Goal: Transaction & Acquisition: Purchase product/service

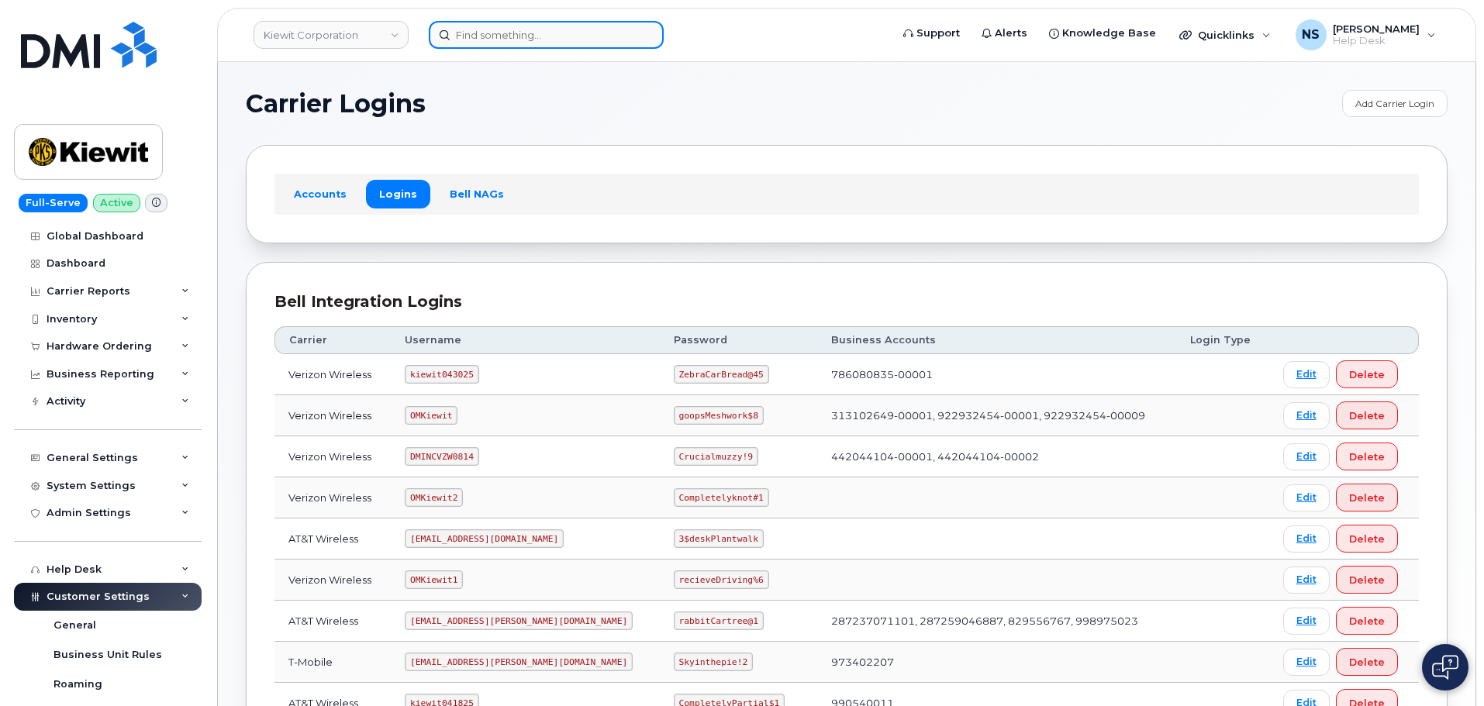
click at [468, 42] on input at bounding box center [546, 35] width 235 height 28
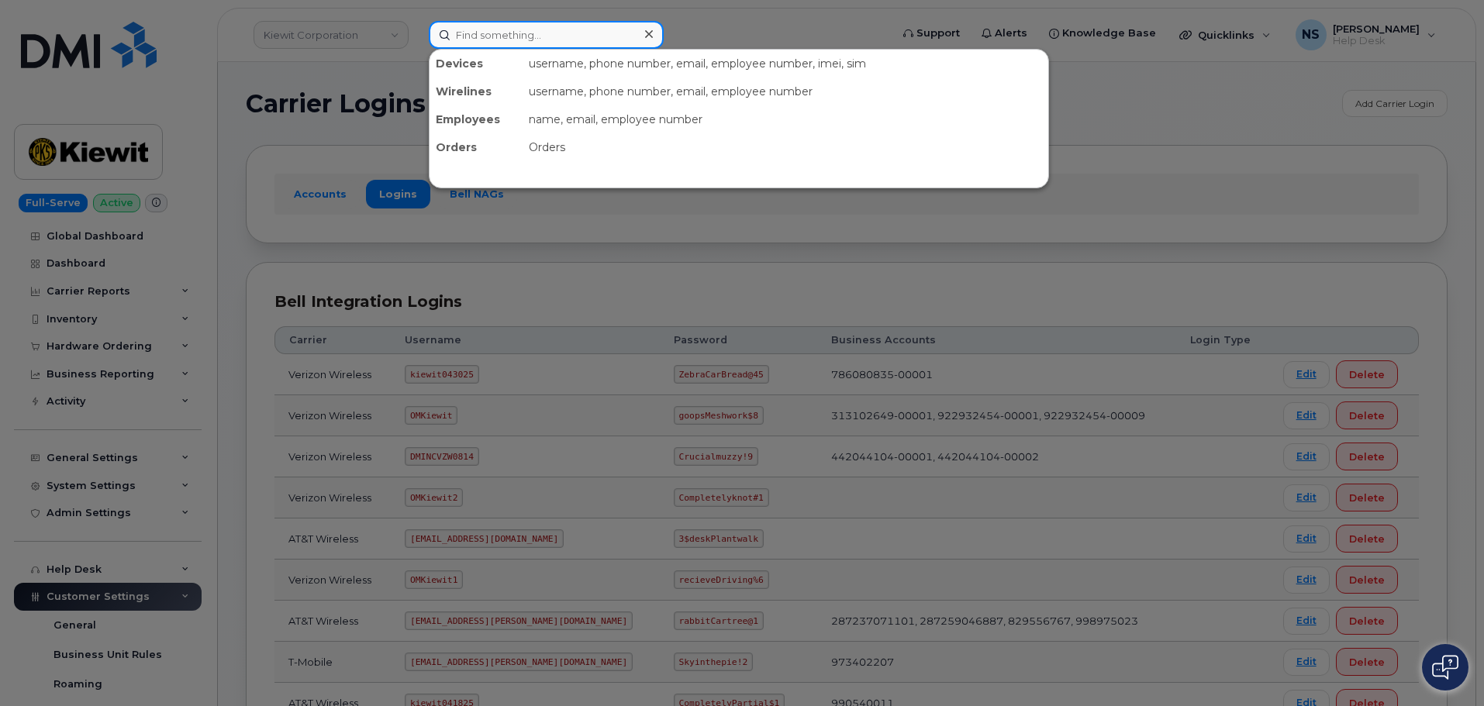
paste input "296510"
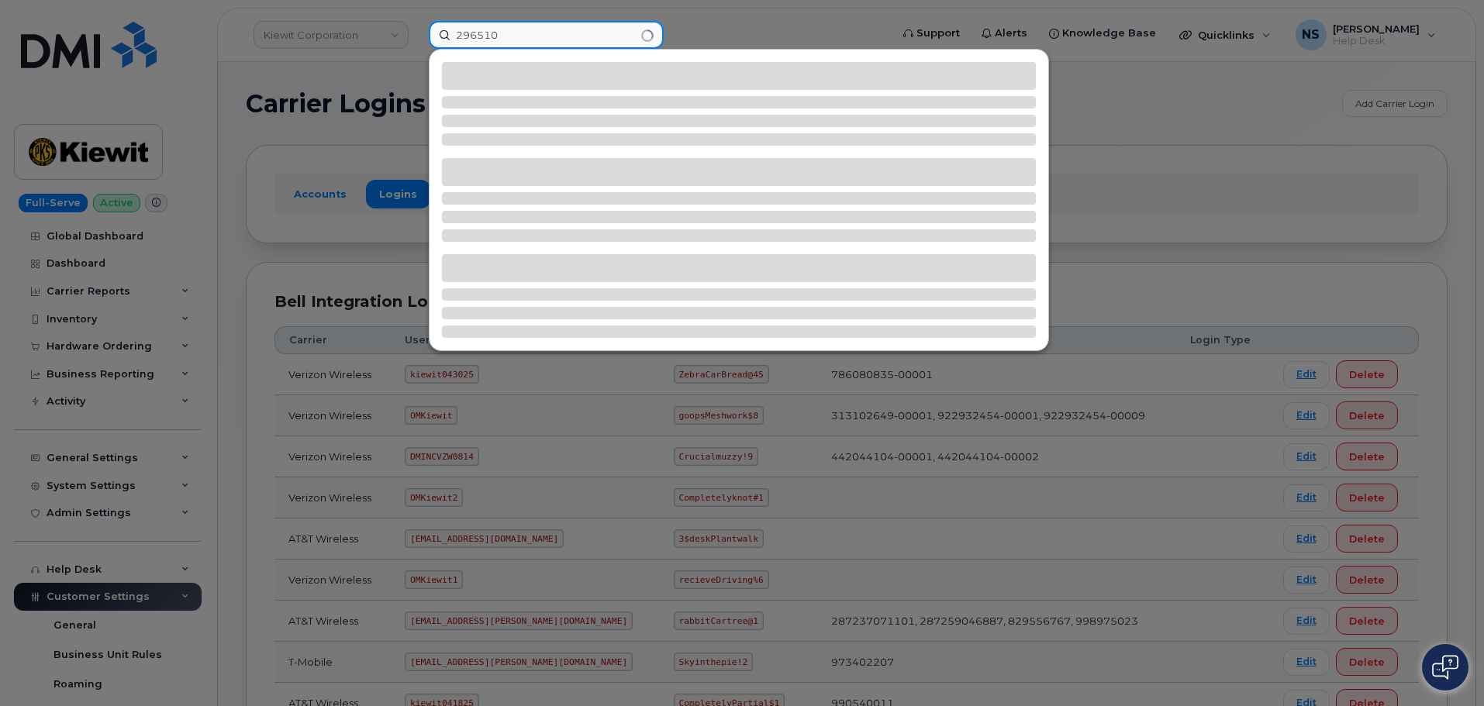
type input "296510"
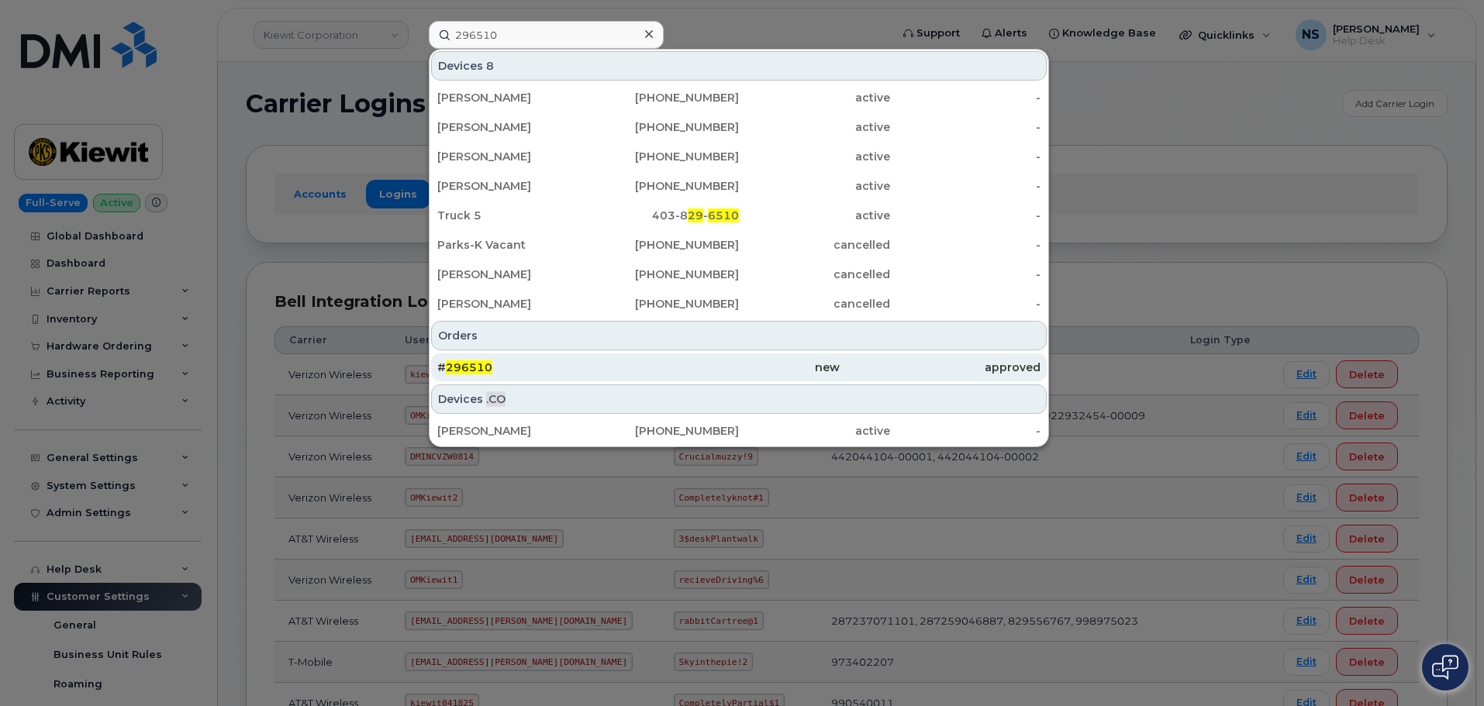
click at [840, 376] on div "new" at bounding box center [940, 367] width 201 height 28
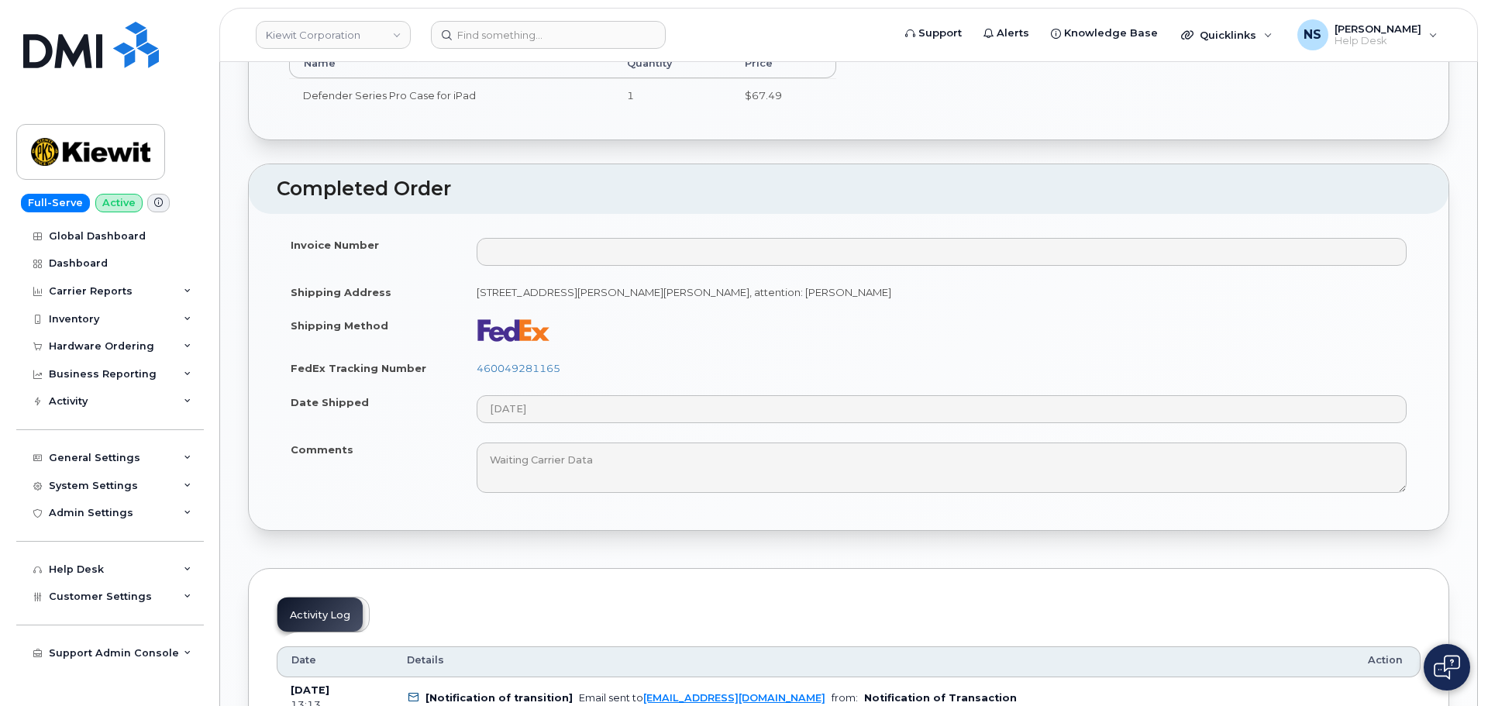
scroll to position [1318, 0]
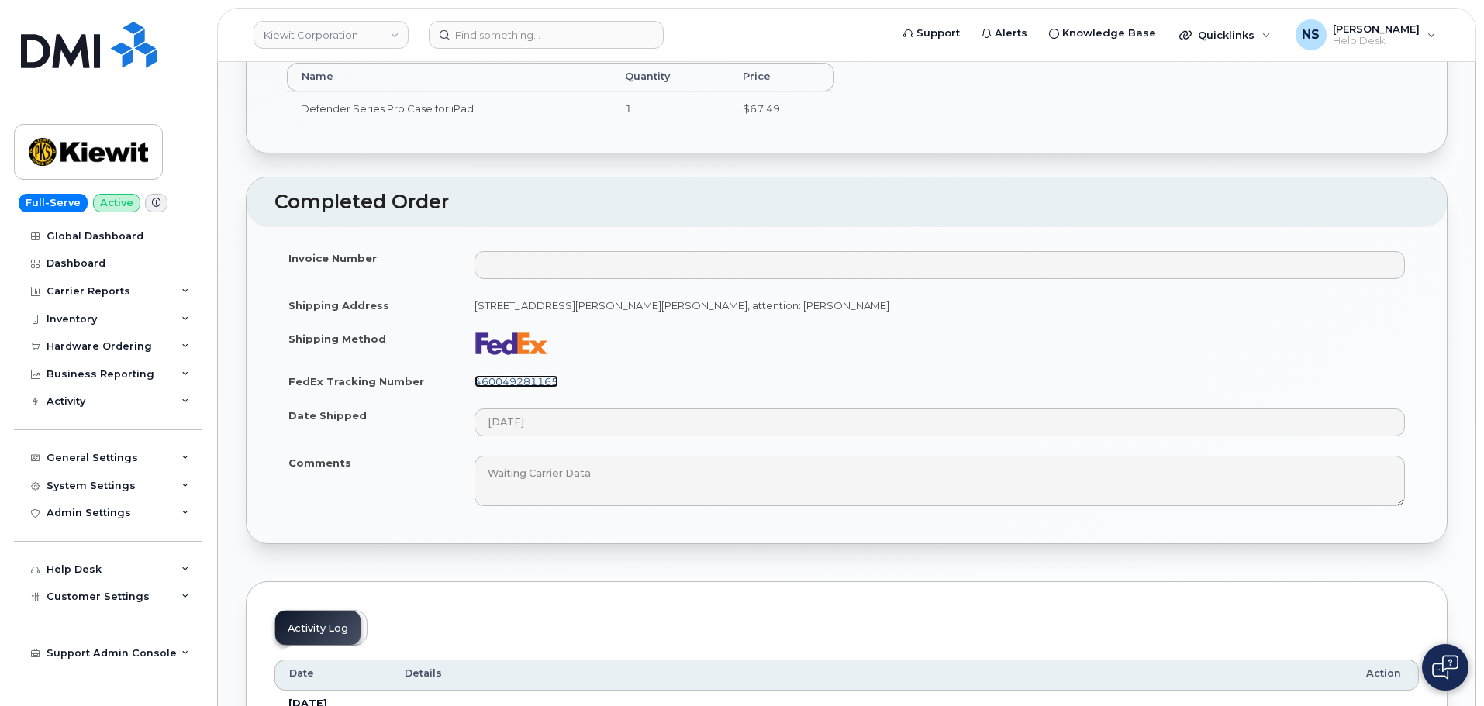
click at [483, 376] on link "460049281165" at bounding box center [516, 381] width 84 height 12
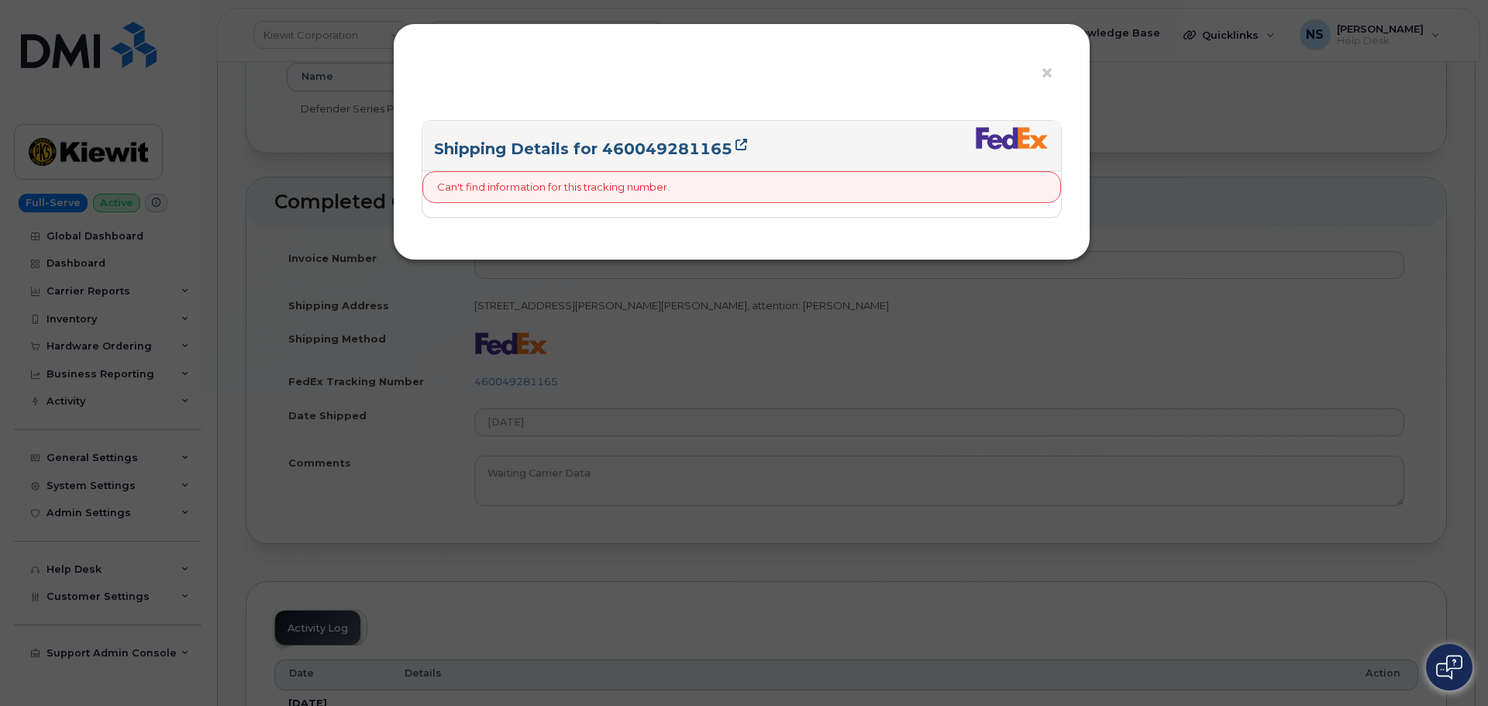
drag, startPoint x: 664, startPoint y: 125, endPoint x: 664, endPoint y: 143, distance: 17.8
click at [663, 125] on div "Shipping Details for 460049281165" at bounding box center [741, 146] width 639 height 50
click at [664, 143] on link "Shipping Details for 460049281165" at bounding box center [590, 149] width 313 height 19
click at [1098, 382] on div "× Shipping Details for 460049281165 Can't find information for this tracking nu…" at bounding box center [744, 353] width 1488 height 706
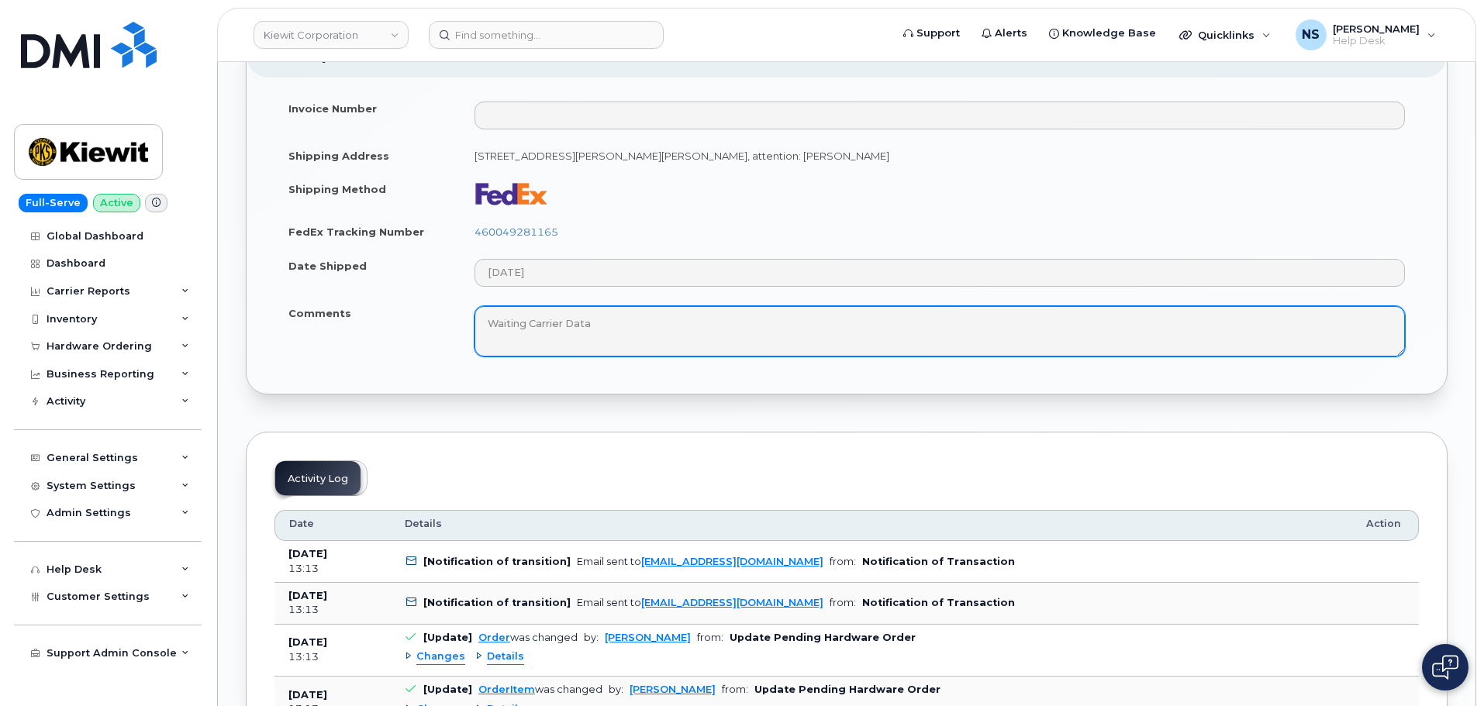
scroll to position [1473, 0]
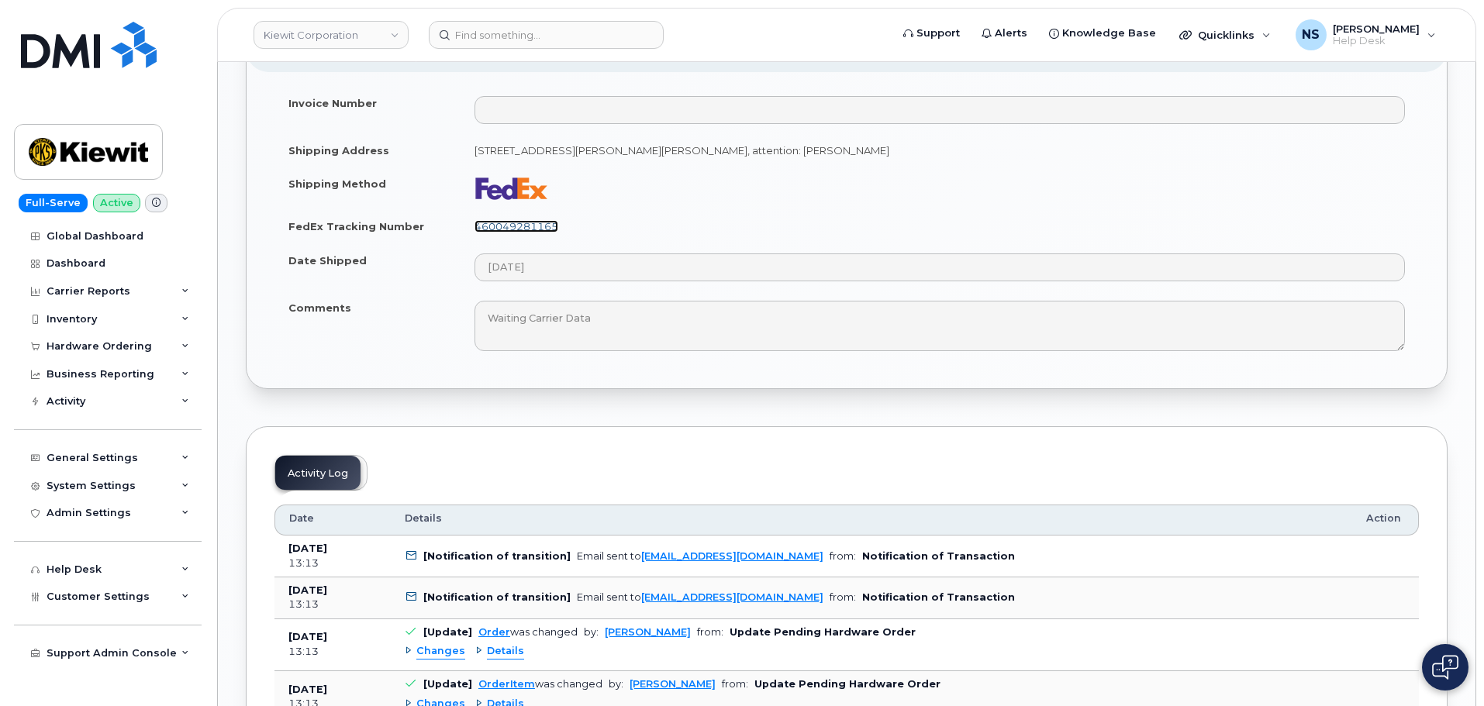
click at [522, 226] on link "460049281165" at bounding box center [516, 226] width 84 height 12
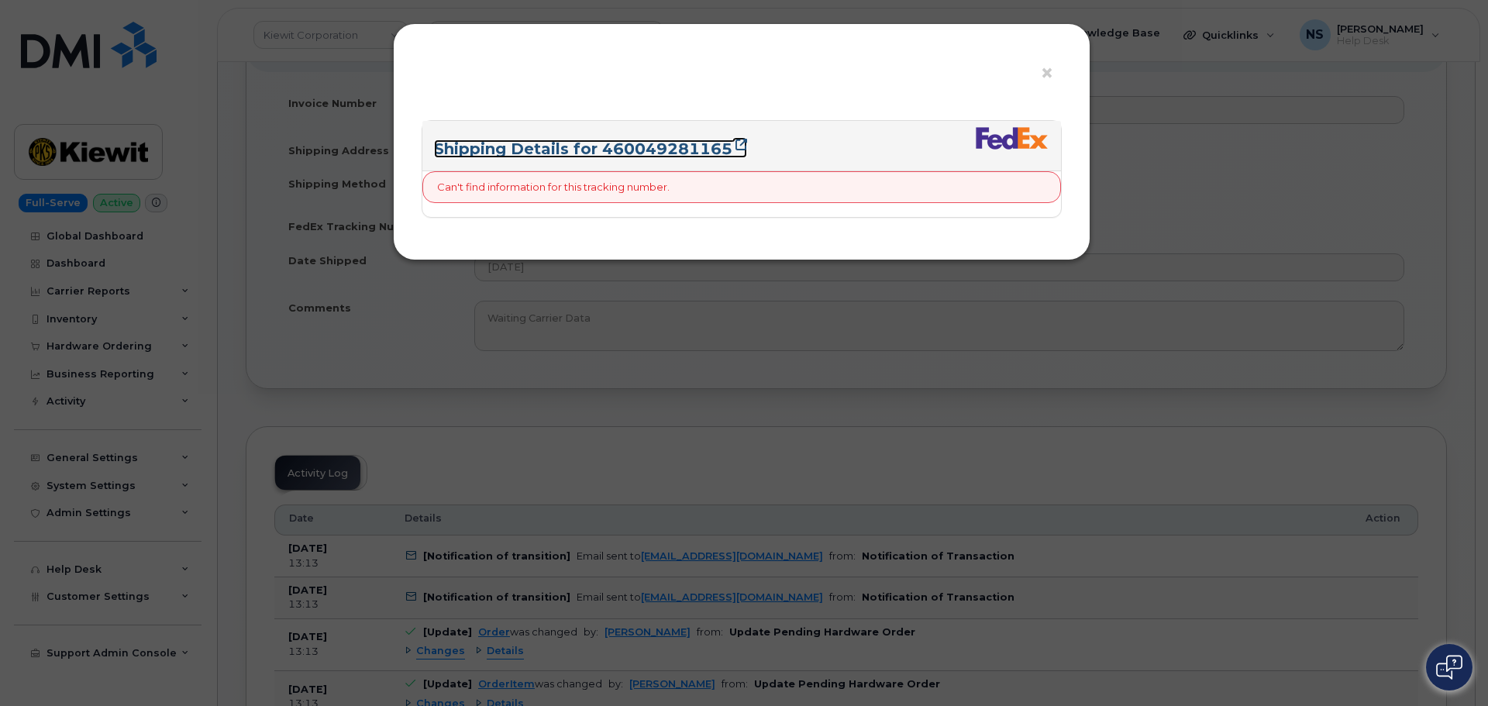
click at [674, 146] on link "Shipping Details for 460049281165" at bounding box center [590, 149] width 313 height 19
drag, startPoint x: 633, startPoint y: 429, endPoint x: 636, endPoint y: 421, distance: 8.7
click at [636, 429] on div "× Shipping Details for 460049281165 Can't find information for this tracking nu…" at bounding box center [744, 353] width 1488 height 706
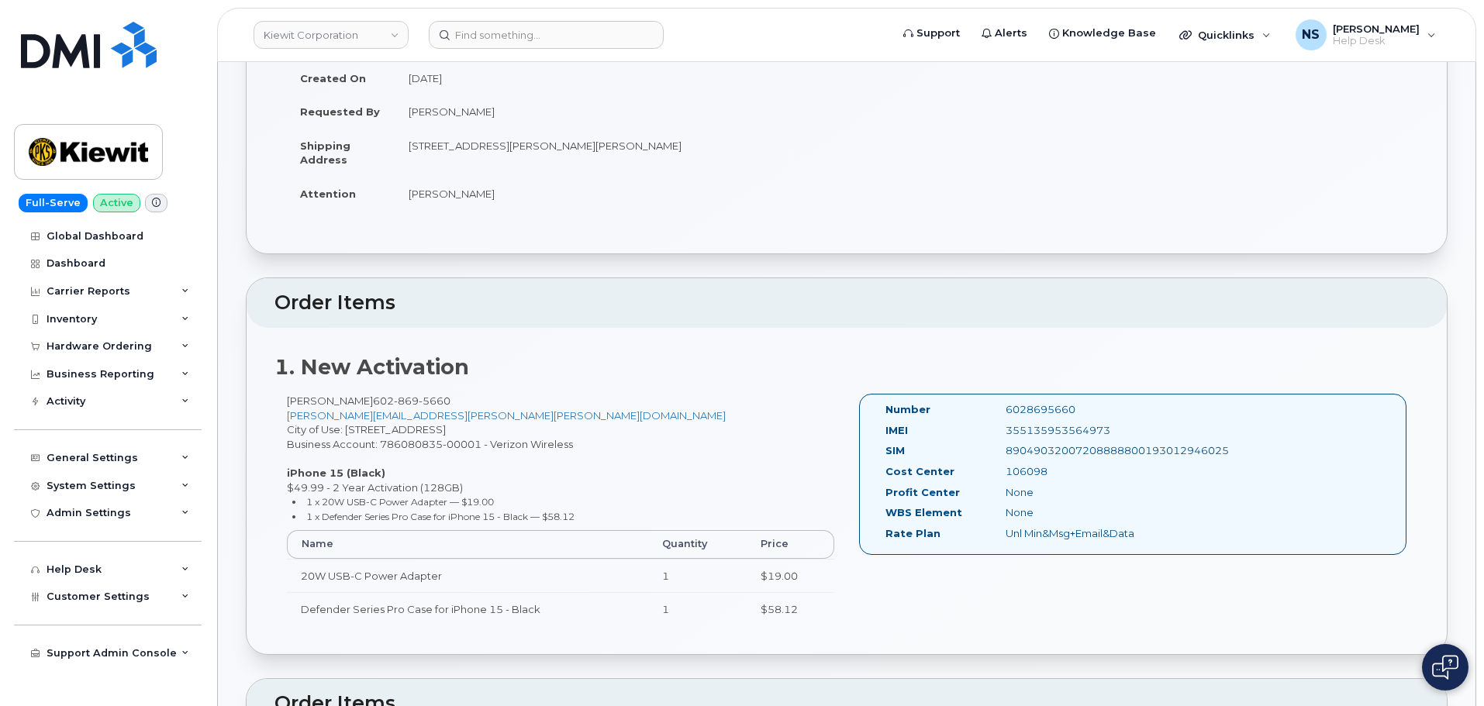
scroll to position [233, 0]
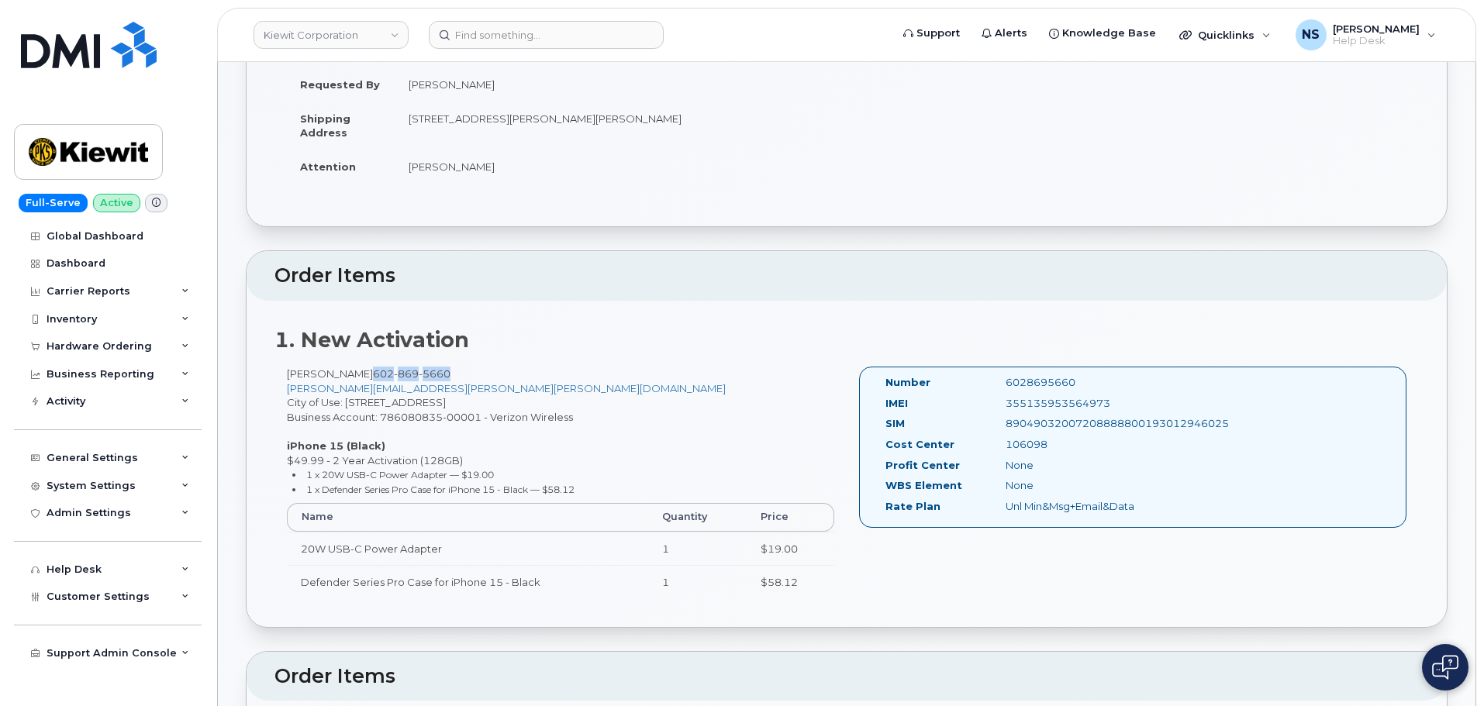
drag, startPoint x: 378, startPoint y: 374, endPoint x: 475, endPoint y: 376, distance: 96.9
click at [465, 372] on div "Joseph Burnham 602 869 5660 joe.burnham@kiewit.com City of Use: 15 Century Blvd…" at bounding box center [560, 490] width 572 height 246
copy span "602 869 5660"
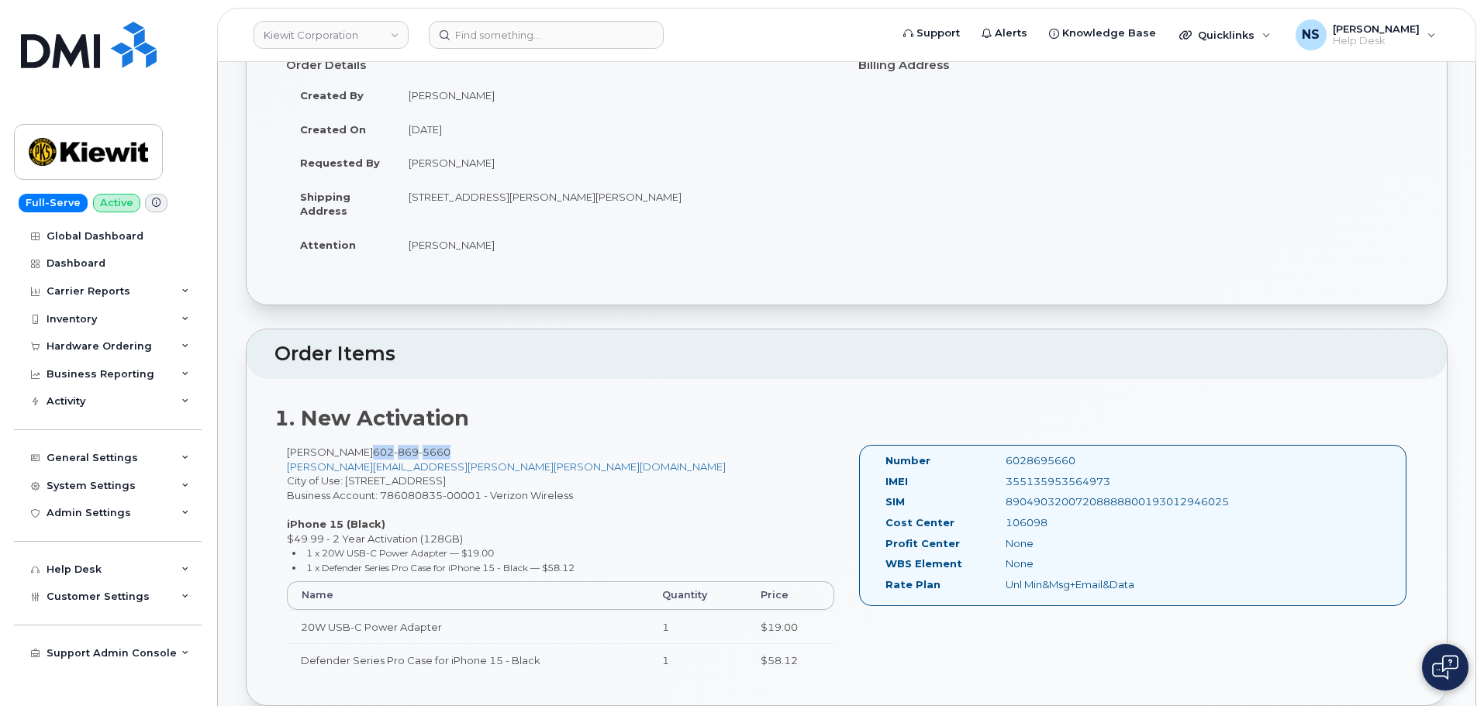
scroll to position [0, 0]
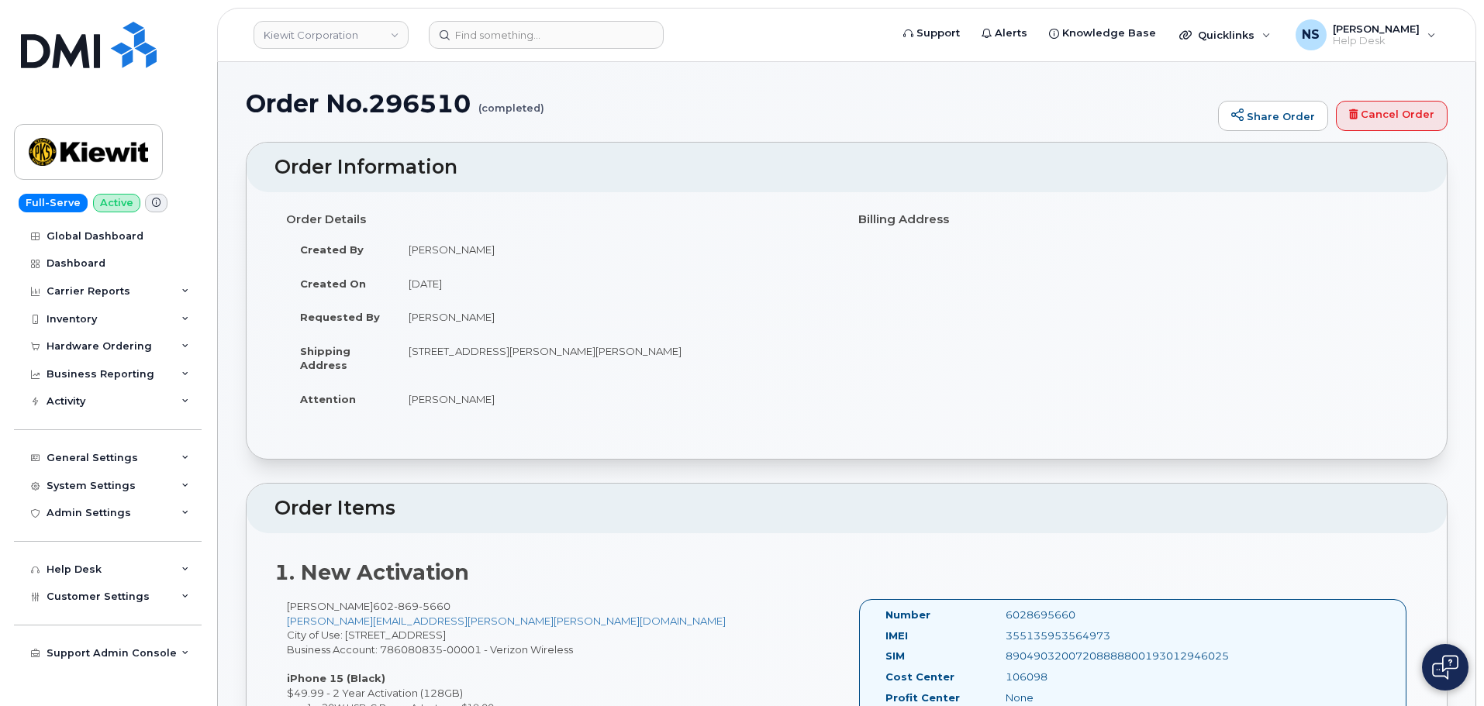
click at [414, 357] on td "806 Mcgavock Pike, NASHVILLE, TN, 37214-2716, USA" at bounding box center [615, 358] width 440 height 48
drag, startPoint x: 417, startPoint y: 354, endPoint x: 455, endPoint y: 347, distance: 38.6
click at [436, 350] on td "806 Mcgavock Pike, NASHVILLE, TN, 37214-2716, USA" at bounding box center [615, 358] width 440 height 48
drag, startPoint x: 463, startPoint y: 347, endPoint x: 474, endPoint y: 345, distance: 11.7
click at [471, 345] on td "806 Mcgavock Pike, NASHVILLE, TN, 37214-2716, USA" at bounding box center [615, 358] width 440 height 48
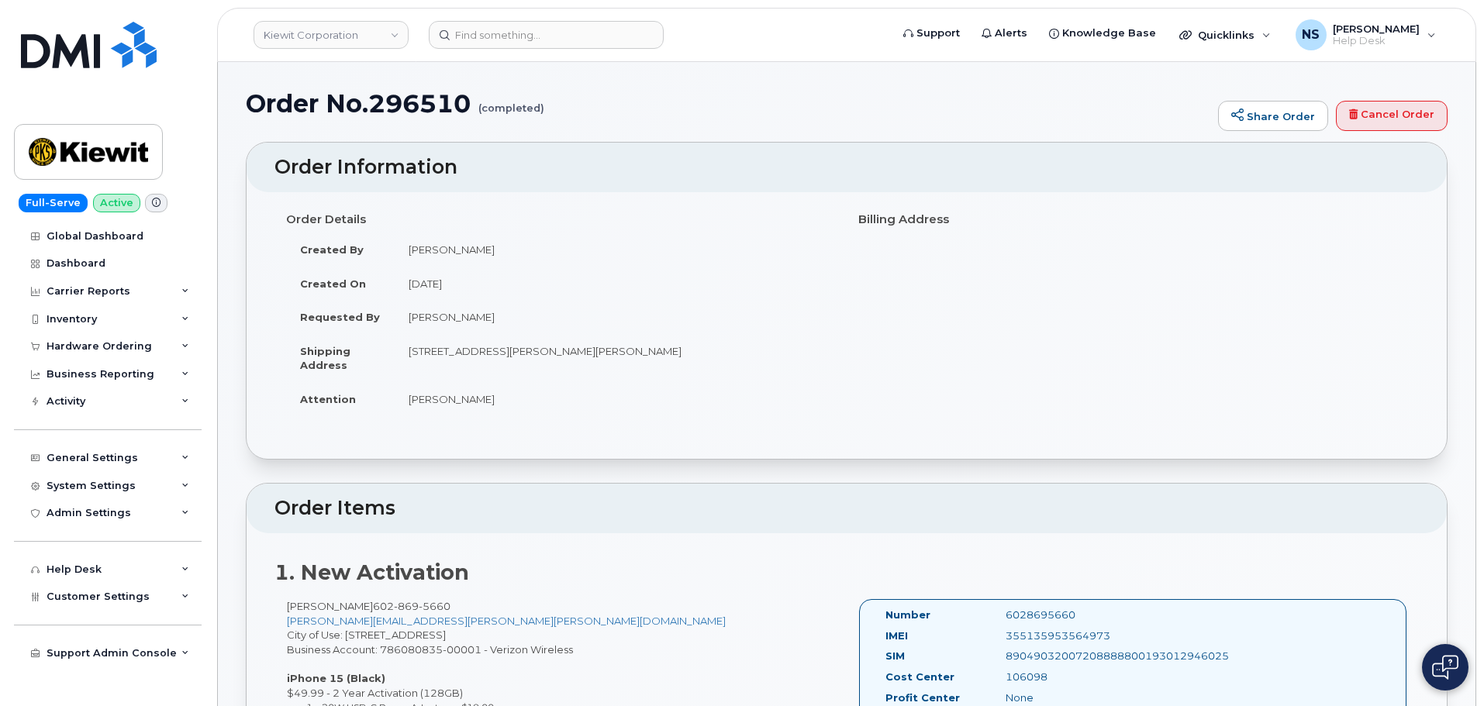
drag, startPoint x: 513, startPoint y: 347, endPoint x: 529, endPoint y: 347, distance: 15.5
click at [519, 347] on td "806 Mcgavock Pike, NASHVILLE, TN, 37214-2716, USA" at bounding box center [615, 358] width 440 height 48
drag, startPoint x: 529, startPoint y: 347, endPoint x: 542, endPoint y: 347, distance: 13.2
click at [532, 347] on td "806 Mcgavock Pike, NASHVILLE, TN, 37214-2716, USA" at bounding box center [615, 358] width 440 height 48
drag, startPoint x: 542, startPoint y: 347, endPoint x: 553, endPoint y: 349, distance: 11.1
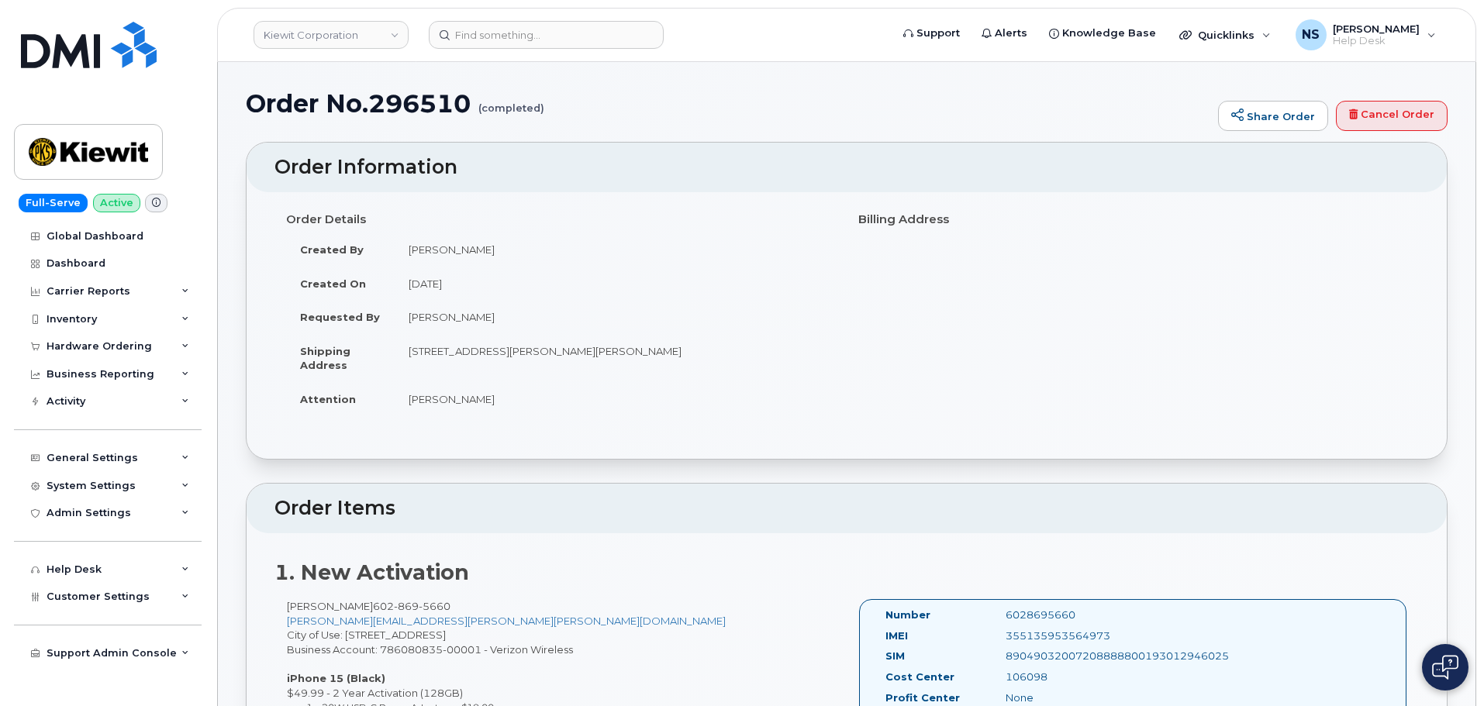
click at [551, 349] on td "806 Mcgavock Pike, NASHVILLE, TN, 37214-2716, USA" at bounding box center [615, 358] width 440 height 48
click at [553, 349] on td "806 Mcgavock Pike, NASHVILLE, TN, 37214-2716, USA" at bounding box center [615, 358] width 440 height 48
drag, startPoint x: 406, startPoint y: 343, endPoint x: 452, endPoint y: 343, distance: 45.7
click at [410, 343] on td "806 Mcgavock Pike, NASHVILLE, TN, 37214-2716, USA" at bounding box center [615, 358] width 440 height 48
click at [460, 344] on td "806 Mcgavock Pike, NASHVILLE, TN, 37214-2716, USA" at bounding box center [615, 358] width 440 height 48
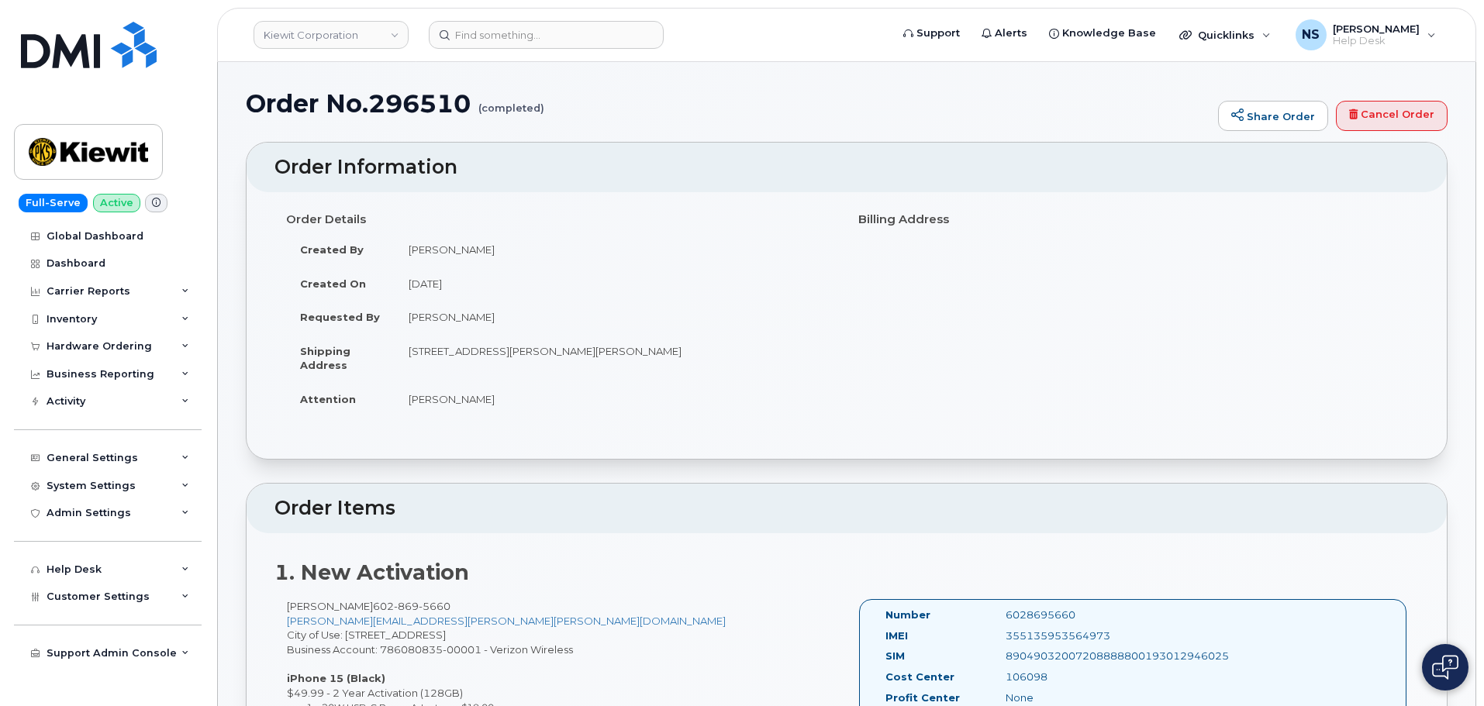
click at [474, 355] on td "806 Mcgavock Pike, NASHVILLE, TN, 37214-2716, USA" at bounding box center [615, 358] width 440 height 48
drag, startPoint x: 395, startPoint y: 350, endPoint x: 455, endPoint y: 352, distance: 59.7
click at [422, 351] on td "806 Mcgavock Pike, NASHVILLE, TN, 37214-2716, USA" at bounding box center [615, 358] width 440 height 48
drag, startPoint x: 434, startPoint y: 354, endPoint x: 466, endPoint y: 357, distance: 31.9
click at [461, 357] on td "806 Mcgavock Pike, NASHVILLE, TN, 37214-2716, USA" at bounding box center [615, 358] width 440 height 48
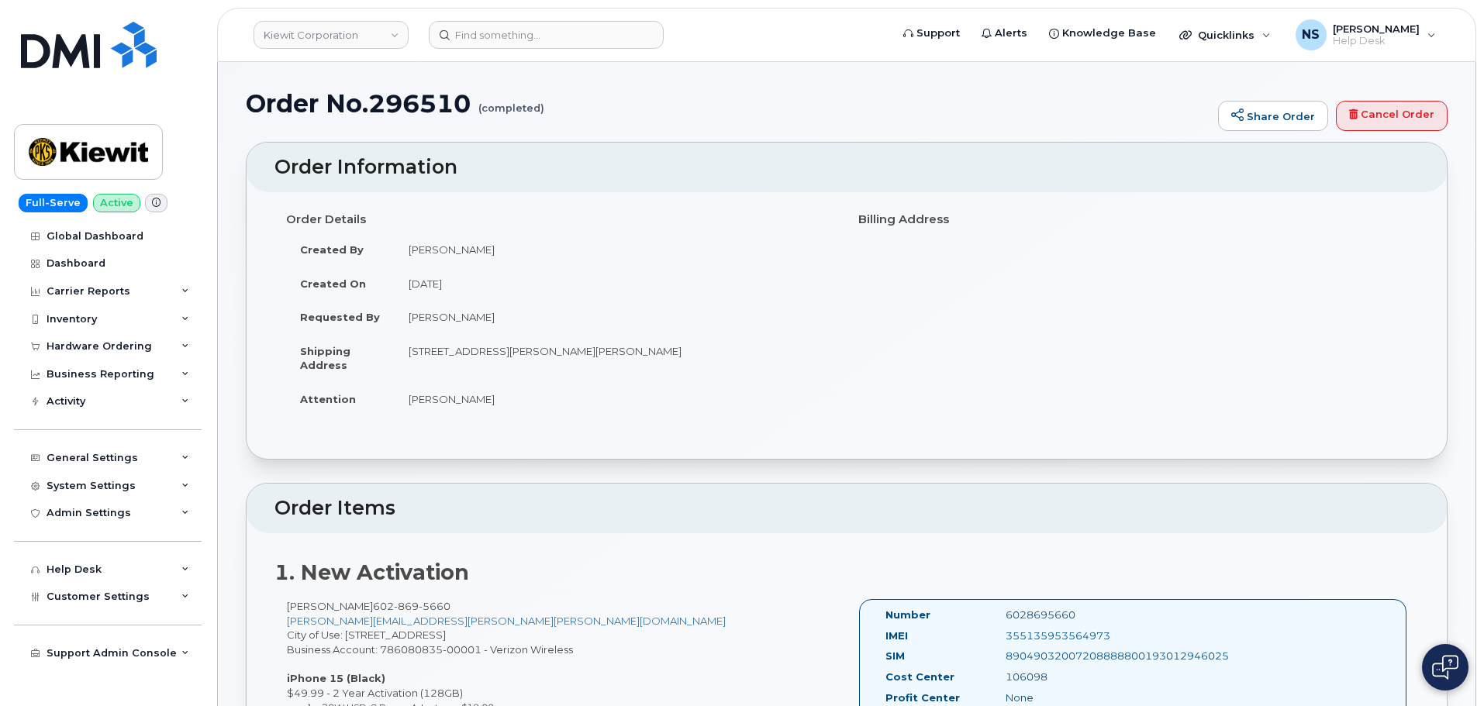
click at [467, 357] on td "806 Mcgavock Pike, NASHVILLE, TN, 37214-2716, USA" at bounding box center [615, 358] width 440 height 48
click at [473, 353] on td "806 Mcgavock Pike, NASHVILLE, TN, 37214-2716, USA" at bounding box center [615, 358] width 440 height 48
drag, startPoint x: 461, startPoint y: 360, endPoint x: 487, endPoint y: 352, distance: 27.0
click at [463, 358] on td "806 Mcgavock Pike, NASHVILLE, TN, 37214-2716, USA" at bounding box center [615, 358] width 440 height 48
drag, startPoint x: 416, startPoint y: 352, endPoint x: 504, endPoint y: 350, distance: 87.6
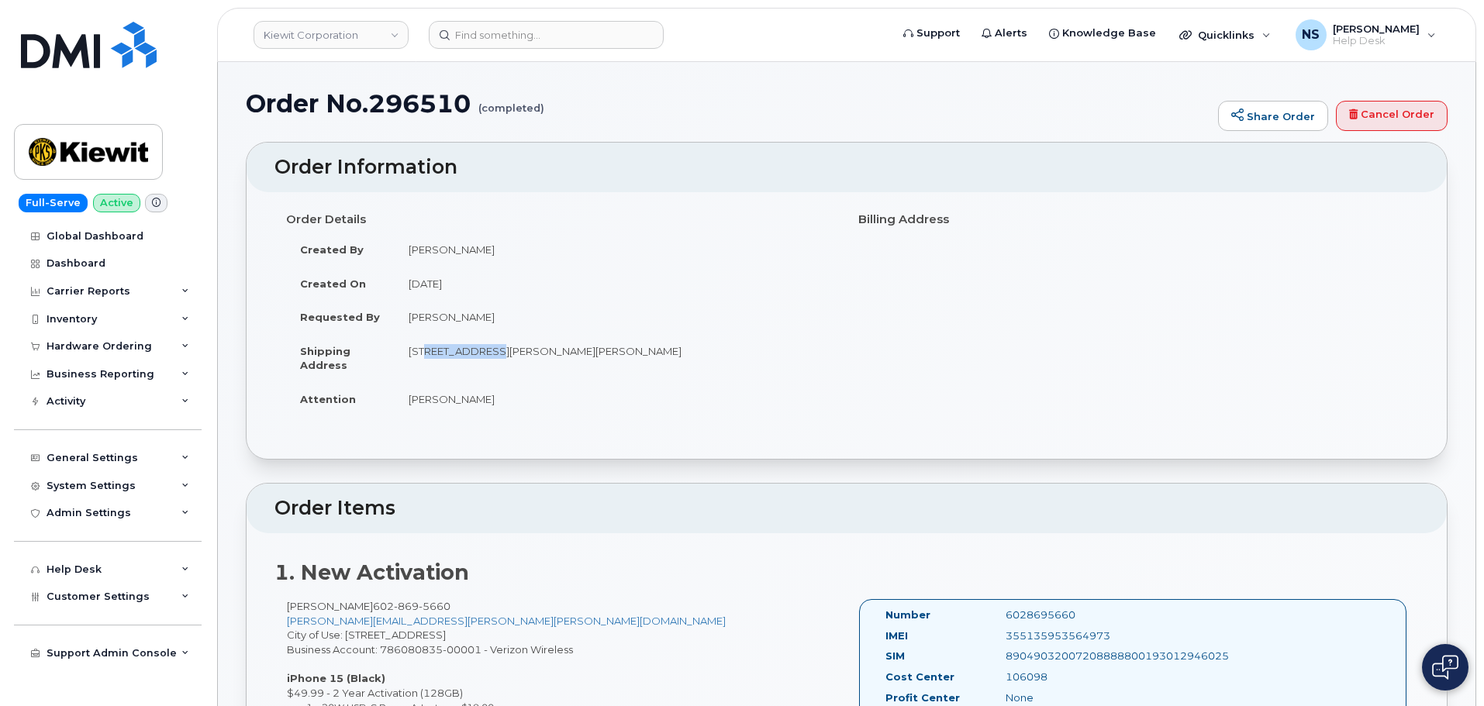
click at [504, 350] on td "806 Mcgavock Pike, NASHVILLE, TN, 37214-2716, USA" at bounding box center [615, 358] width 440 height 48
click at [487, 350] on td "806 Mcgavock Pike, NASHVILLE, TN, 37214-2716, USA" at bounding box center [615, 358] width 440 height 48
click at [523, 357] on td "806 Mcgavock Pike, NASHVILLE, TN, 37214-2716, USA" at bounding box center [615, 358] width 440 height 48
drag, startPoint x: 509, startPoint y: 351, endPoint x: 570, endPoint y: 355, distance: 61.4
click at [516, 350] on td "806 Mcgavock Pike, NASHVILLE, TN, 37214-2716, USA" at bounding box center [615, 358] width 440 height 48
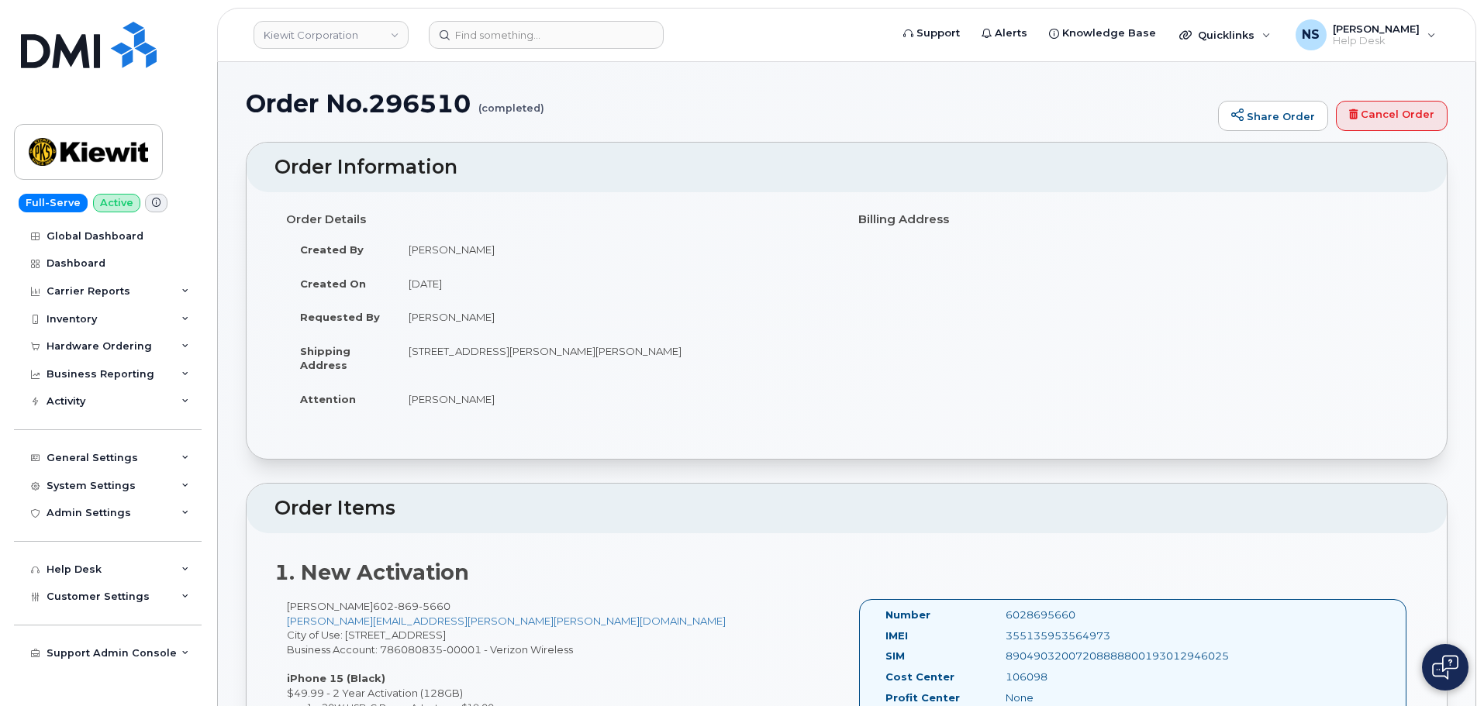
drag, startPoint x: 570, startPoint y: 355, endPoint x: 622, endPoint y: 353, distance: 52.0
click at [571, 355] on td "806 Mcgavock Pike, NASHVILLE, TN, 37214-2716, USA" at bounding box center [615, 358] width 440 height 48
drag, startPoint x: 622, startPoint y: 353, endPoint x: 681, endPoint y: 343, distance: 60.7
click at [626, 351] on td "806 Mcgavock Pike, NASHVILLE, TN, 37214-2716, USA" at bounding box center [615, 358] width 440 height 48
drag, startPoint x: 681, startPoint y: 343, endPoint x: 716, endPoint y: 333, distance: 36.3
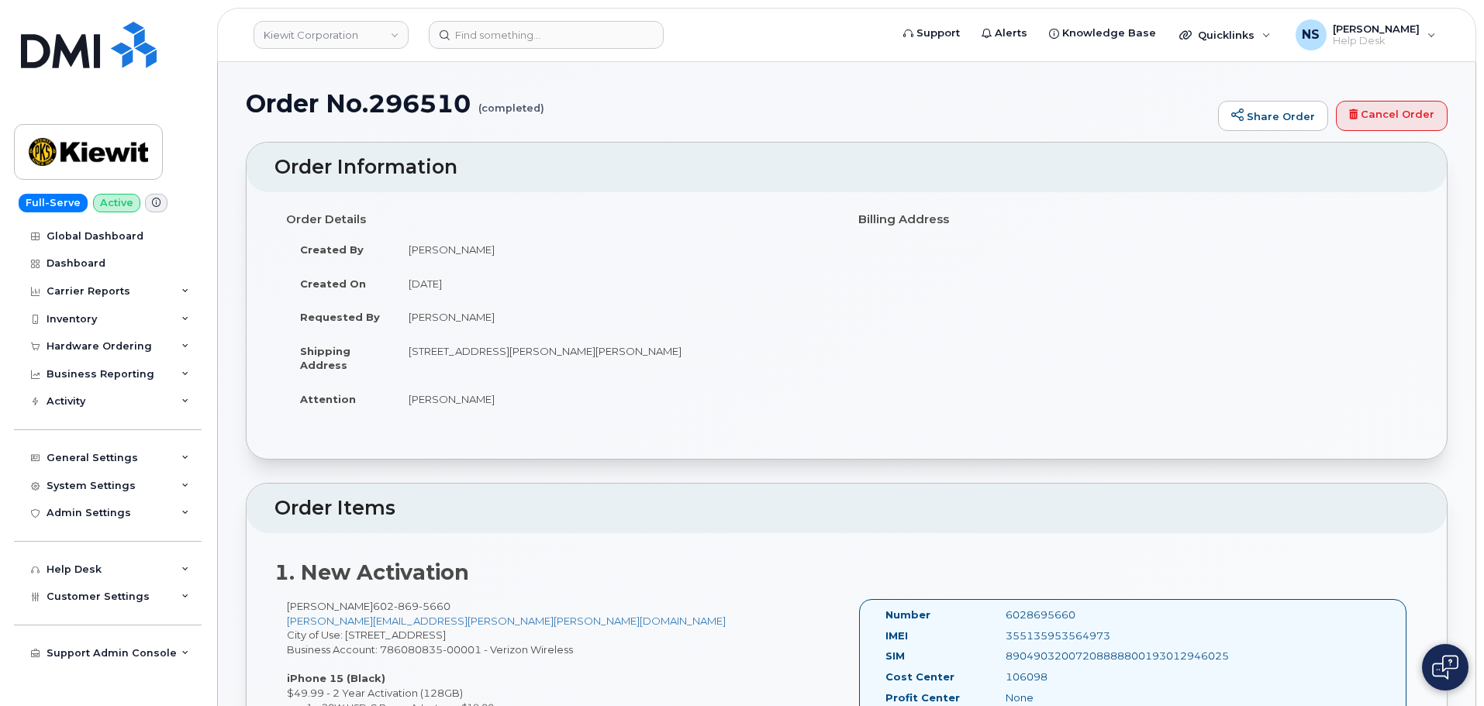
click at [696, 339] on td "806 Mcgavock Pike, NASHVILLE, TN, 37214-2716, USA" at bounding box center [615, 358] width 440 height 48
click at [429, 288] on td "July 23, 2025" at bounding box center [615, 284] width 440 height 34
click at [445, 325] on td "[PERSON_NAME]" at bounding box center [615, 317] width 440 height 34
click at [445, 325] on td "Phillip Reitmajer" at bounding box center [615, 317] width 440 height 34
click at [443, 322] on td "Phillip Reitmajer" at bounding box center [615, 317] width 440 height 34
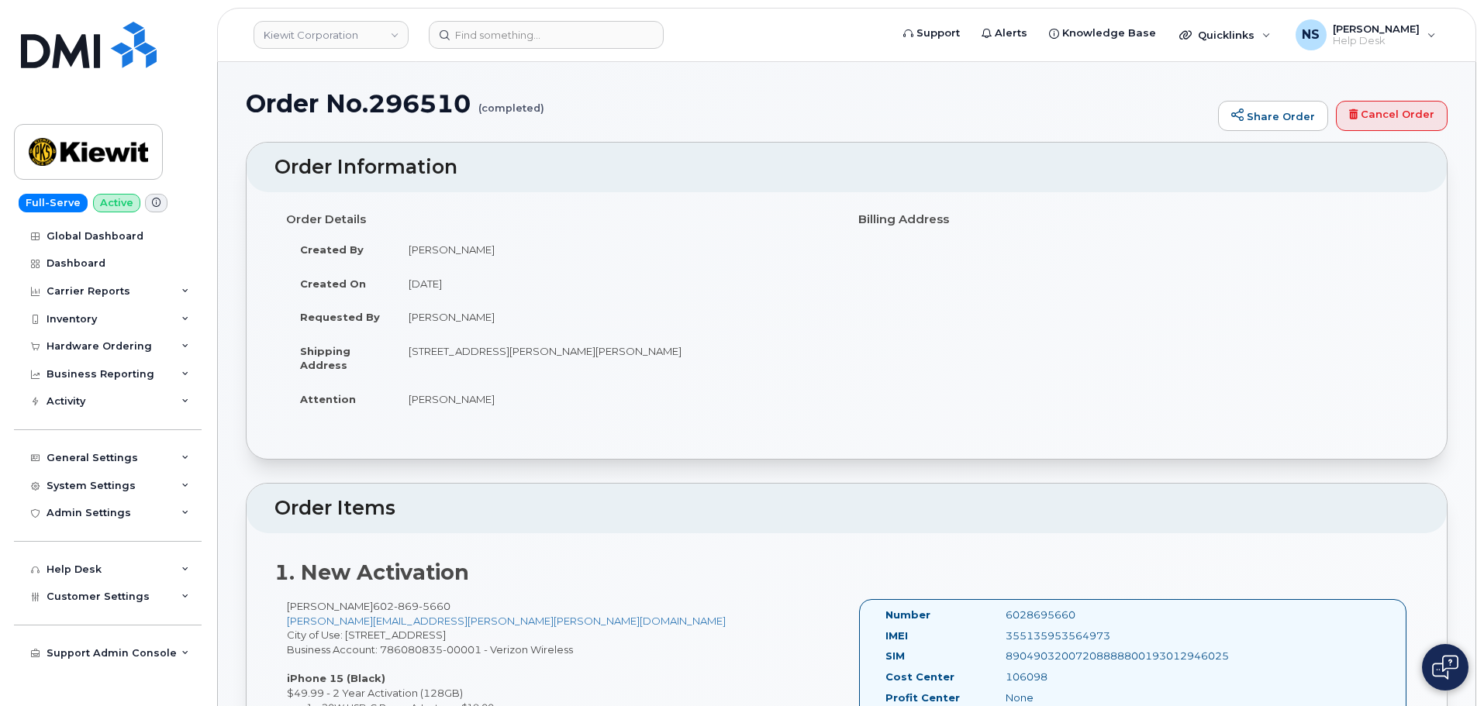
click at [443, 320] on td "Phillip Reitmajer" at bounding box center [615, 317] width 440 height 34
click at [443, 319] on td "Phillip Reitmajer" at bounding box center [615, 317] width 440 height 34
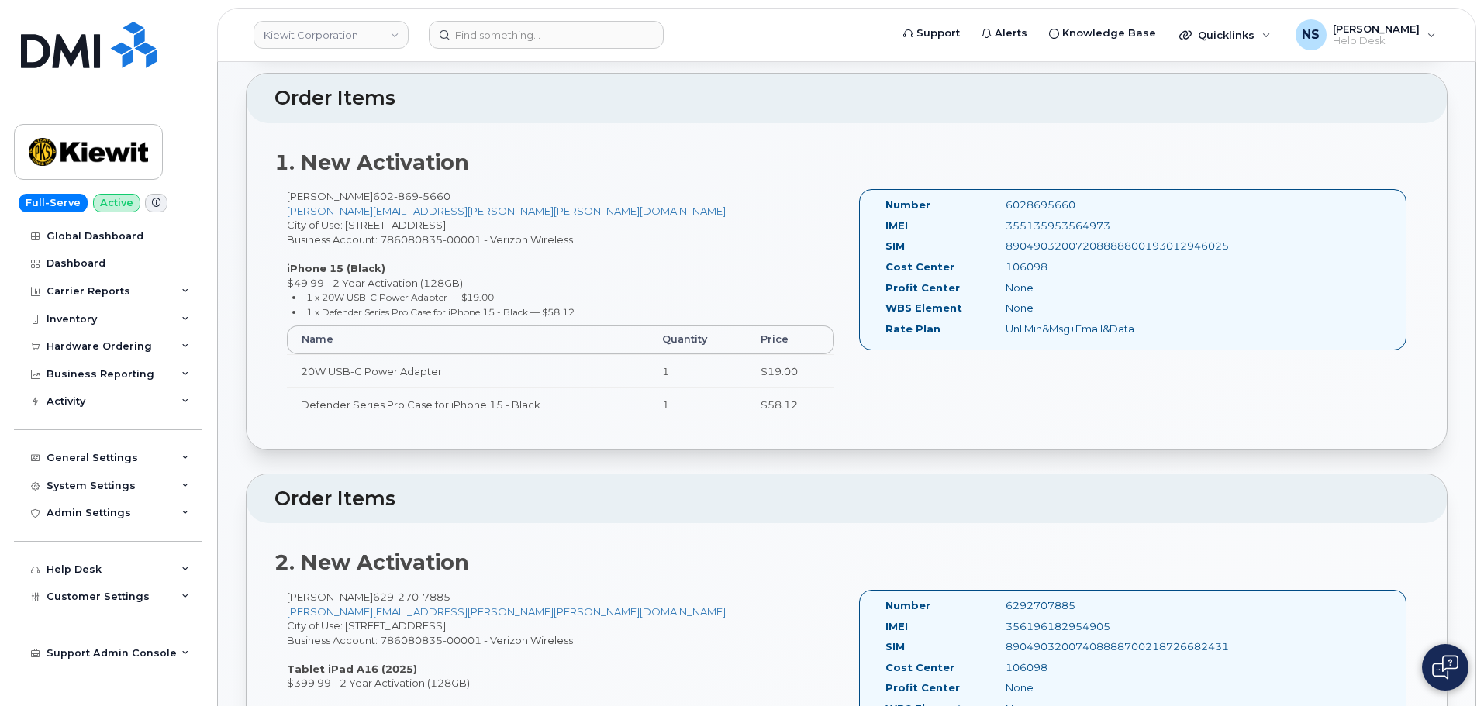
scroll to position [310, 0]
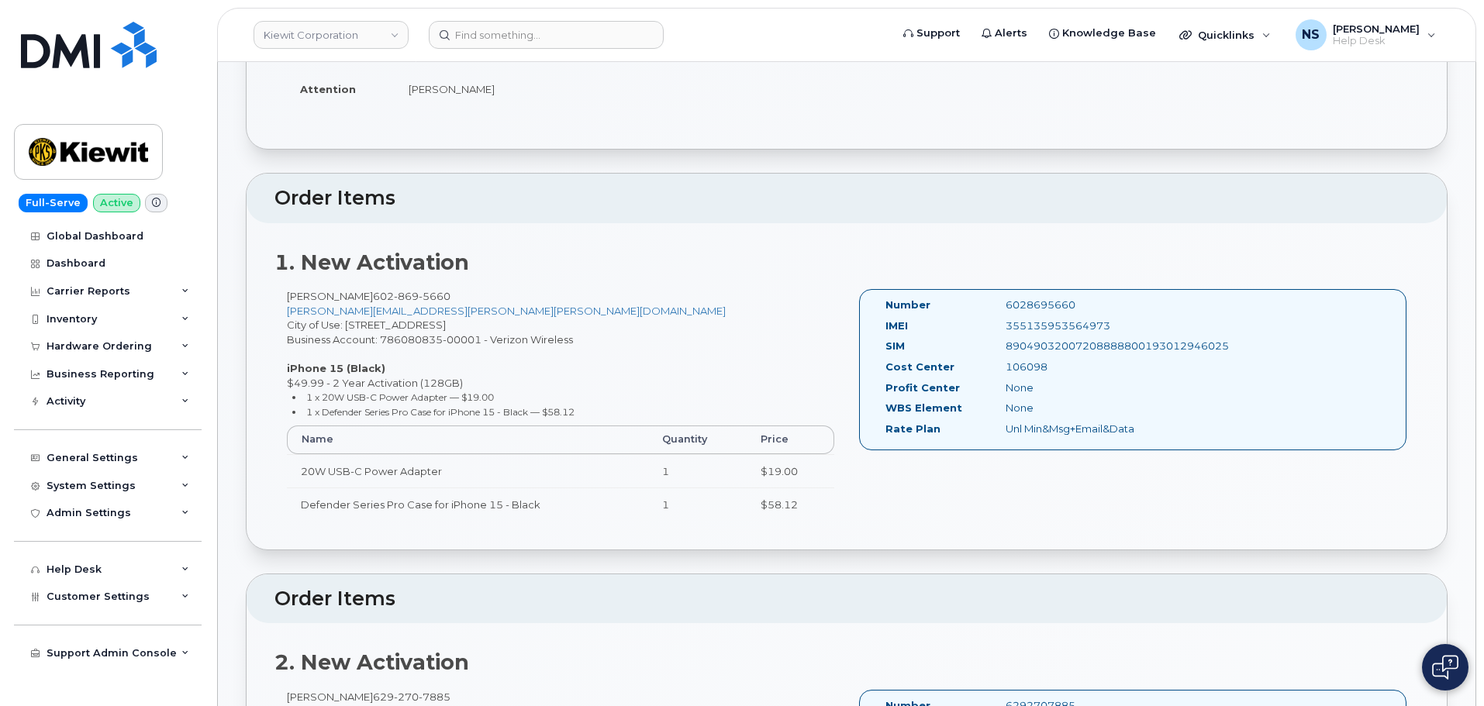
drag, startPoint x: 287, startPoint y: 298, endPoint x: 372, endPoint y: 294, distance: 85.4
click at [372, 295] on div "Joseph Burnham 602 869 5660 joe.burnham@kiewit.com City of Use: 15 Century Blvd…" at bounding box center [560, 412] width 572 height 246
copy div "Joseph Burnham"
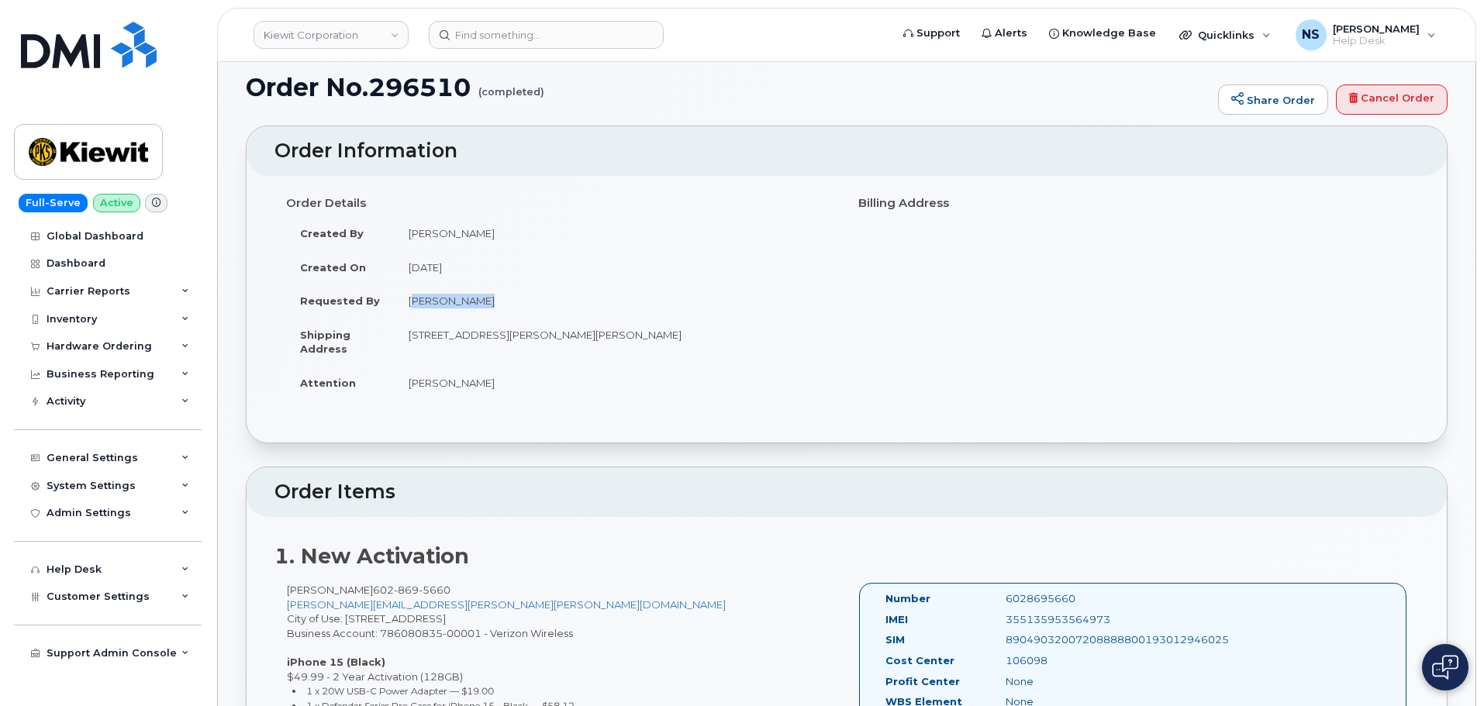
scroll to position [0, 0]
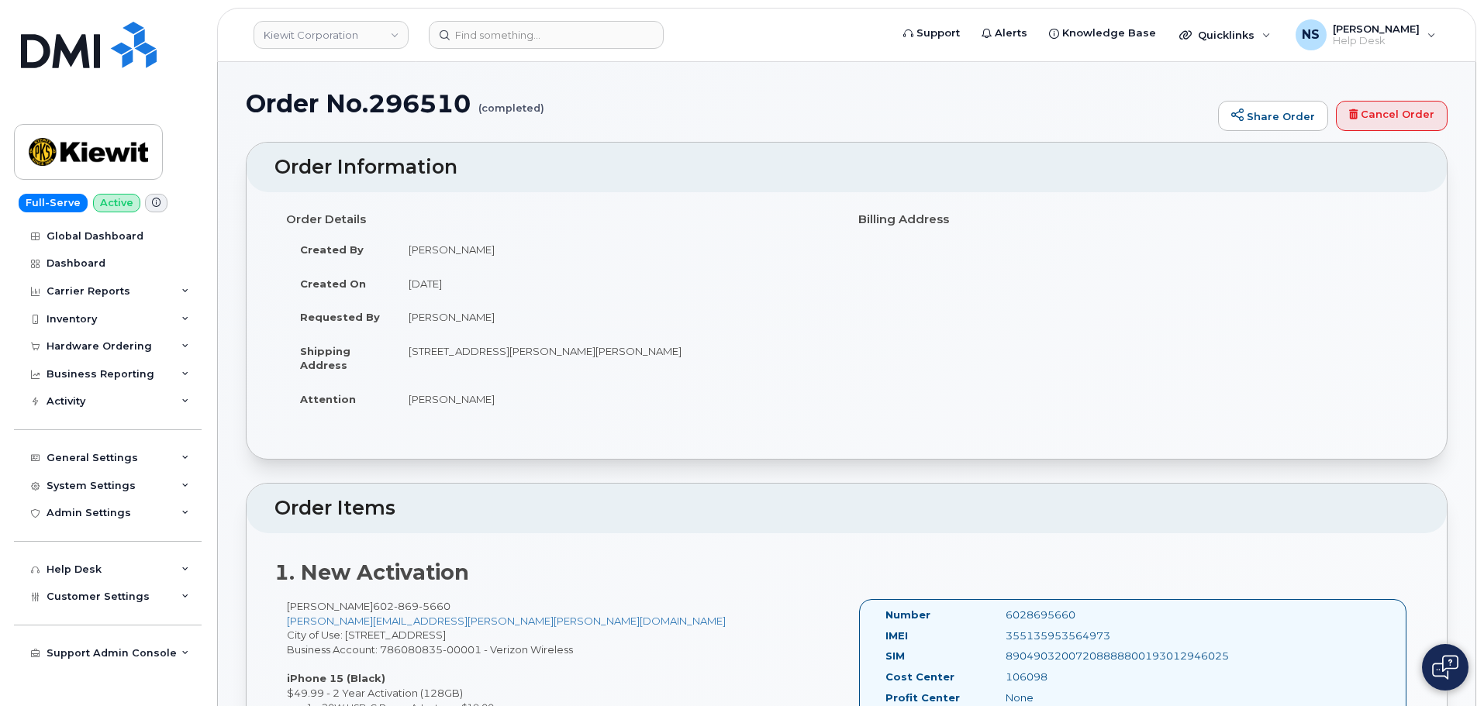
click at [429, 114] on h1 "Order No.296510 (completed)" at bounding box center [728, 103] width 964 height 27
click at [428, 114] on h1 "Order No.296510 (completed)" at bounding box center [728, 103] width 964 height 27
copy h1 "296510"
click at [577, 43] on input at bounding box center [546, 35] width 235 height 28
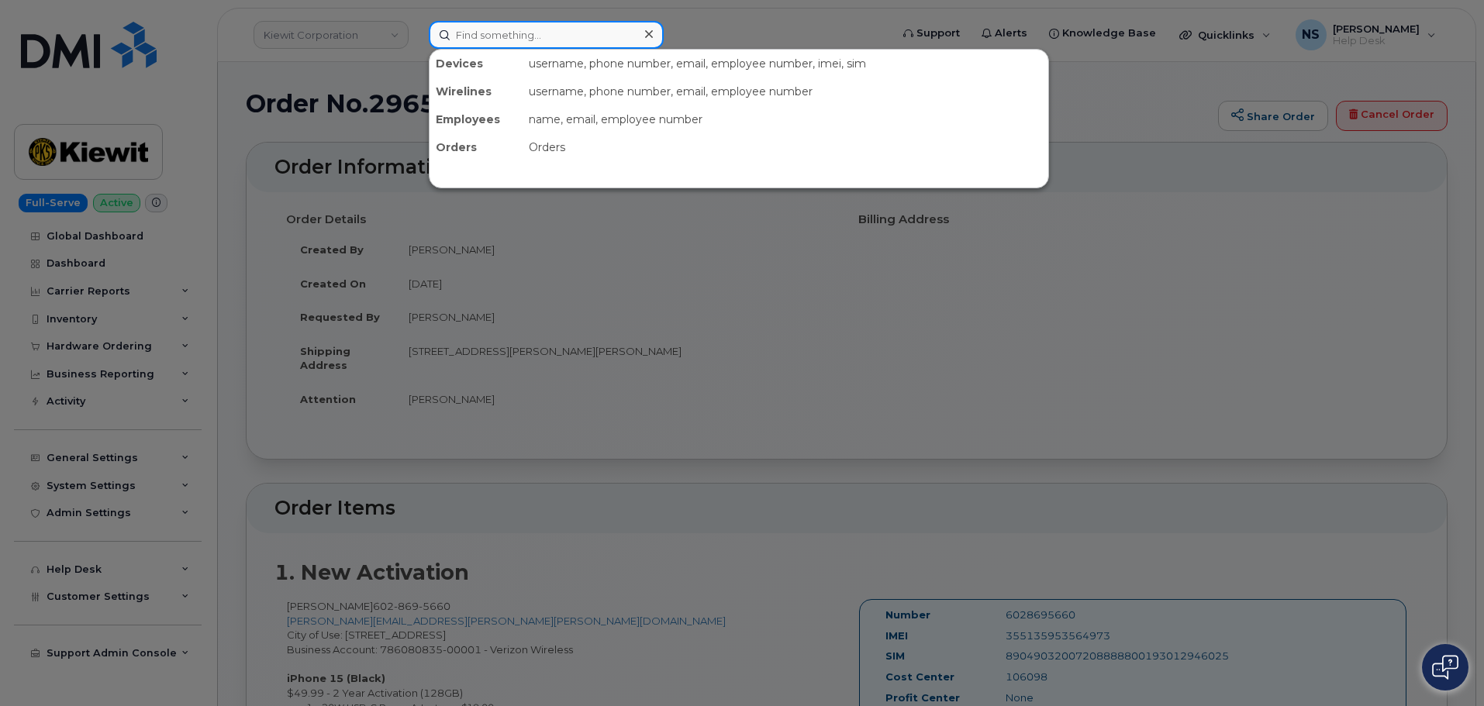
paste input "296510"
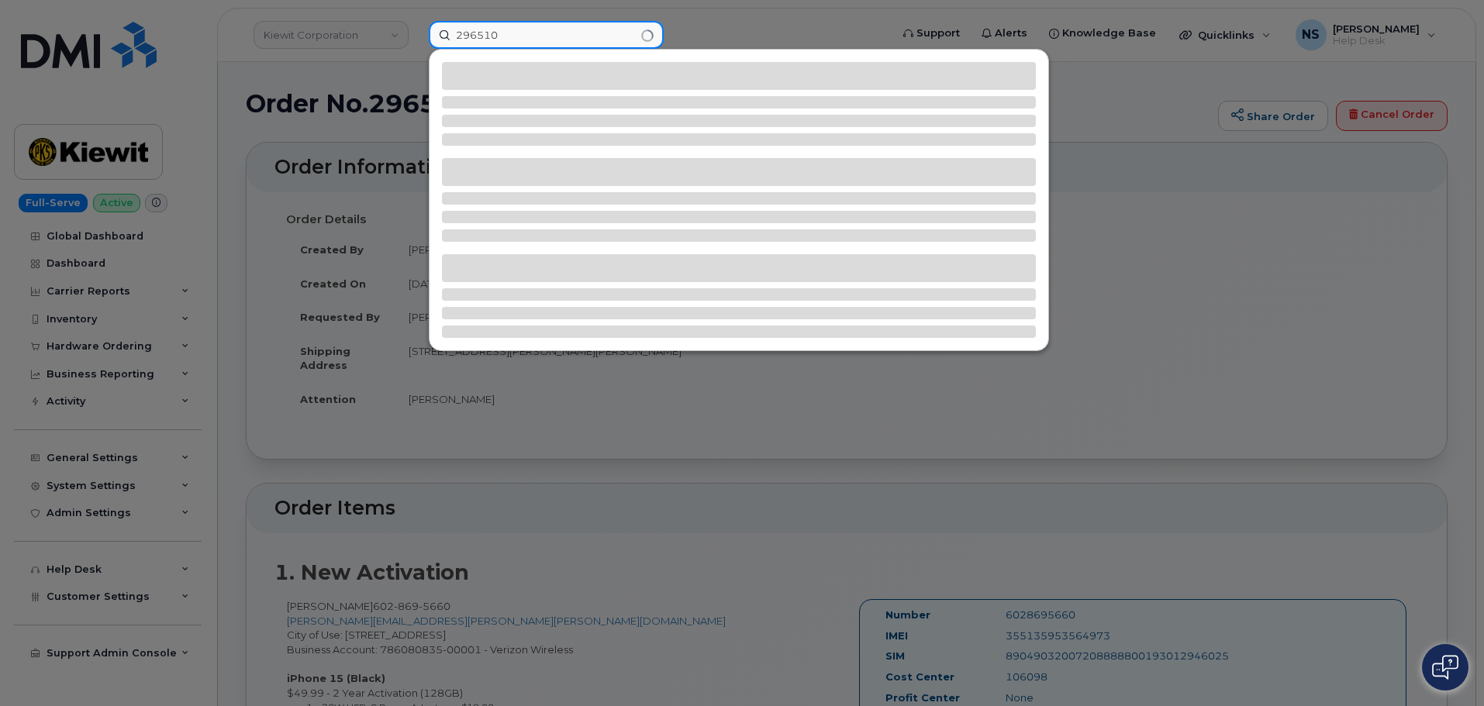
type input "296510"
click at [683, 443] on div at bounding box center [742, 353] width 1484 height 706
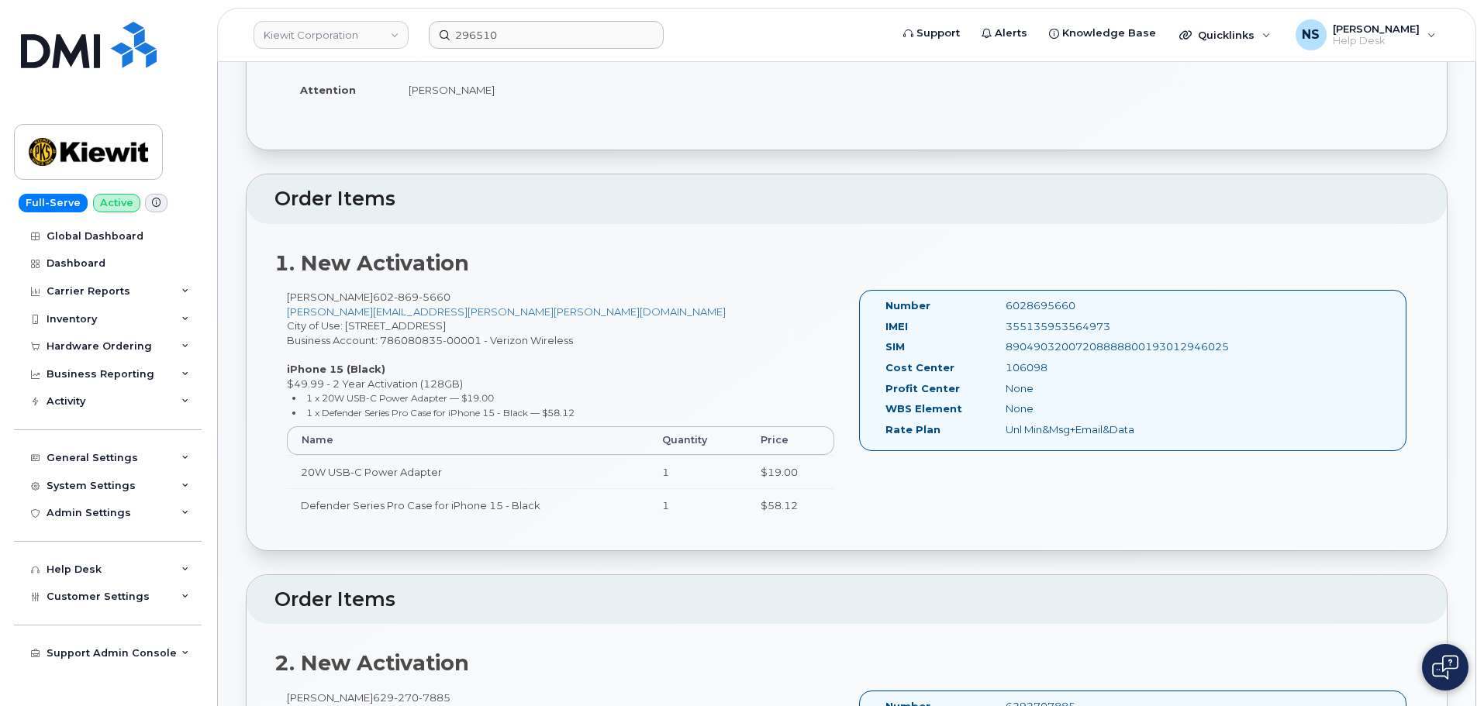
scroll to position [310, 0]
drag, startPoint x: 660, startPoint y: 315, endPoint x: 1081, endPoint y: 743, distance: 600.2
click at [842, 543] on div "1. New Activation Joseph Burnham 602 869 5660 joe.burnham@kiewit.com City of Us…" at bounding box center [847, 386] width 1200 height 326
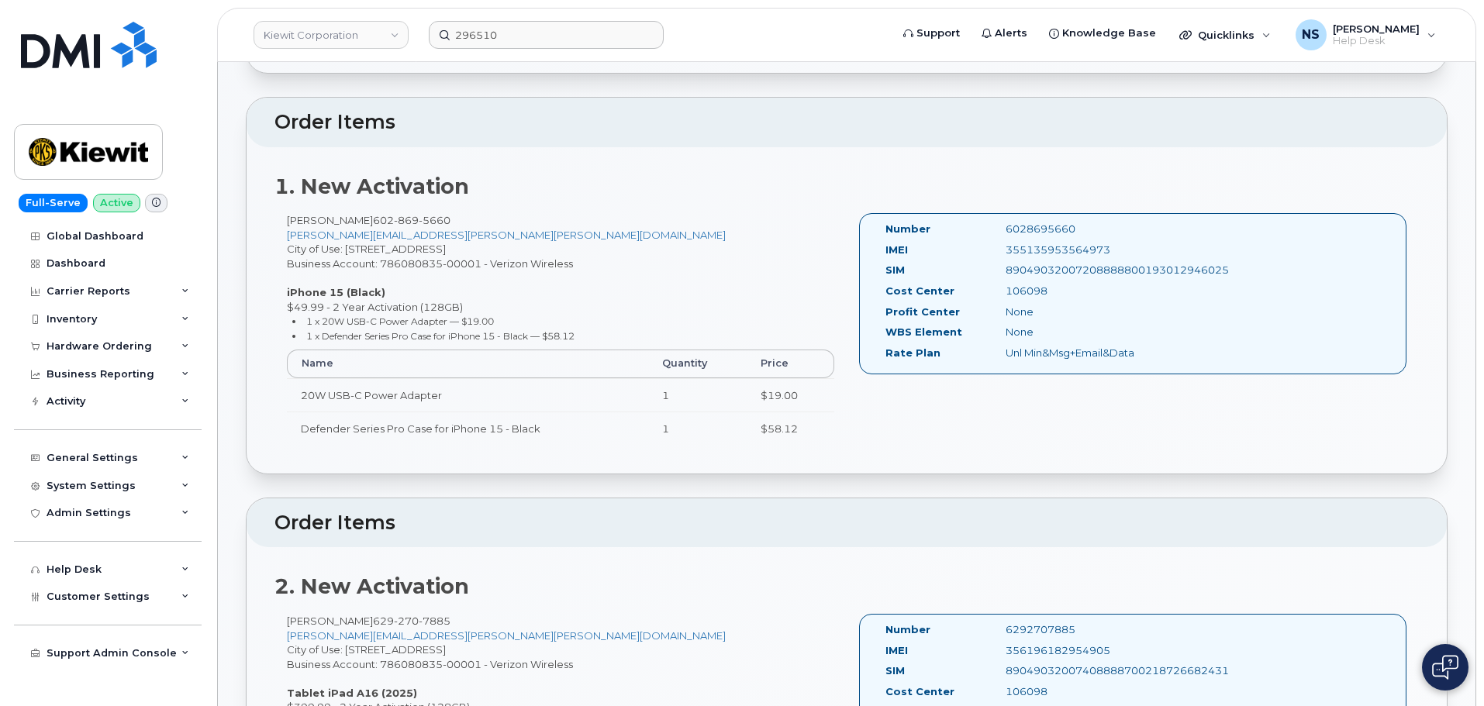
drag, startPoint x: 1081, startPoint y: 743, endPoint x: 1208, endPoint y: 743, distance: 127.1
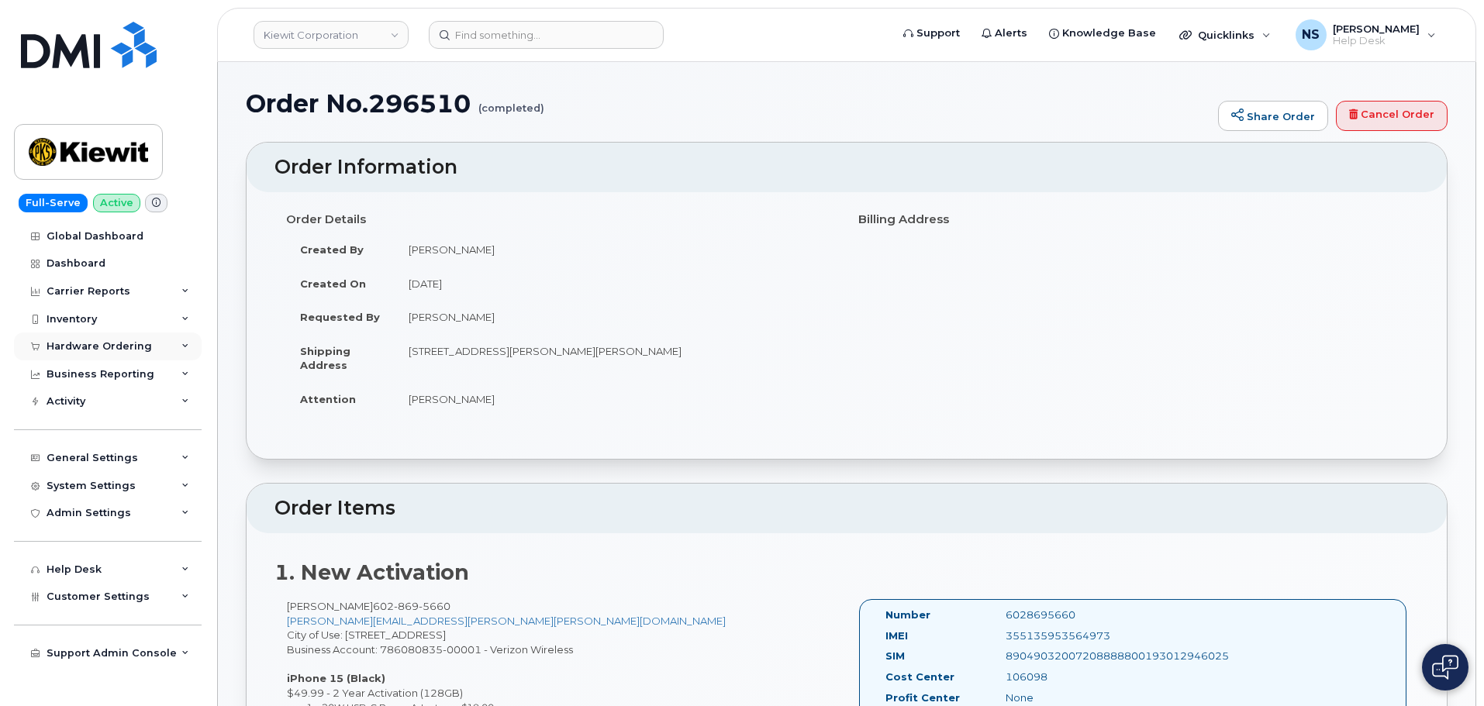
click at [91, 347] on div "Hardware Ordering" at bounding box center [99, 346] width 105 height 12
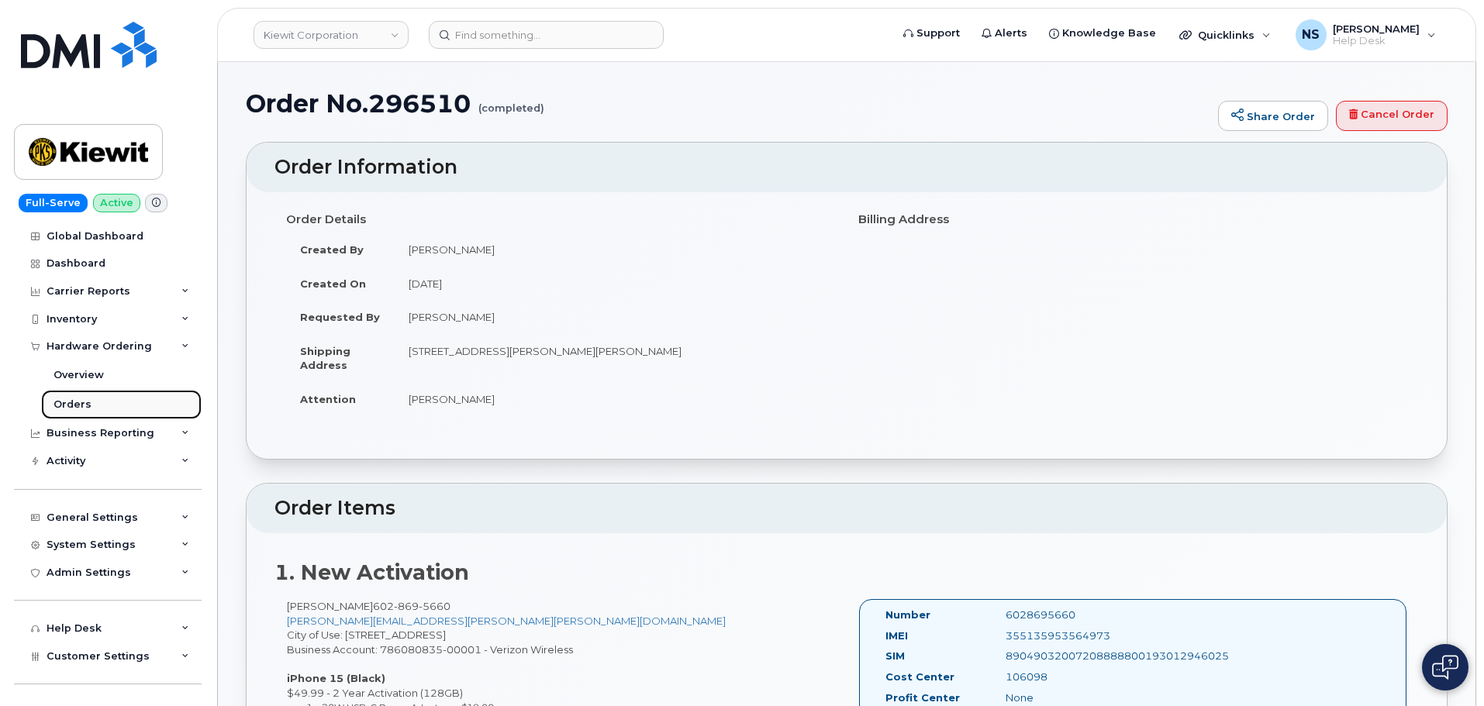
click at [105, 405] on link "Orders" at bounding box center [121, 404] width 160 height 29
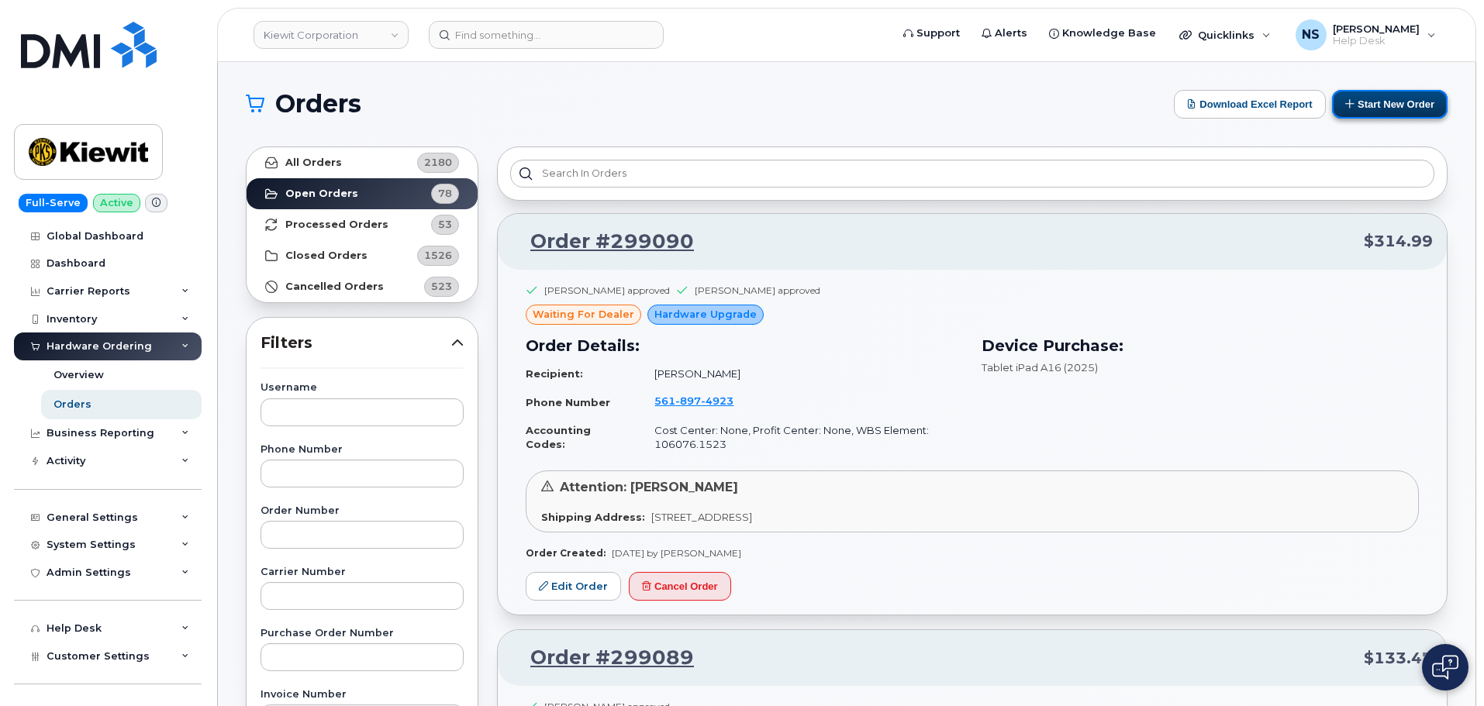
drag, startPoint x: 1405, startPoint y: 109, endPoint x: 1396, endPoint y: 102, distance: 11.5
click at [1403, 109] on button "Start New Order" at bounding box center [1390, 104] width 116 height 29
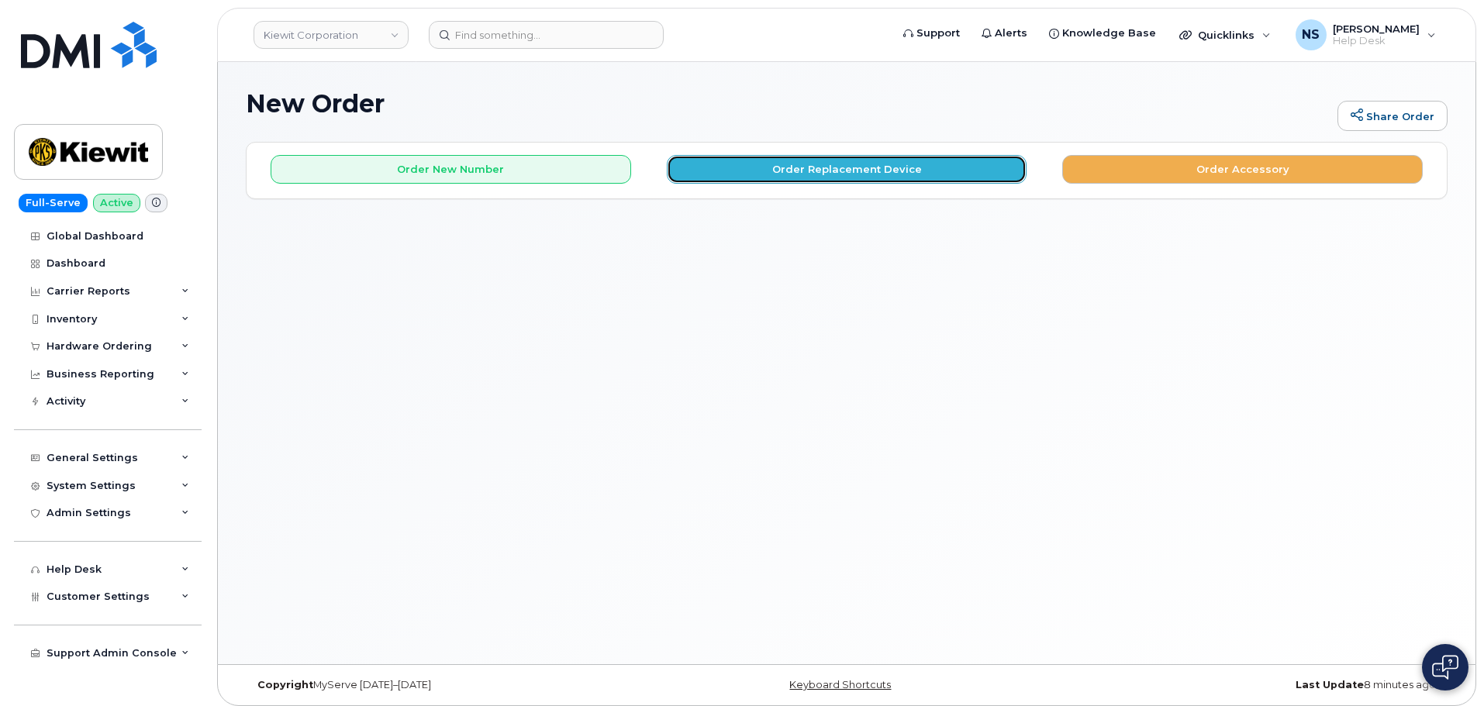
click at [837, 176] on button "Order Replacement Device" at bounding box center [847, 169] width 360 height 29
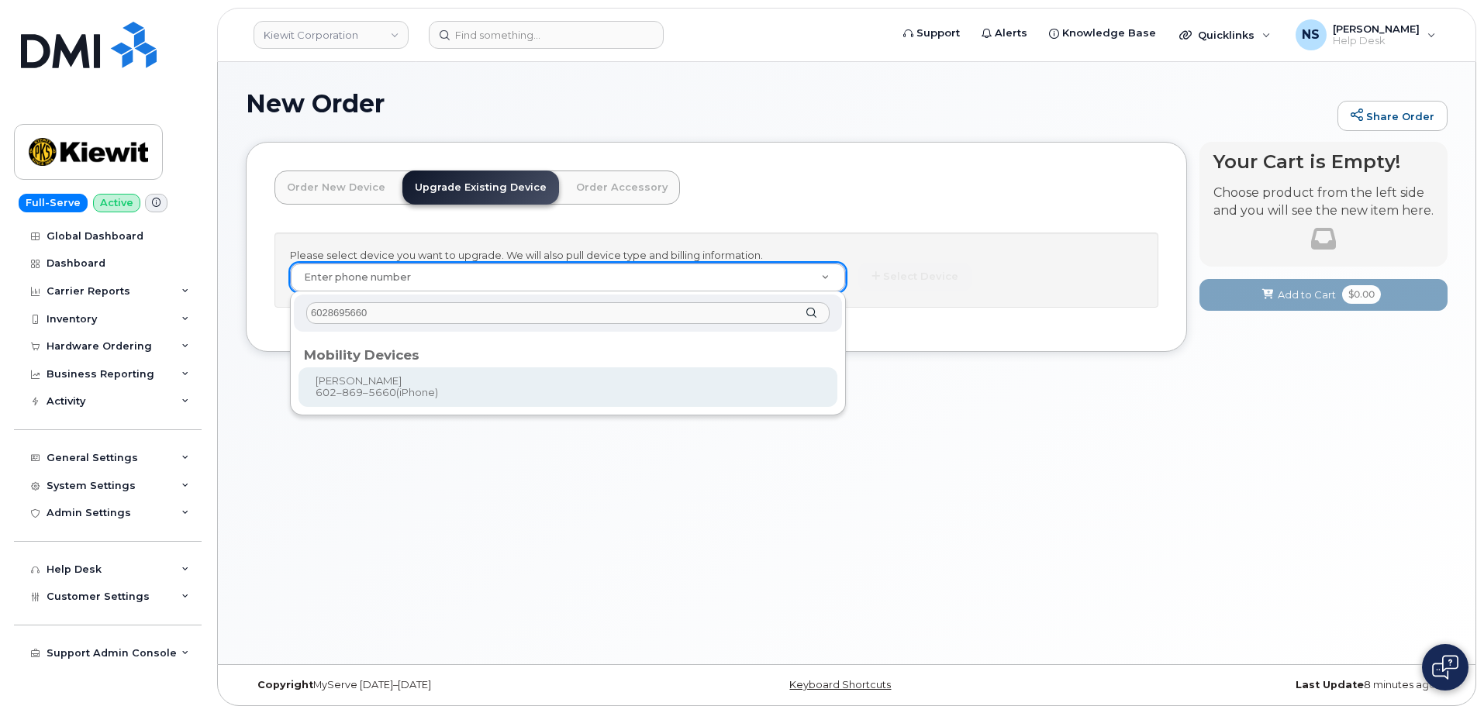
type input "6028695660"
drag, startPoint x: 553, startPoint y: 401, endPoint x: 548, endPoint y: 422, distance: 21.6
type input "1241695"
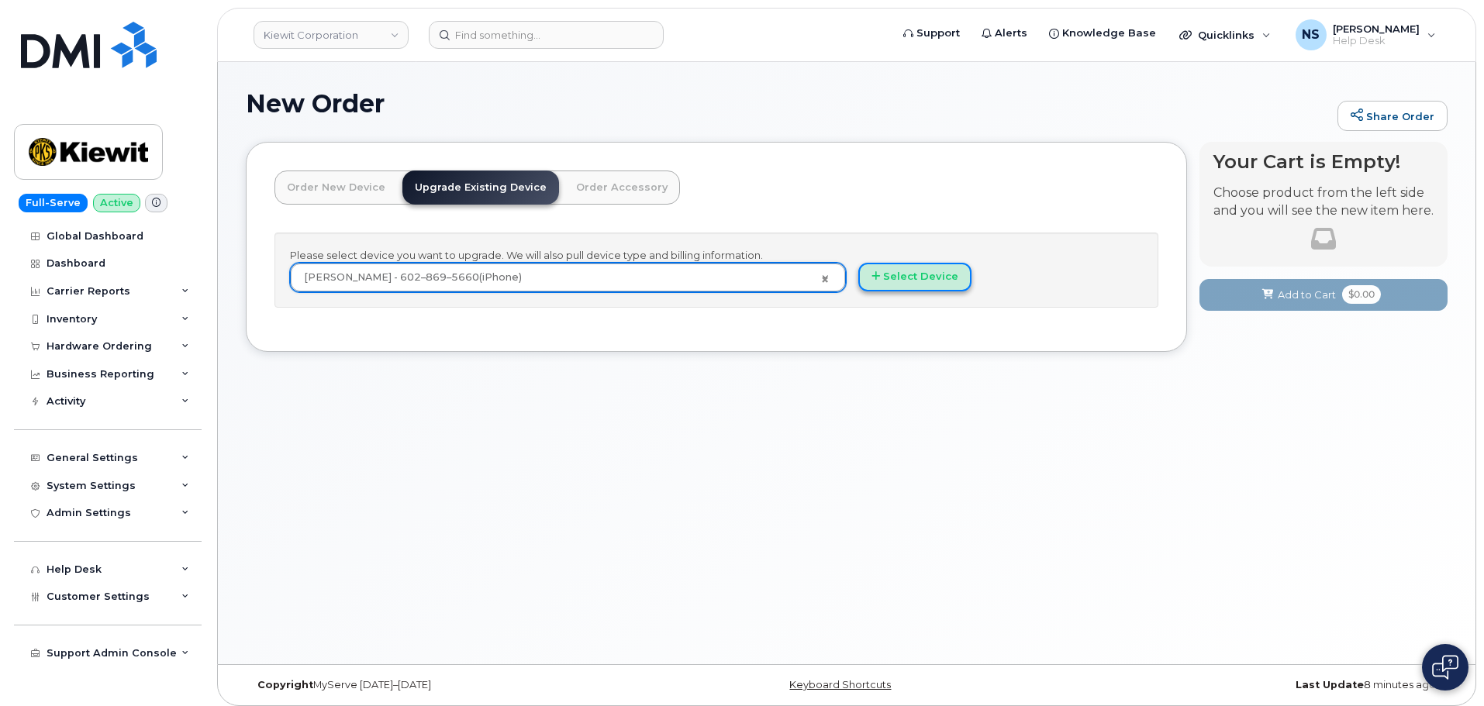
click at [899, 281] on button "Select Device" at bounding box center [914, 277] width 113 height 29
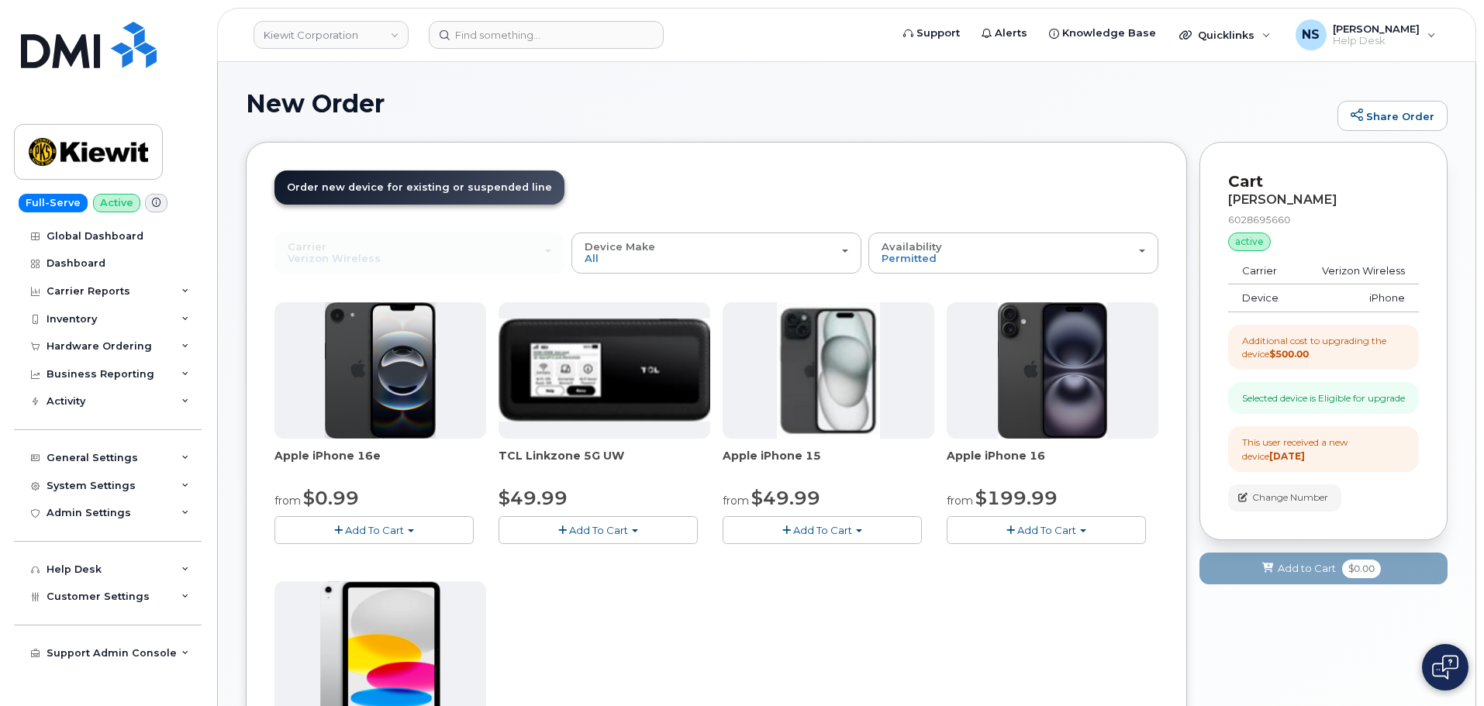
click at [1318, 345] on div "Additional cost to upgrading the device $500.00" at bounding box center [1323, 347] width 163 height 26
click at [1319, 344] on div "Additional cost to upgrading the device $500.00" at bounding box center [1323, 347] width 163 height 26
drag, startPoint x: 1319, startPoint y: 344, endPoint x: 1354, endPoint y: 346, distance: 34.9
click at [1320, 344] on div "Additional cost to upgrading the device $500.00" at bounding box center [1323, 347] width 163 height 26
click at [1354, 346] on div "Additional cost to upgrading the device $500.00" at bounding box center [1323, 347] width 163 height 26
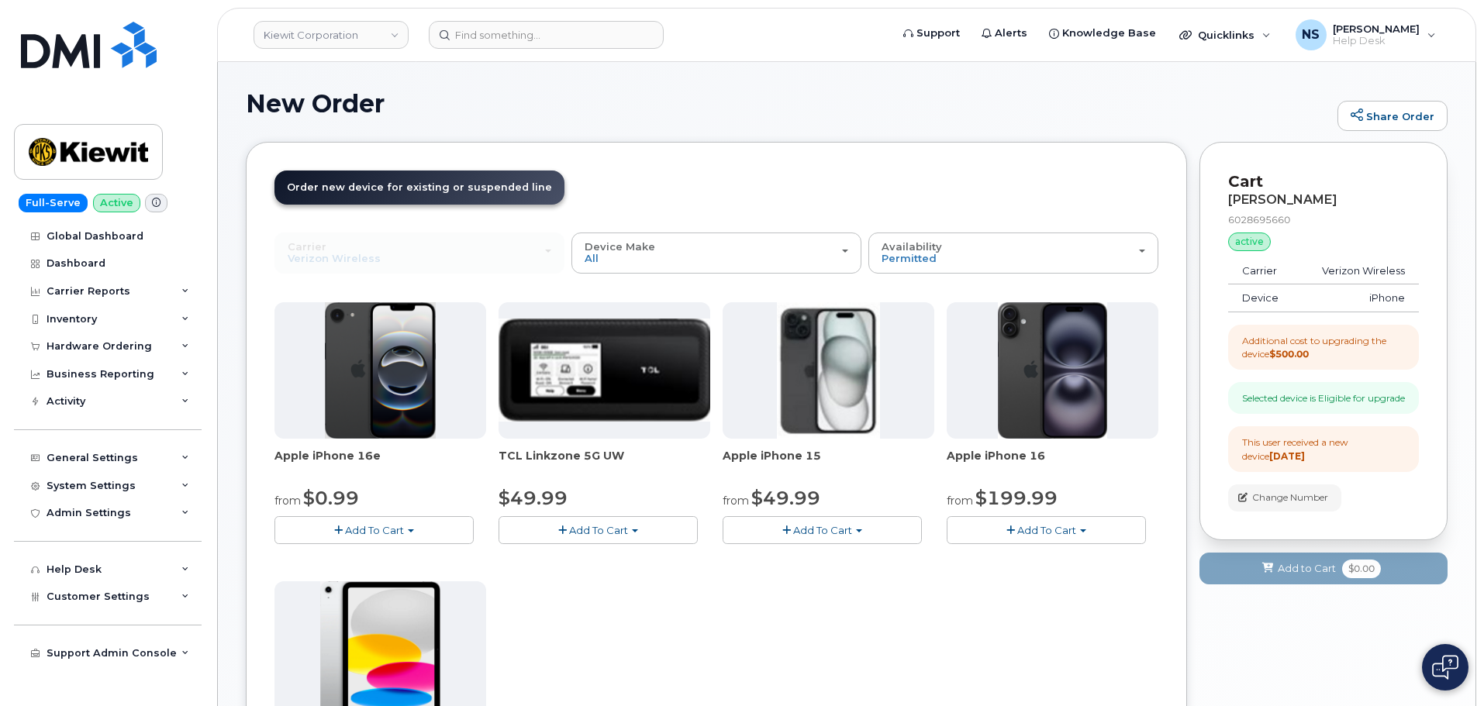
click at [1353, 359] on div "Additional cost to upgrading the device $500.00" at bounding box center [1323, 347] width 163 height 26
click at [1321, 396] on div "Selected device is Eligible for upgrade" at bounding box center [1323, 397] width 163 height 13
click at [1333, 414] on div "Selected device is Eligible for upgrade" at bounding box center [1323, 398] width 191 height 32
click at [1341, 462] on div "This user received a new device 1 week ago" at bounding box center [1323, 449] width 163 height 26
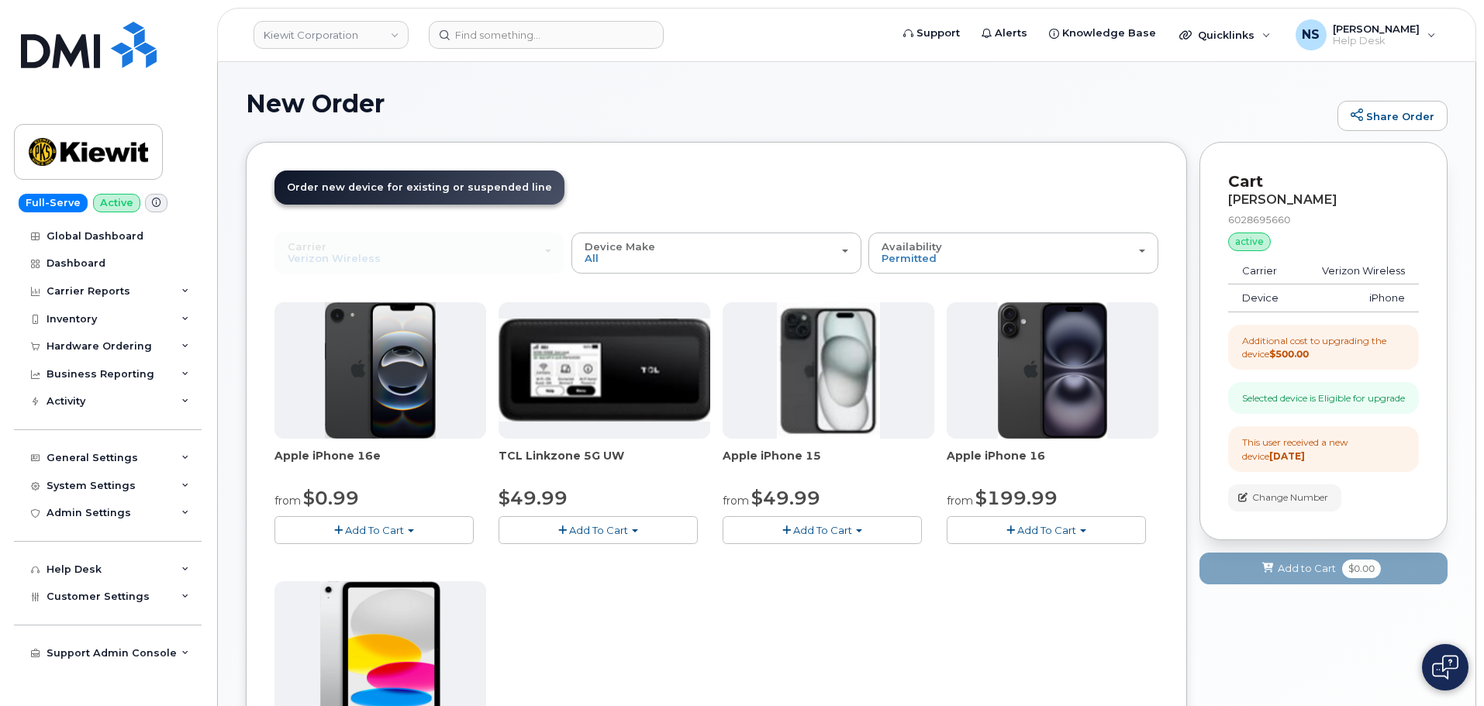
click at [801, 530] on span "Add To Cart" at bounding box center [822, 530] width 59 height 12
click at [784, 561] on link "$49.99 - 2 Year Upgrade (128GB)" at bounding box center [827, 559] width 202 height 19
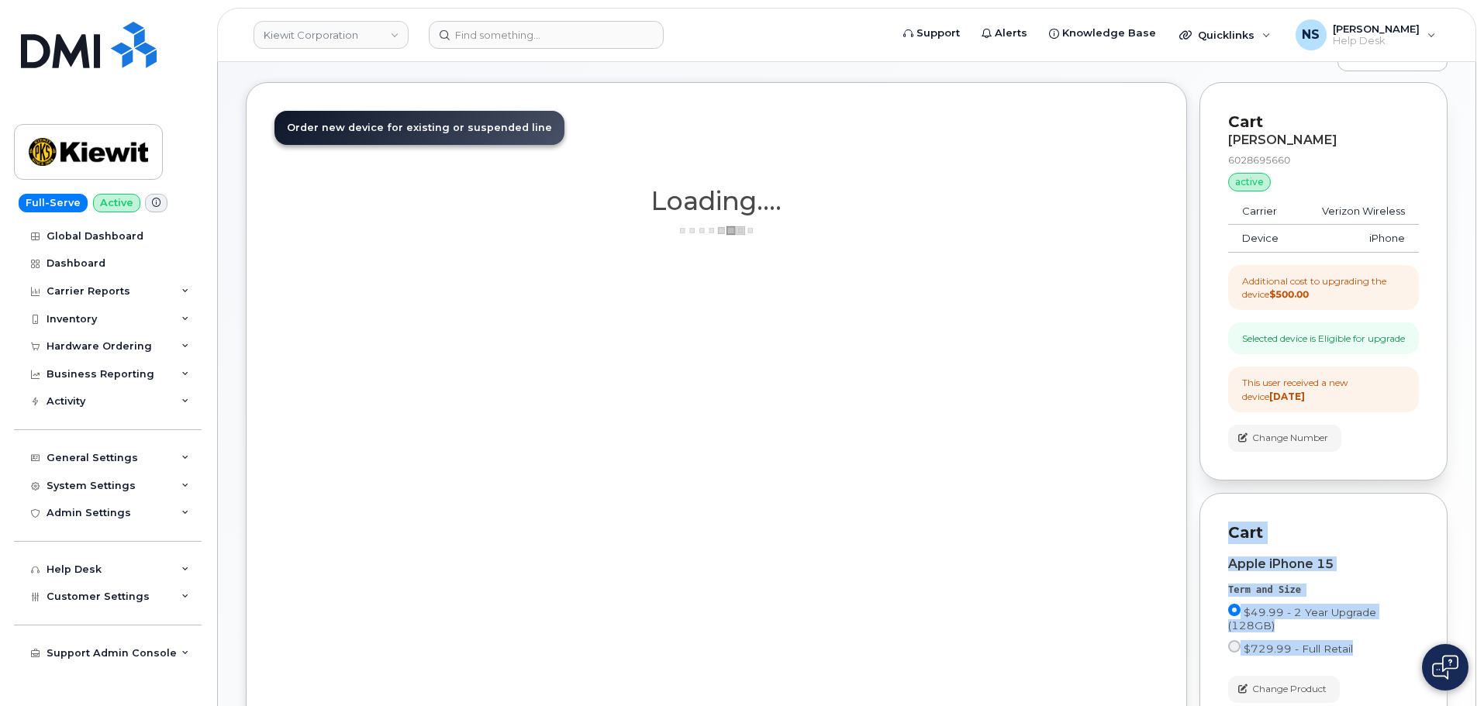
scroll to position [78, 0]
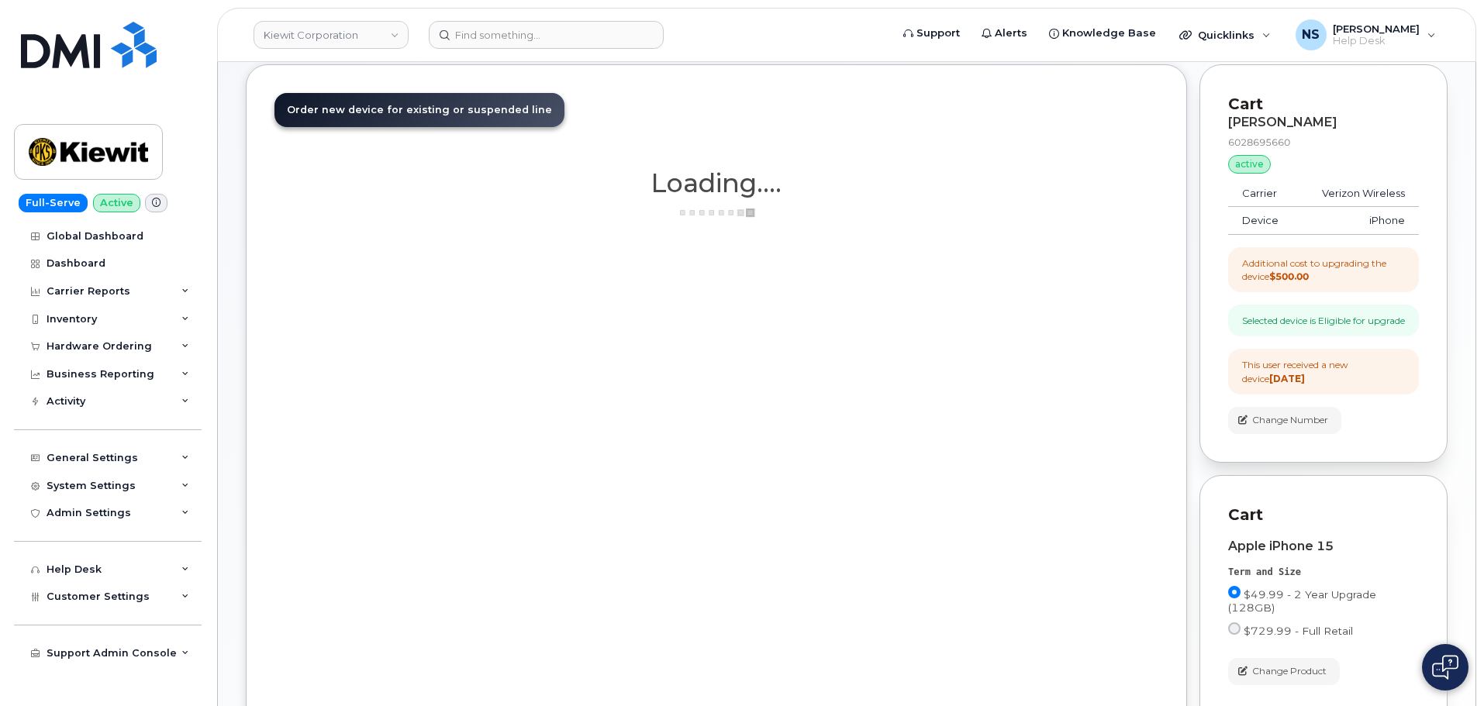
click at [1031, 350] on div "Order New Device Upgrade Existing Device Order Accessory Order new device and n…" at bounding box center [716, 425] width 941 height 723
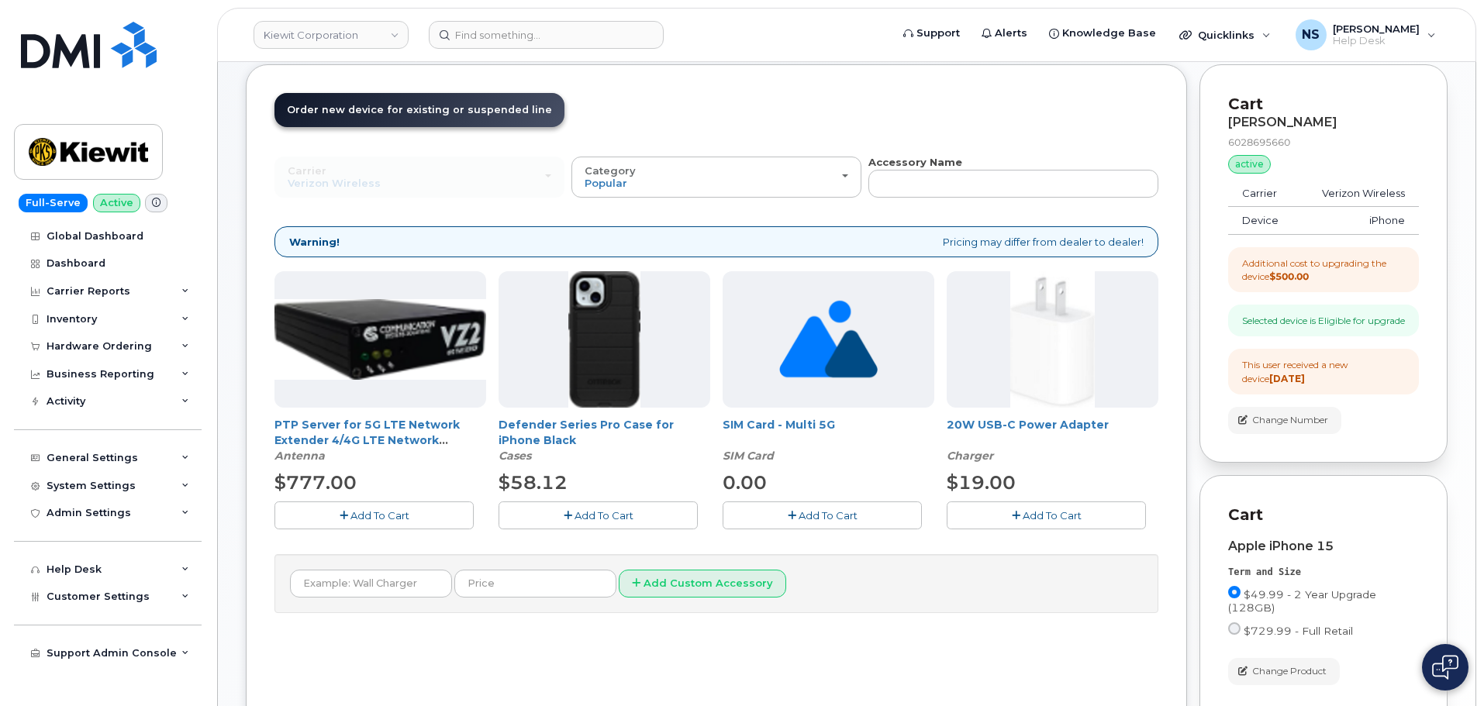
click at [602, 519] on span "Add To Cart" at bounding box center [603, 515] width 59 height 12
click at [1061, 524] on button "Add To Cart" at bounding box center [1046, 515] width 199 height 27
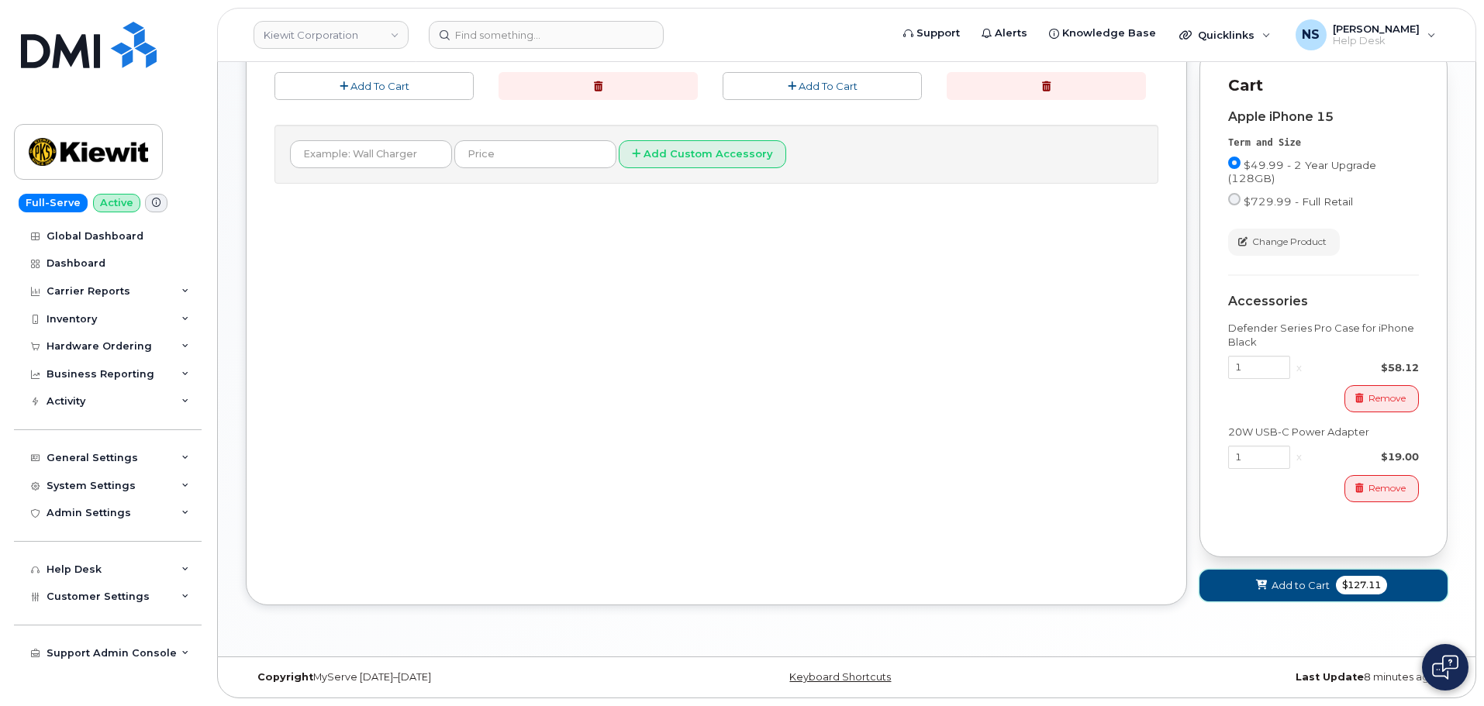
drag, startPoint x: 1271, startPoint y: 578, endPoint x: 1198, endPoint y: 535, distance: 83.8
click at [1270, 579] on button "Add to Cart $127.11" at bounding box center [1323, 586] width 248 height 32
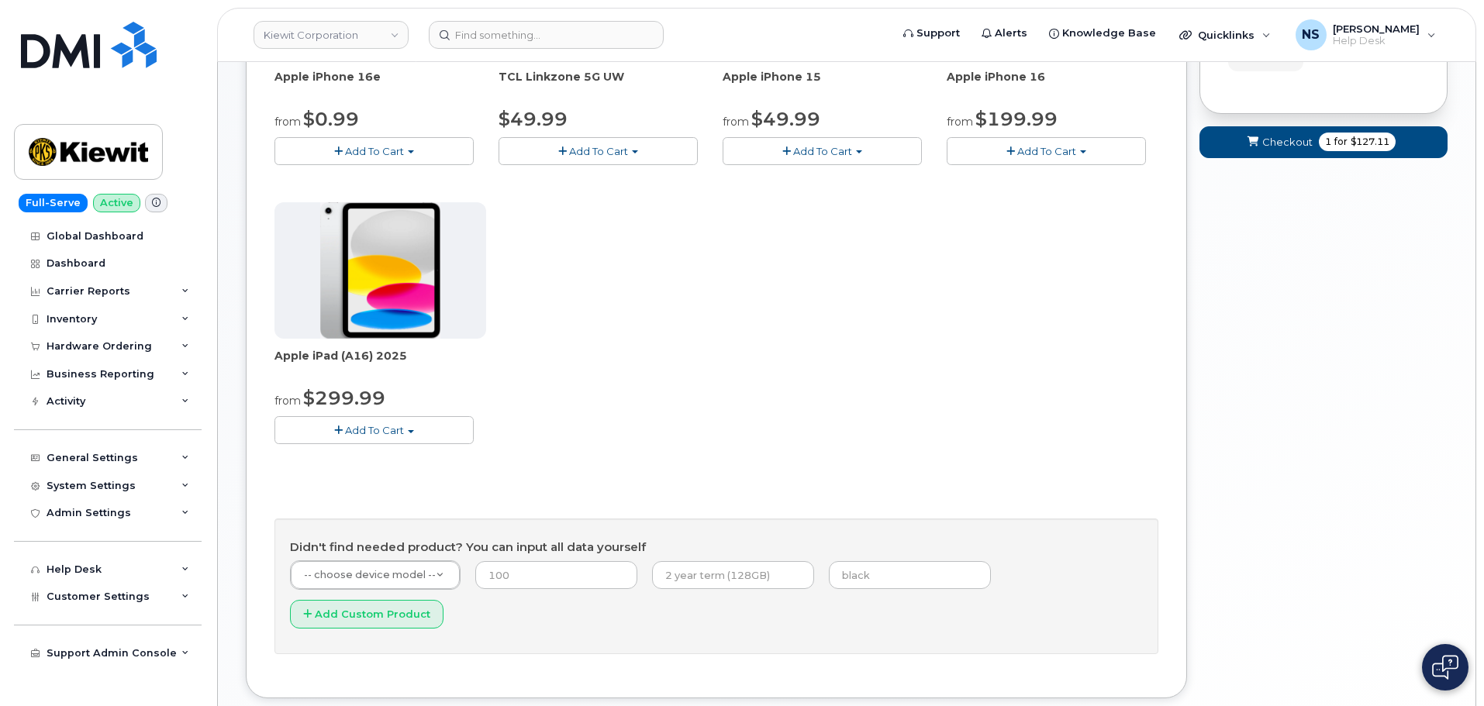
scroll to position [356, 0]
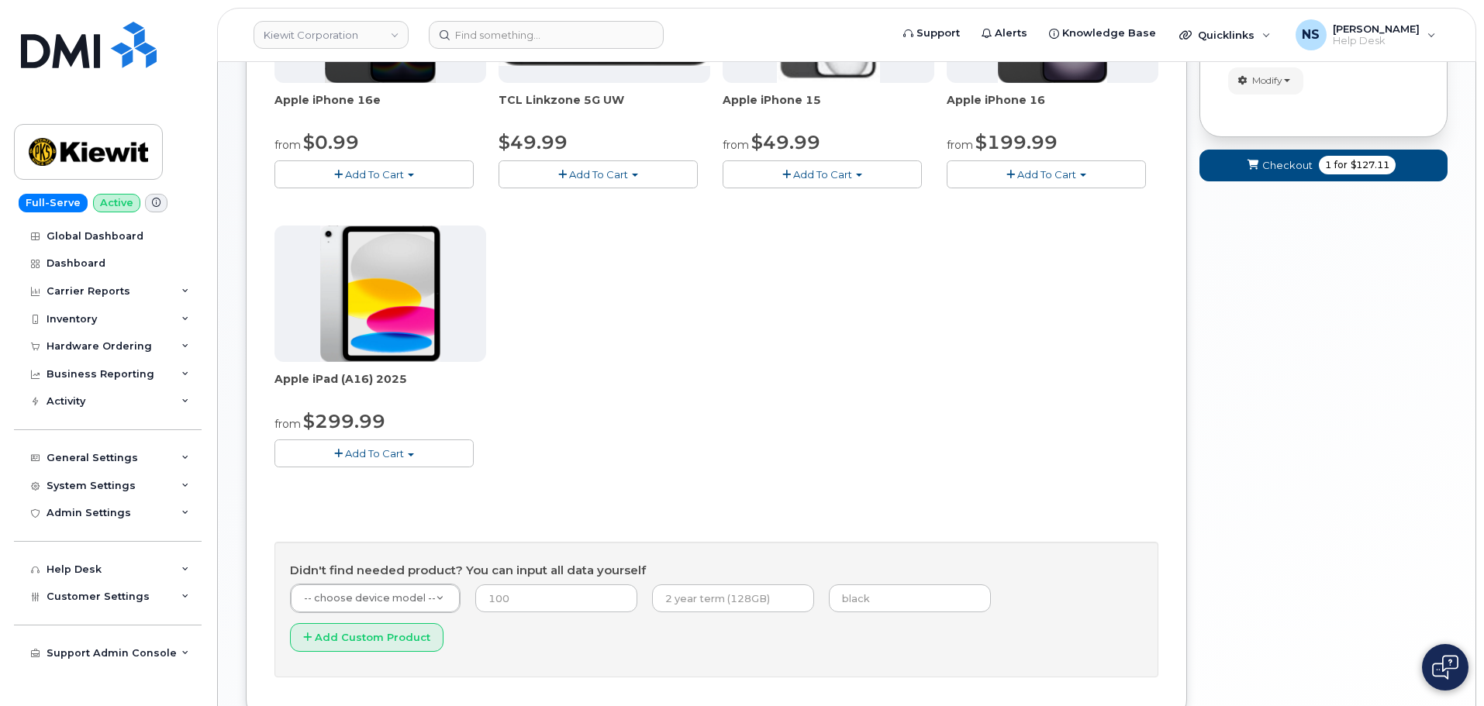
click at [392, 441] on div "Apple iPad (A16) 2025 from $299.99 Add To Cart $299.99 - 2 Year Activation (128…" at bounding box center [380, 347] width 212 height 242
click at [382, 465] on button "Add To Cart" at bounding box center [373, 453] width 199 height 27
click at [393, 480] on link "$299.99 - 2 Year Activation (128GB)" at bounding box center [385, 482] width 214 height 19
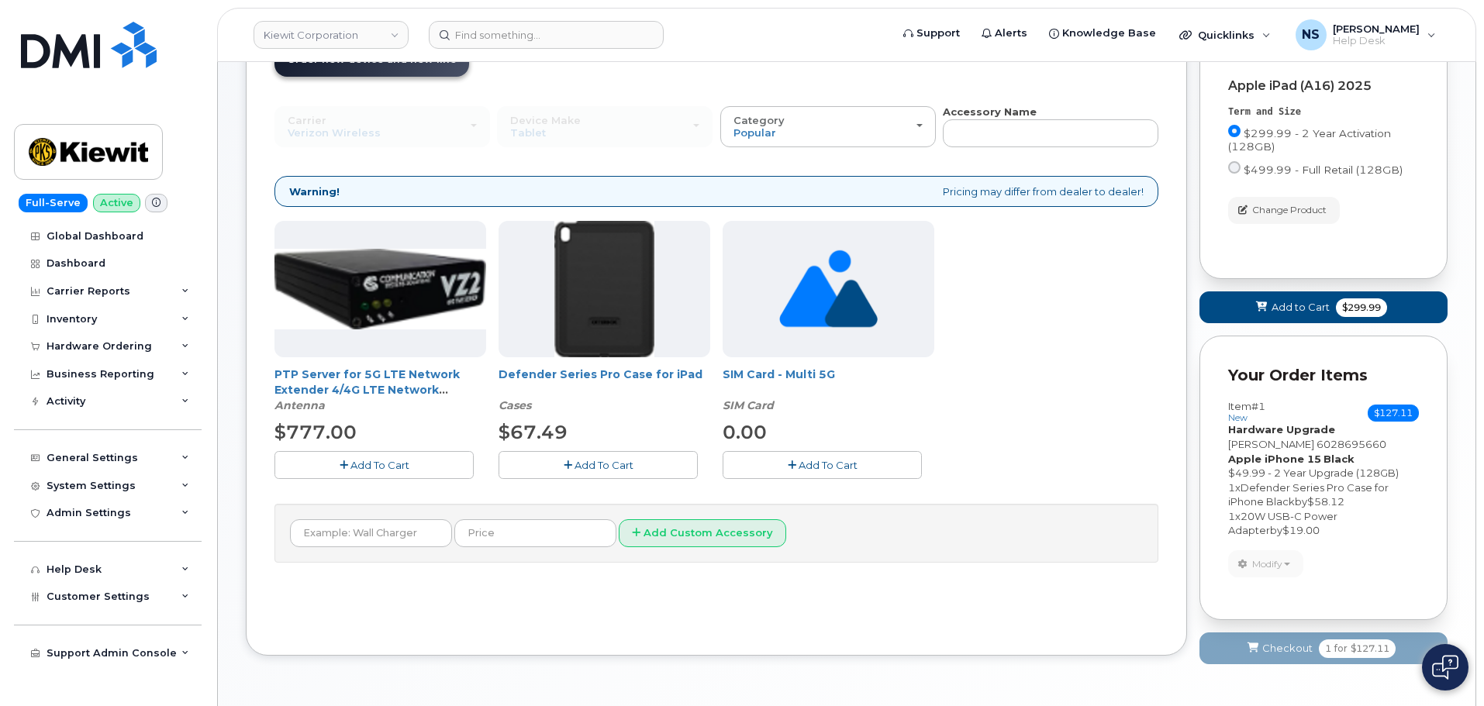
scroll to position [178, 0]
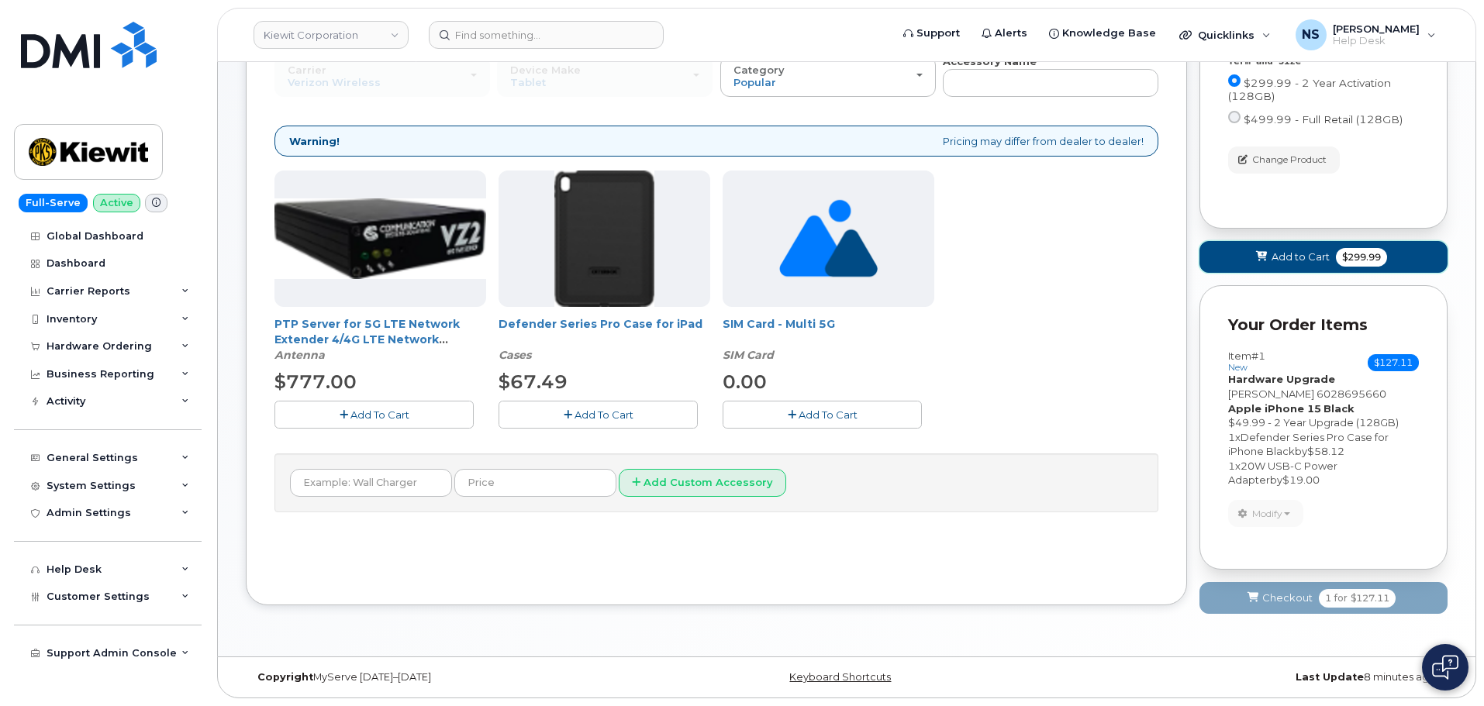
click at [1276, 254] on span "Add to Cart" at bounding box center [1300, 257] width 58 height 15
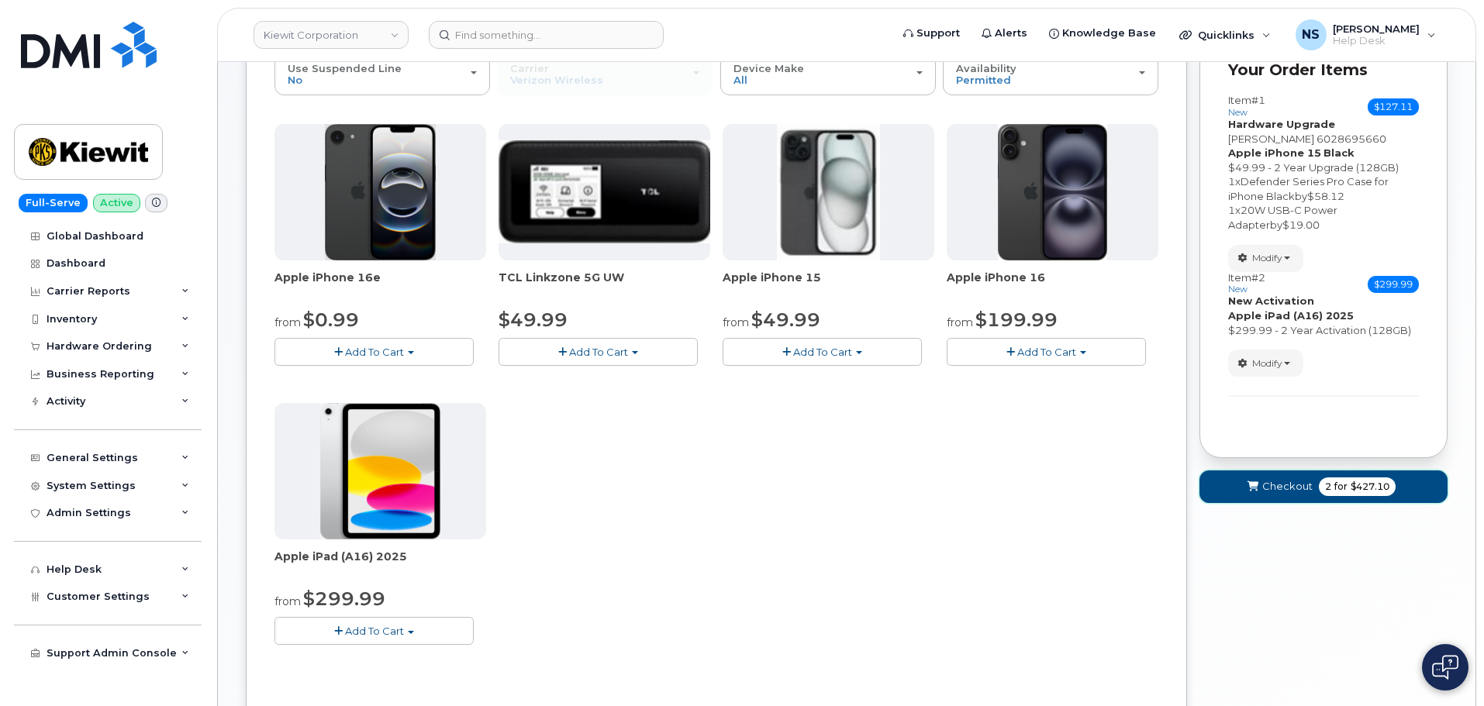
click at [1280, 502] on button "Checkout 2 for $427.10" at bounding box center [1323, 487] width 248 height 32
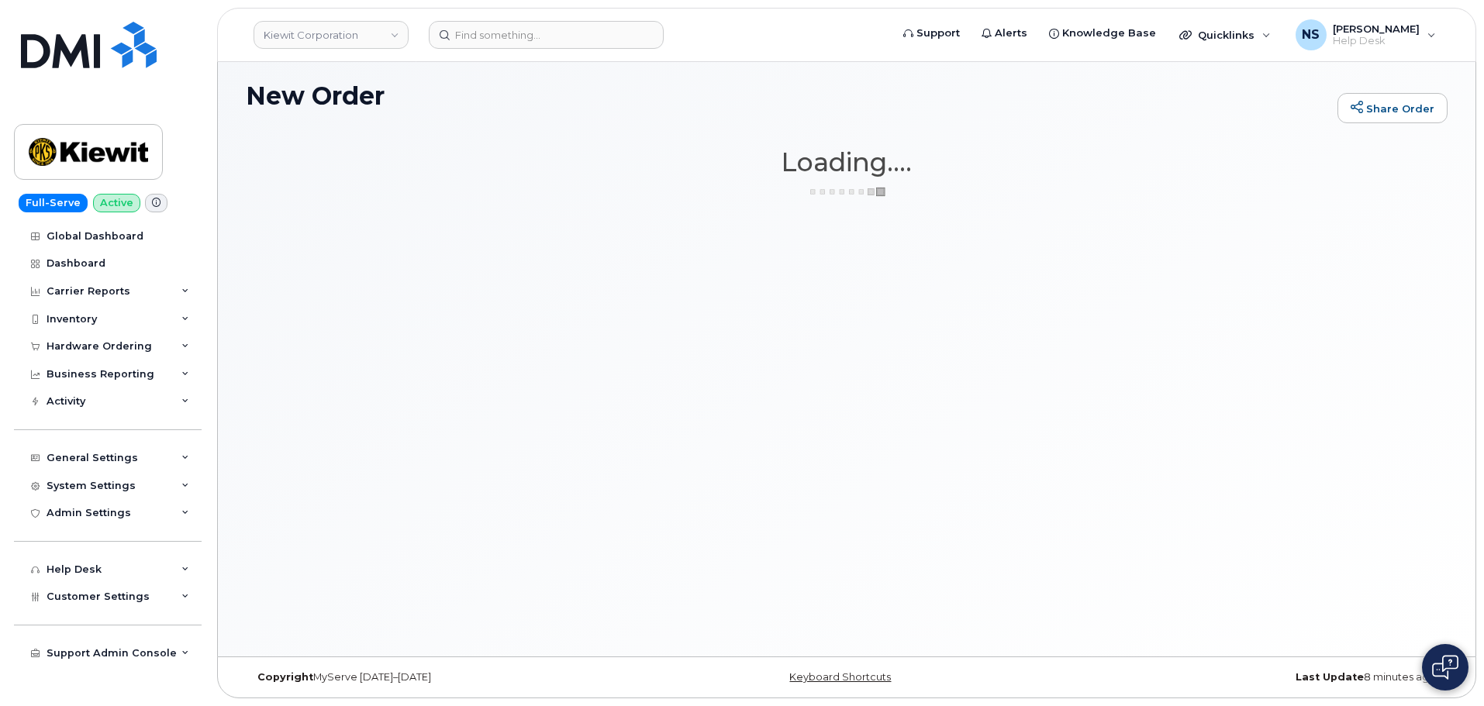
scroll to position [8, 0]
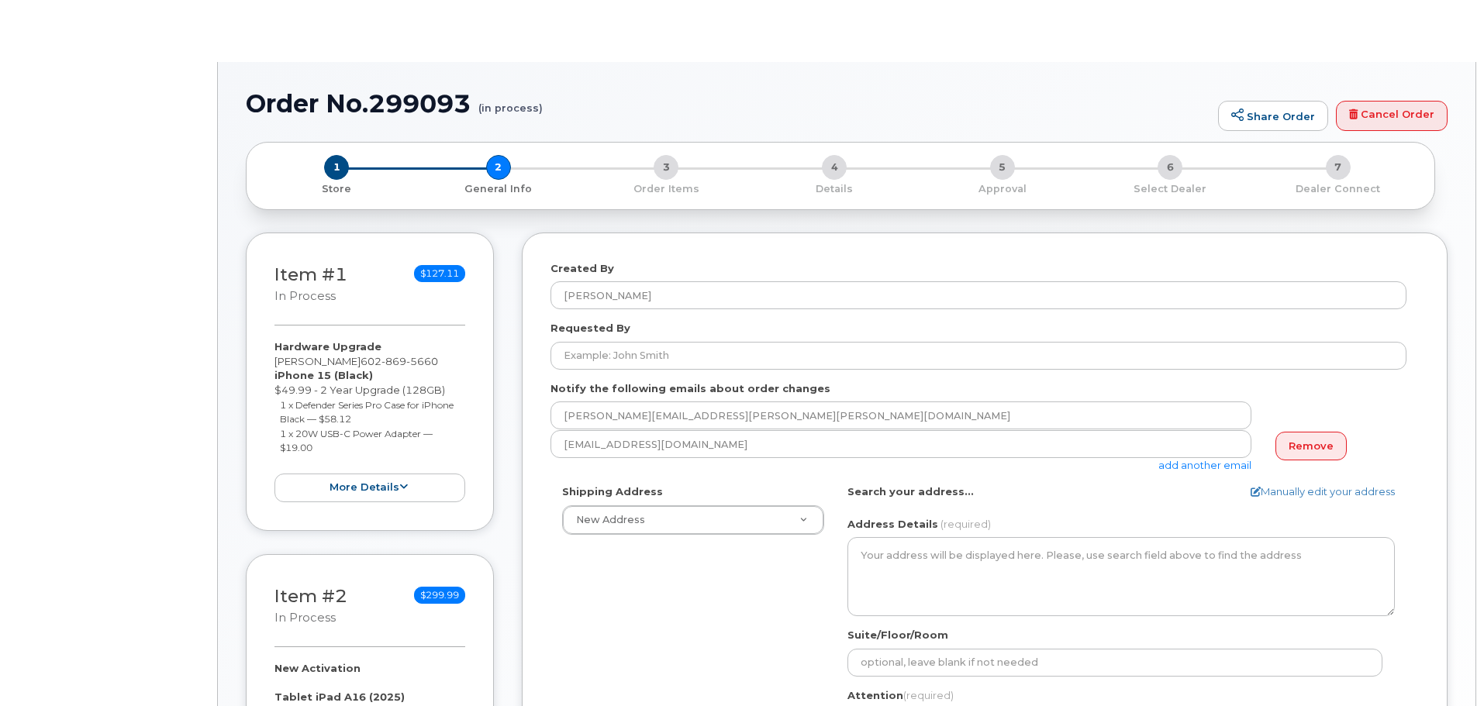
select select
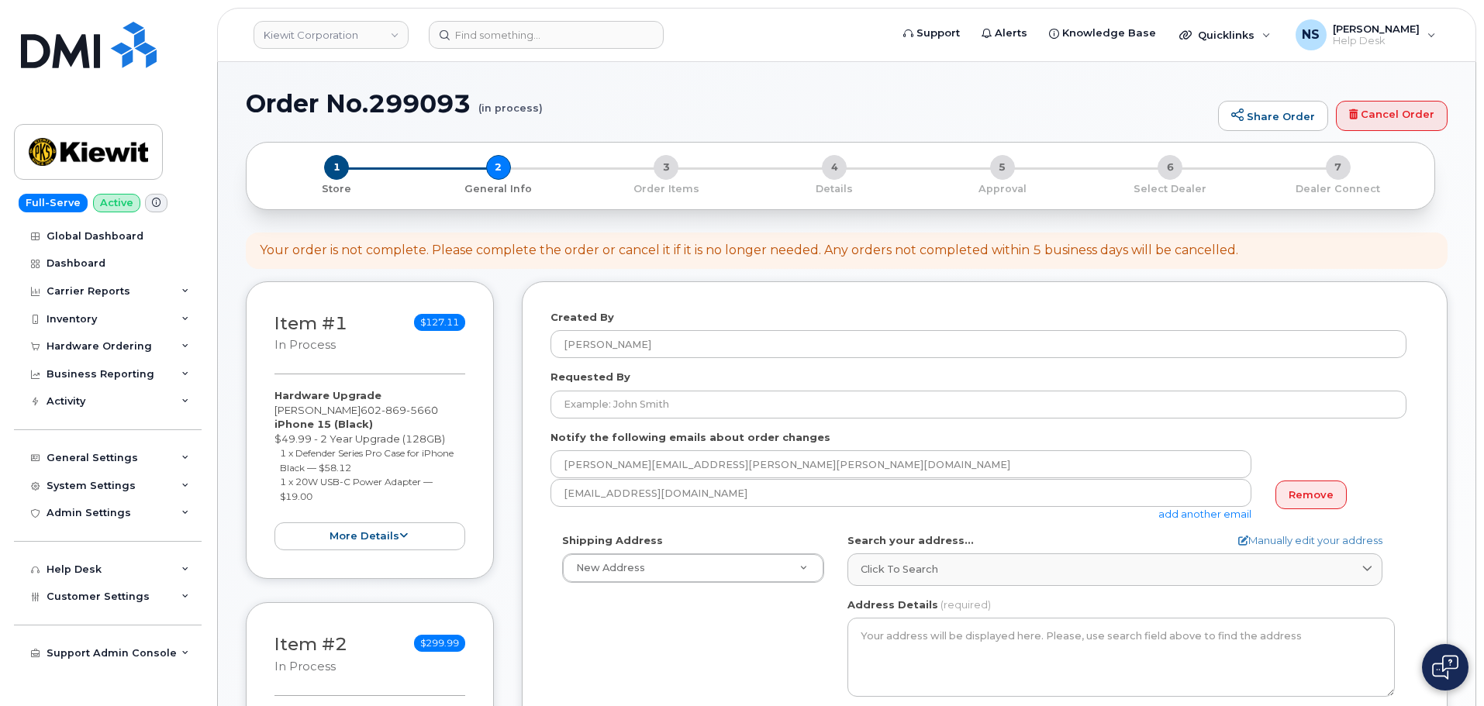
click at [604, 423] on form "Created By [PERSON_NAME] Requested By Notify the following emails about order c…" at bounding box center [984, 619] width 868 height 619
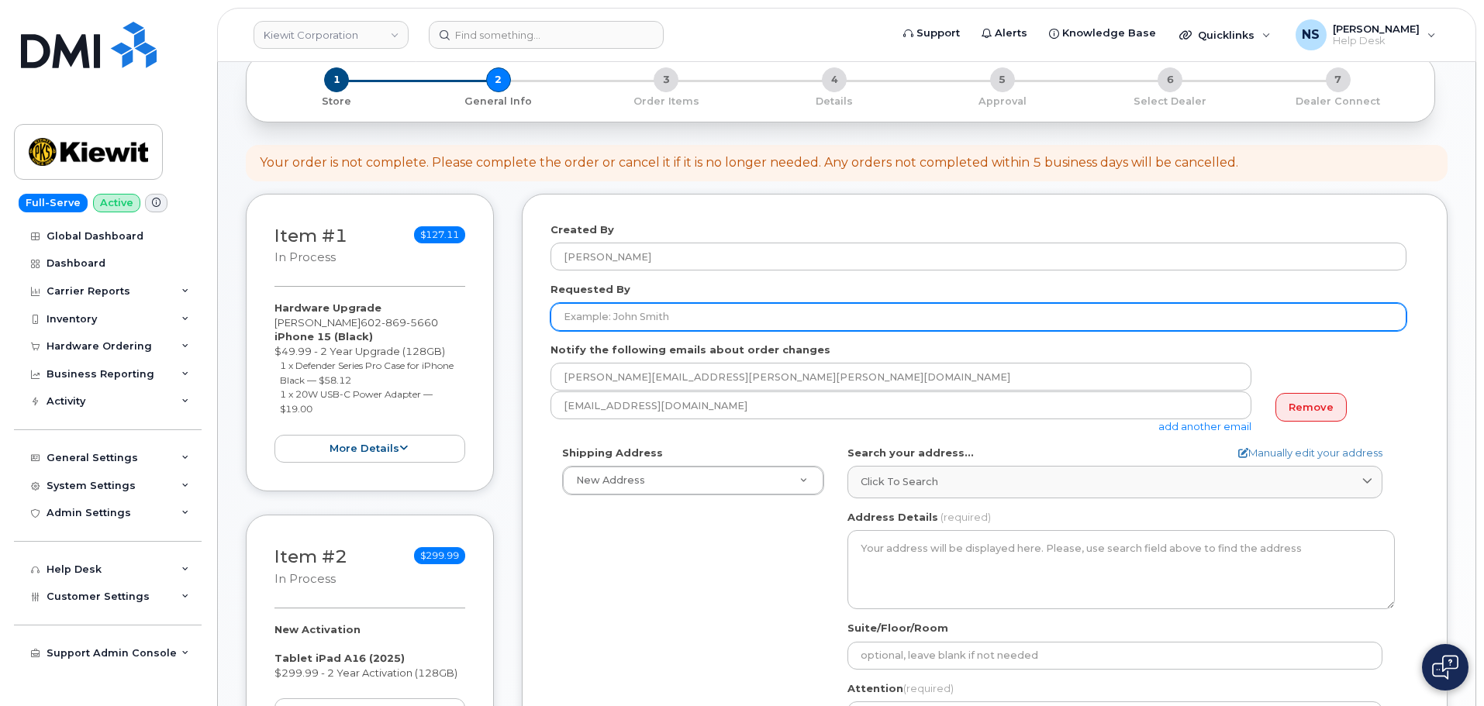
scroll to position [233, 0]
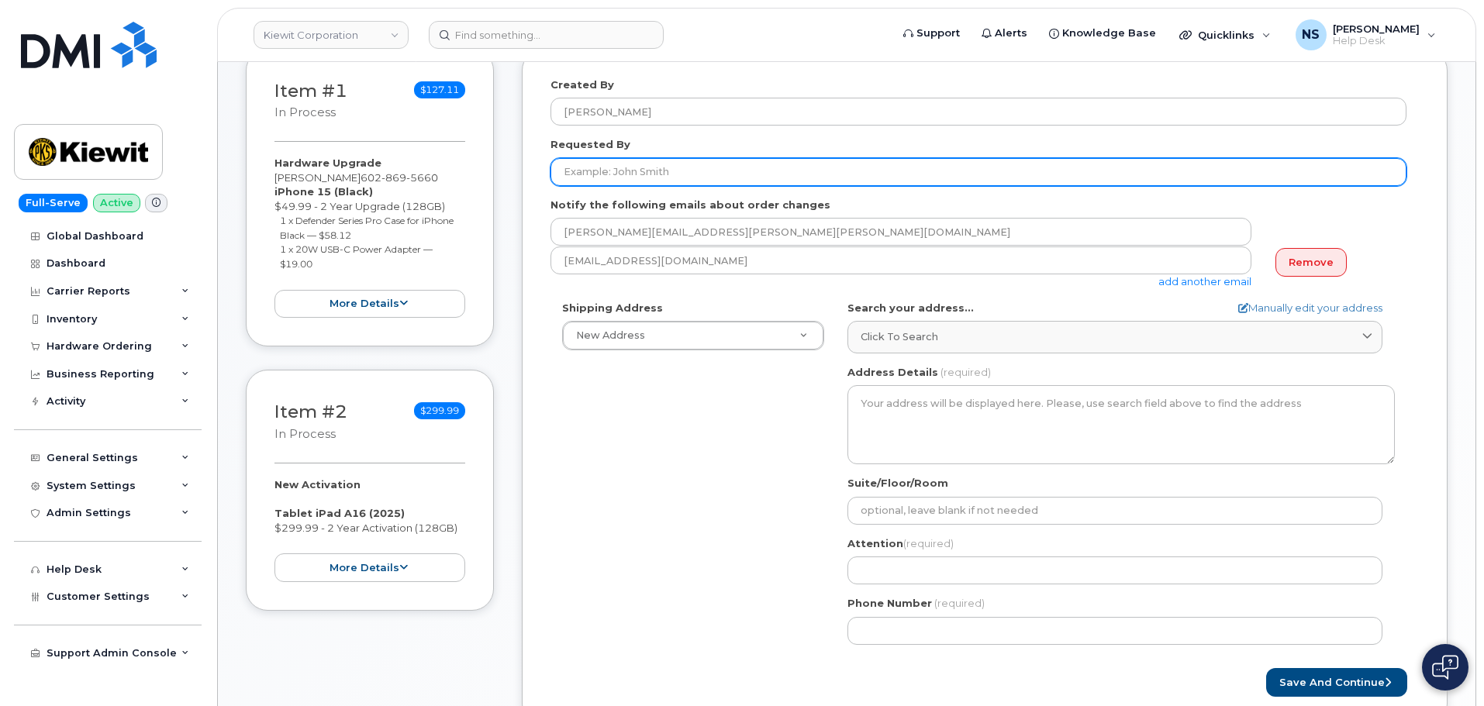
click at [598, 176] on input "Requested By" at bounding box center [978, 172] width 856 height 28
click at [612, 159] on input "Requested By" at bounding box center [978, 172] width 856 height 28
paste input "[PERSON_NAME]"
type input "[PERSON_NAME]"
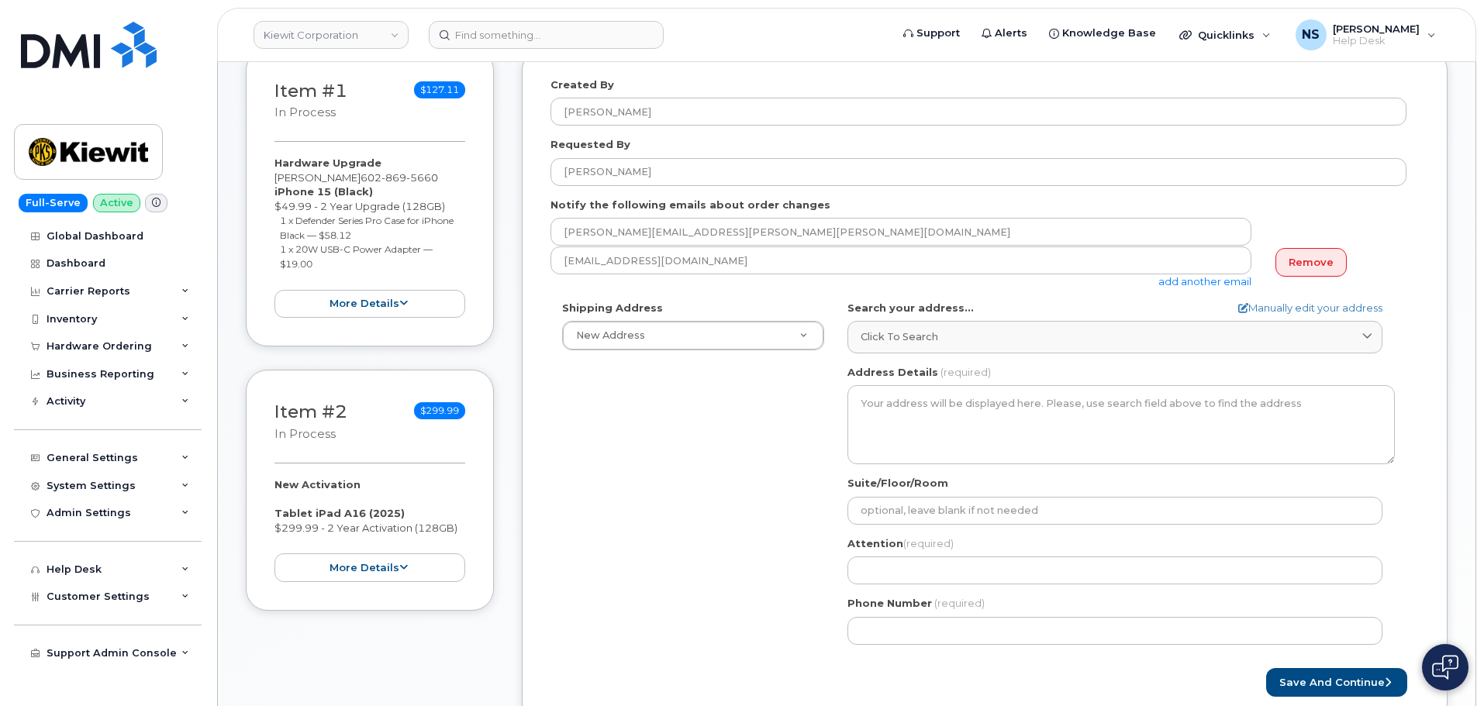
drag, startPoint x: 599, startPoint y: 459, endPoint x: 607, endPoint y: 544, distance: 85.6
click at [598, 453] on div "Shipping Address New Address New Address [STREET_ADDRESS][GEOGRAPHIC_DATA][PERS…" at bounding box center [978, 479] width 856 height 356
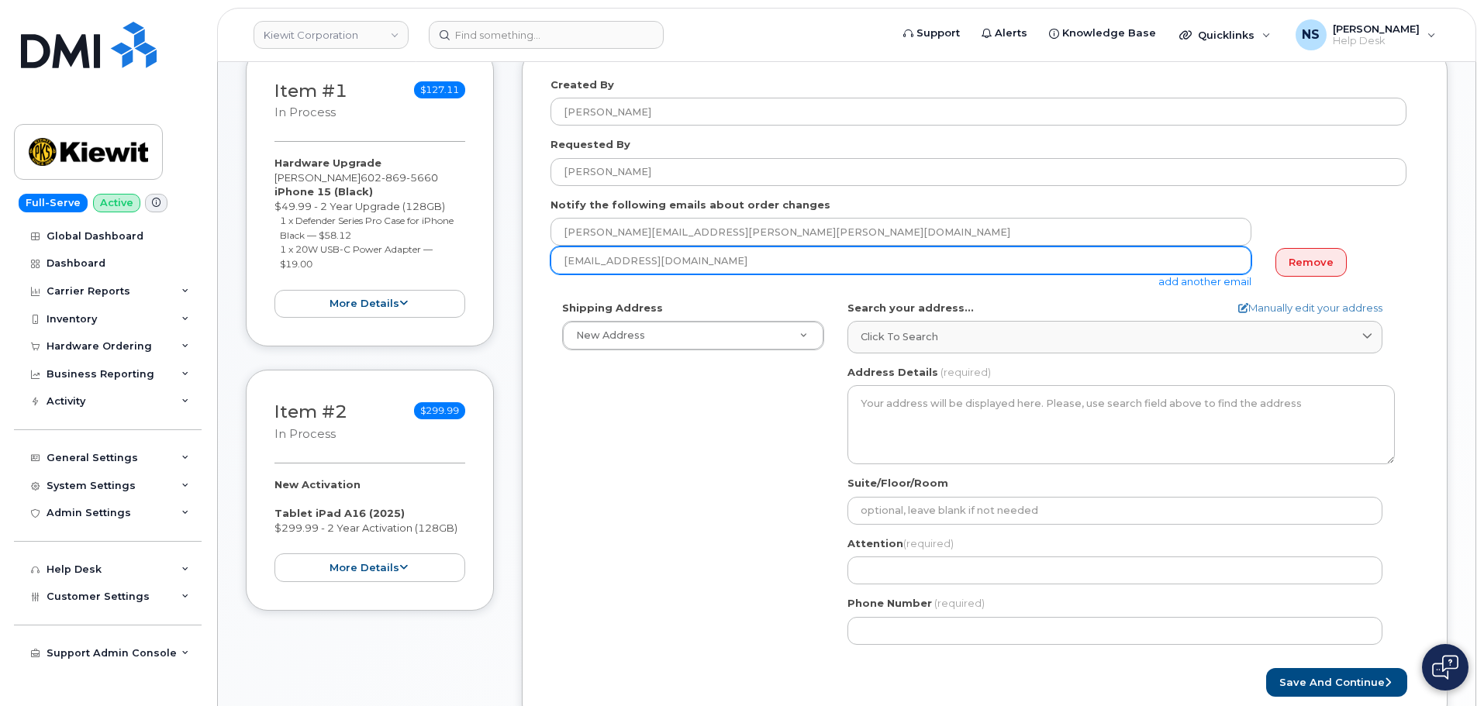
click at [719, 246] on input "nshelton@dminc.com" at bounding box center [900, 232] width 701 height 28
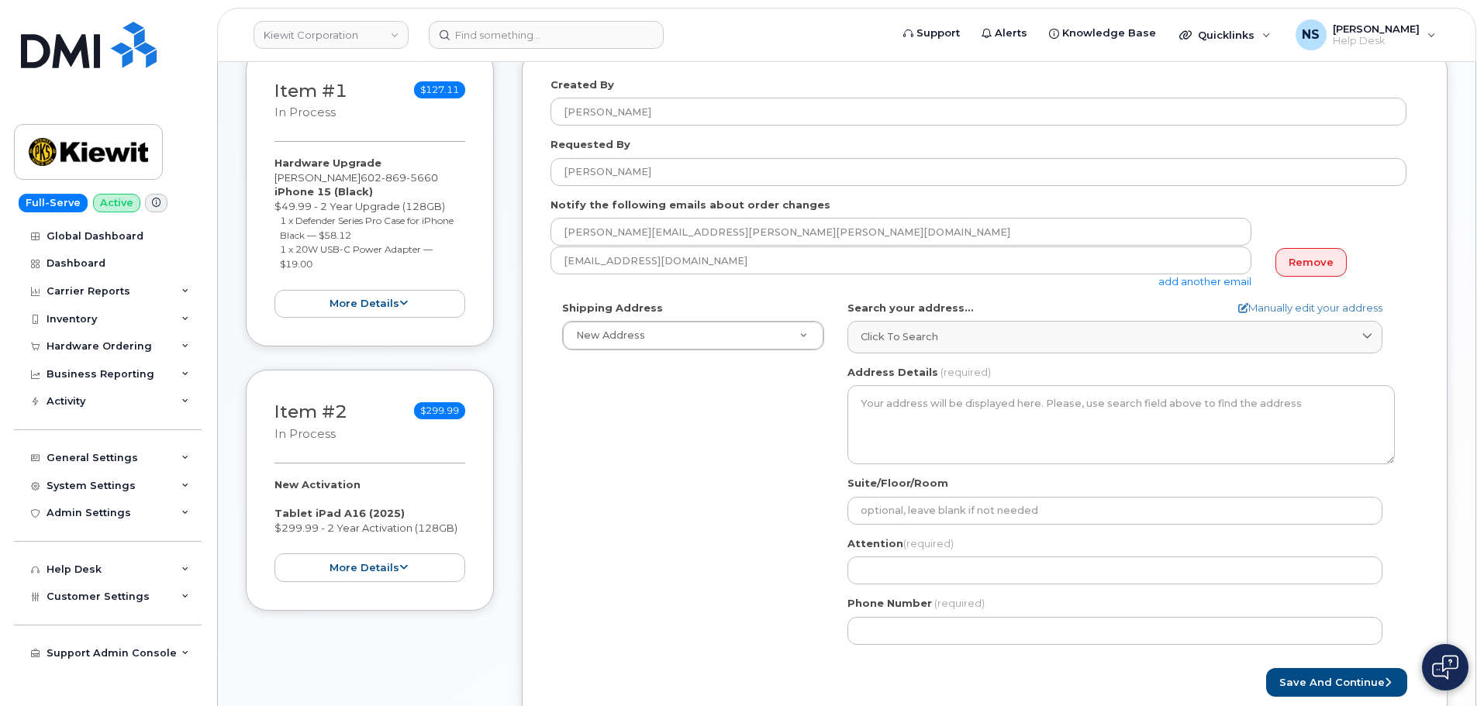
click at [1223, 286] on link "add another email" at bounding box center [1204, 281] width 93 height 12
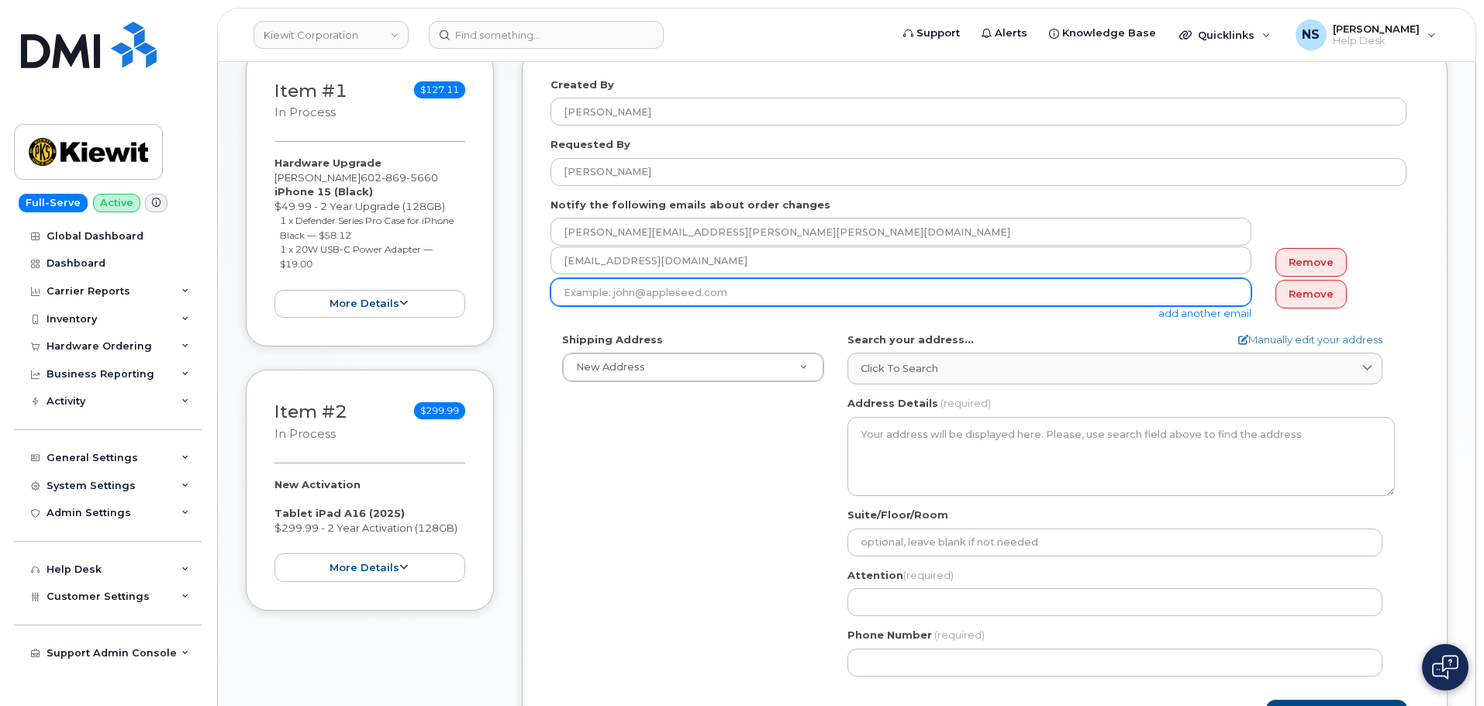
drag, startPoint x: 650, startPoint y: 298, endPoint x: 657, endPoint y: 288, distance: 12.9
click at [651, 297] on input "email" at bounding box center [900, 292] width 701 height 28
paste input "PHILLIP.REITMAJER@KIEWIT.COM"
type input "PHILLIP.REITMAJER@KIEWIT.COM"
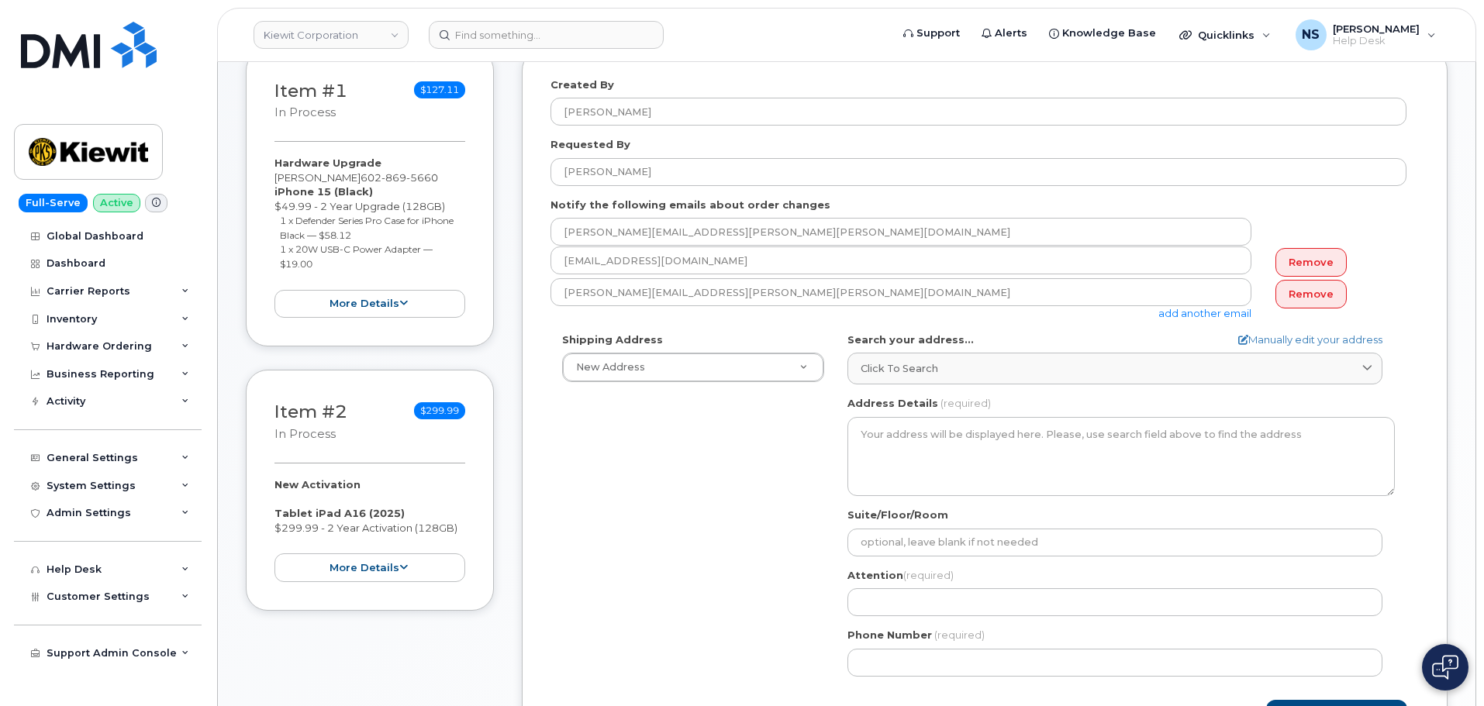
drag, startPoint x: 678, startPoint y: 583, endPoint x: 691, endPoint y: 580, distance: 13.5
click at [681, 583] on div "Shipping Address New Address New Address 8880 Penrose Ln 4650 Business Center D…" at bounding box center [978, 511] width 856 height 356
drag, startPoint x: 881, startPoint y: 368, endPoint x: 940, endPoint y: 352, distance: 61.9
click at [886, 364] on span "Click to search" at bounding box center [899, 368] width 78 height 15
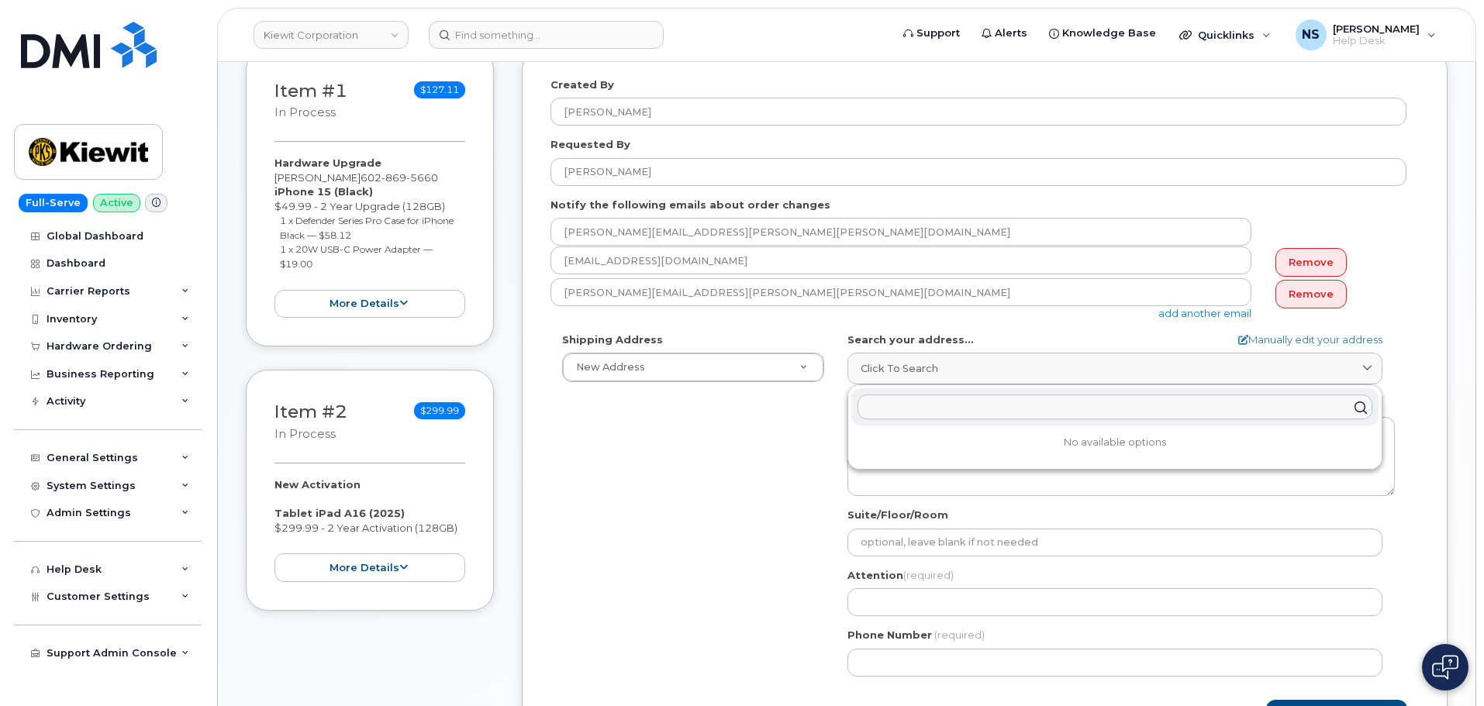
click at [945, 405] on input "text" at bounding box center [1114, 407] width 515 height 25
paste input "15 Century Blvd Nashville Tn 37214 Suite 303"
type input "15 Century Blvd Nashville Tn 37214 Suite 303"
click at [934, 446] on div "15 Century Blvd Ste 303 Nashville TN 37214-3692" at bounding box center [1114, 445] width 527 height 26
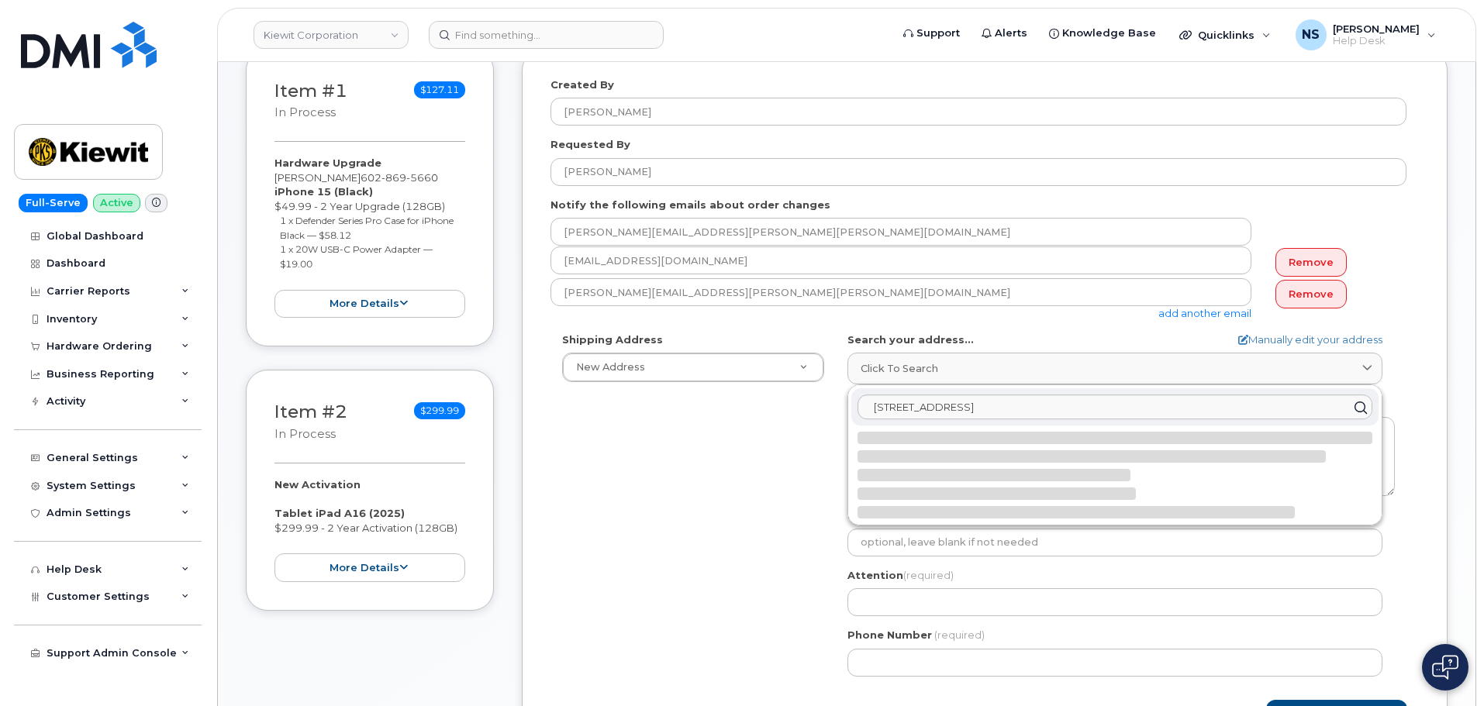
select select
type textarea "15 Century Blvd Ste 303 NASHVILLE TN 37214-3692 UNITED STATES"
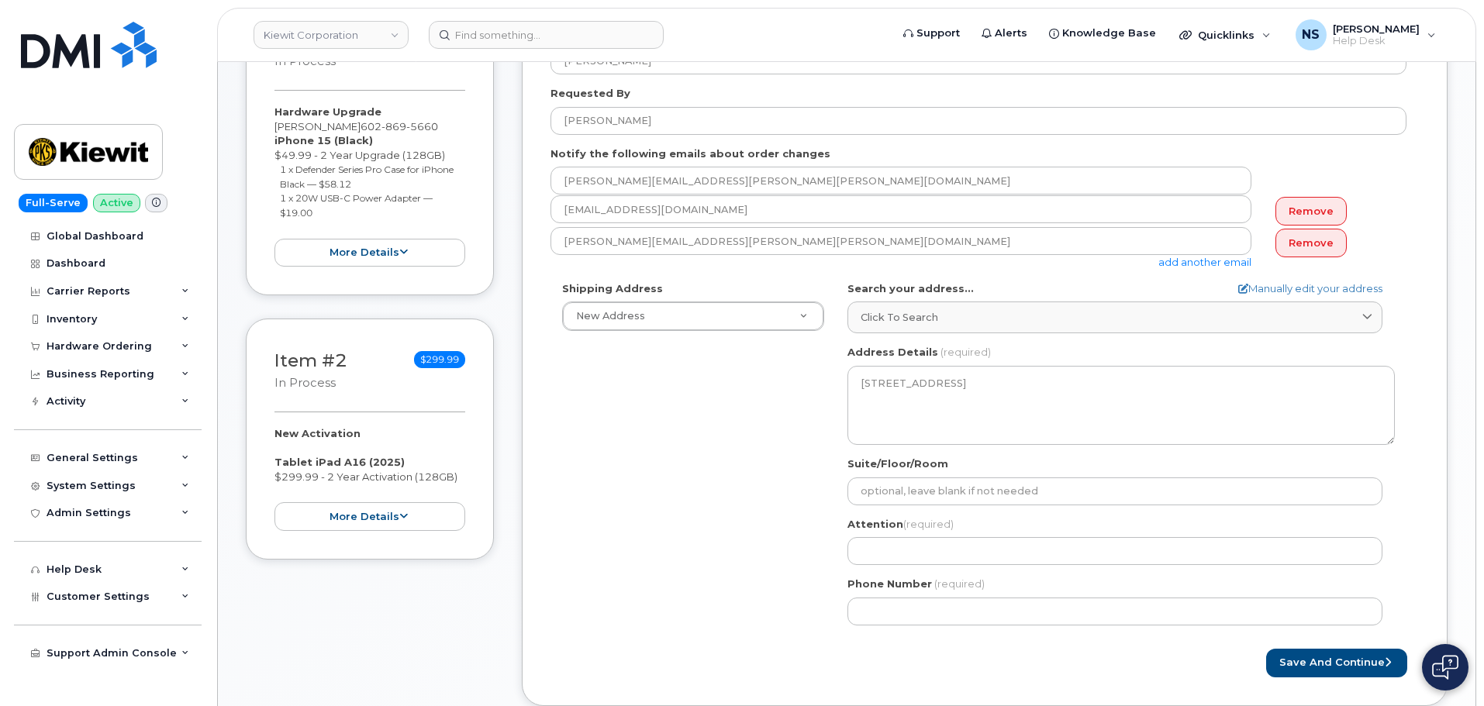
scroll to position [465, 0]
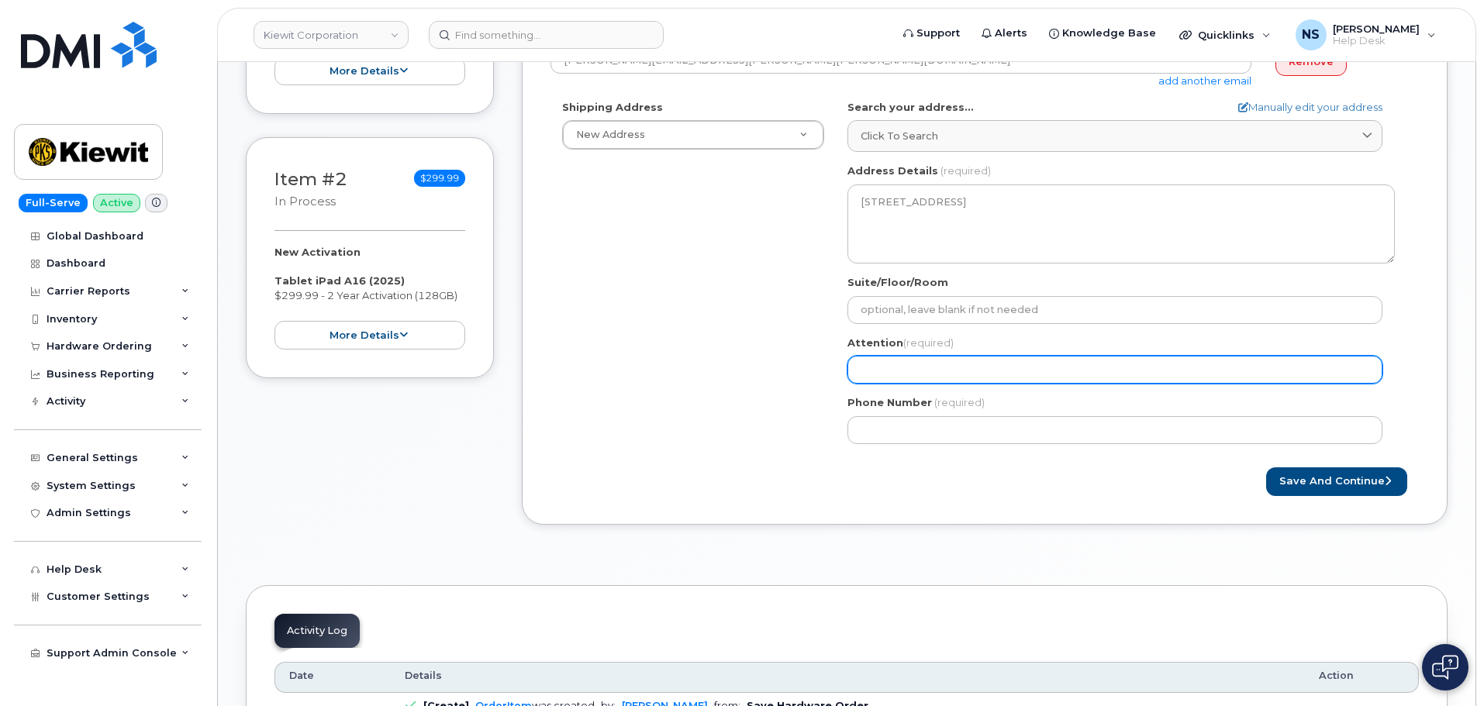
drag, startPoint x: 922, startPoint y: 370, endPoint x: 915, endPoint y: 331, distance: 39.5
click at [921, 367] on input "Attention (required)" at bounding box center [1114, 370] width 535 height 28
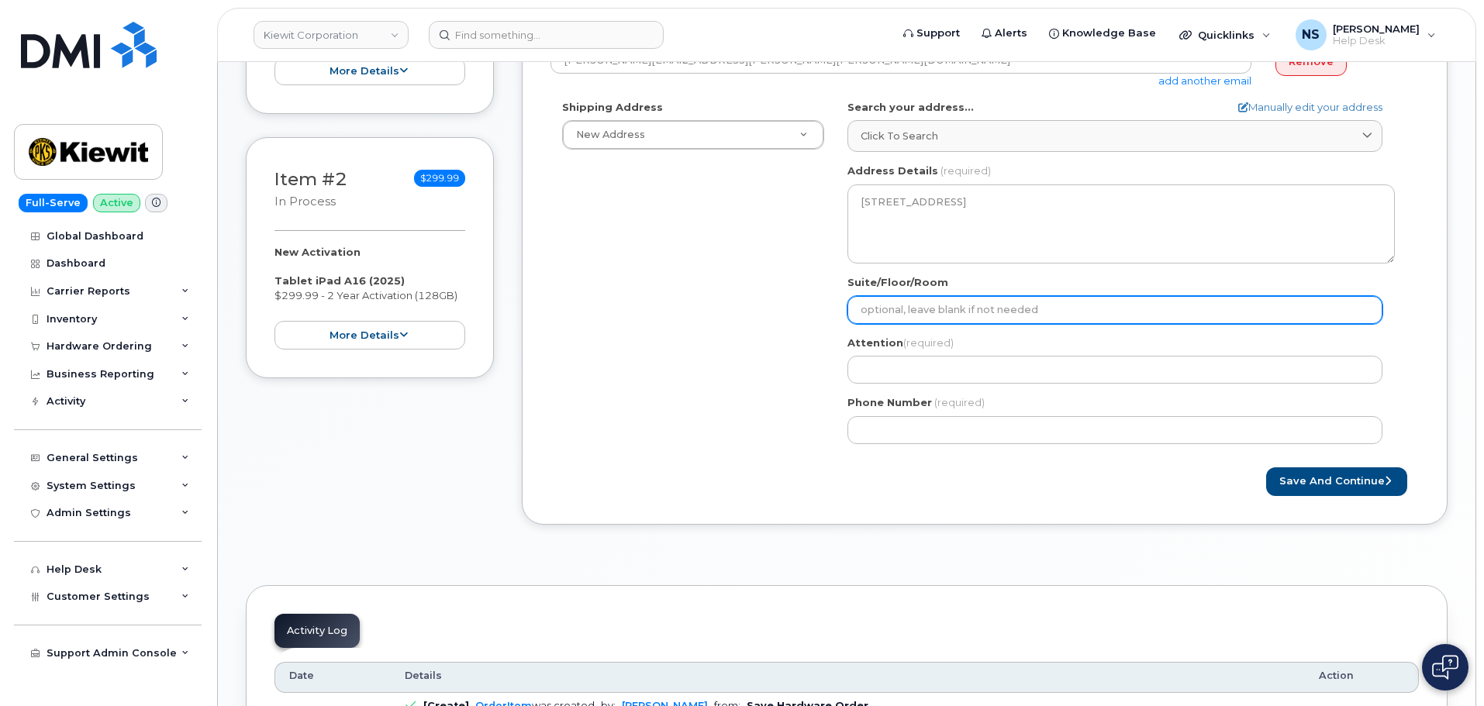
click at [925, 308] on input "Suite/Floor/Room" at bounding box center [1114, 310] width 535 height 28
select select
type input "3"
select select
type input "30"
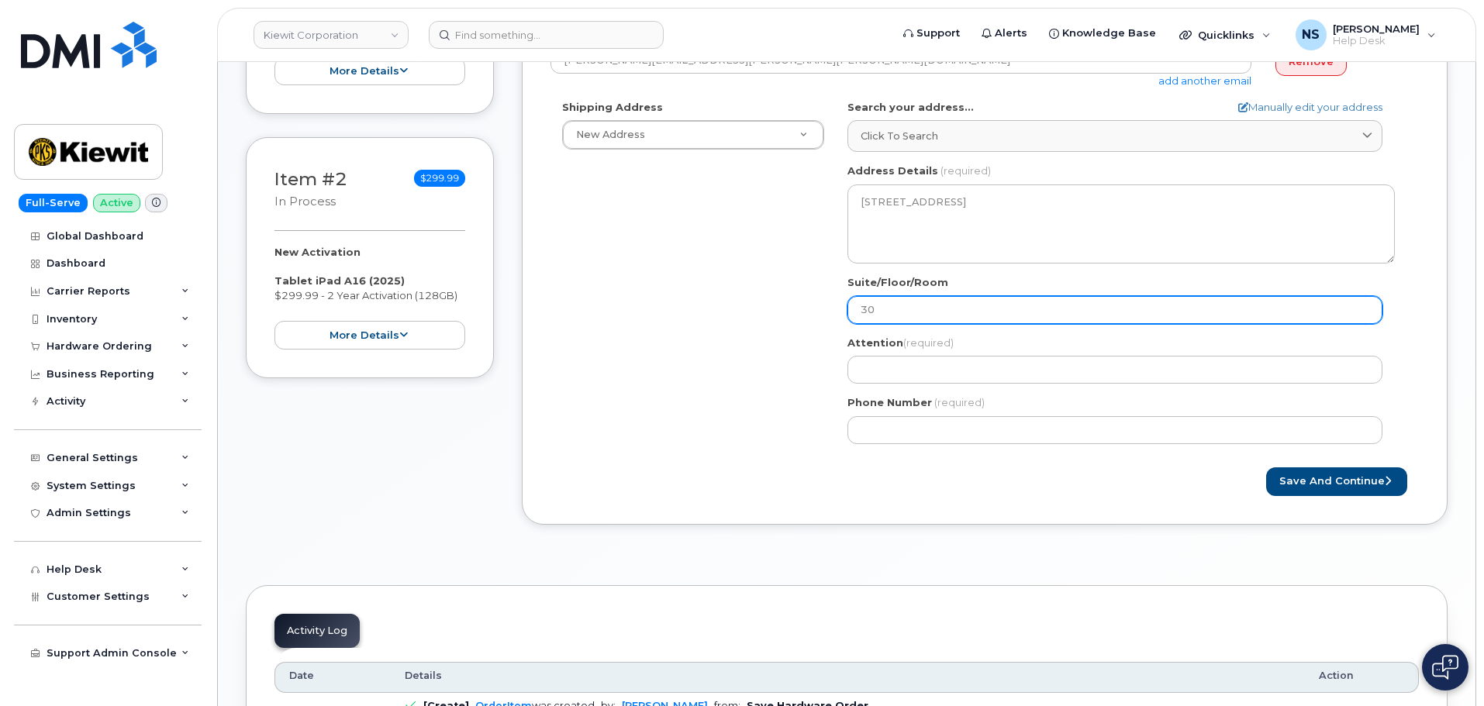
select select
type input "303"
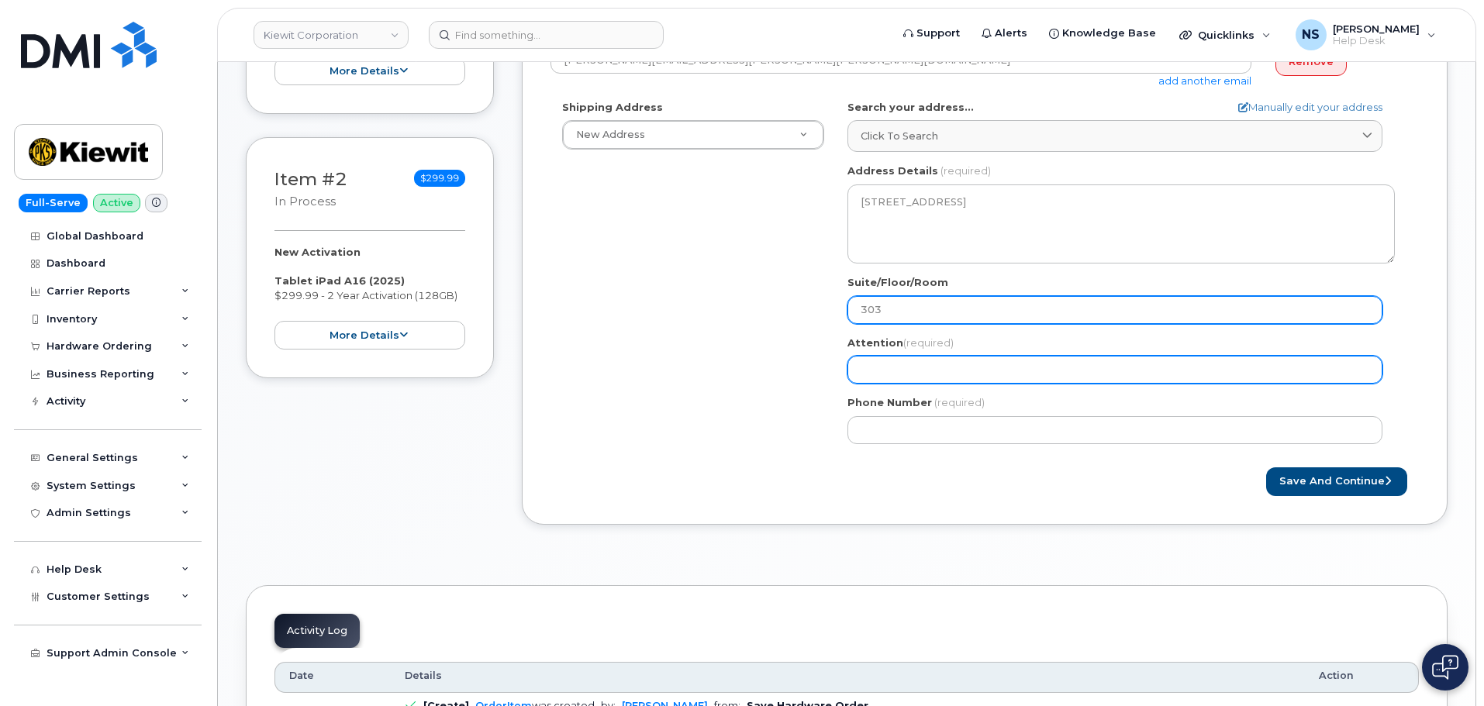
select select
type input "K"
select select
type input "Ki"
select select
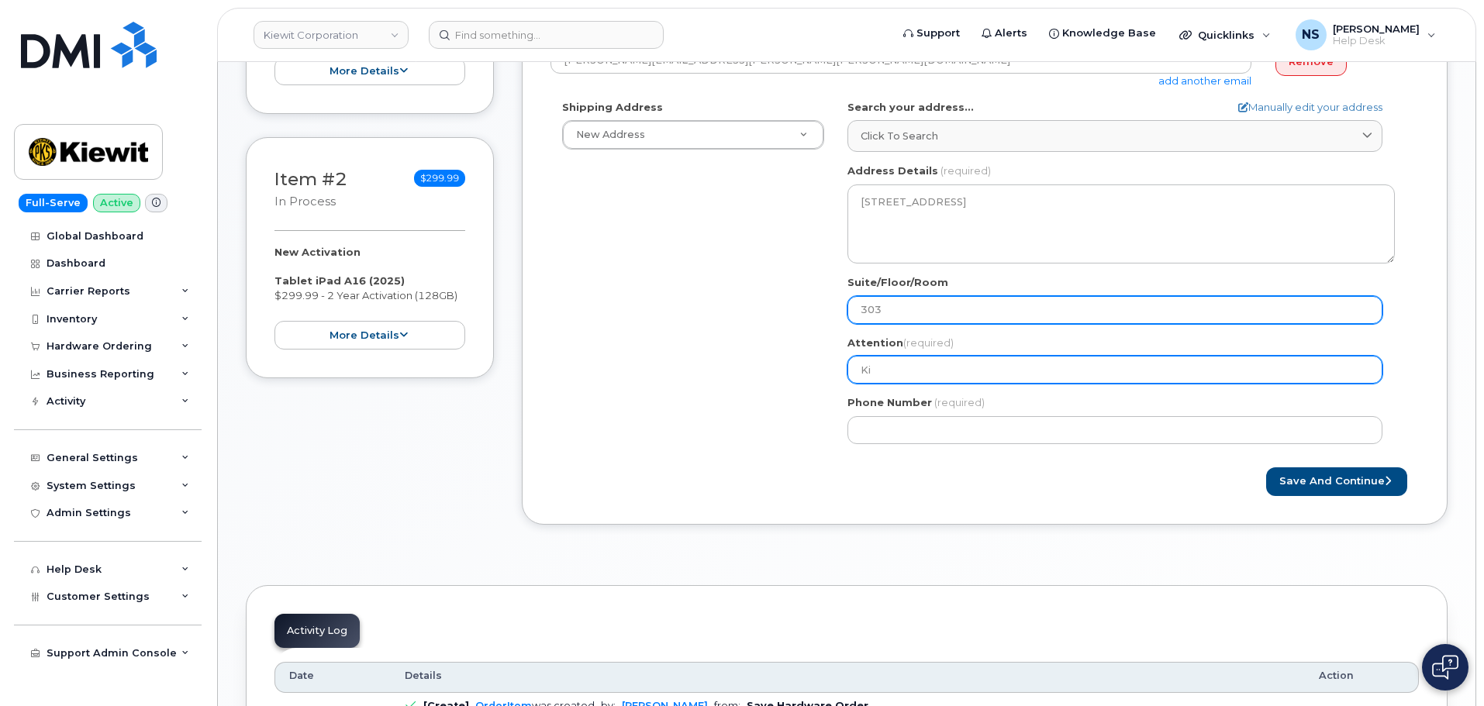
type input "Kie"
select select
type input "Kiew"
select select
type input "Kiewi"
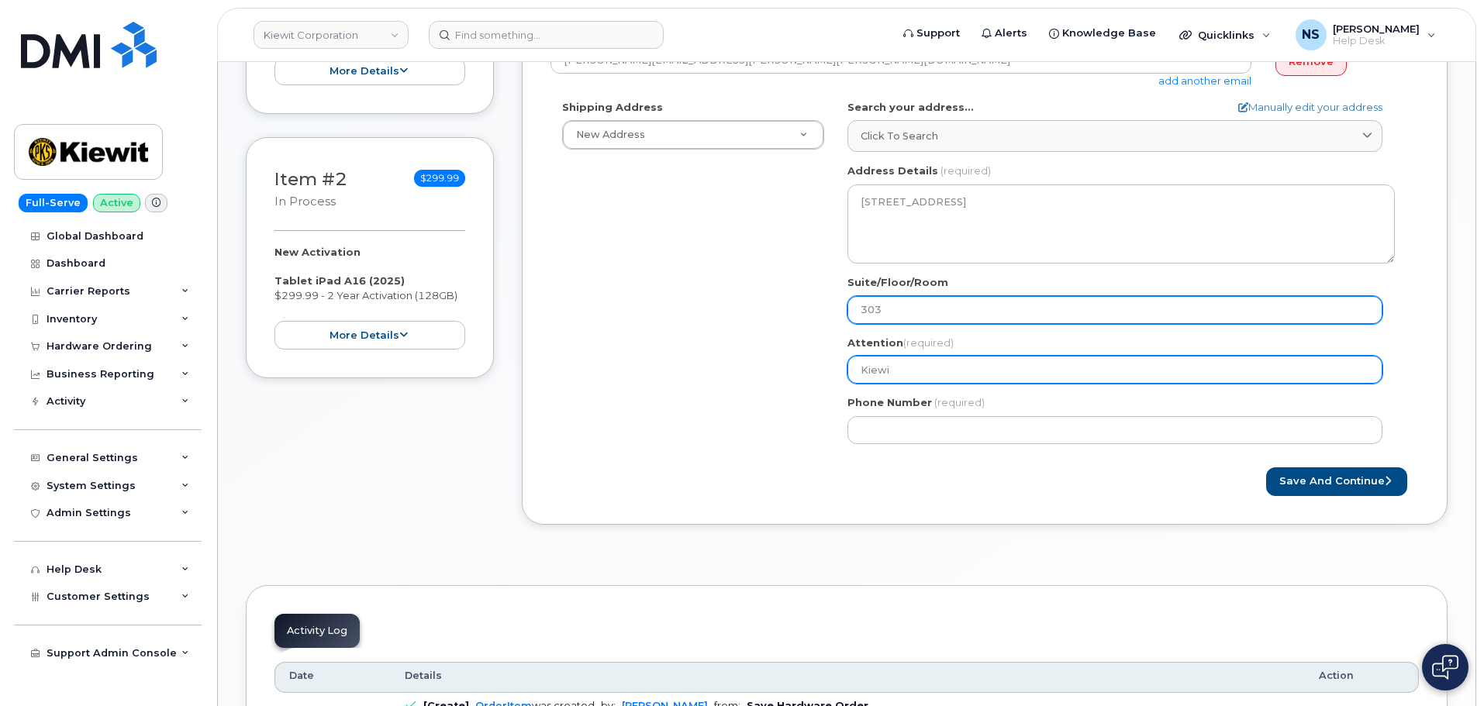
select select
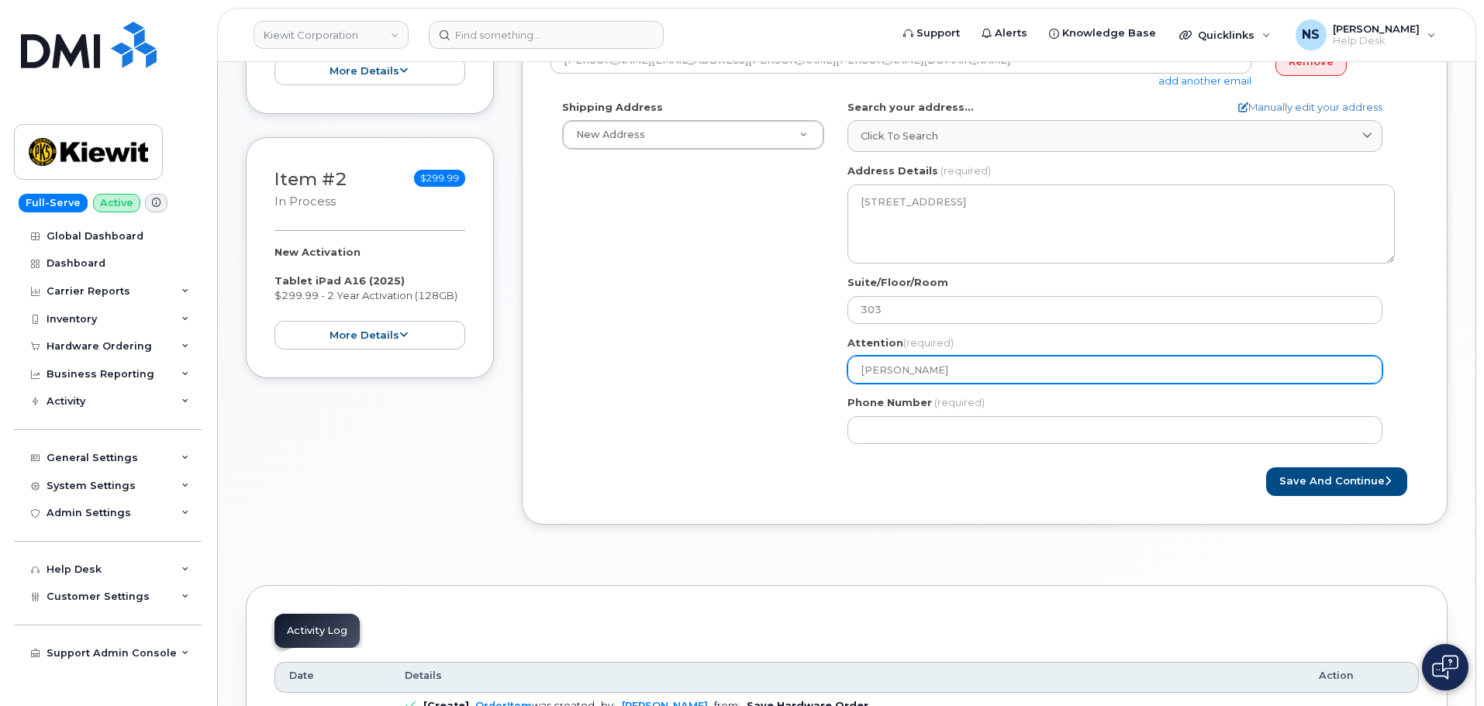
type input "Kiewit"
drag, startPoint x: 899, startPoint y: 353, endPoint x: 905, endPoint y: 368, distance: 16.0
click at [899, 354] on div "Attention (required) Kiewit" at bounding box center [1120, 360] width 547 height 49
click at [908, 372] on input "Kiewit" at bounding box center [1114, 370] width 535 height 28
paste input "Infrastr South Co"
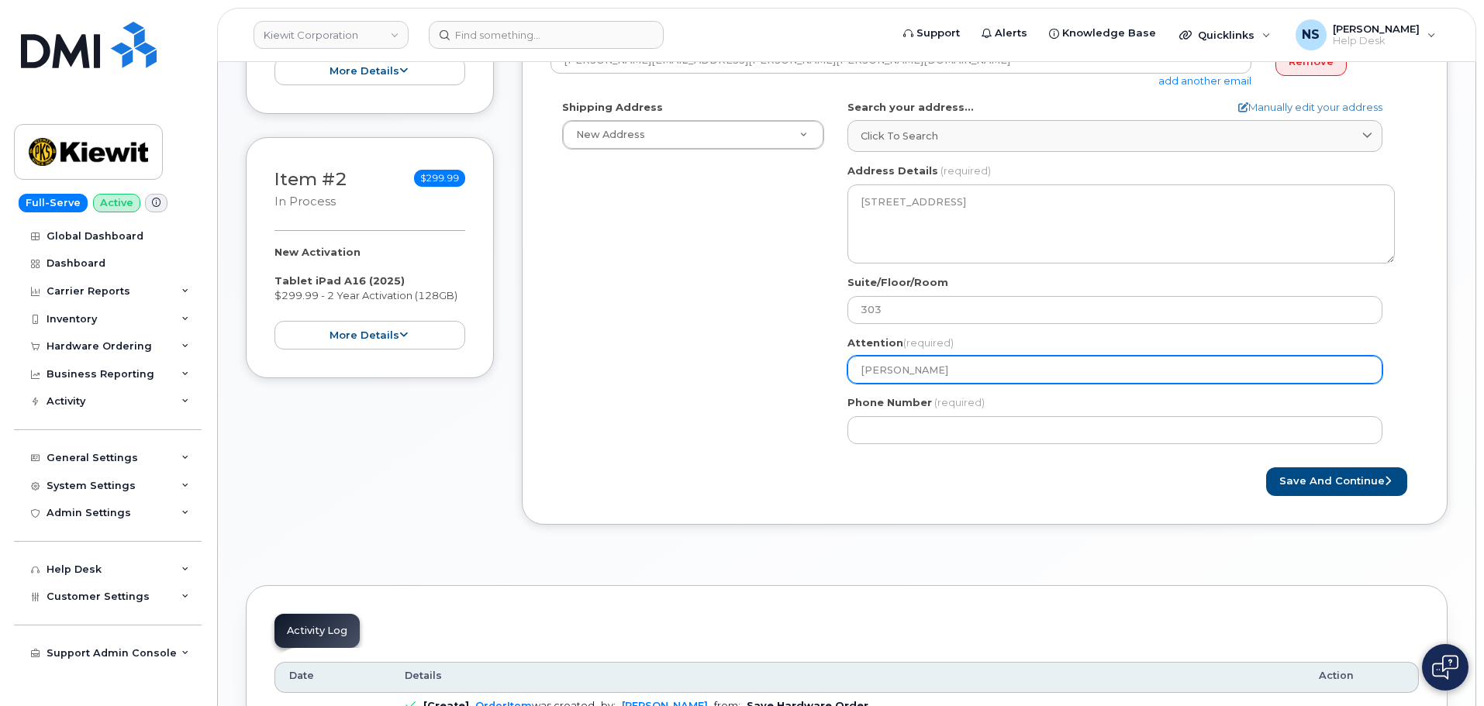
select select
type input "Kiewit Infrastr South Co"
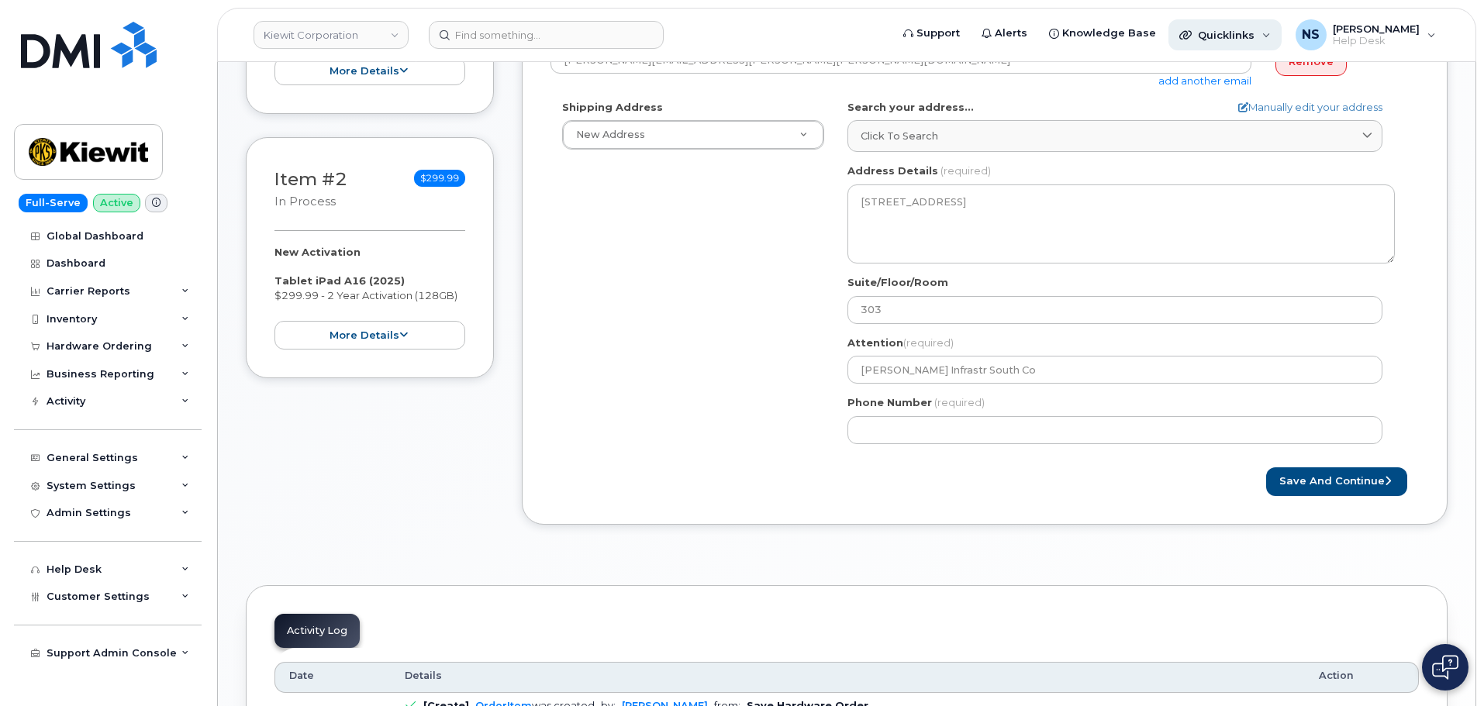
drag, startPoint x: 764, startPoint y: 360, endPoint x: 1195, endPoint y: 33, distance: 541.6
click at [771, 351] on div "Shipping Address New Address New Address 8880 Penrose Ln 4650 Business Center D…" at bounding box center [978, 278] width 856 height 356
drag, startPoint x: 989, startPoint y: 455, endPoint x: 984, endPoint y: 447, distance: 9.0
click at [988, 454] on div "TN Nashville Search your address... Manually edit your address Click to search …" at bounding box center [1121, 278] width 571 height 356
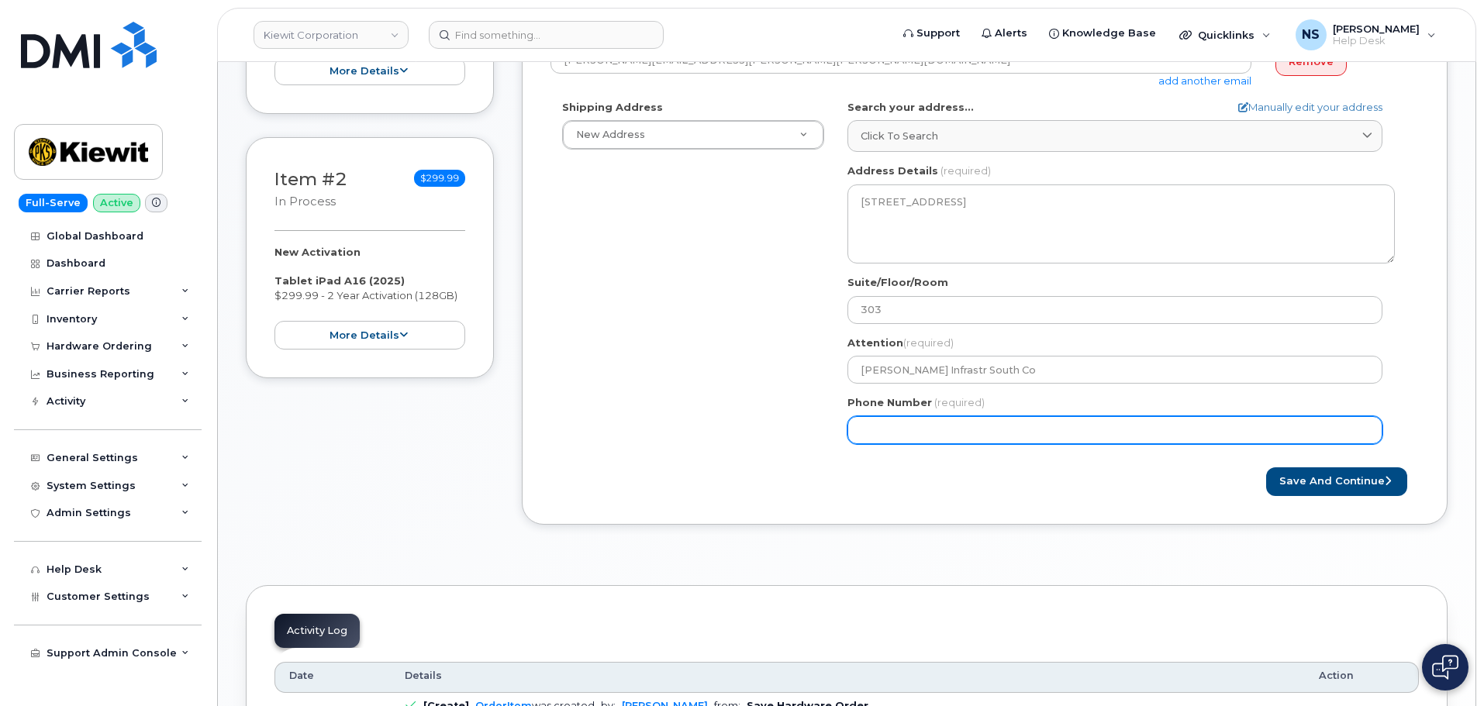
click at [978, 434] on input "Phone Number" at bounding box center [1114, 430] width 535 height 28
paste input "6293096294"
select select
type input "6293096294"
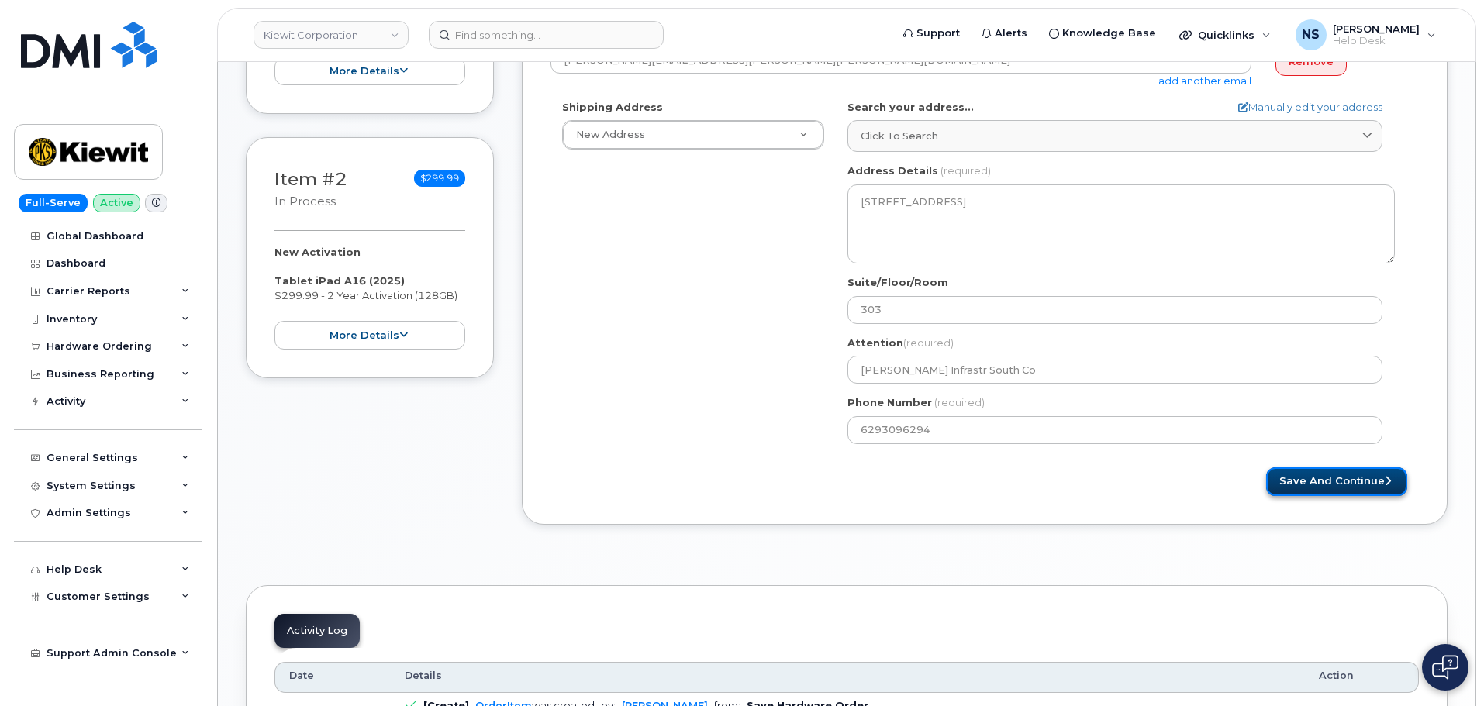
click at [1329, 481] on button "Save and Continue" at bounding box center [1336, 481] width 141 height 29
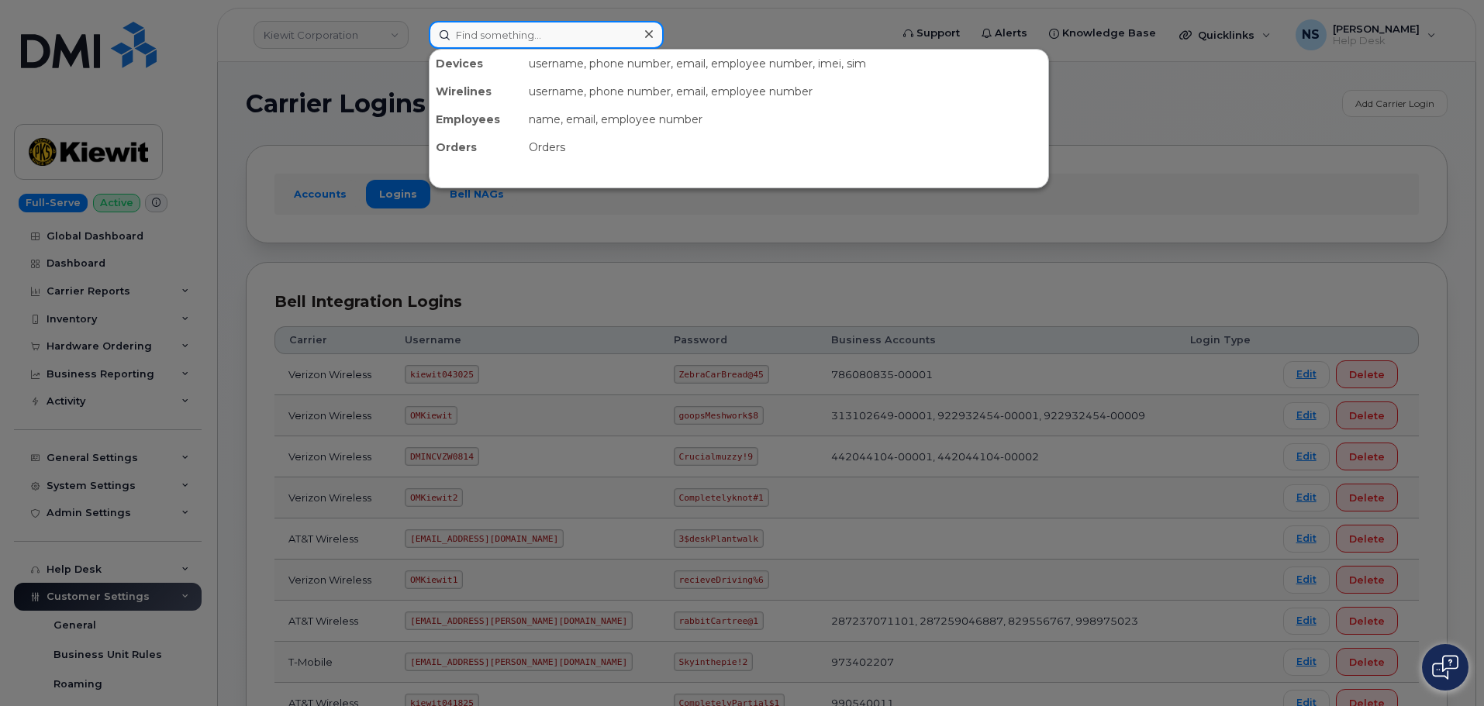
click at [503, 44] on input at bounding box center [546, 35] width 235 height 28
paste input "[PERSON_NAME]"
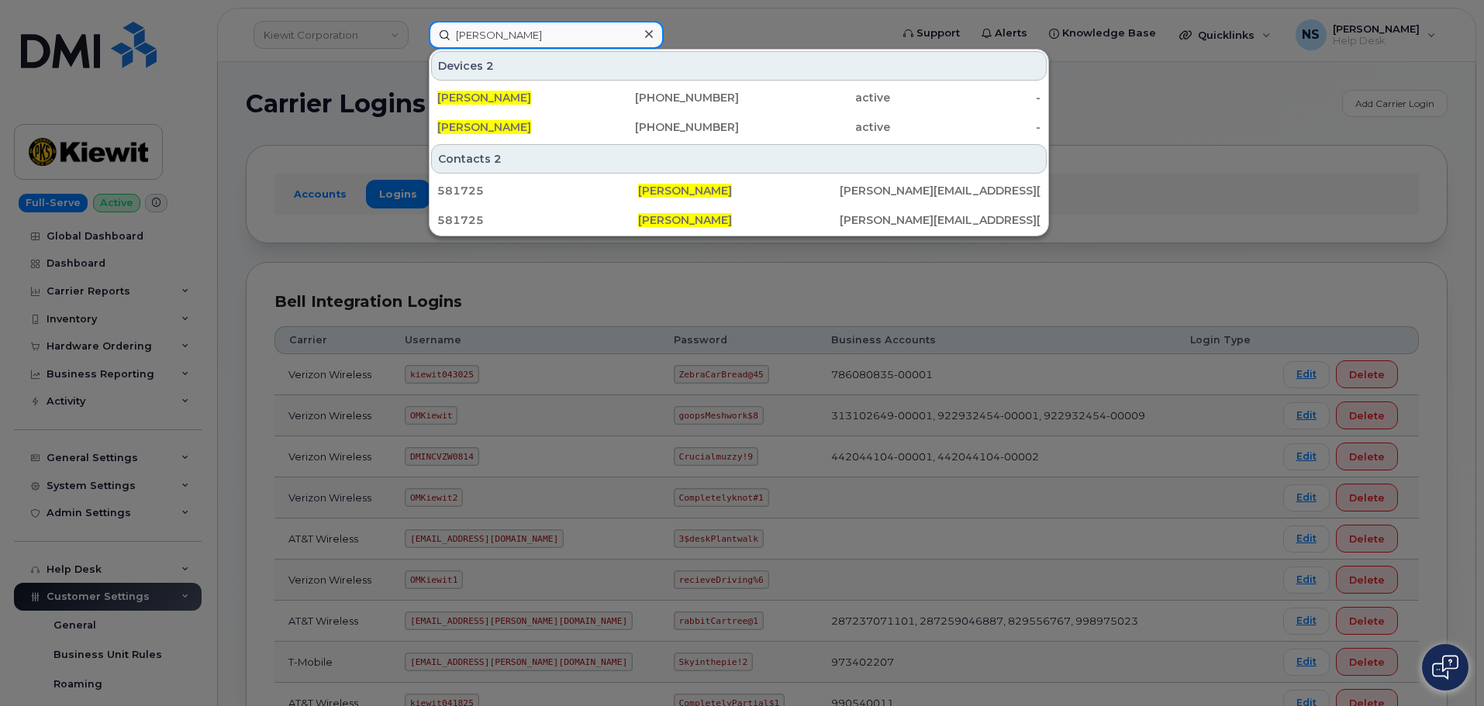
type input "[PERSON_NAME]"
click at [739, 107] on div "[PHONE_NUMBER]" at bounding box center [814, 98] width 151 height 28
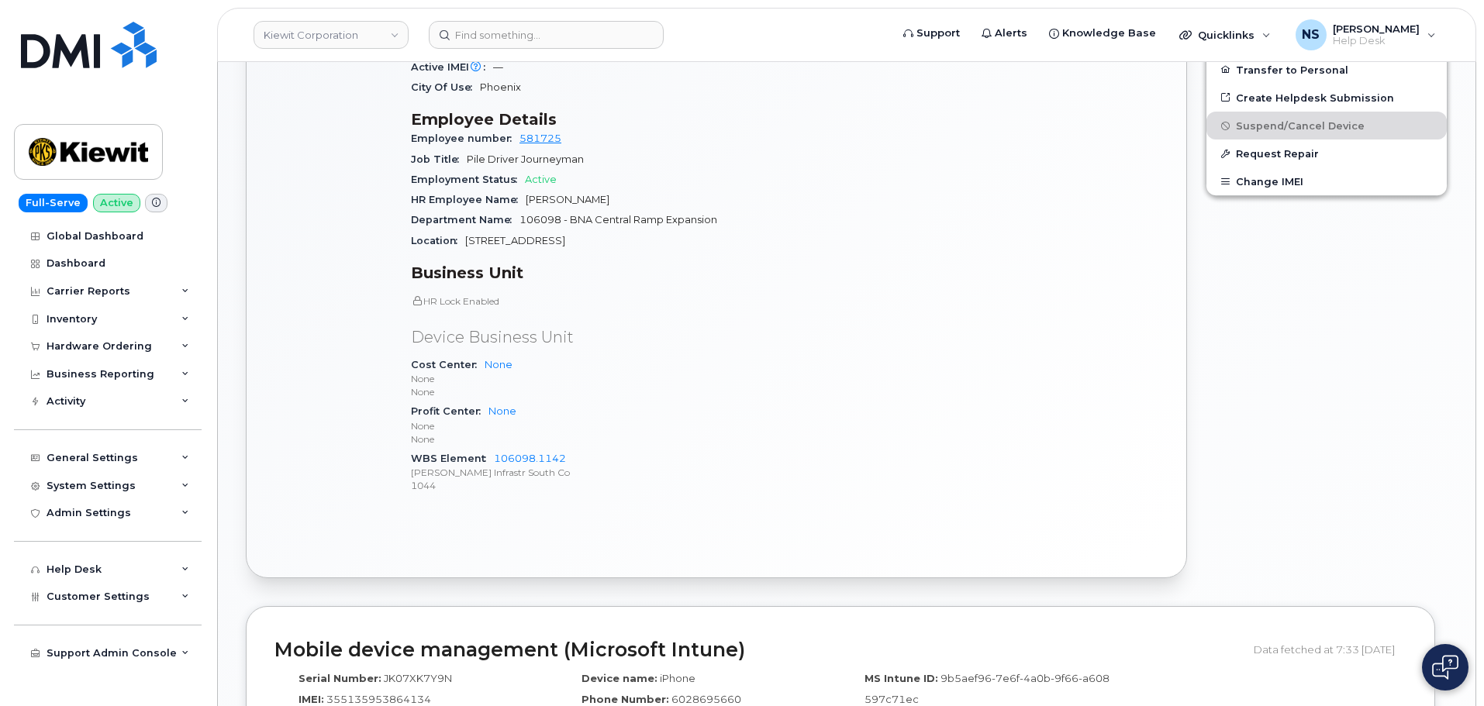
scroll to position [774, 0]
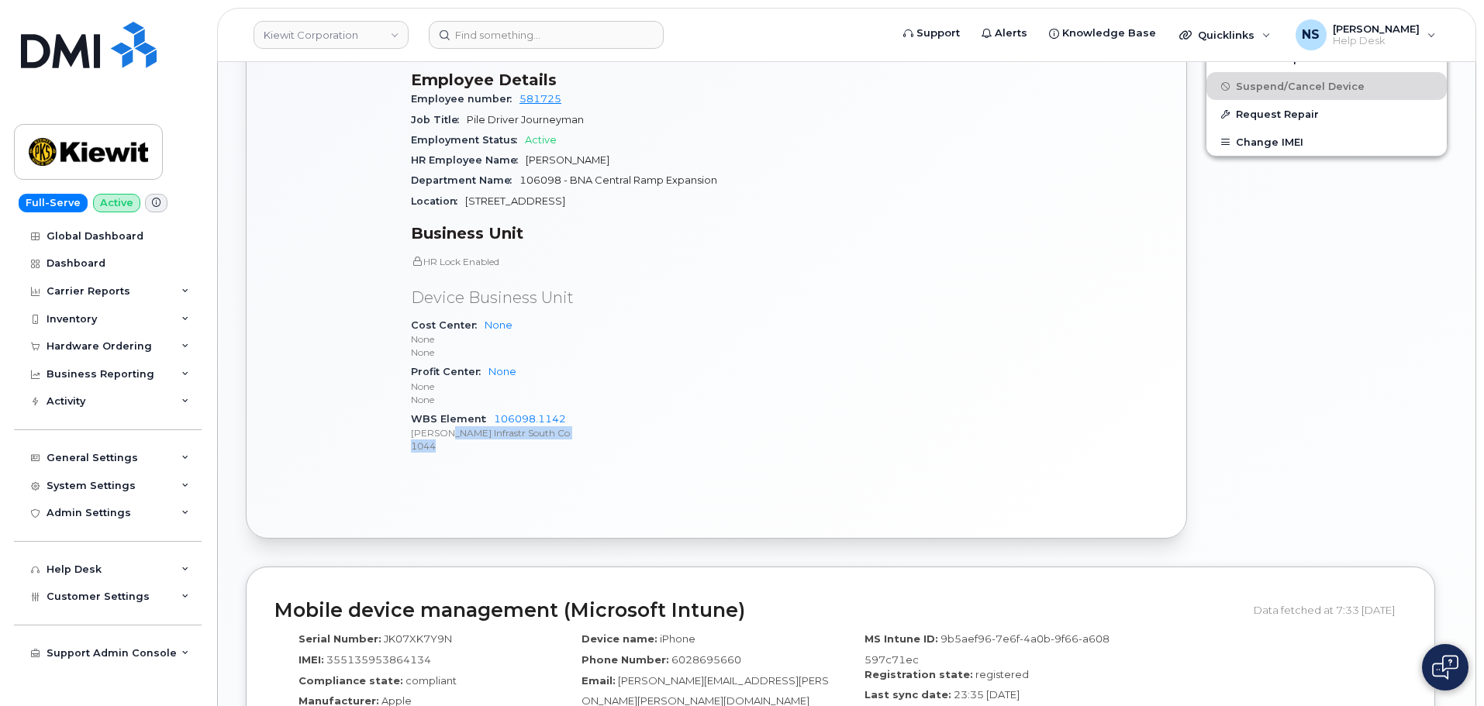
drag, startPoint x: 547, startPoint y: 425, endPoint x: 443, endPoint y: 421, distance: 103.2
click at [443, 422] on span "106098.1142 [PERSON_NAME] Infrastr South Co 1044" at bounding box center [593, 433] width 364 height 40
click at [443, 426] on p "[PERSON_NAME] Infrastr South Co" at bounding box center [593, 432] width 364 height 13
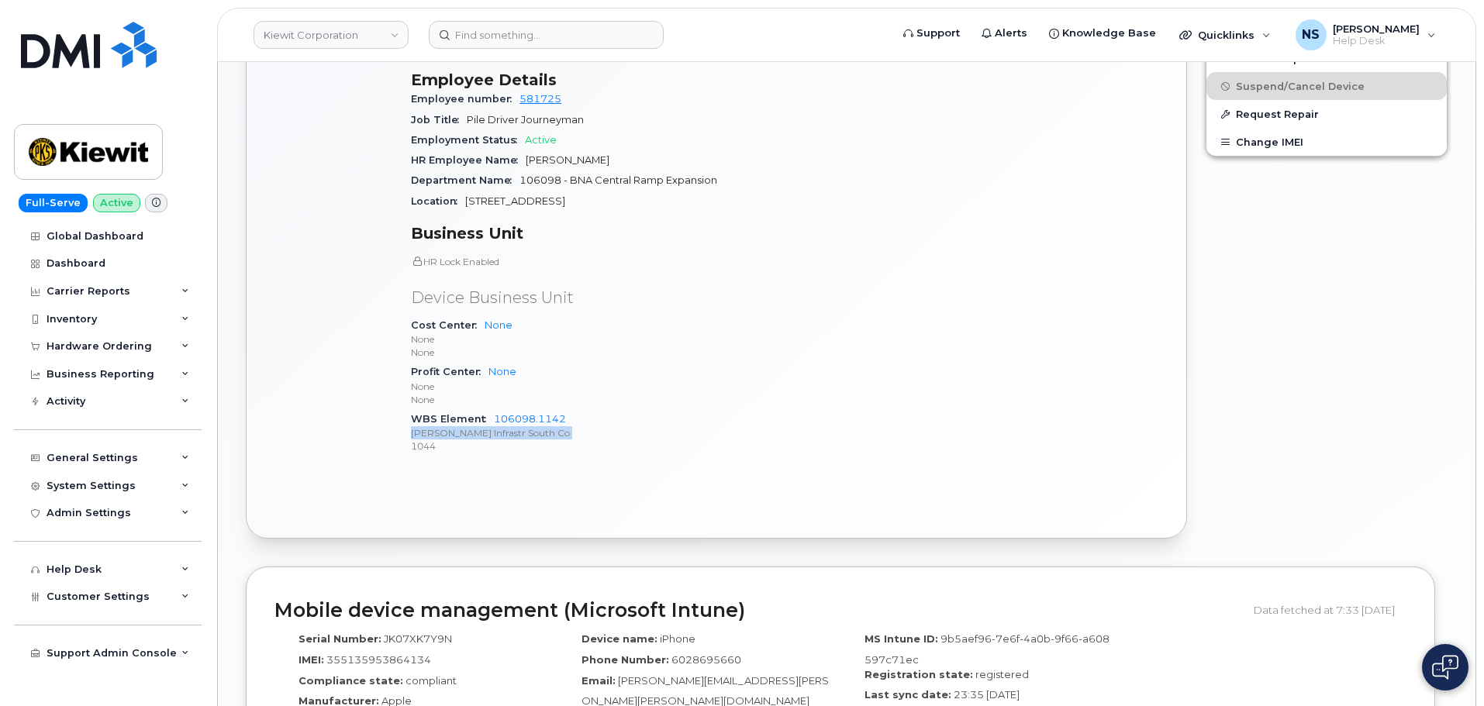
click at [443, 426] on p "[PERSON_NAME] Infrastr South Co" at bounding box center [593, 432] width 364 height 13
copy p "[PERSON_NAME] Infrastr South Co"
click at [39, 45] on img at bounding box center [89, 45] width 136 height 47
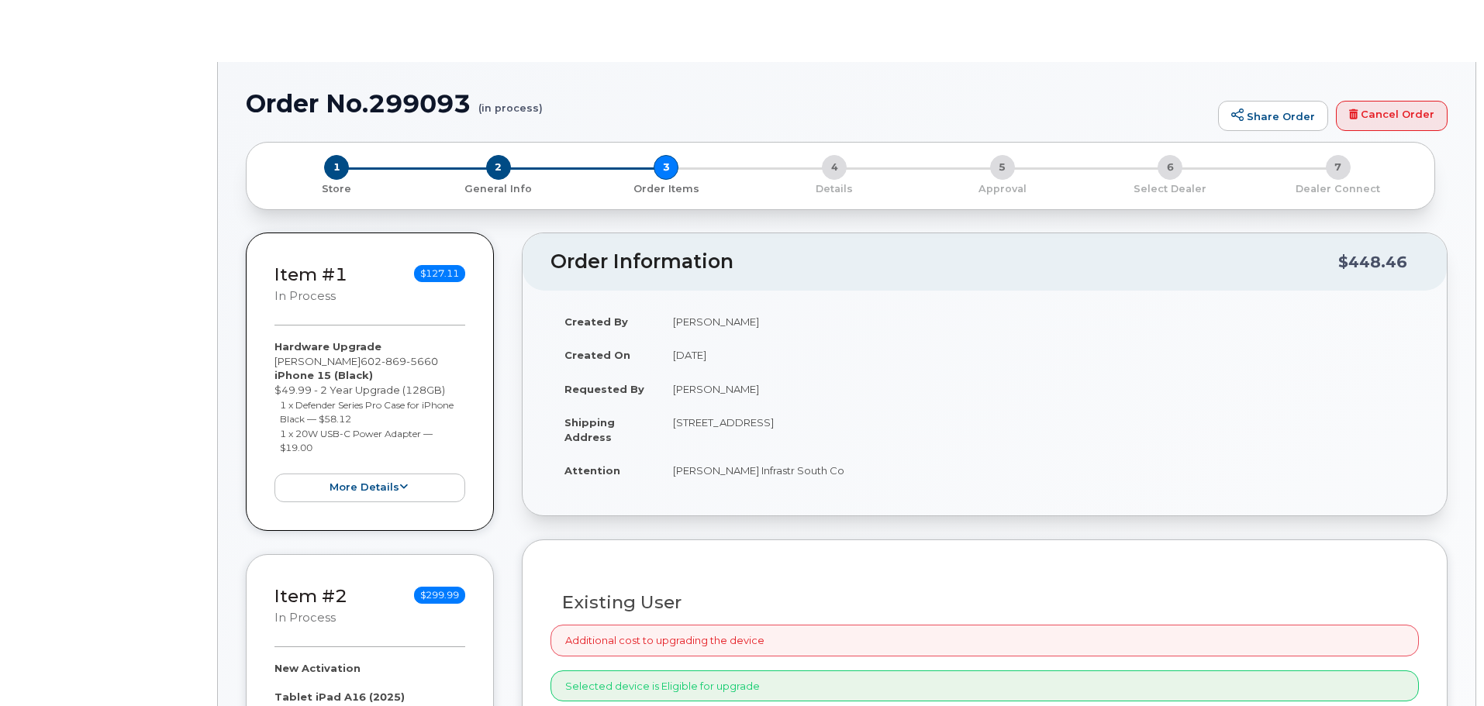
type input "[PERSON_NAME]"
radio input "true"
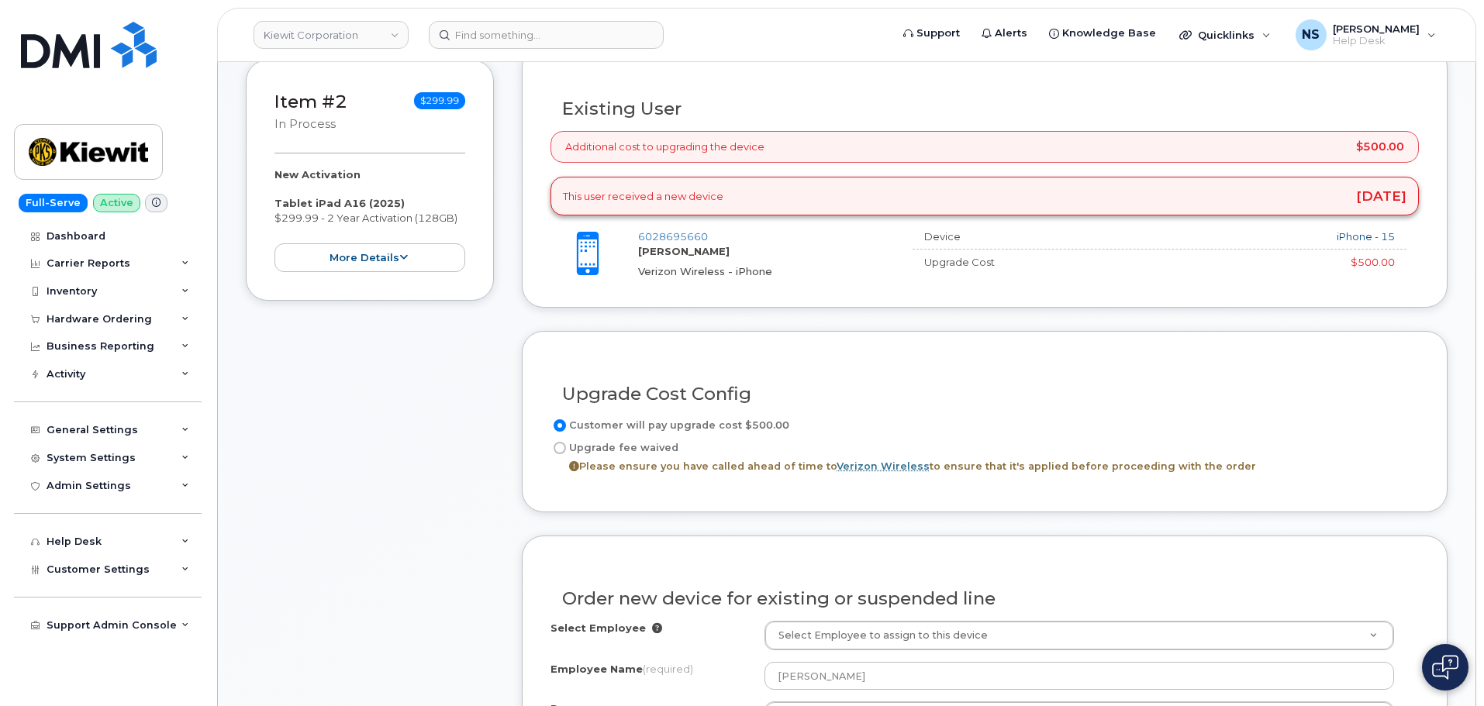
scroll to position [465, 0]
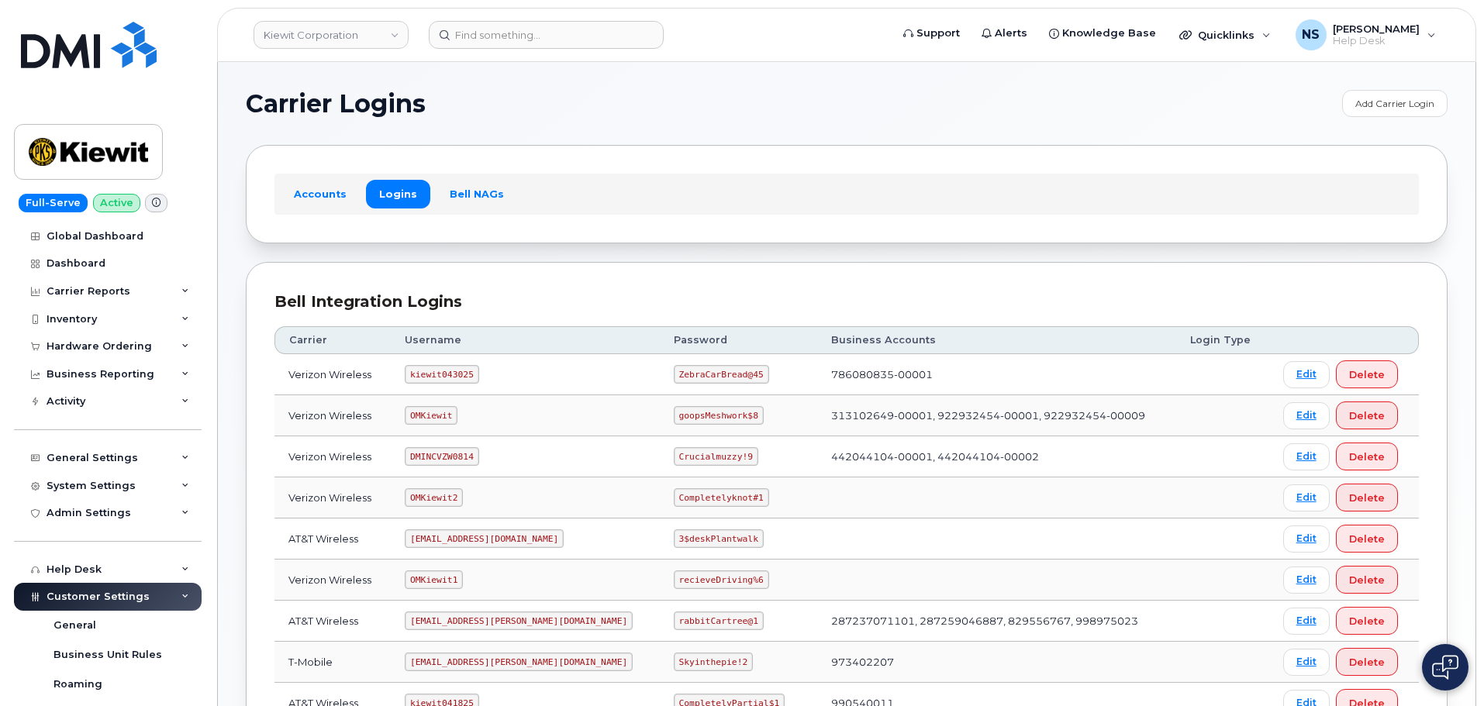
click at [443, 364] on td "kiewit043025" at bounding box center [525, 374] width 269 height 41
copy code "kiewit043025"
click at [688, 377] on code "ZebraCarBread@45" at bounding box center [721, 374] width 95 height 19
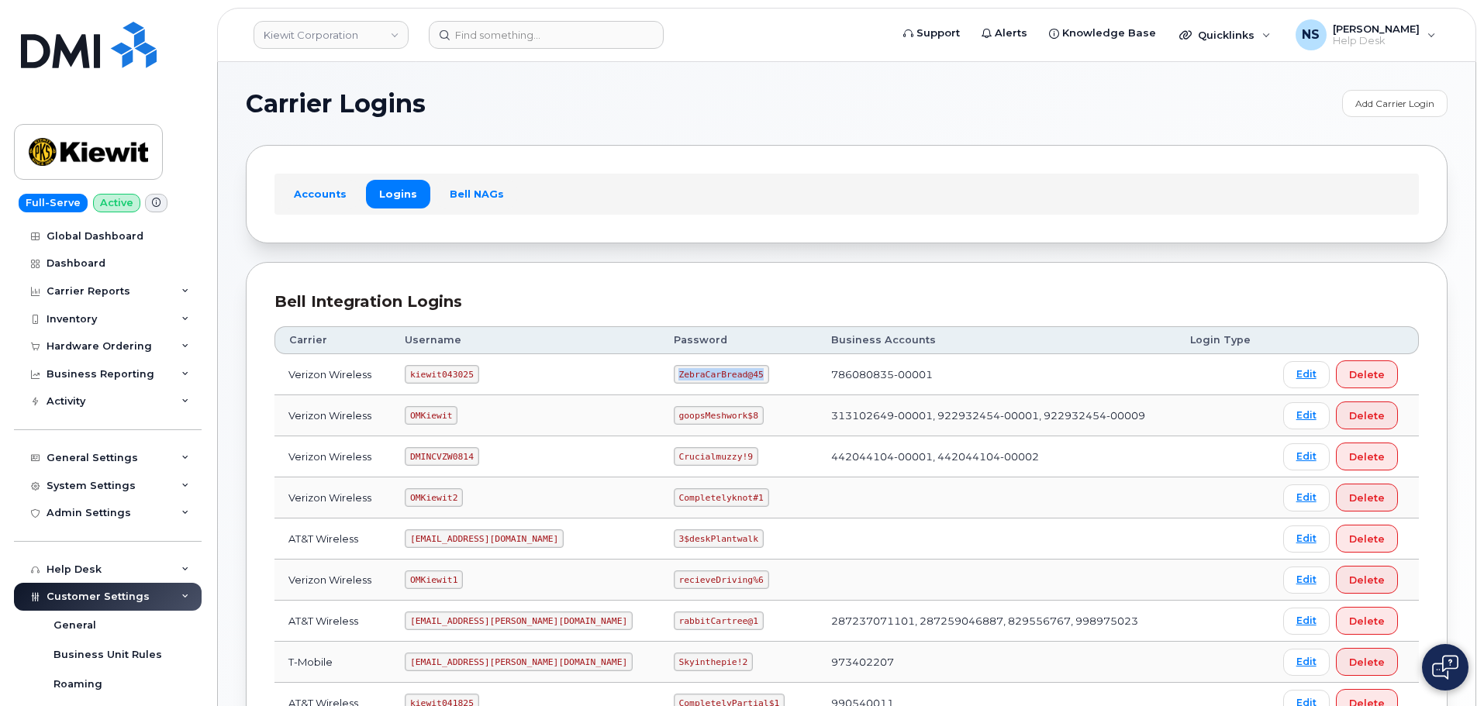
click at [688, 377] on code "ZebraCarBread@45" at bounding box center [721, 374] width 95 height 19
copy code "ZebraCarBread@45"
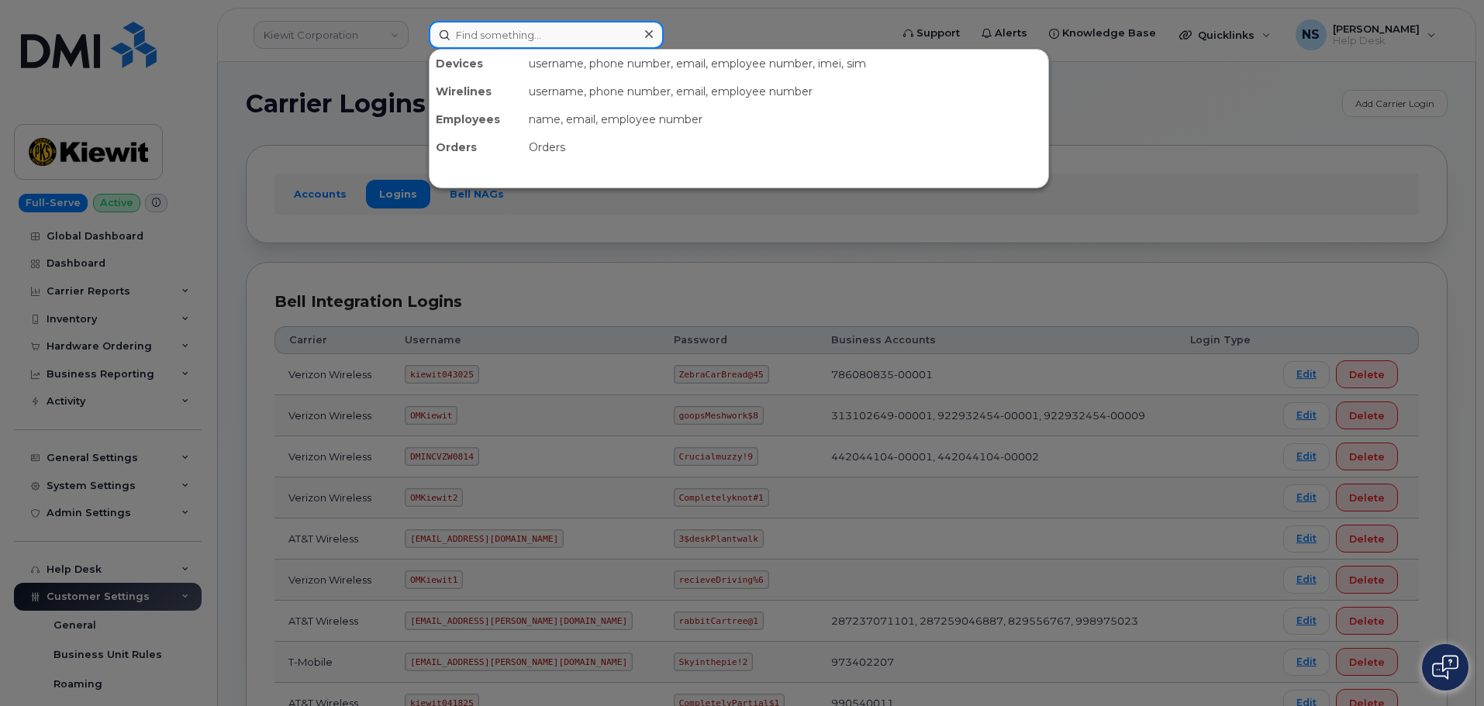
click at [491, 34] on input at bounding box center [546, 35] width 235 height 28
paste input "MB1000494869052"
type input "MB1000494869052"
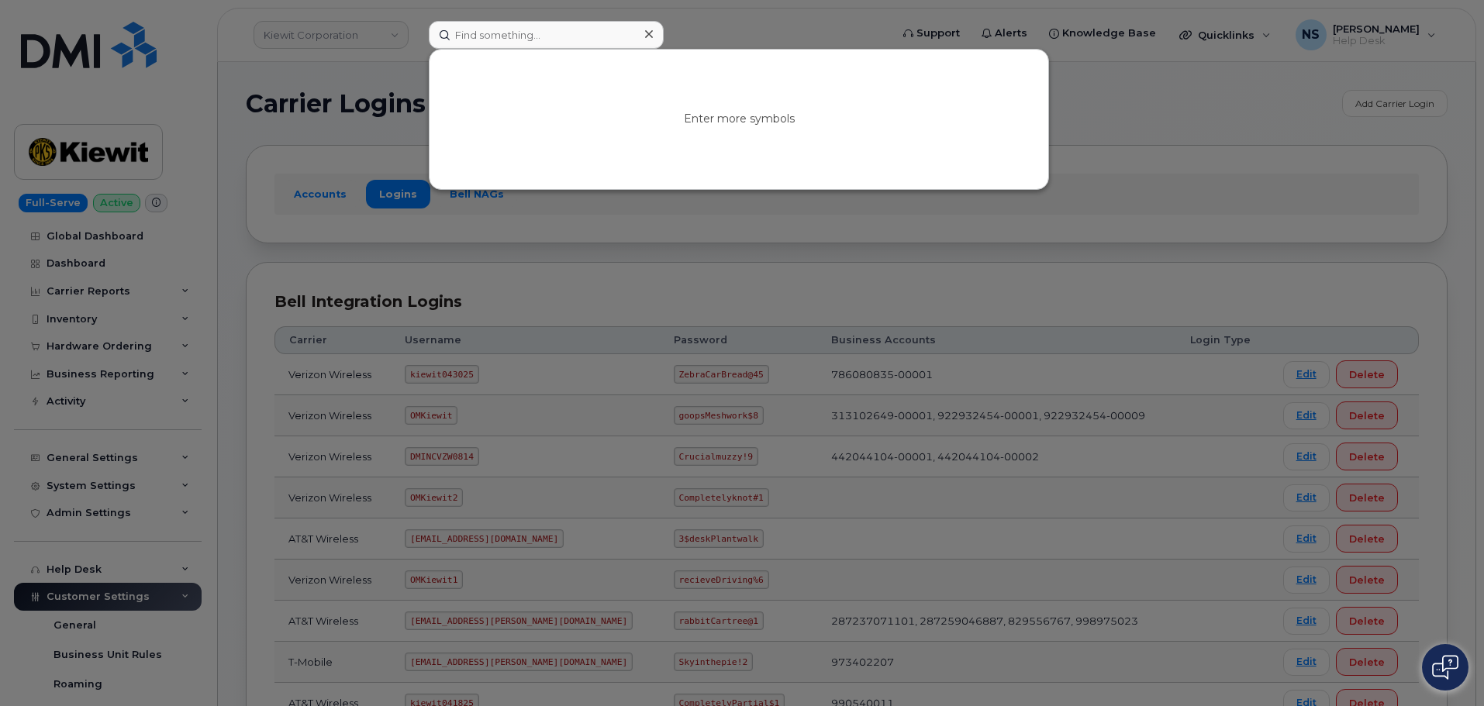
click at [1193, 265] on div at bounding box center [742, 353] width 1484 height 706
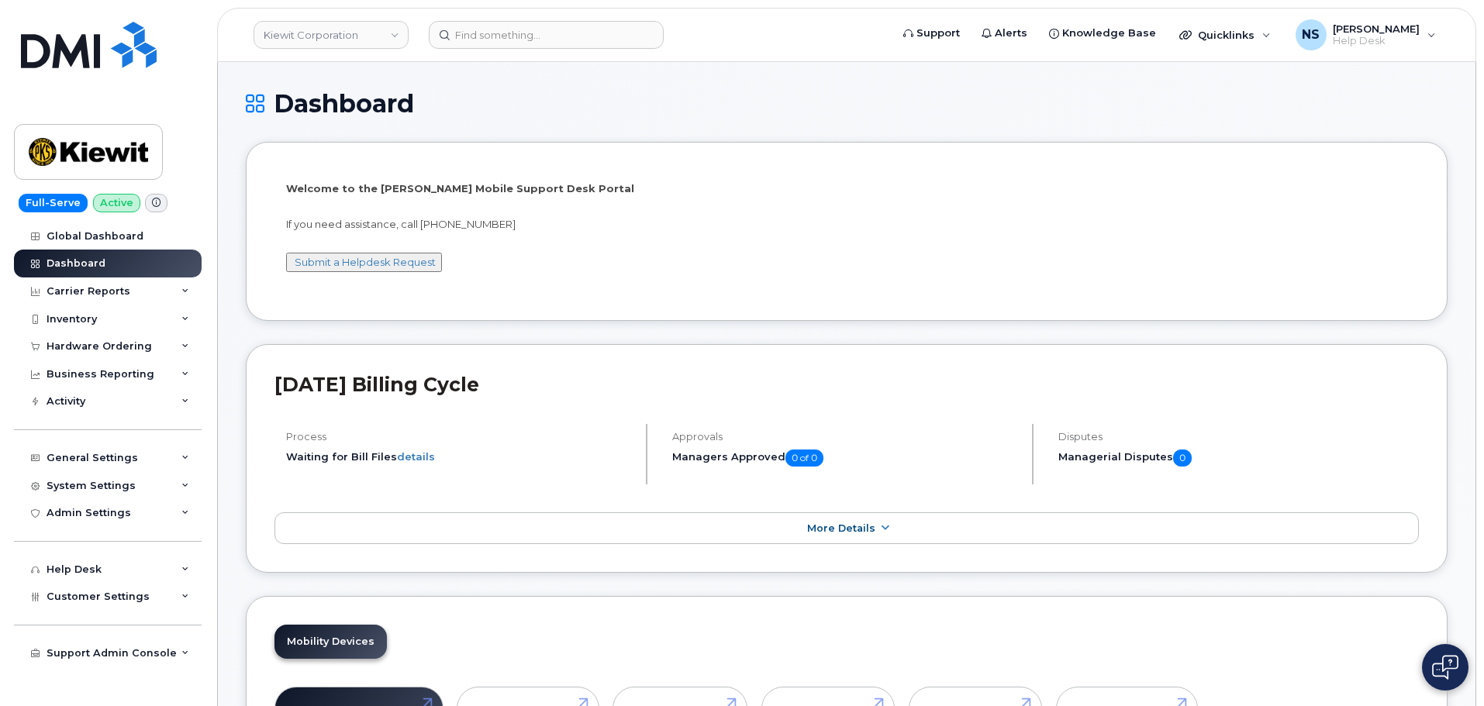
click at [1038, 188] on p "Welcome to the [PERSON_NAME] Mobile Support Desk Portal" at bounding box center [846, 188] width 1121 height 15
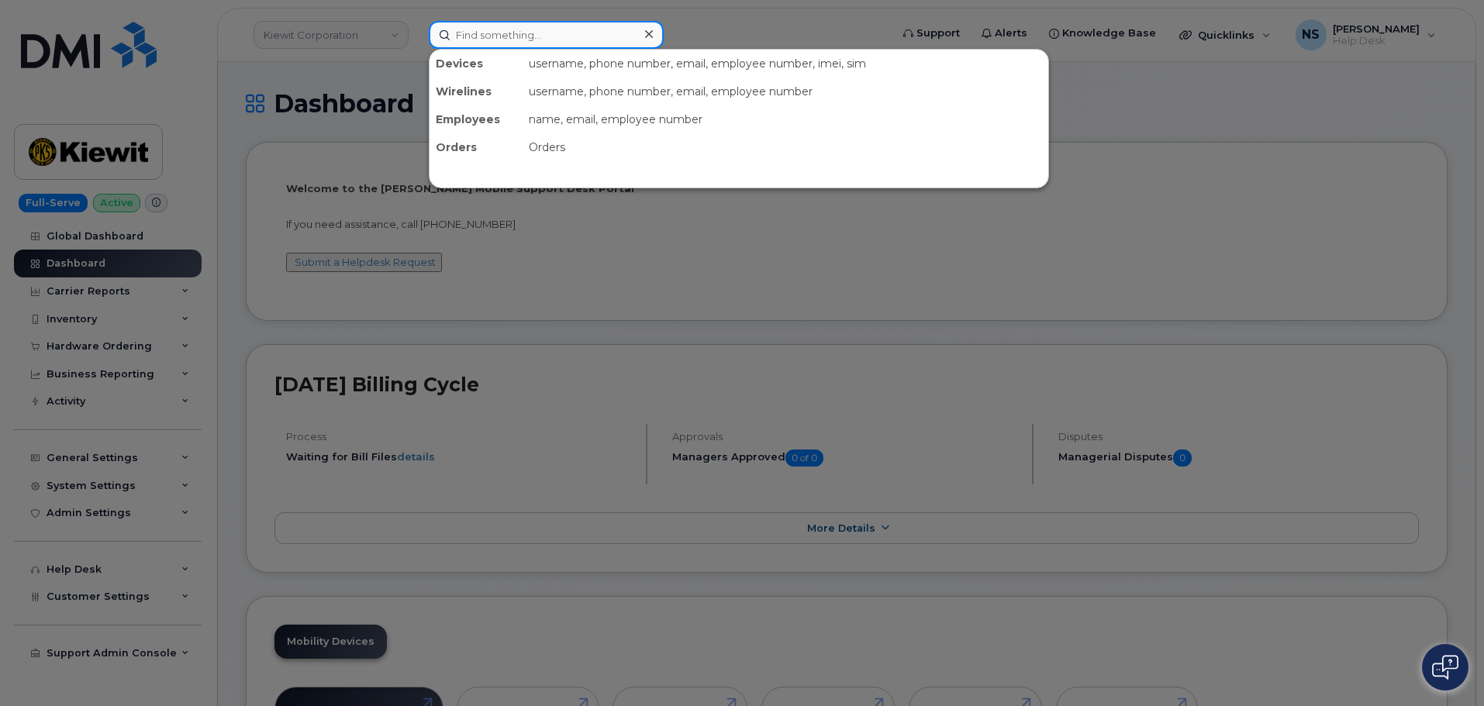
click at [460, 40] on input at bounding box center [546, 35] width 235 height 28
paste input "[PHONE_NUMBER]"
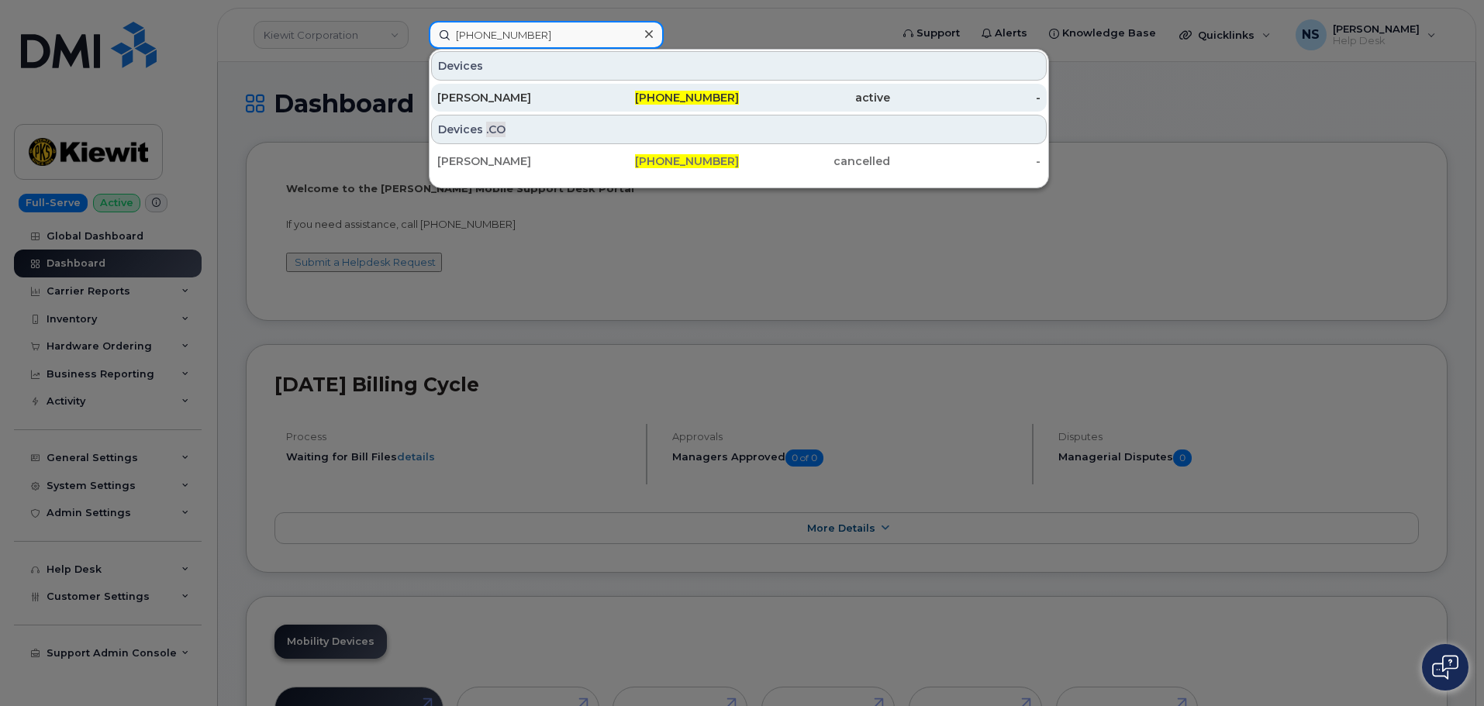
type input "514-791-5308"
click at [539, 101] on div "Sylvain Cote" at bounding box center [512, 98] width 151 height 16
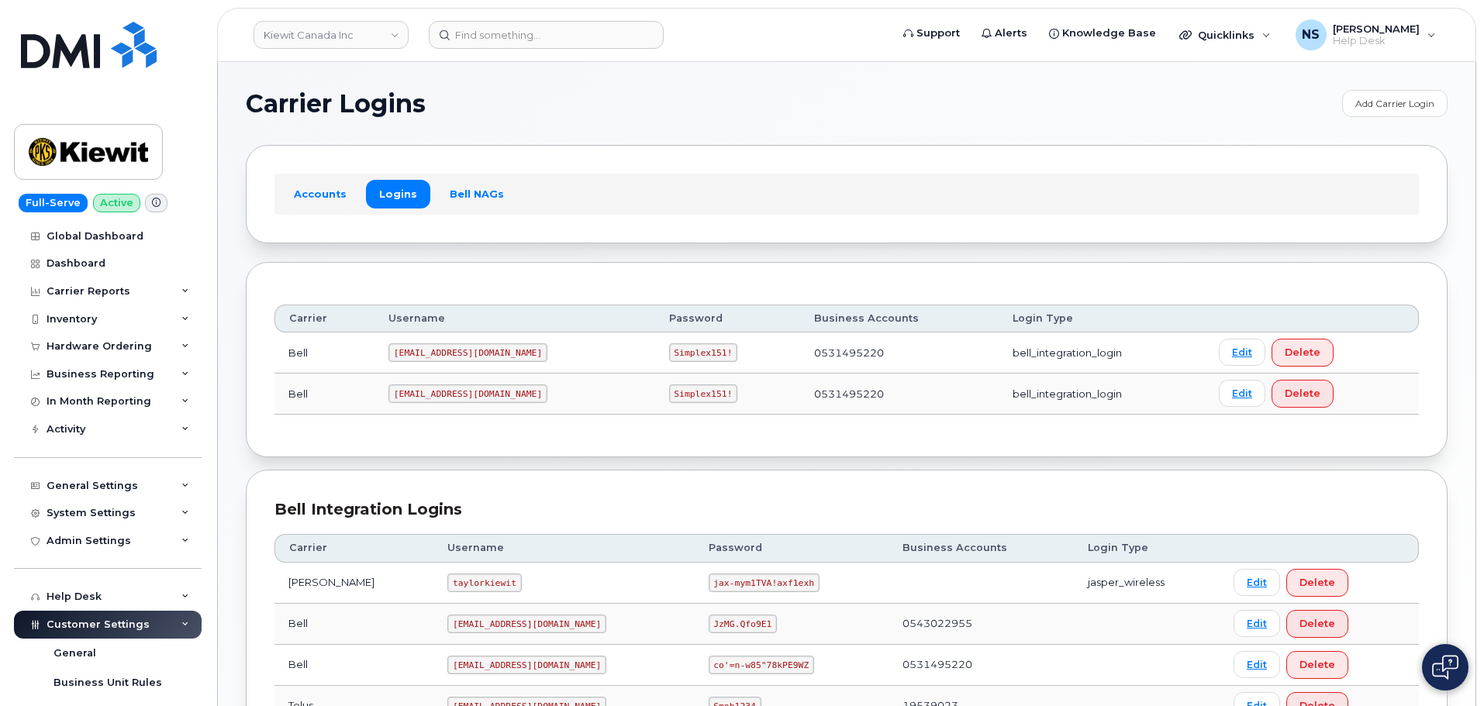
click at [669, 391] on code "Simplex151!" at bounding box center [703, 393] width 69 height 19
copy code "Simplex151!"
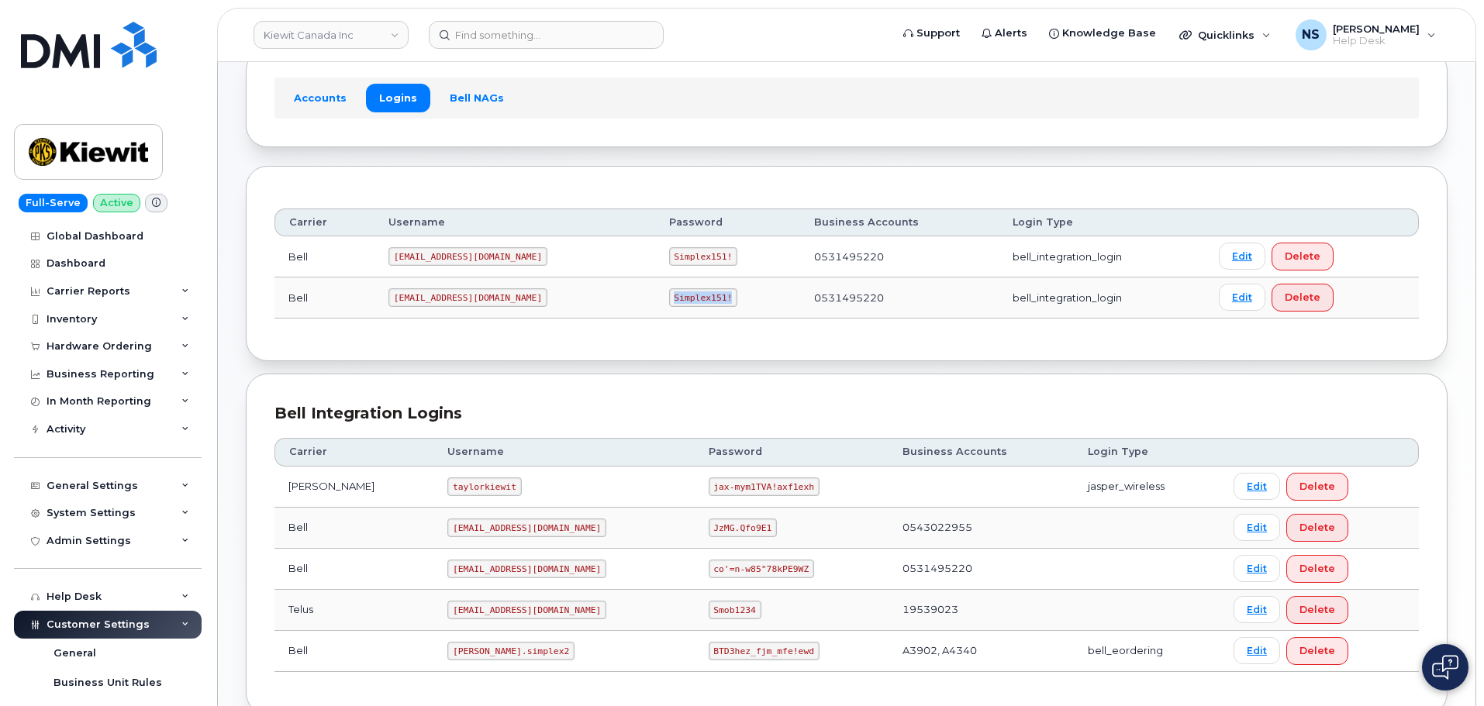
scroll to position [195, 0]
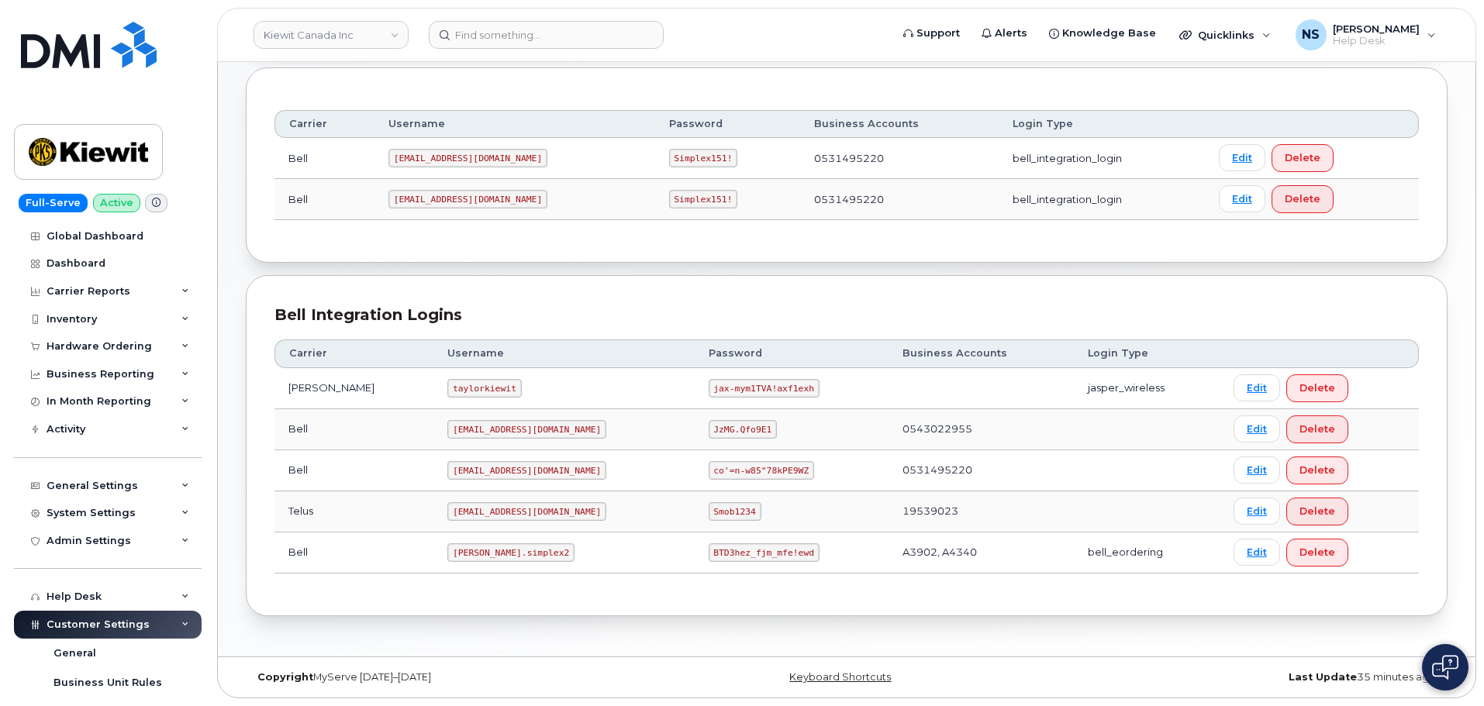
click at [468, 555] on code "kiewit.simplex2" at bounding box center [510, 552] width 127 height 19
click at [470, 553] on code "kiewit.simplex2" at bounding box center [510, 552] width 127 height 19
copy code "kiewit.simplex2"
click at [709, 543] on code "BTD3hez_fjm_mfe!ewd" at bounding box center [764, 552] width 111 height 19
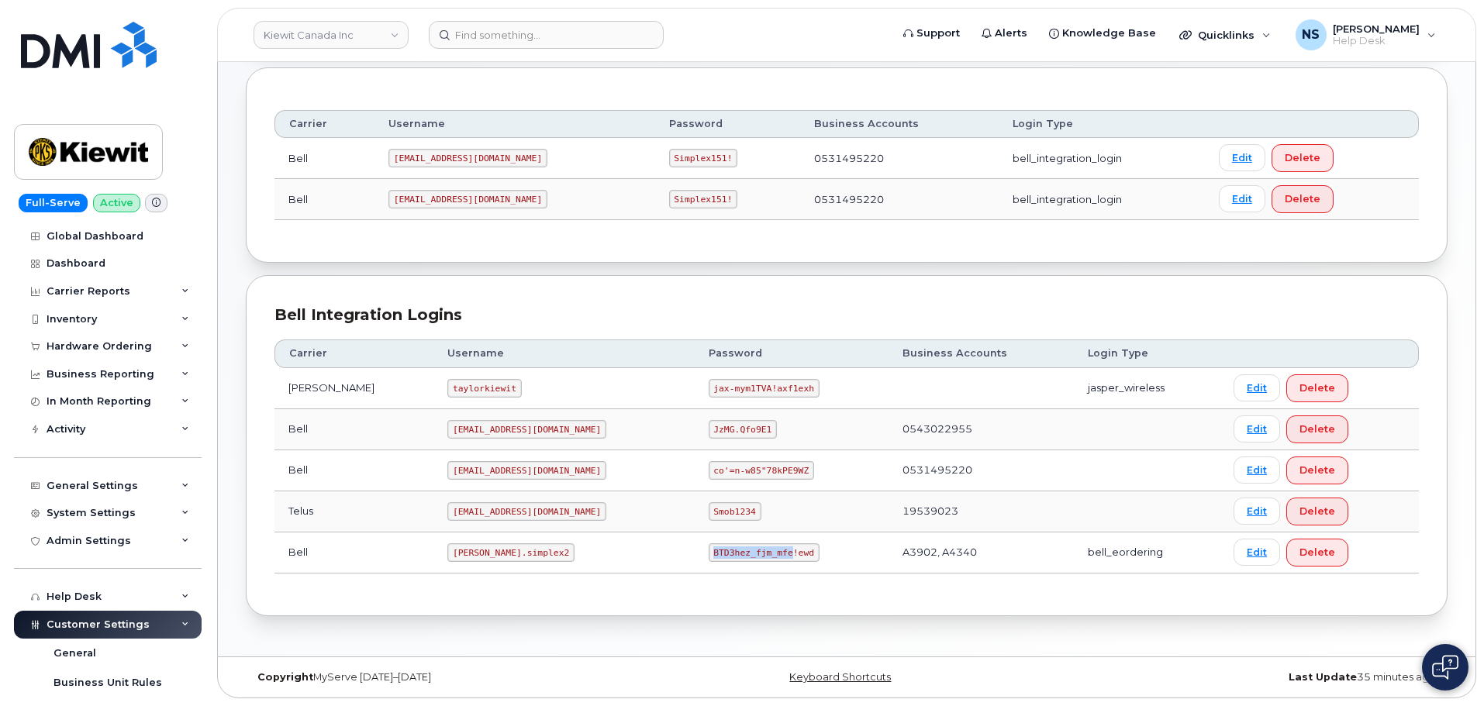
click at [709, 543] on code "BTD3hez_fjm_mfe!ewd" at bounding box center [764, 552] width 111 height 19
click at [697, 561] on td "BTD3hez_fjm_mfe!ewd" at bounding box center [792, 553] width 194 height 41
click at [709, 556] on code "BTD3hez_fjm_mfe!ewd" at bounding box center [764, 552] width 111 height 19
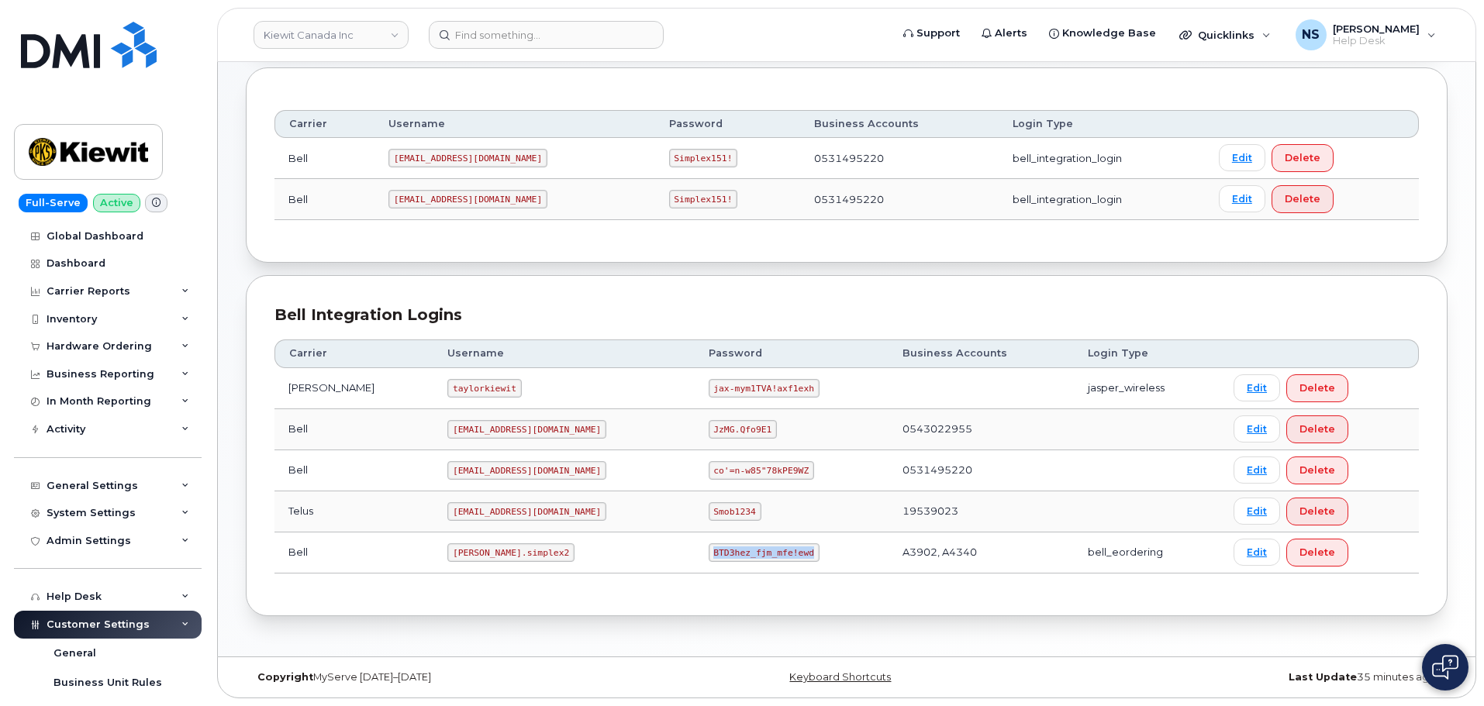
click at [709, 556] on code "BTD3hez_fjm_mfe!ewd" at bounding box center [764, 552] width 111 height 19
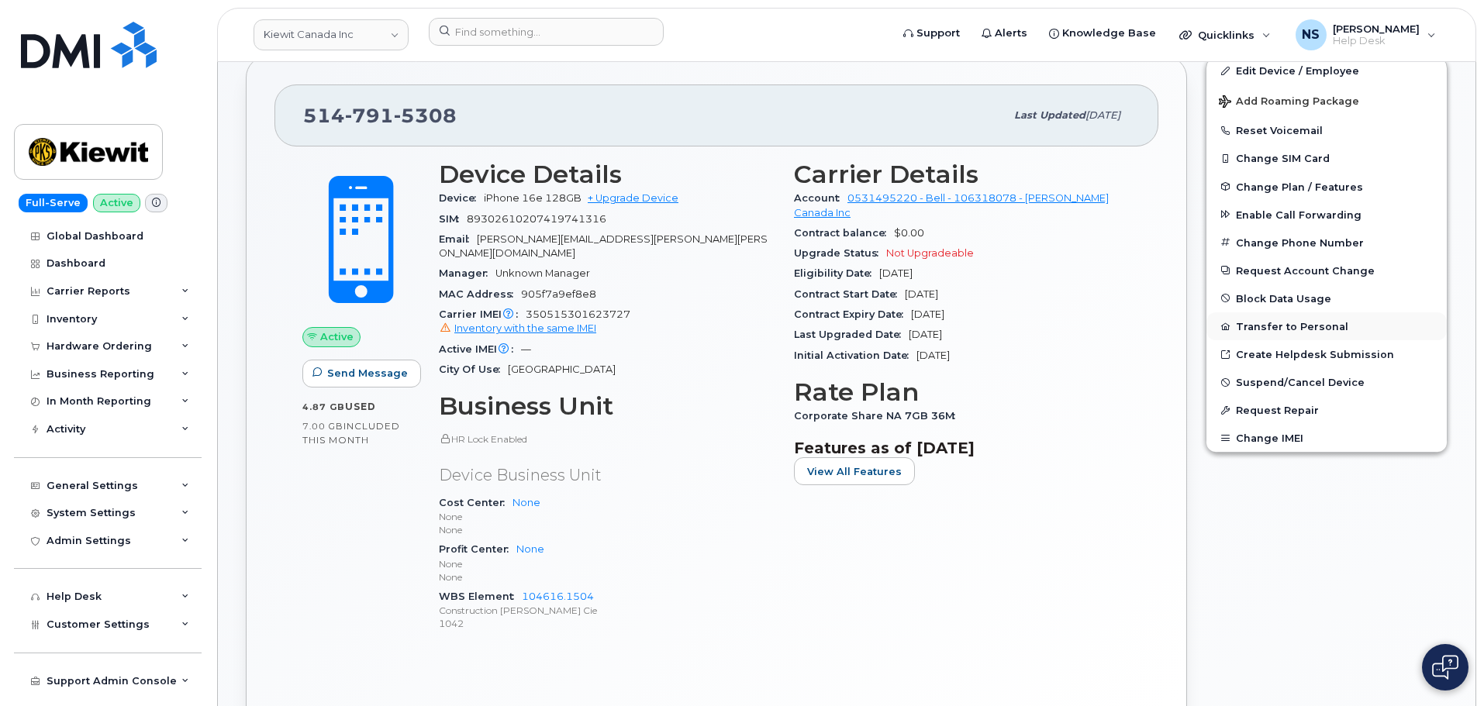
scroll to position [233, 0]
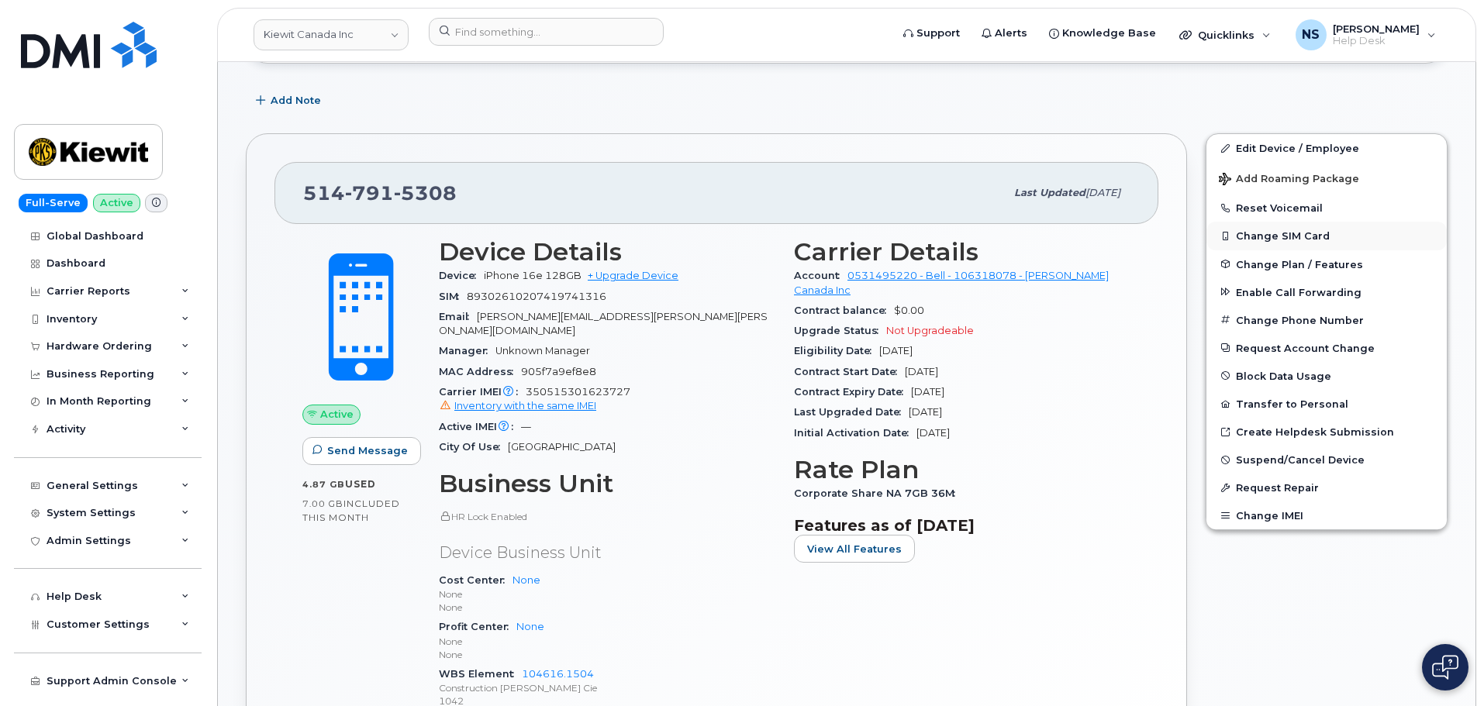
click at [1291, 235] on button "Change SIM Card" at bounding box center [1326, 236] width 240 height 28
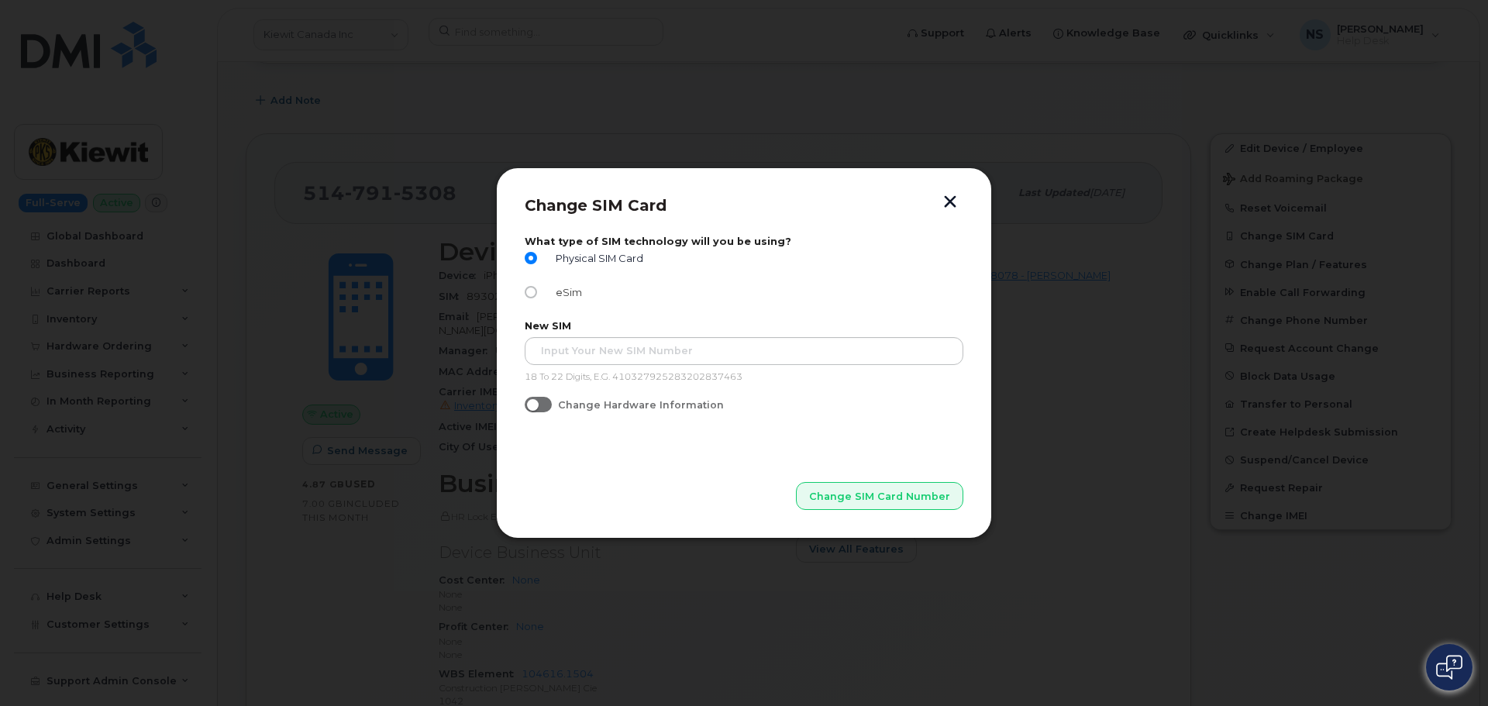
click at [556, 295] on span "eSim" at bounding box center [566, 293] width 33 height 12
click at [537, 295] on input "eSim" at bounding box center [531, 292] width 12 height 12
radio input "true"
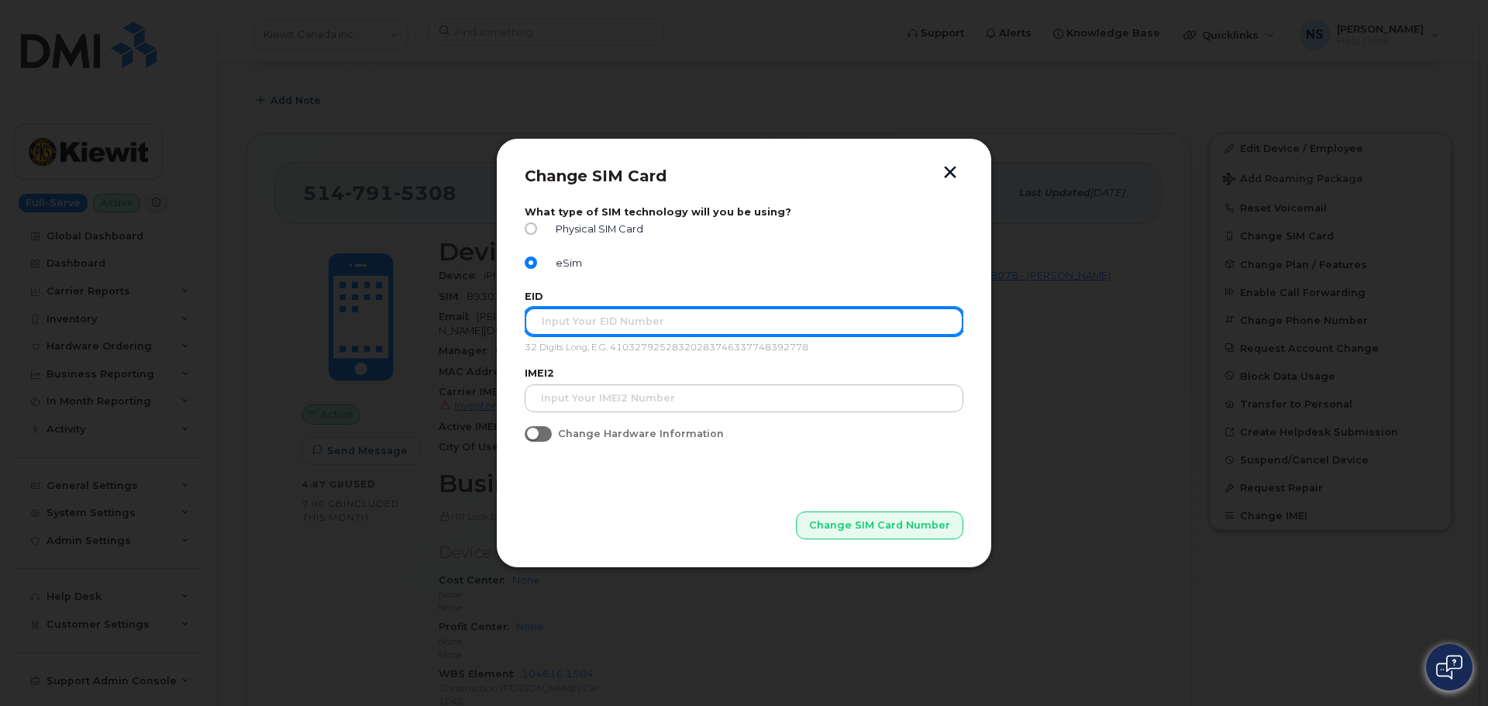
click at [621, 312] on input "text" at bounding box center [744, 322] width 439 height 28
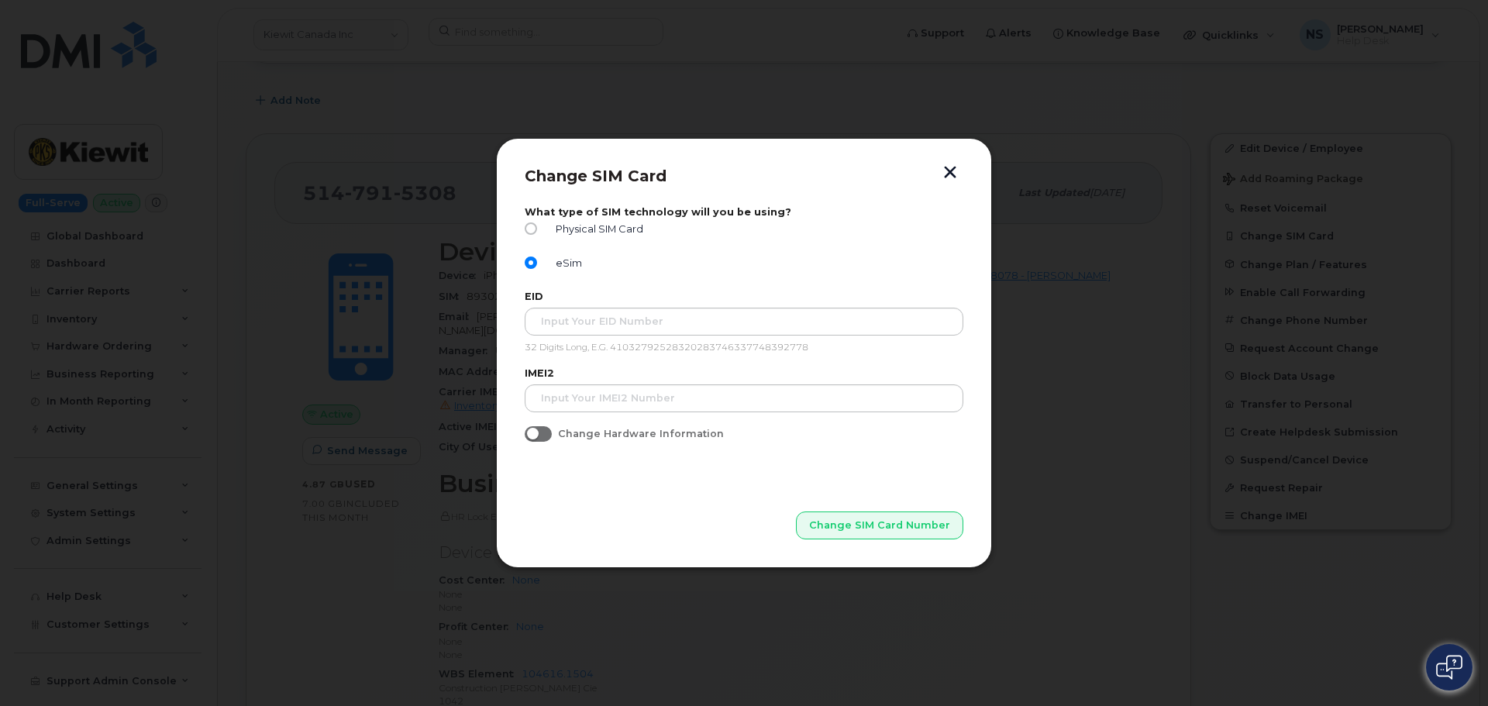
click at [533, 429] on div "Change SIM Card What type of SIM technology will you be using? Physical SIM Car…" at bounding box center [744, 353] width 496 height 430
click at [536, 430] on input "Change Hardware Information" at bounding box center [531, 432] width 12 height 12
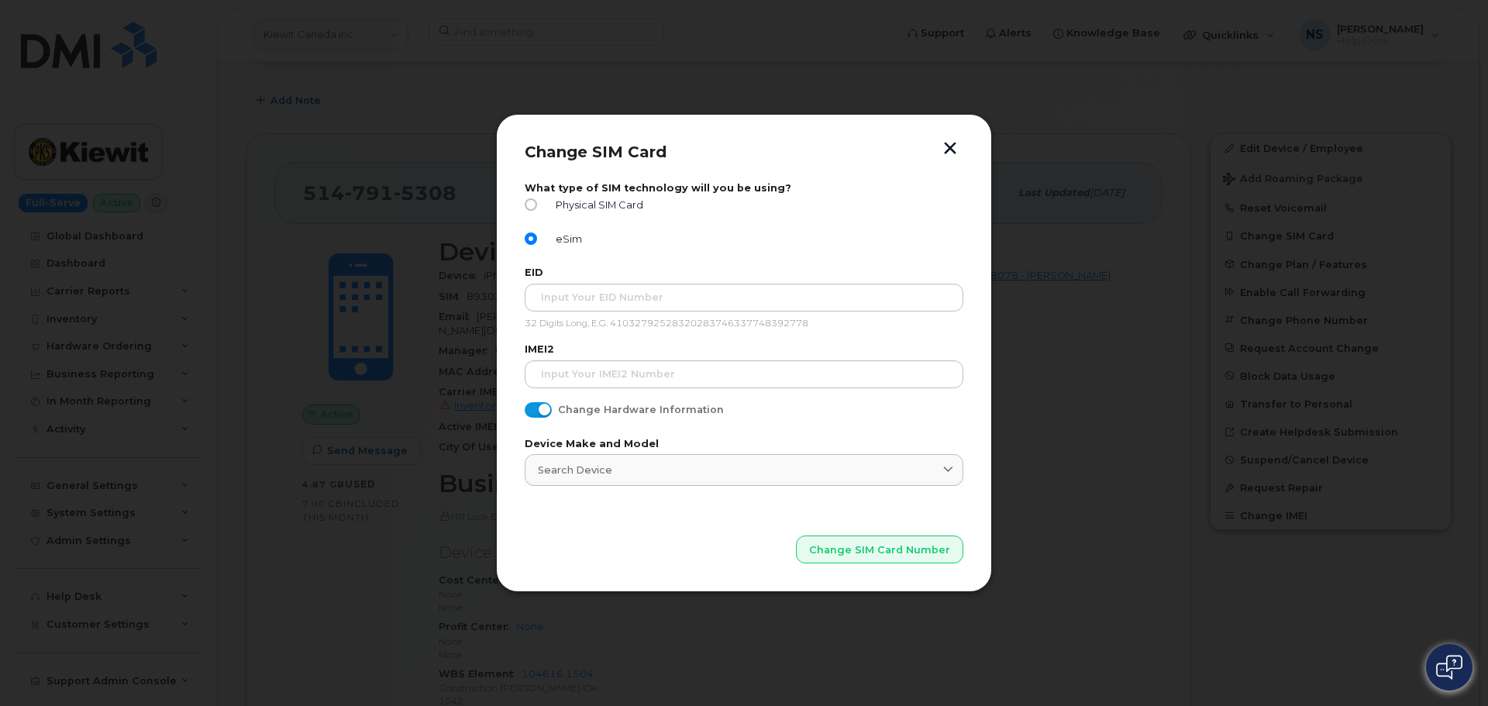
click at [540, 410] on span at bounding box center [538, 410] width 27 height 16
click at [537, 410] on input "Change Hardware Information" at bounding box center [531, 408] width 12 height 12
checkbox input "false"
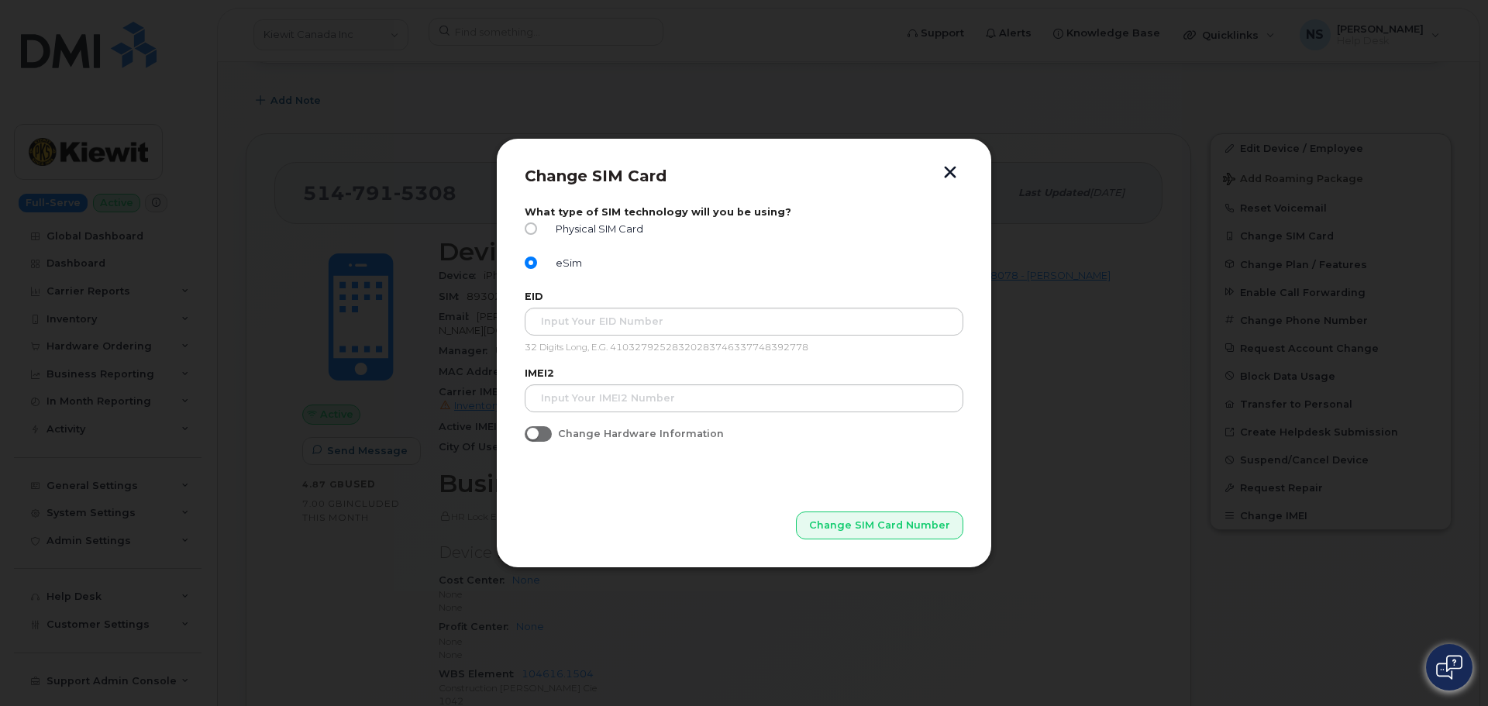
click at [952, 168] on button "button" at bounding box center [950, 174] width 23 height 16
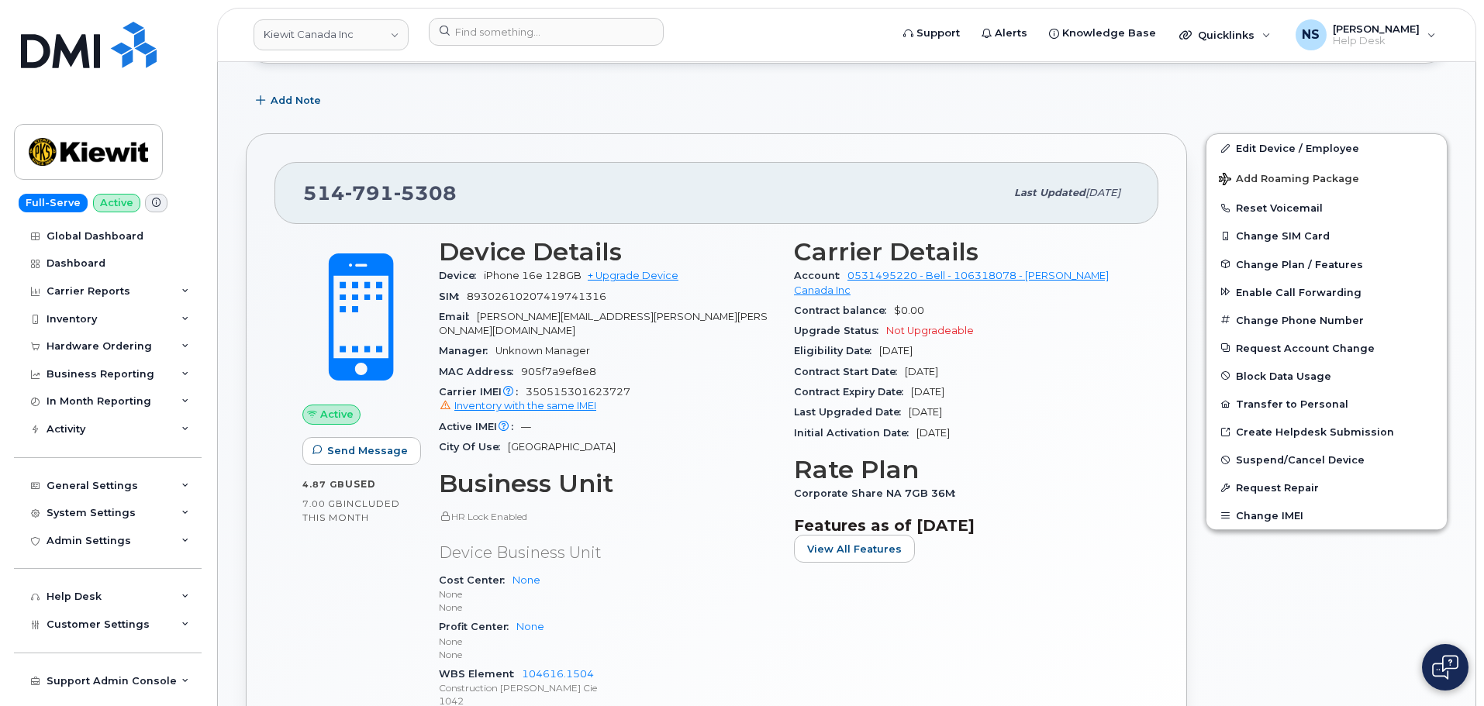
click at [533, 299] on span "89302610207419741316" at bounding box center [537, 297] width 140 height 12
click at [534, 299] on span "89302610207419741316" at bounding box center [537, 297] width 140 height 12
copy span "89302610207419741316"
click at [671, 382] on div "Carrier IMEI Carrier IMEI is reported during the last billing cycle or change o…" at bounding box center [607, 399] width 336 height 35
click at [578, 386] on span "350515301623727 Inventory with the same IMEI" at bounding box center [607, 400] width 336 height 28
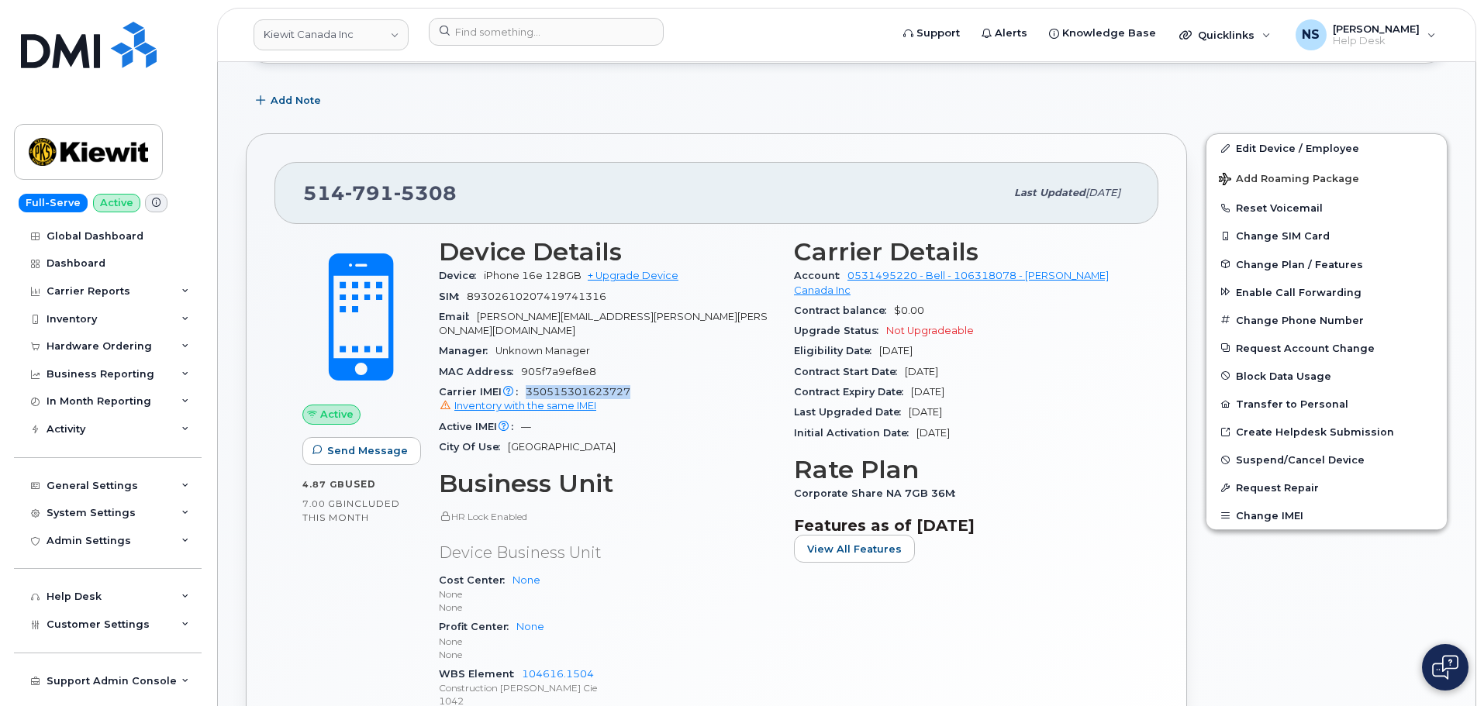
click at [578, 386] on span "350515301623727 Inventory with the same IMEI" at bounding box center [607, 400] width 336 height 28
copy span "350515301623727"
click at [544, 298] on span "89302610207419741316" at bounding box center [537, 297] width 140 height 12
copy span "89302610207419741316"
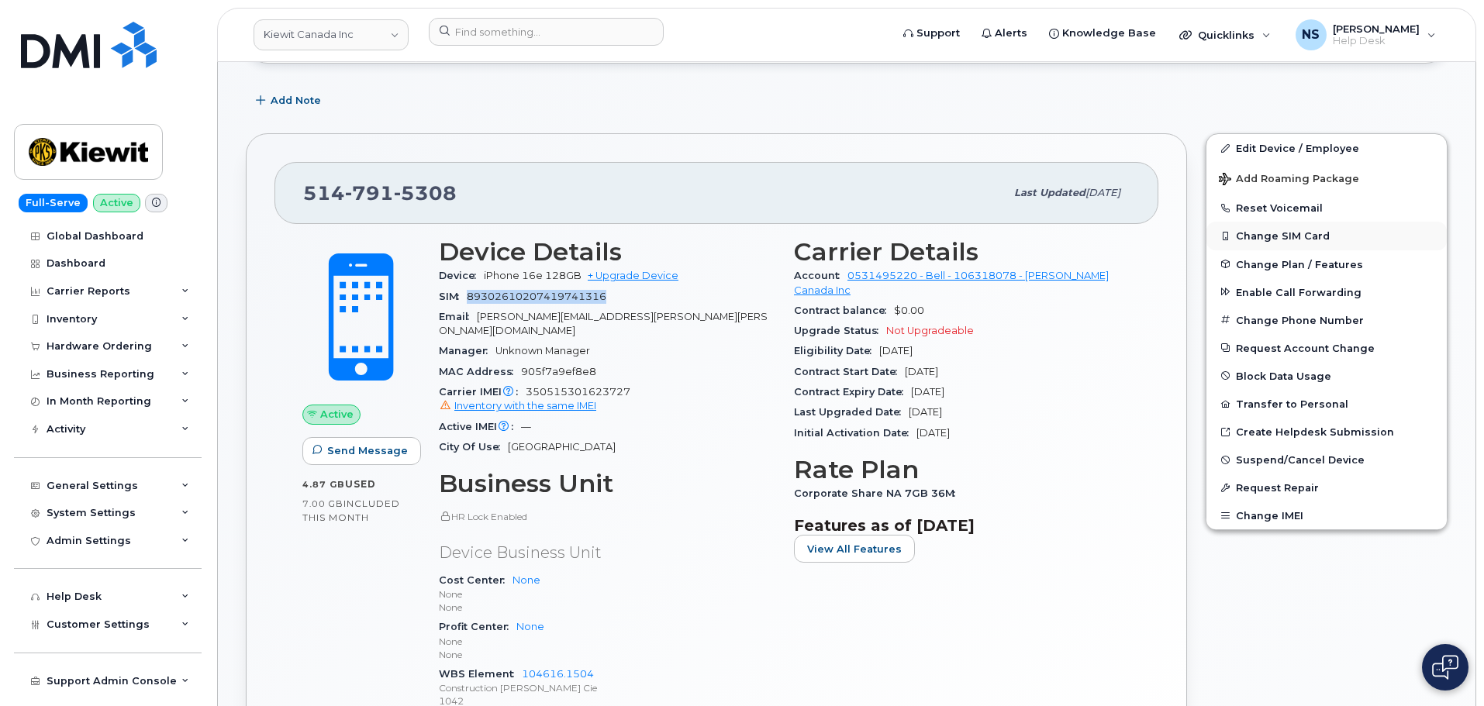
click at [1288, 238] on button "Change SIM Card" at bounding box center [1326, 236] width 240 height 28
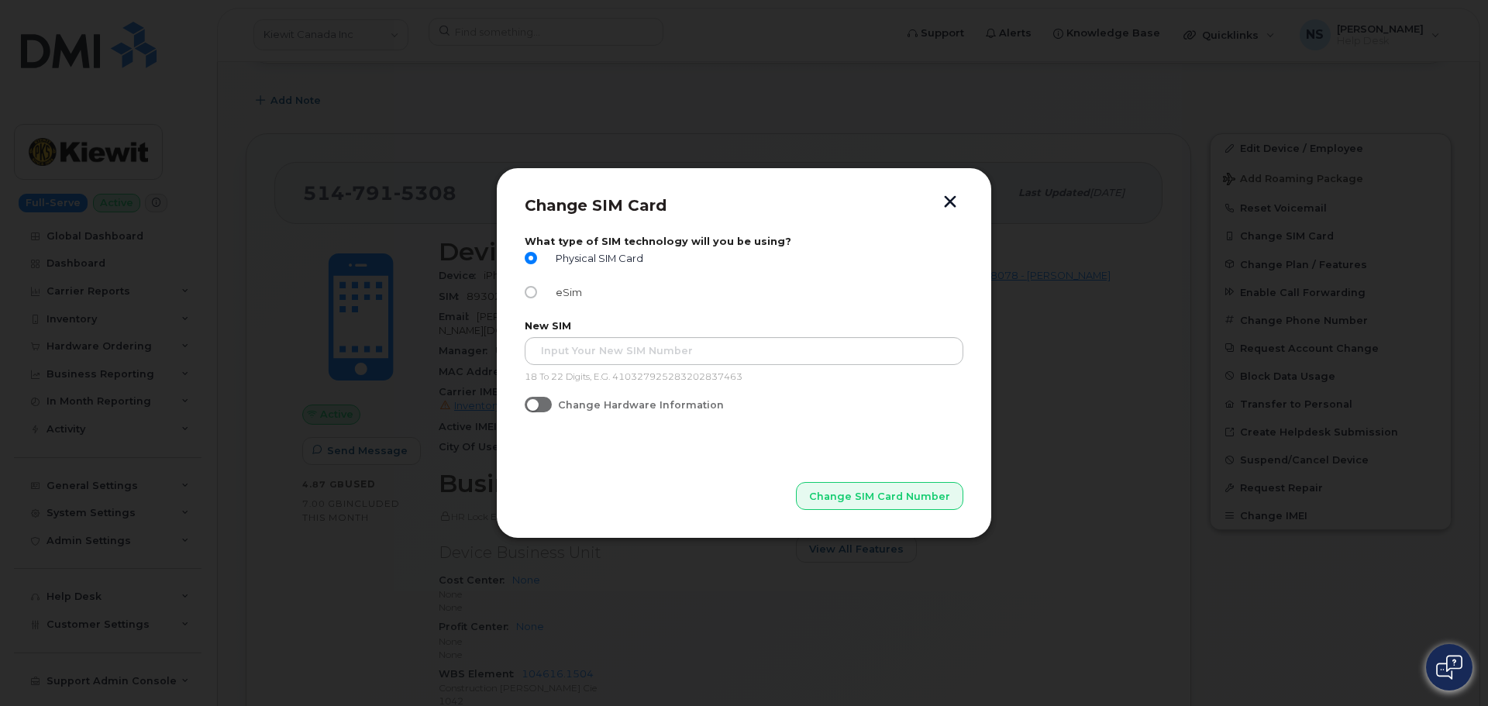
click at [557, 291] on span "eSim" at bounding box center [566, 293] width 33 height 12
click at [537, 291] on input "eSim" at bounding box center [531, 292] width 12 height 12
radio input "true"
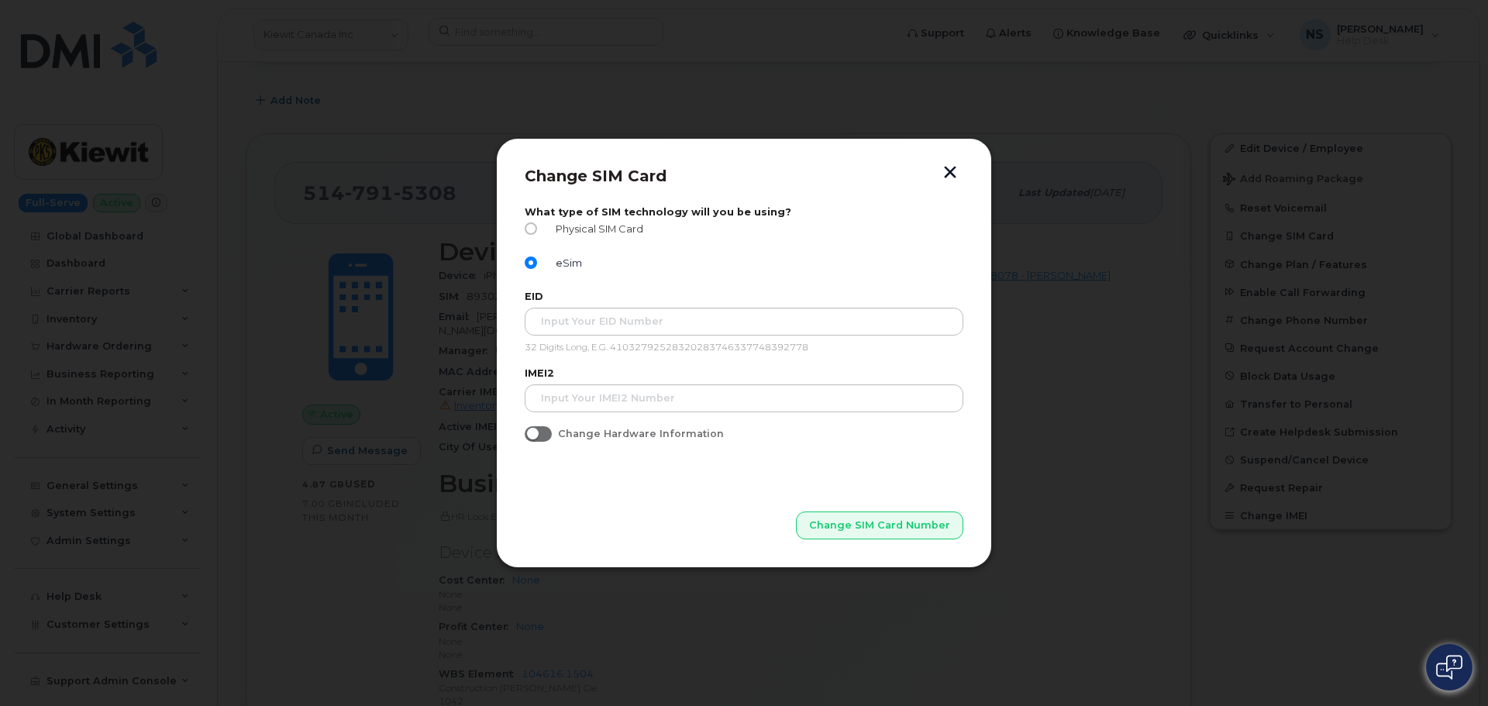
click at [553, 232] on span "Physical SIM Card" at bounding box center [597, 229] width 94 height 12
click at [537, 232] on input "Physical SIM Card" at bounding box center [531, 228] width 12 height 12
radio input "true"
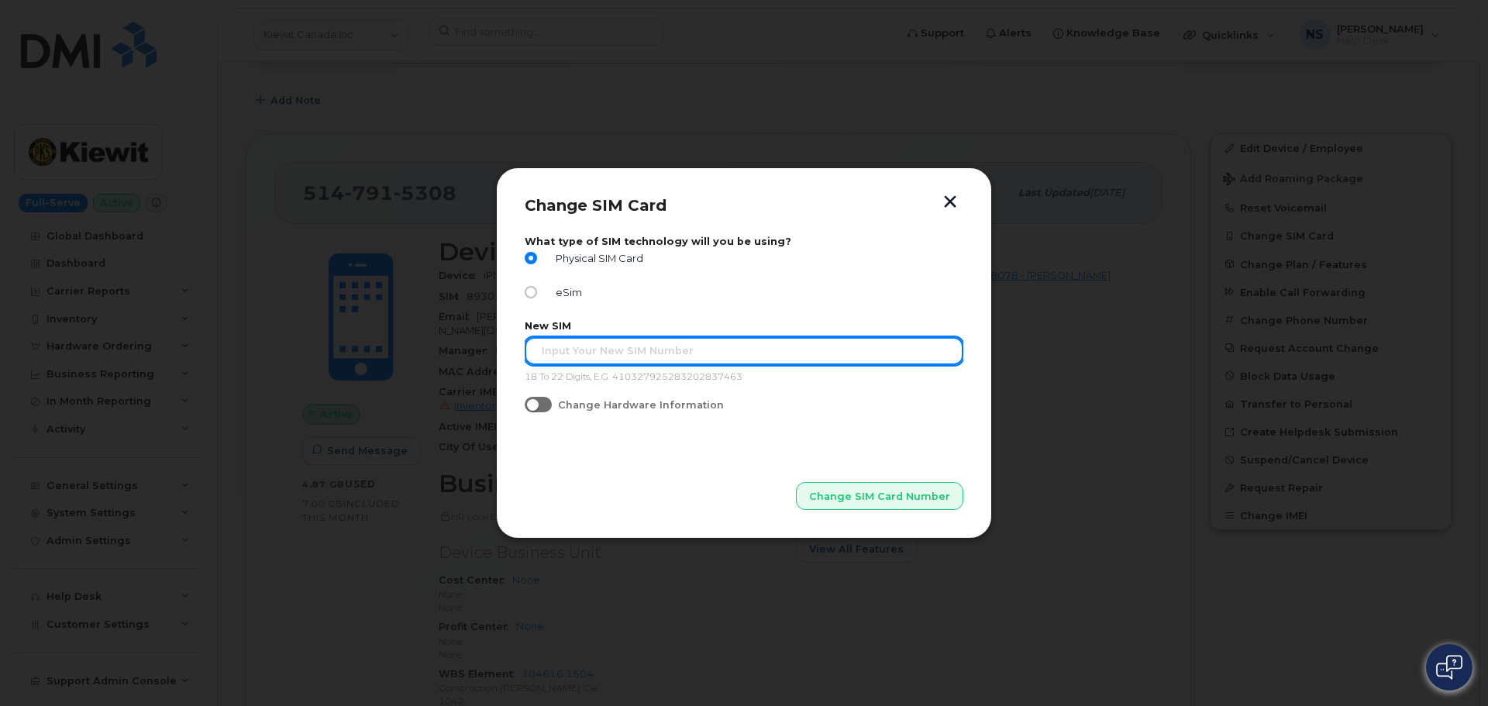
click at [572, 347] on input "text" at bounding box center [744, 351] width 439 height 28
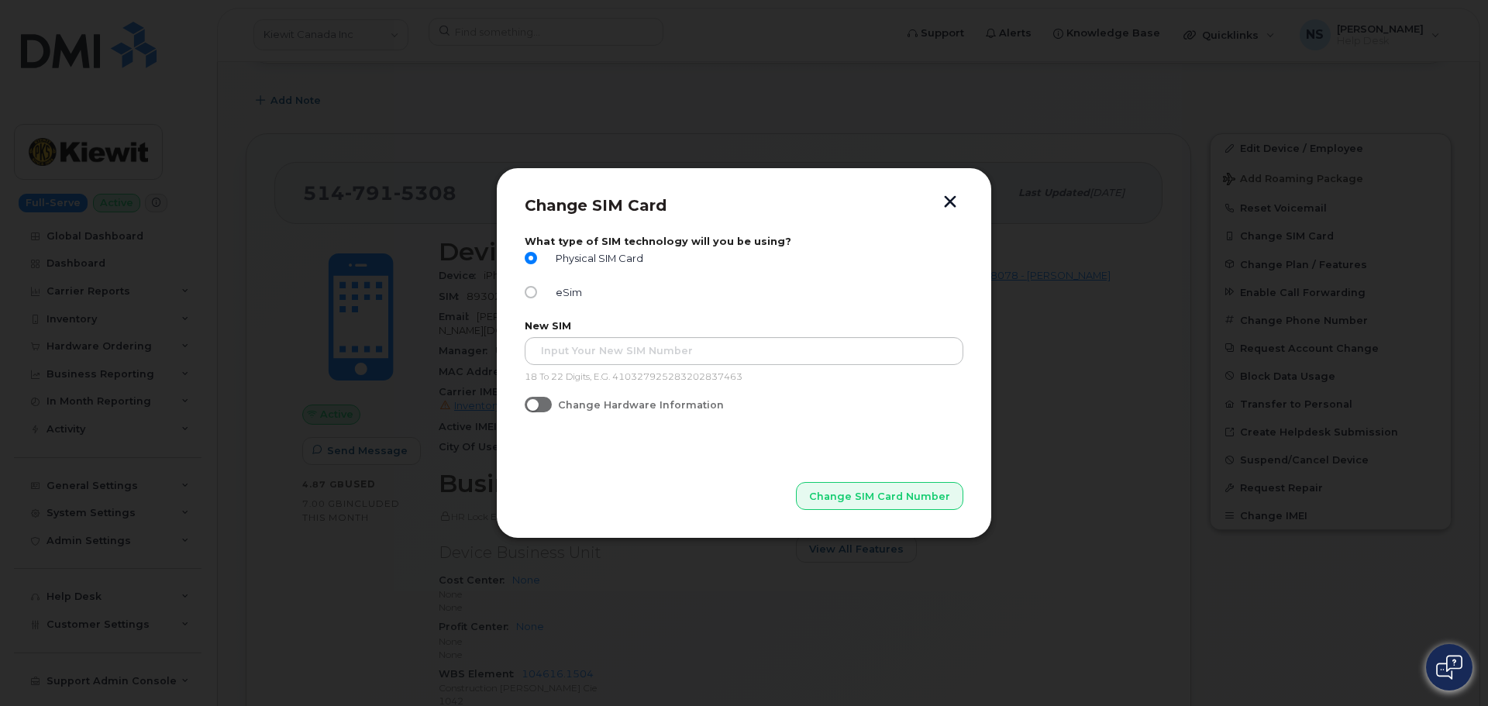
drag, startPoint x: 622, startPoint y: 475, endPoint x: 598, endPoint y: 376, distance: 102.3
click at [621, 475] on p "Change SIM Card Number" at bounding box center [744, 472] width 439 height 78
click at [563, 291] on span "eSim" at bounding box center [566, 293] width 33 height 12
click at [537, 291] on input "eSim" at bounding box center [531, 292] width 12 height 12
radio input "true"
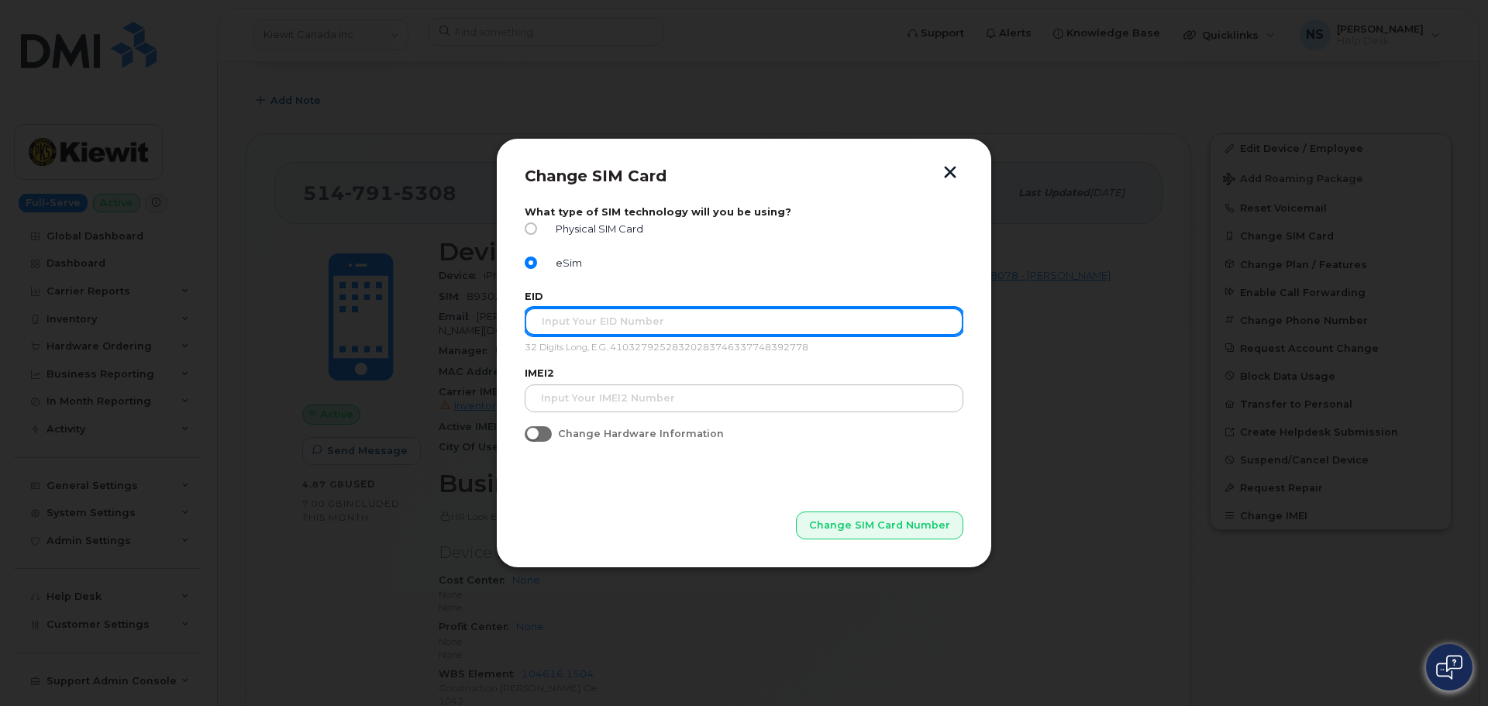
click at [591, 327] on input "text" at bounding box center [744, 322] width 439 height 28
paste input "89302610207419741316"
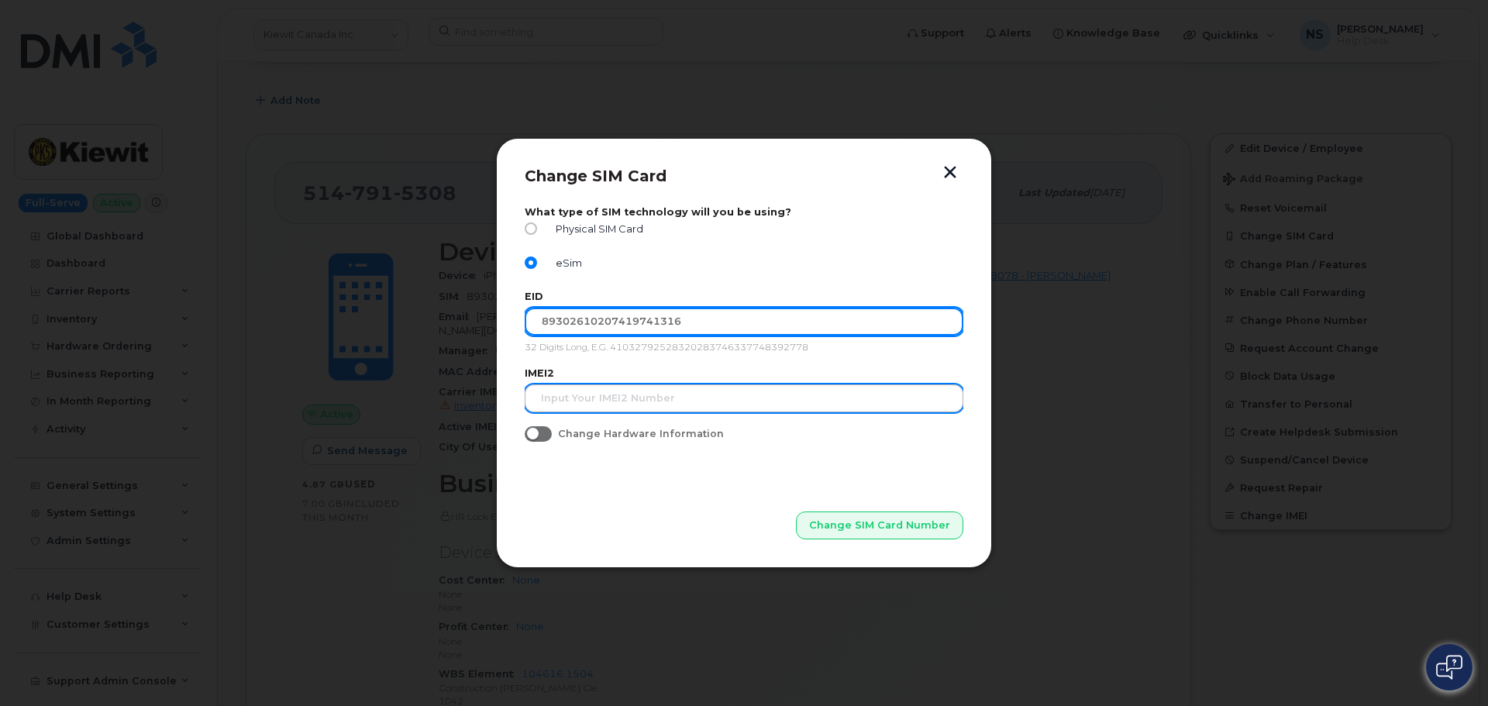
type input "89302610207419741316"
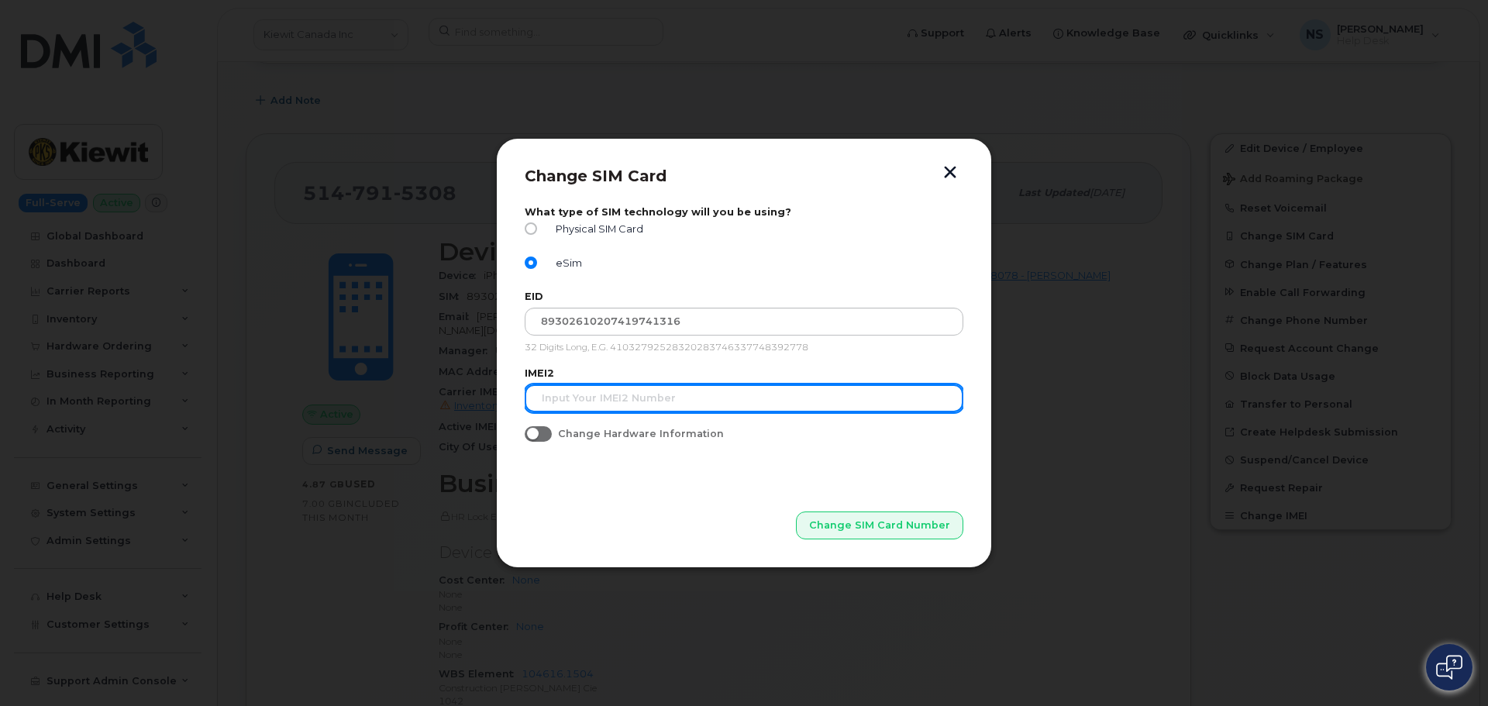
click at [594, 395] on input "text" at bounding box center [744, 398] width 439 height 28
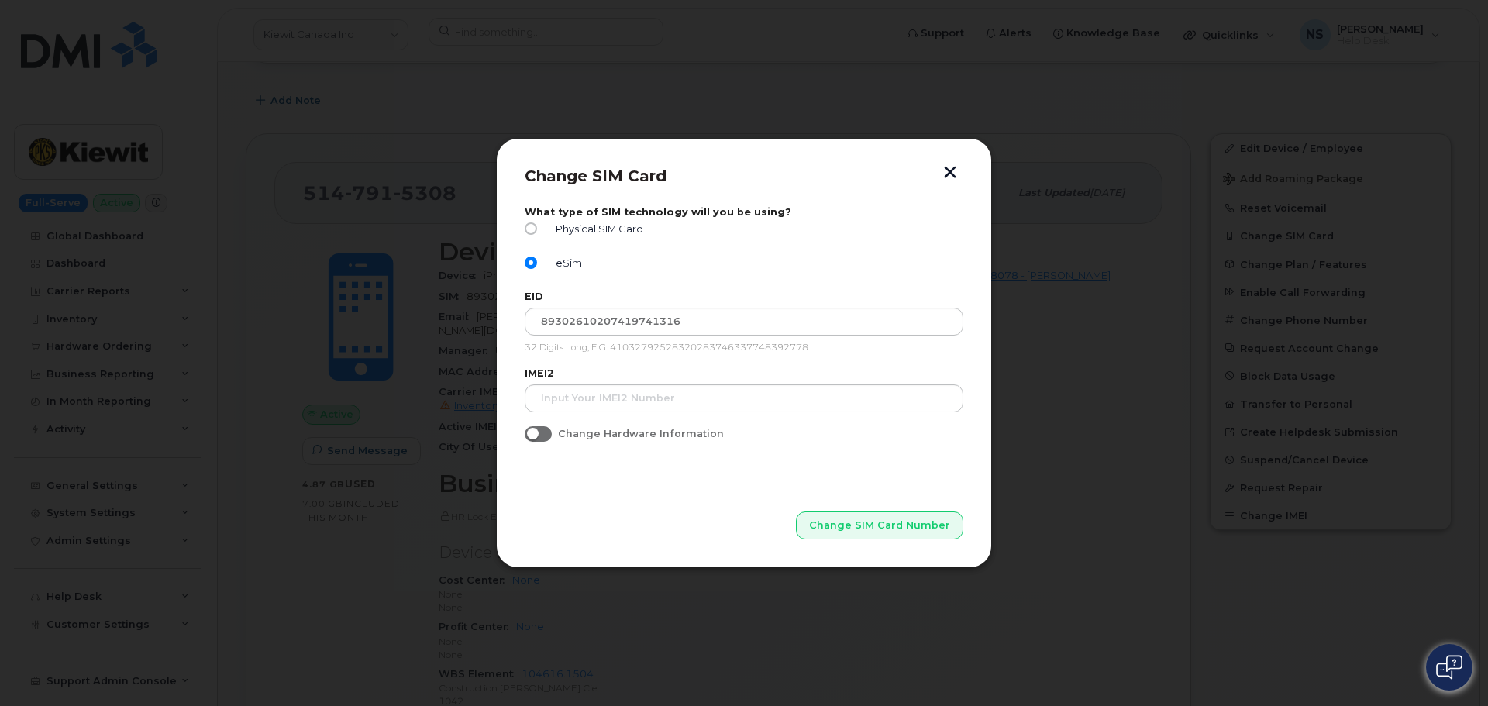
click at [620, 498] on p "Change SIM Card Number" at bounding box center [744, 501] width 439 height 78
click at [873, 528] on span "Change SIM Card Number" at bounding box center [880, 525] width 141 height 15
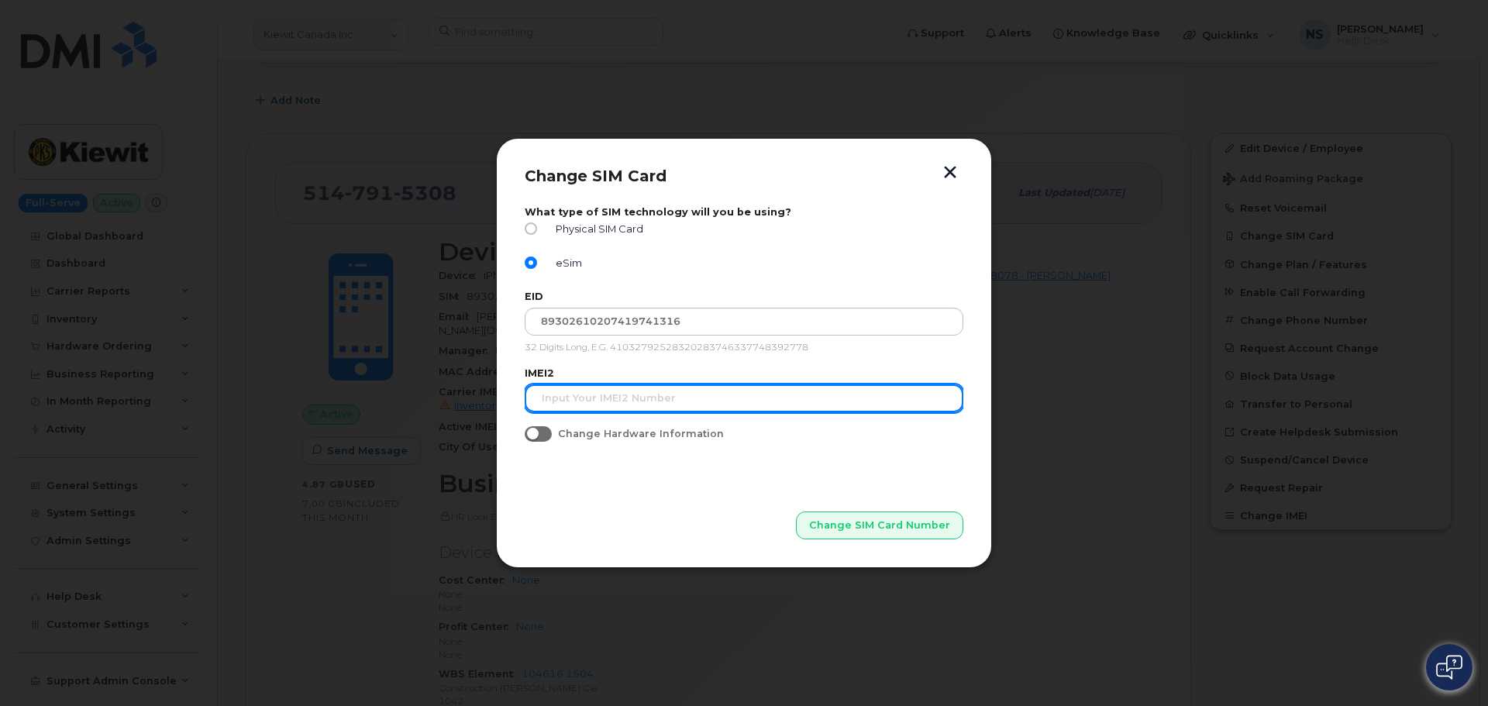
click at [643, 409] on input "text" at bounding box center [744, 398] width 439 height 28
paste input "350515301119577"
type input "350515301119577"
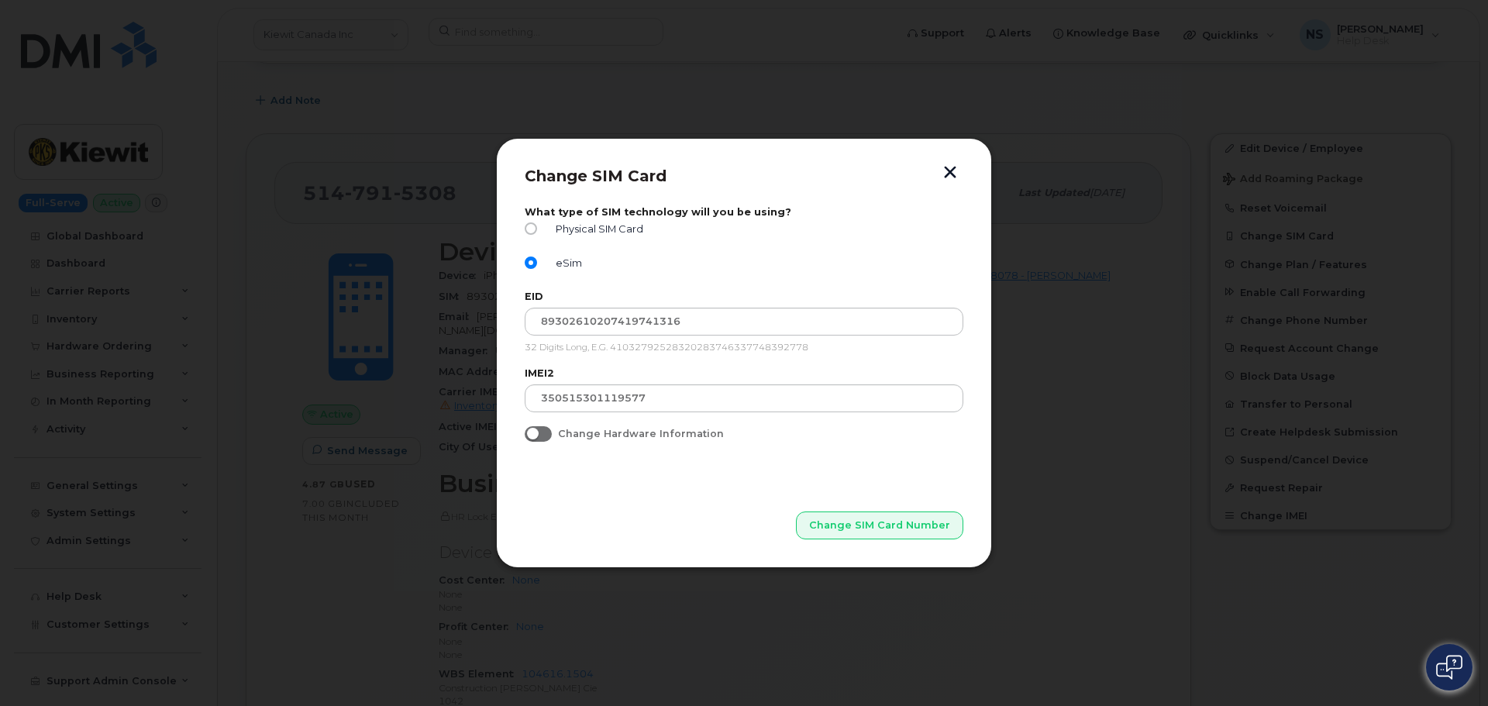
click at [623, 492] on p "Change SIM Card Number" at bounding box center [744, 501] width 439 height 78
click at [834, 518] on button "Change SIM Card Number" at bounding box center [881, 526] width 166 height 28
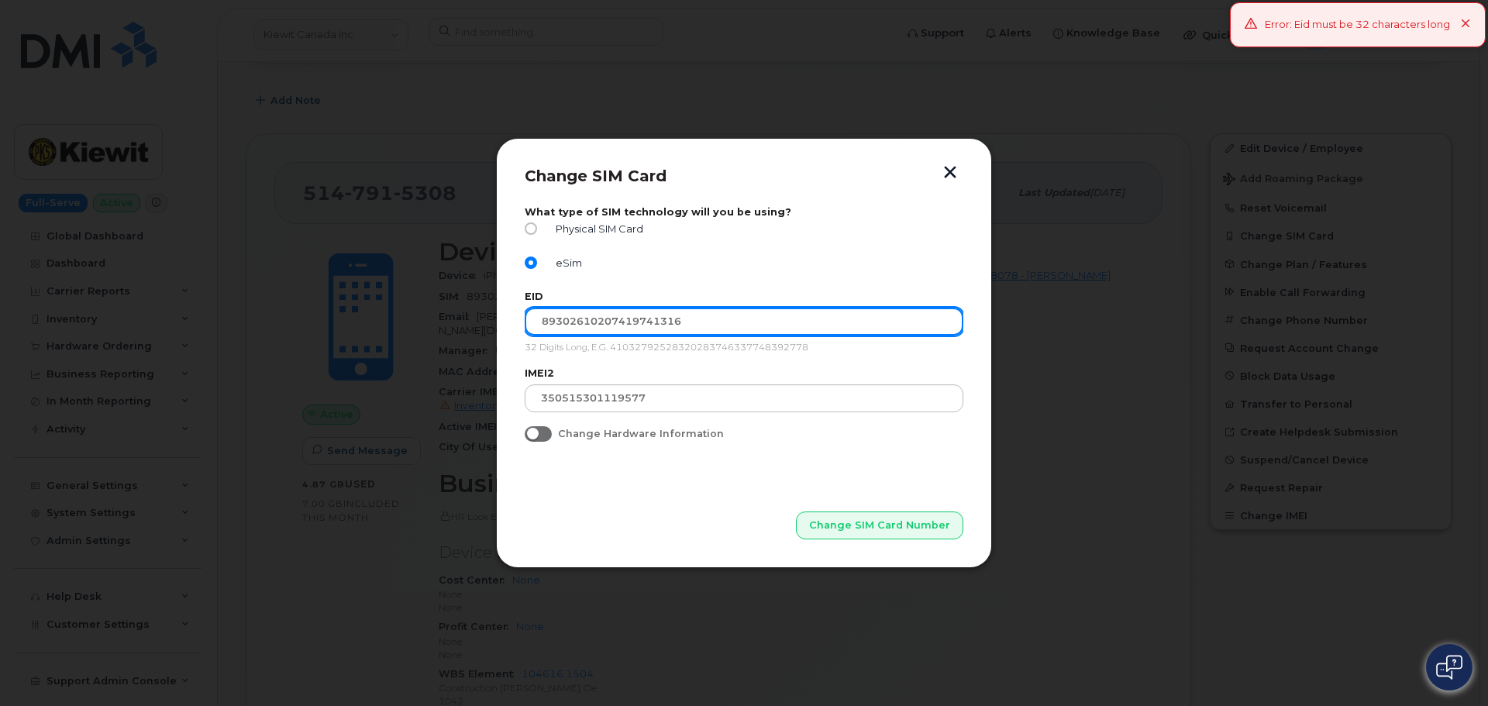
click at [699, 308] on input "89302610207419741316" at bounding box center [744, 322] width 439 height 28
click at [542, 320] on input "89302610207419741316" at bounding box center [744, 322] width 439 height 28
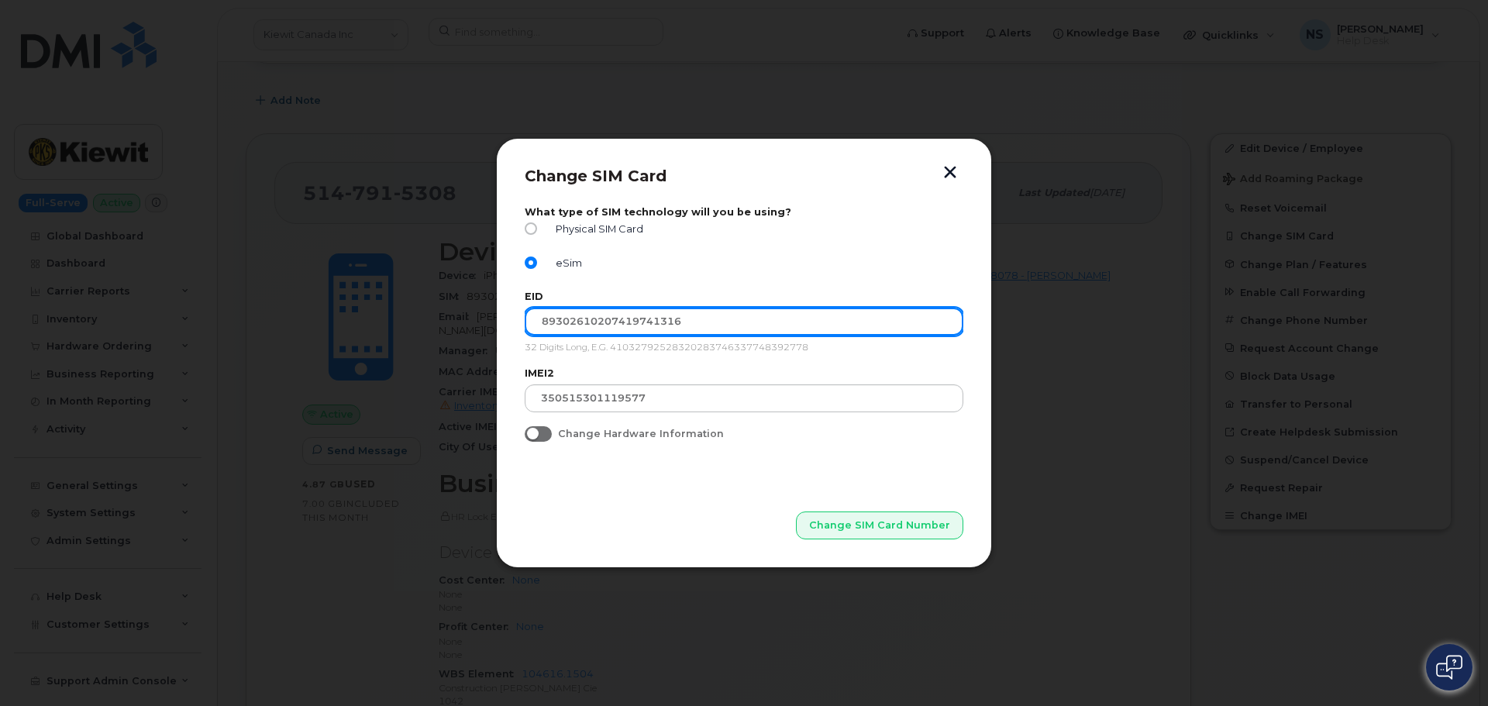
drag, startPoint x: 695, startPoint y: 316, endPoint x: 574, endPoint y: 313, distance: 121.0
click at [536, 317] on input "89302610207419741316" at bounding box center [744, 322] width 439 height 28
paste input "043052010008887025002886892603"
type input "89043052010008887025002886892603"
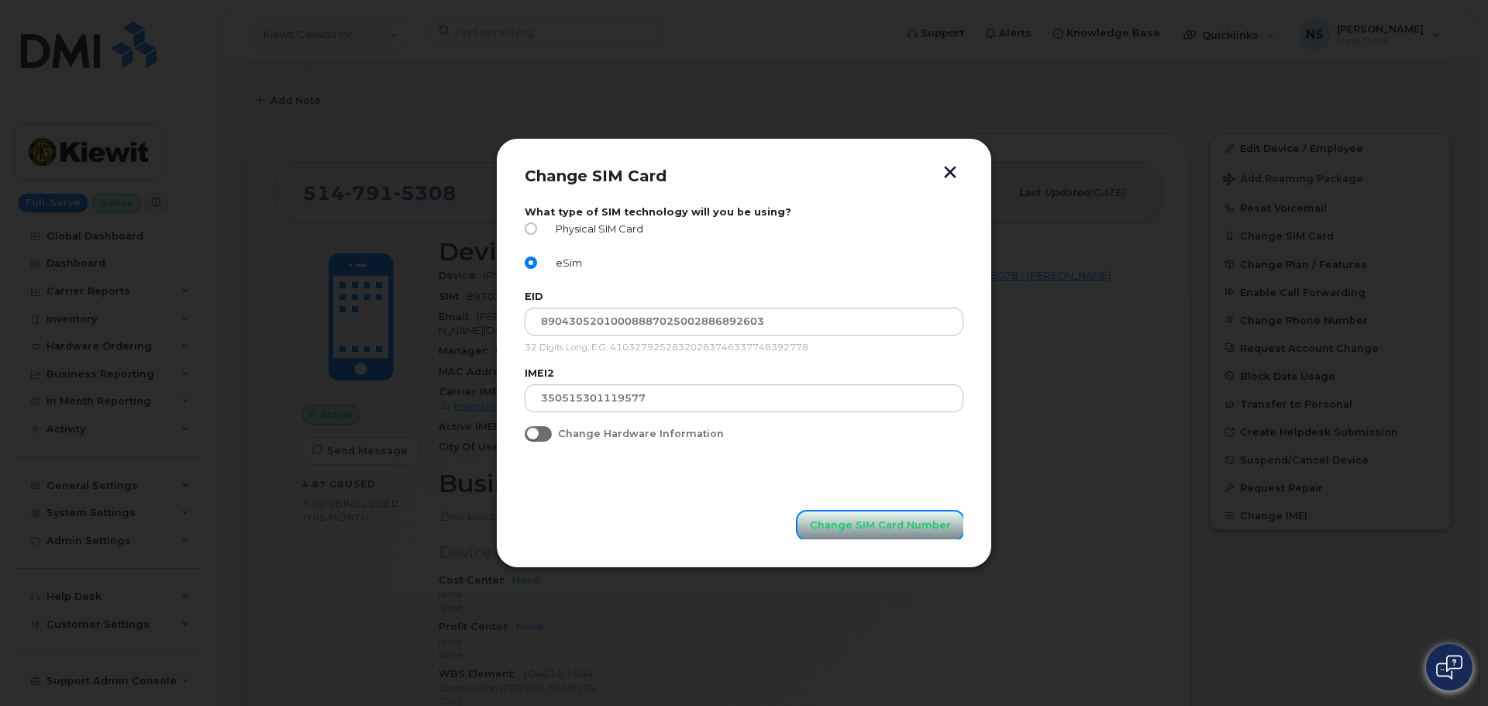
click at [857, 533] on button "Change SIM Card Number" at bounding box center [881, 526] width 166 height 28
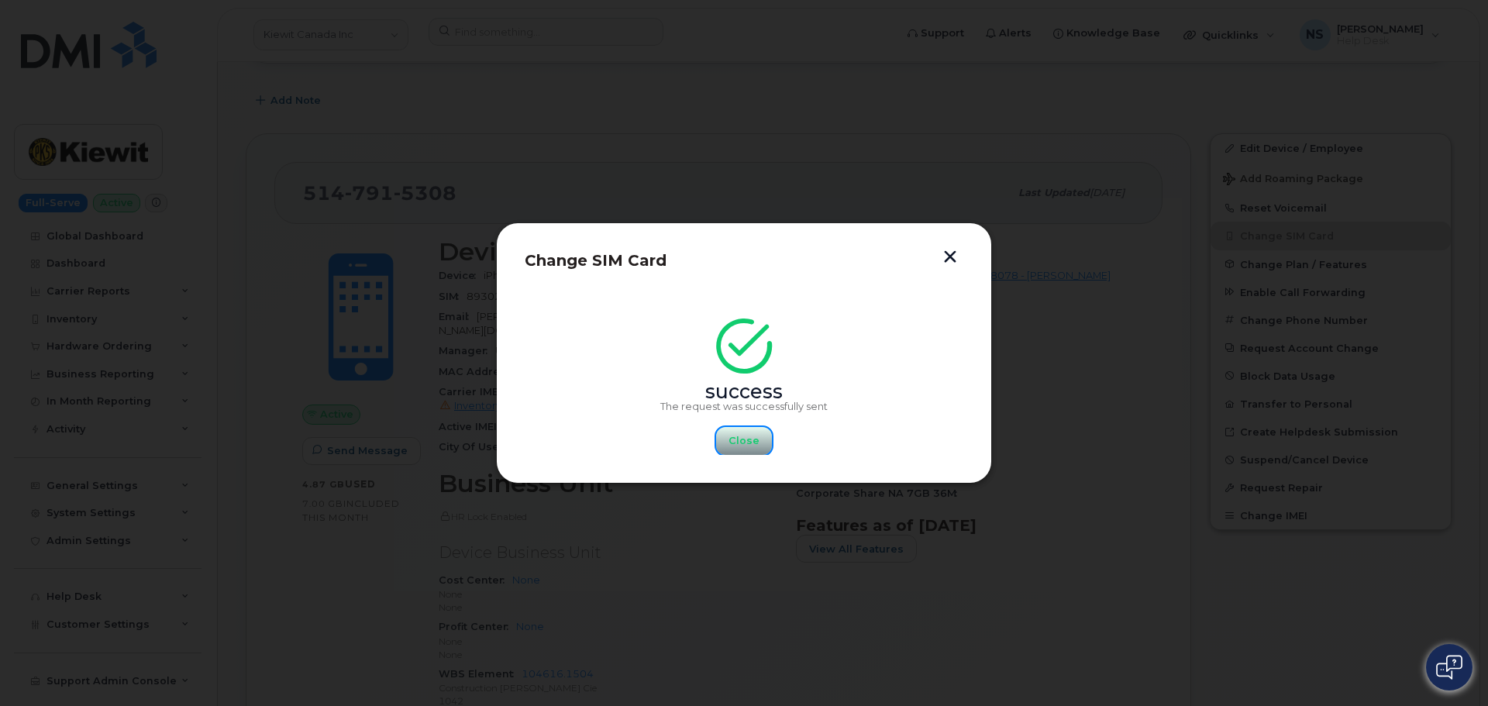
drag, startPoint x: 750, startPoint y: 436, endPoint x: 575, endPoint y: 293, distance: 225.3
click at [750, 436] on span "Close" at bounding box center [744, 440] width 31 height 15
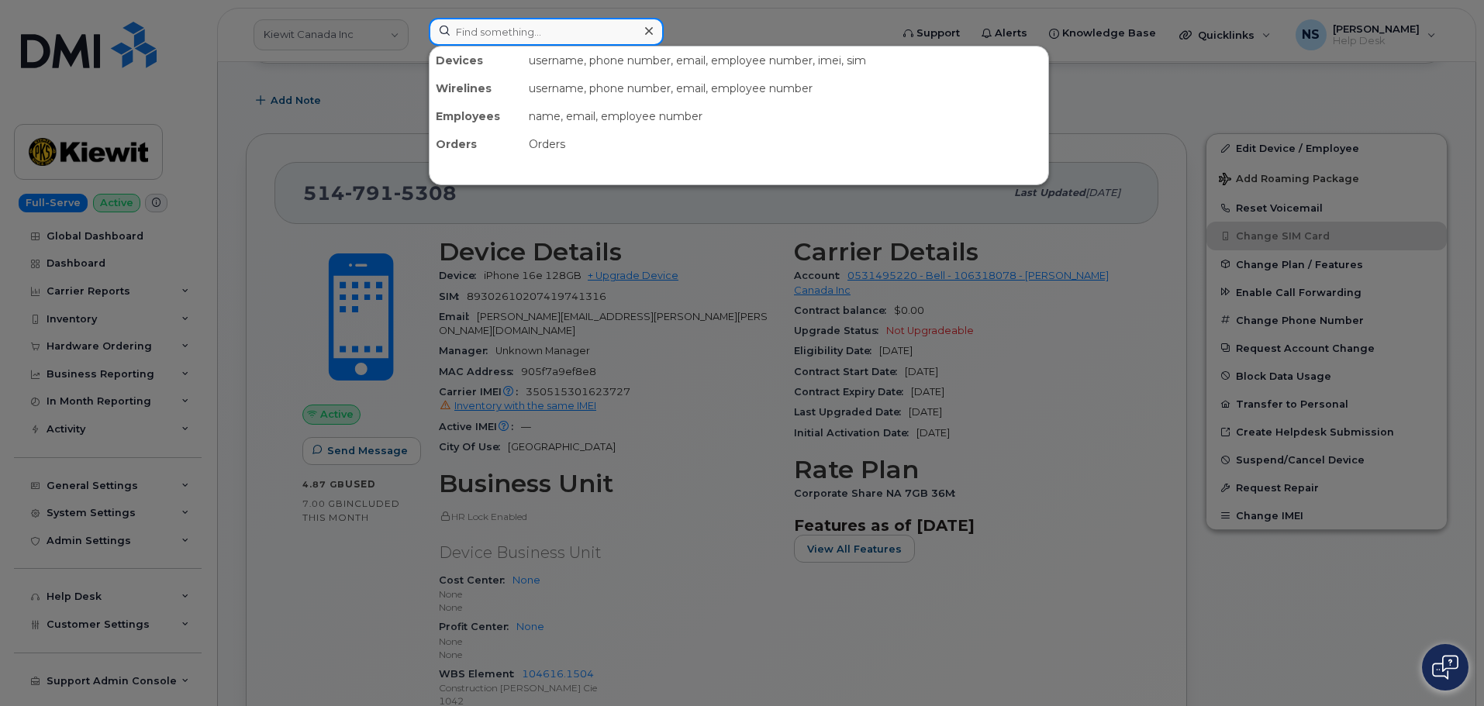
click at [526, 19] on input at bounding box center [546, 32] width 235 height 28
paste input "298991"
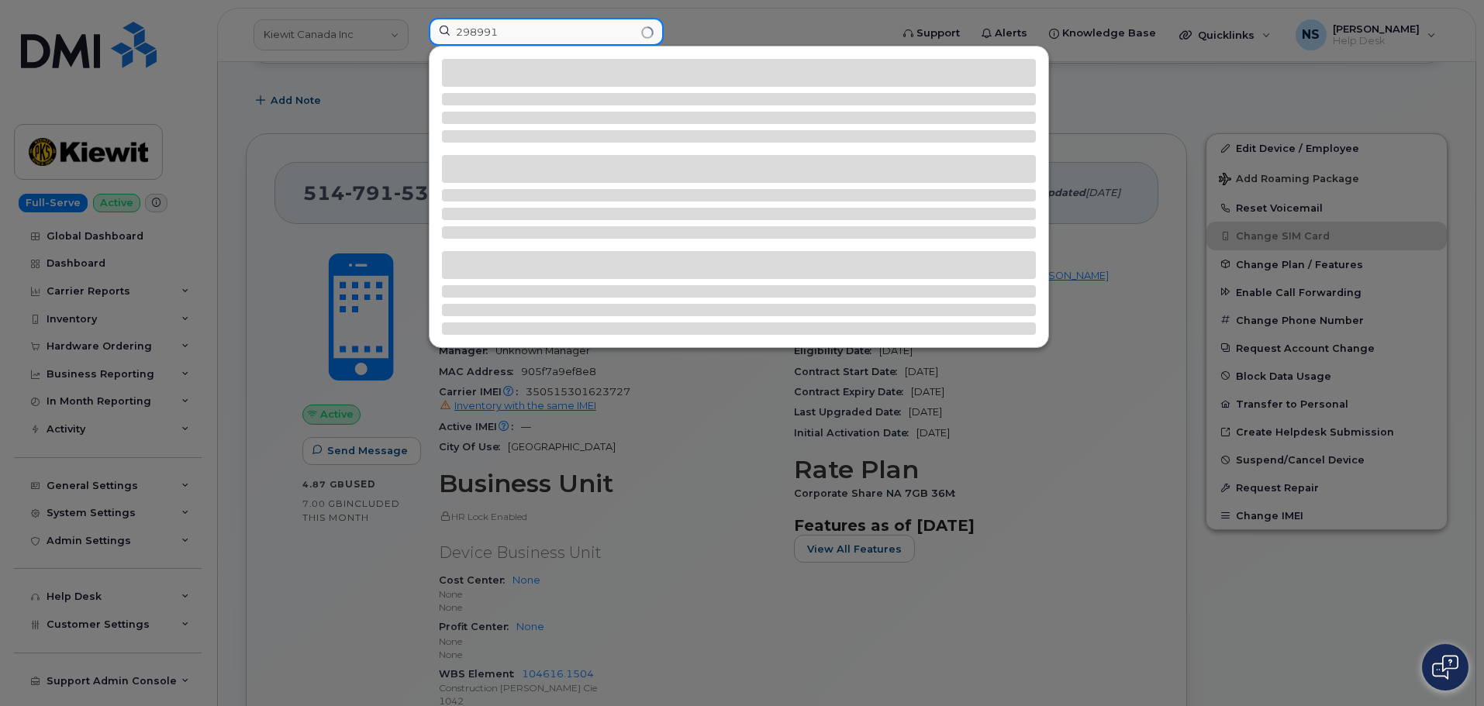
type input "298991"
click at [518, 12] on div at bounding box center [742, 353] width 1484 height 706
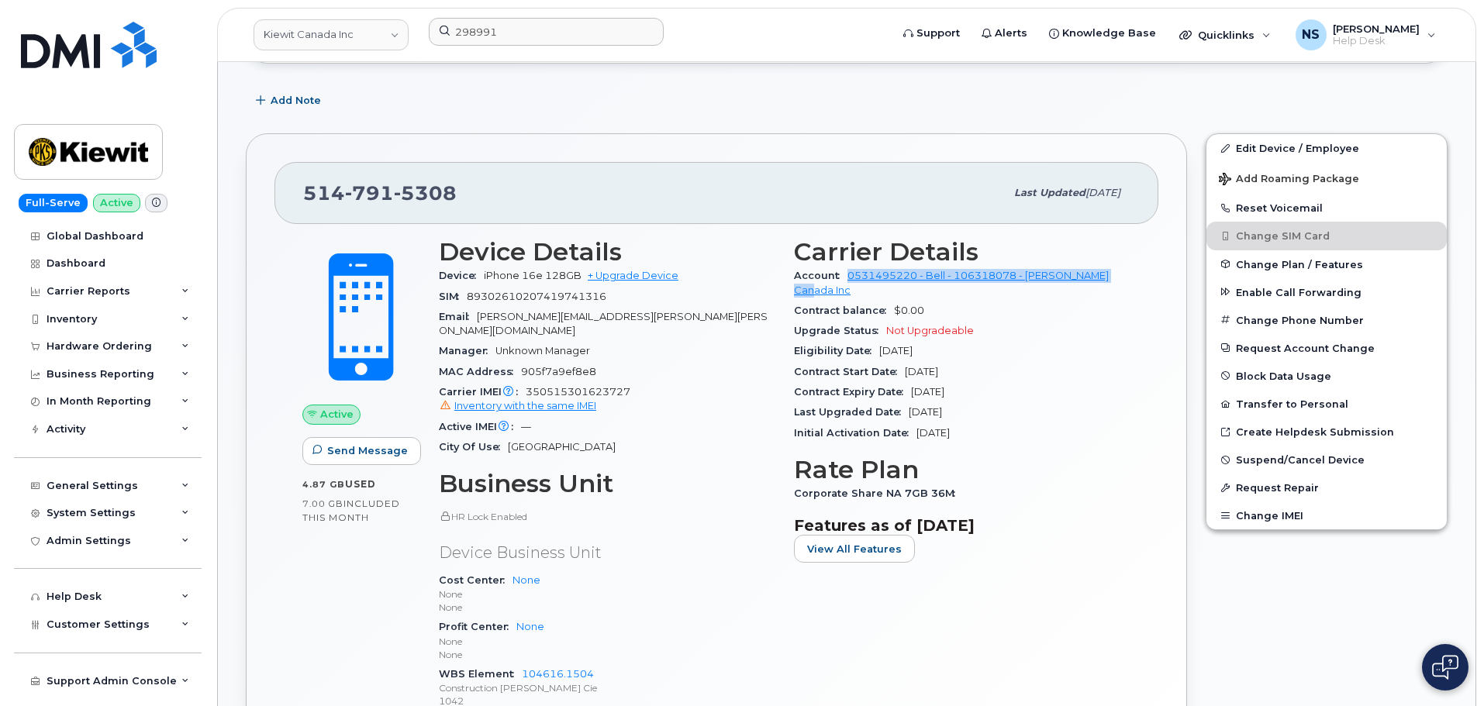
drag, startPoint x: 844, startPoint y: 274, endPoint x: 1116, endPoint y: 266, distance: 272.2
click at [1116, 266] on div "Account 0531495220 - Bell - 106318078 - Kiewit Canada Inc" at bounding box center [962, 283] width 336 height 35
click at [1098, 253] on h3 "Carrier Details" at bounding box center [962, 252] width 336 height 28
click at [337, 45] on link "Kiewit Canada Inc" at bounding box center [330, 34] width 155 height 31
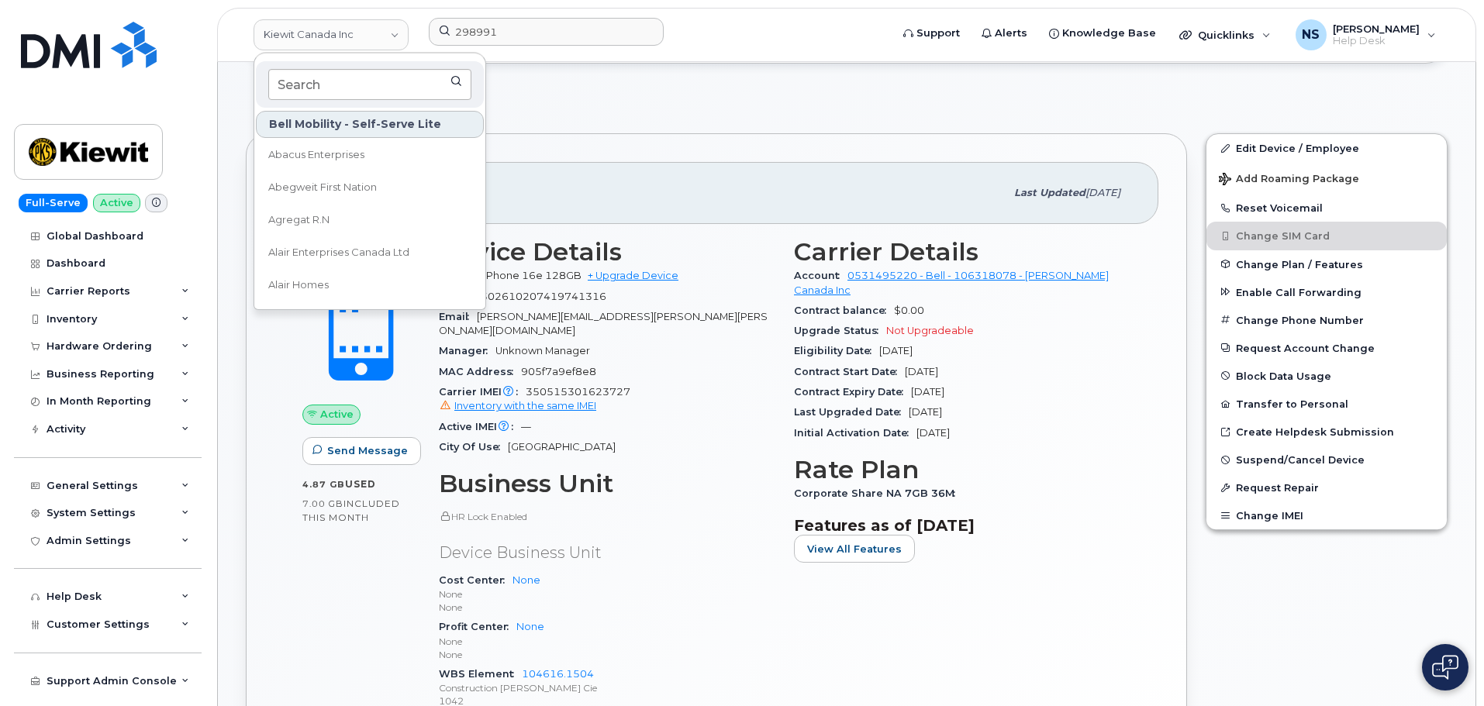
click at [349, 91] on input at bounding box center [369, 84] width 203 height 31
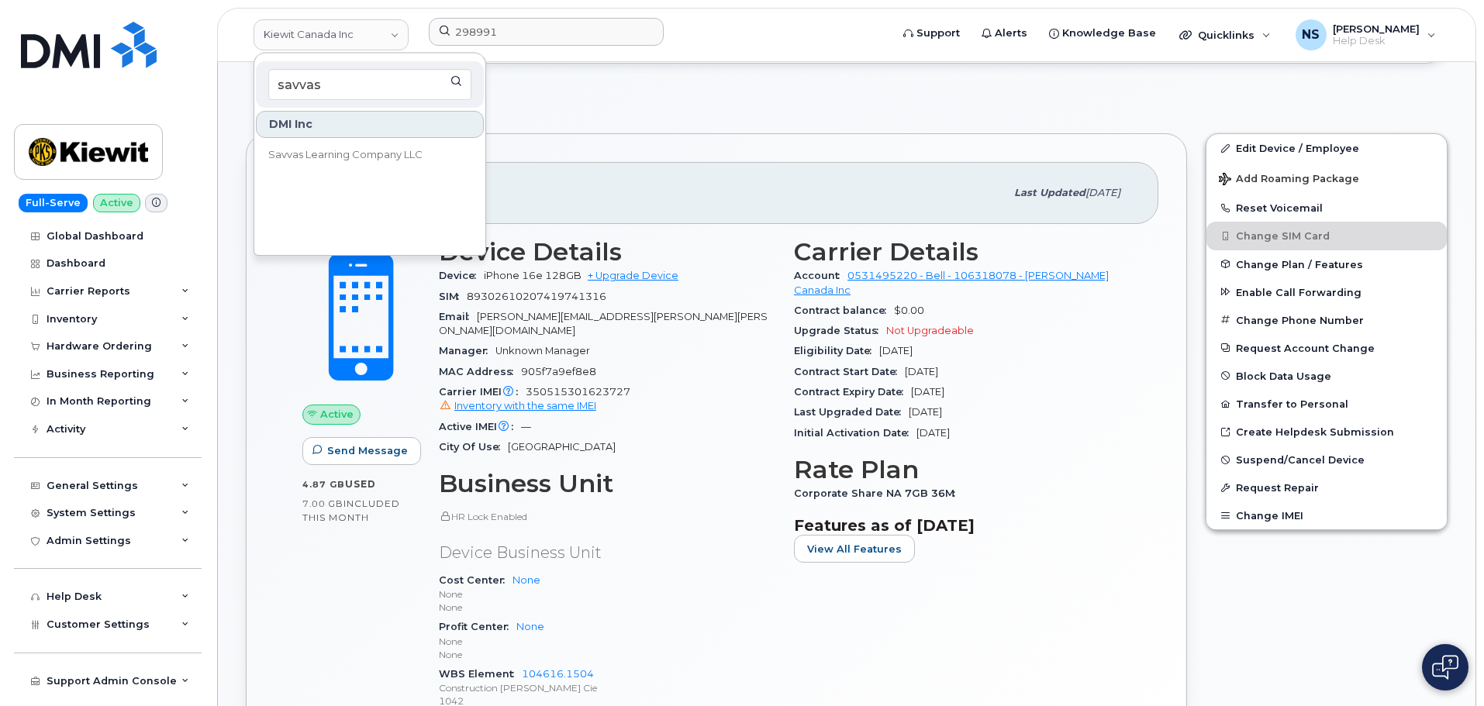
type input "savvas"
click at [340, 158] on span "Savvas Learning Company LLC" at bounding box center [345, 155] width 154 height 16
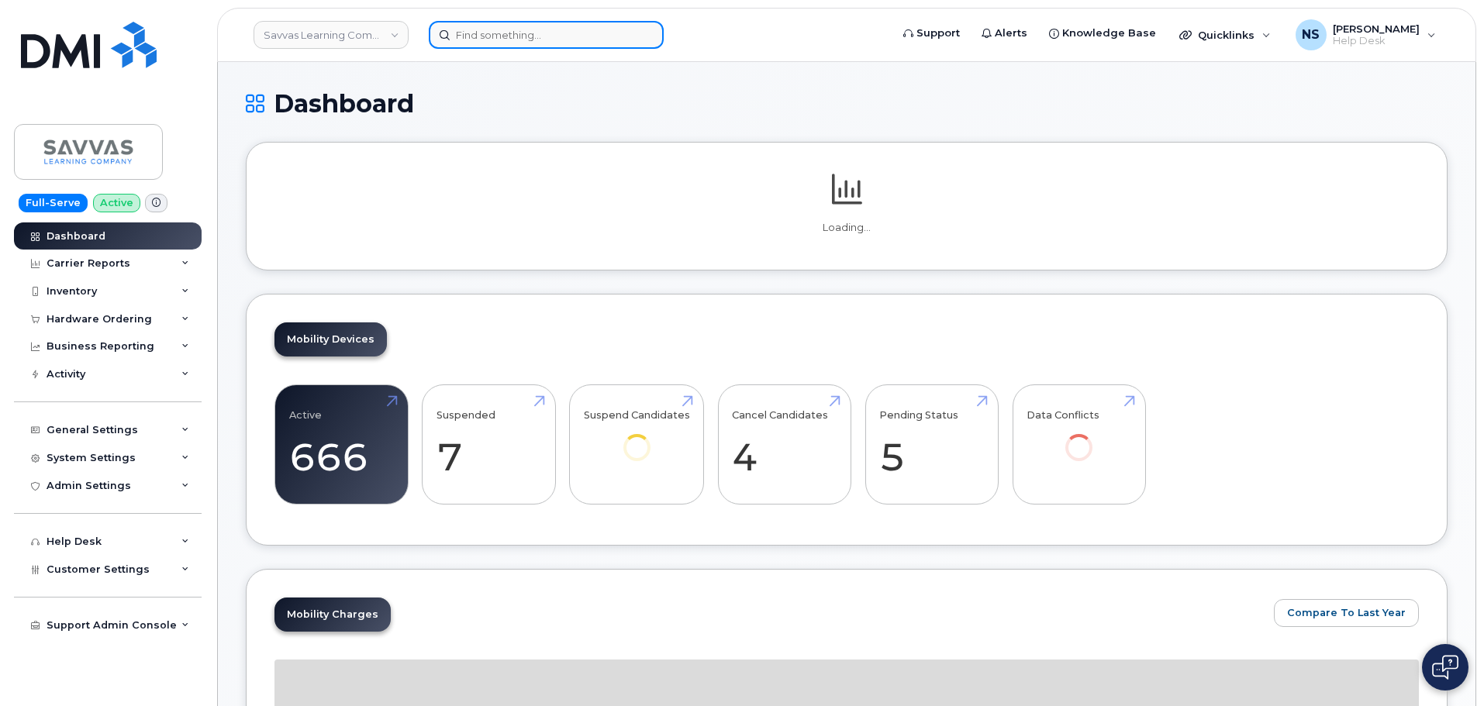
click at [547, 39] on input at bounding box center [546, 35] width 235 height 28
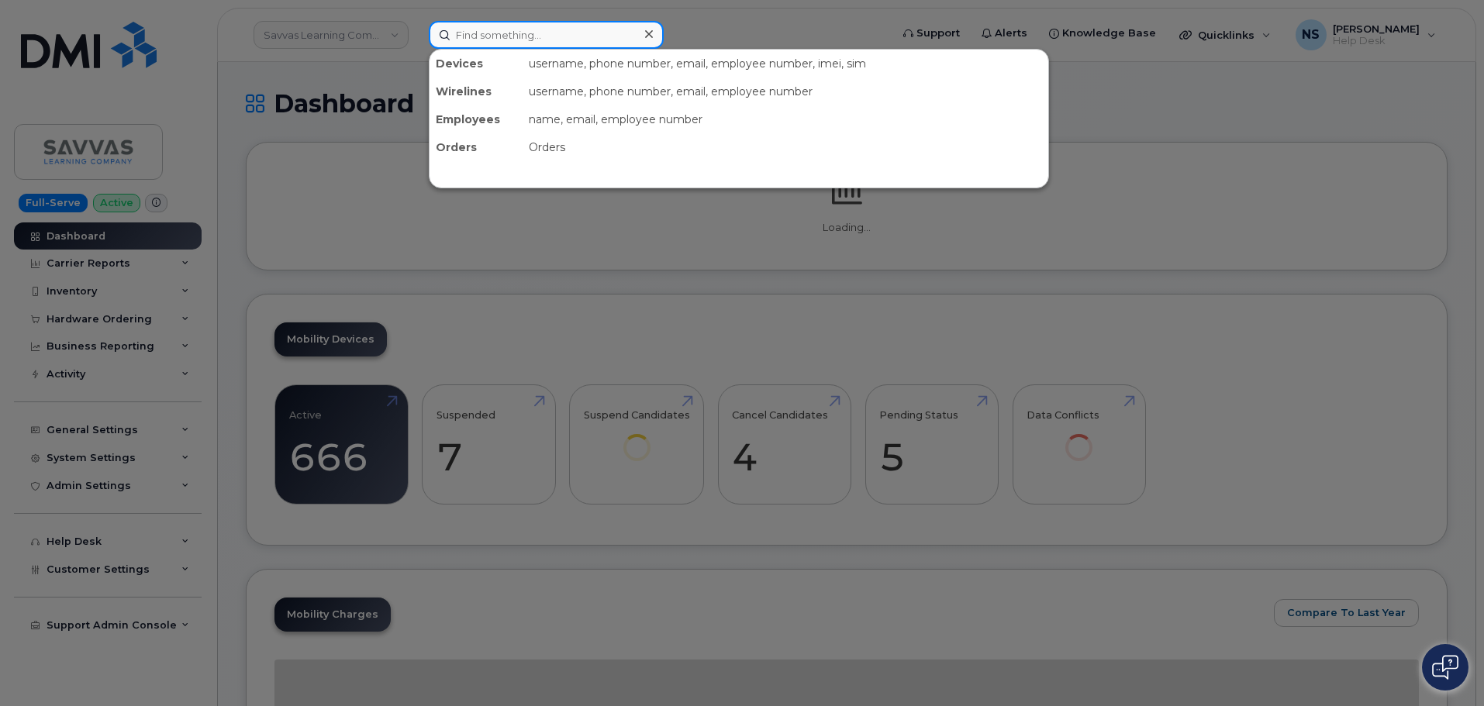
click at [479, 25] on input at bounding box center [546, 35] width 235 height 28
click at [483, 32] on input at bounding box center [546, 35] width 235 height 28
paste input "298991"
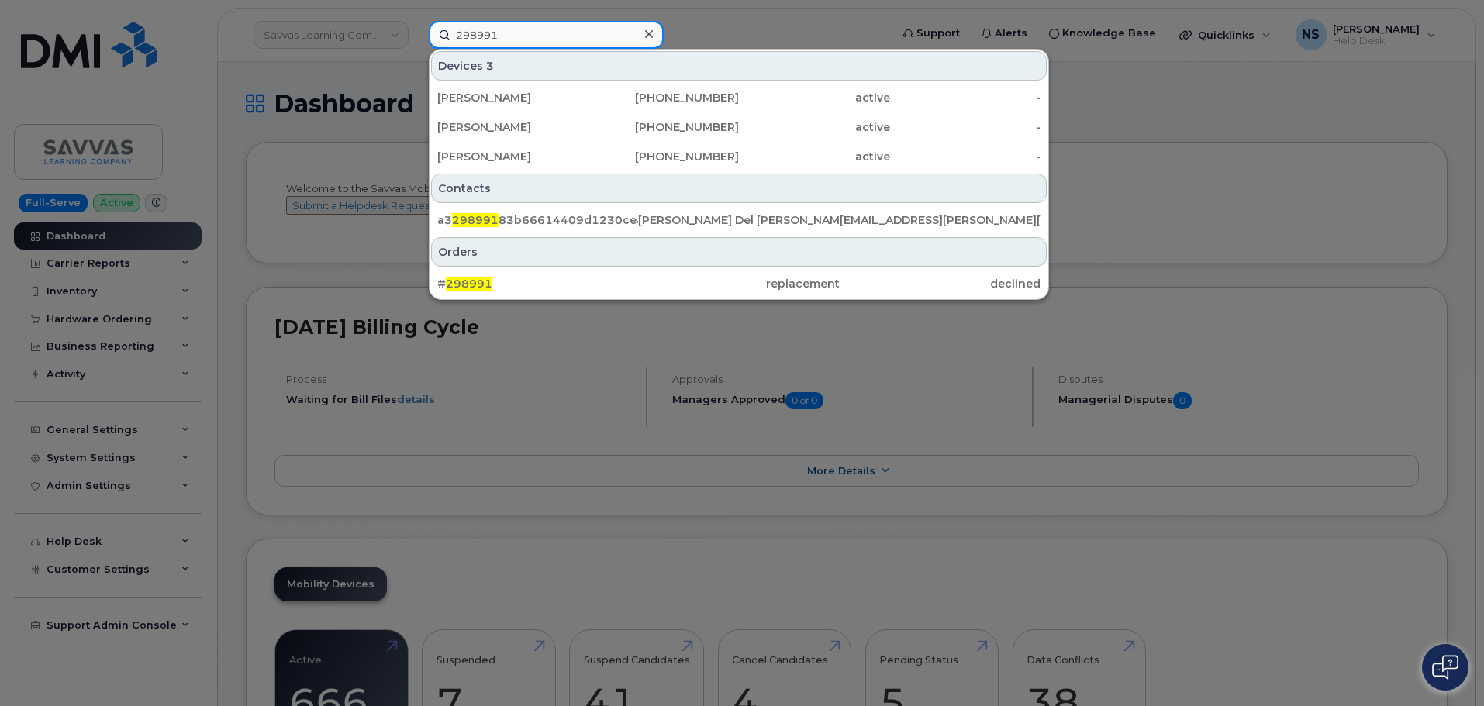
drag, startPoint x: 520, startPoint y: 40, endPoint x: 395, endPoint y: 36, distance: 125.7
click at [416, 35] on div "298991 Devices 3 Martin Simard 514-910-0998 active - MARIAH ANDERSON 813-449-36…" at bounding box center [654, 35] width 476 height 28
paste input "[PERSON_NAME]"
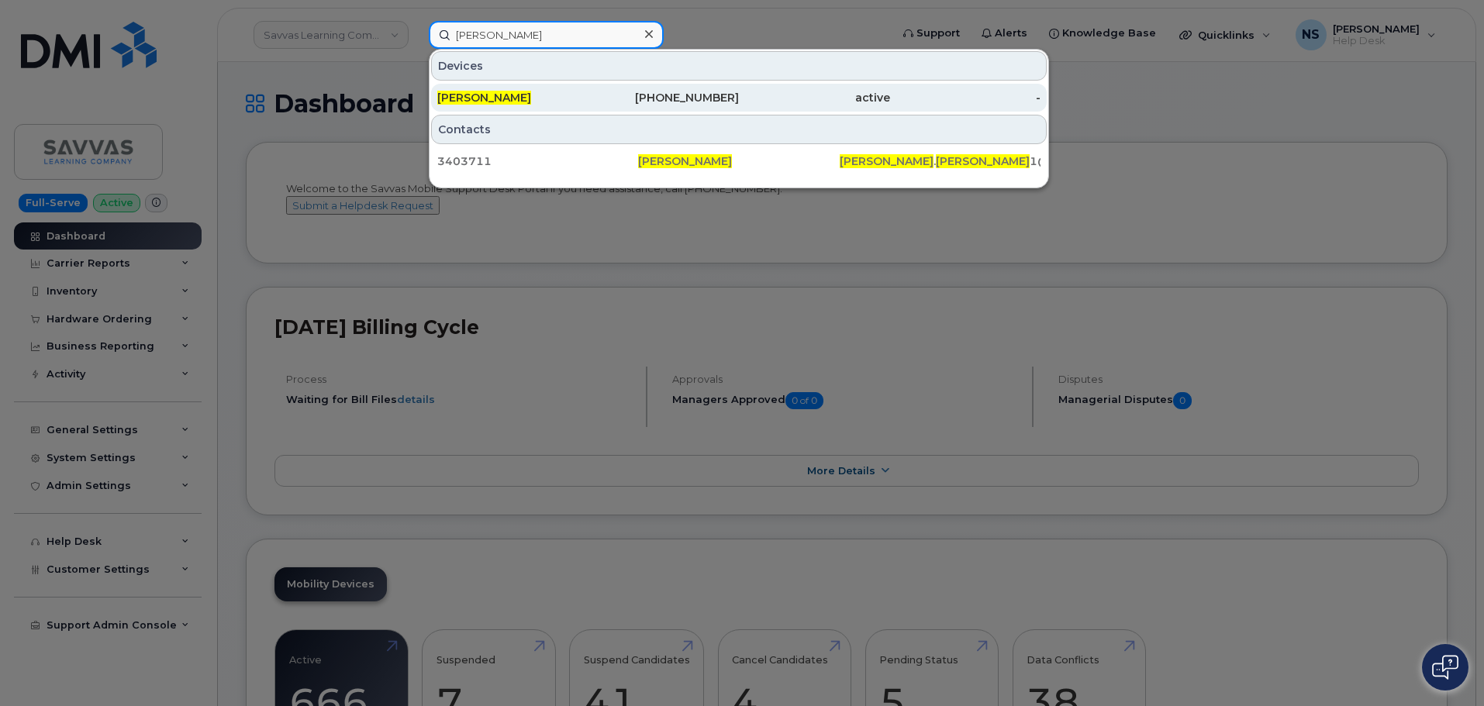
type input "[PERSON_NAME]"
click at [578, 95] on div "[PERSON_NAME]" at bounding box center [512, 98] width 151 height 16
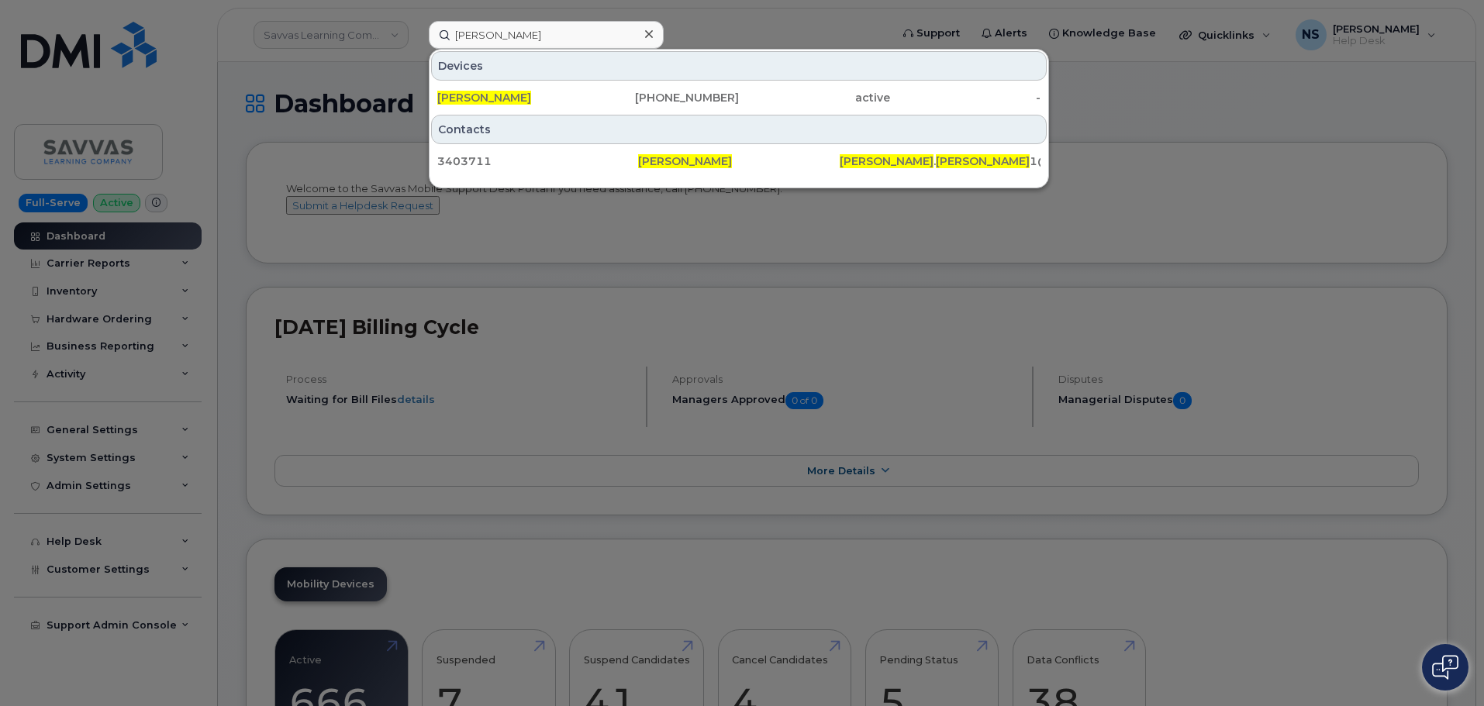
click at [769, 57] on div "Devices" at bounding box center [739, 65] width 616 height 29
click at [754, 19] on div at bounding box center [742, 353] width 1484 height 706
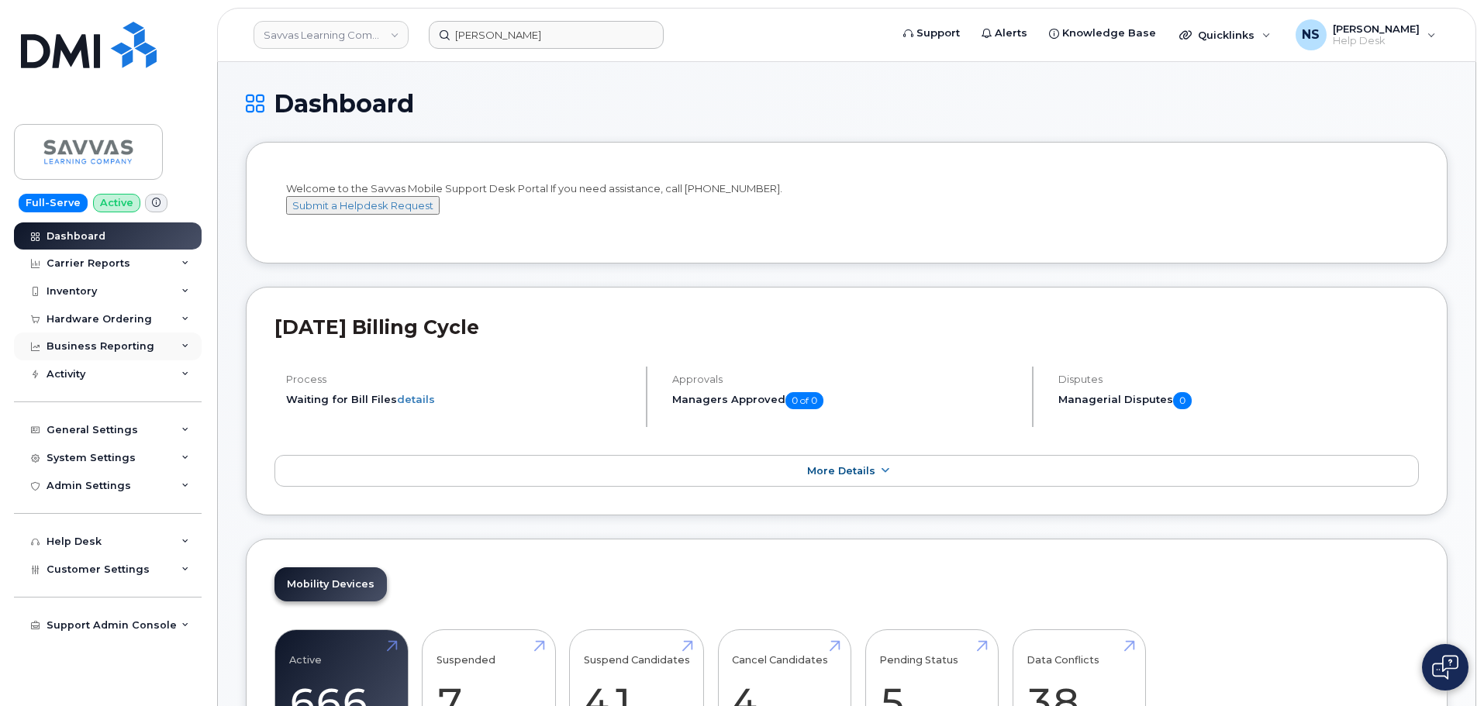
click at [92, 333] on div "Business Reporting" at bounding box center [108, 347] width 188 height 28
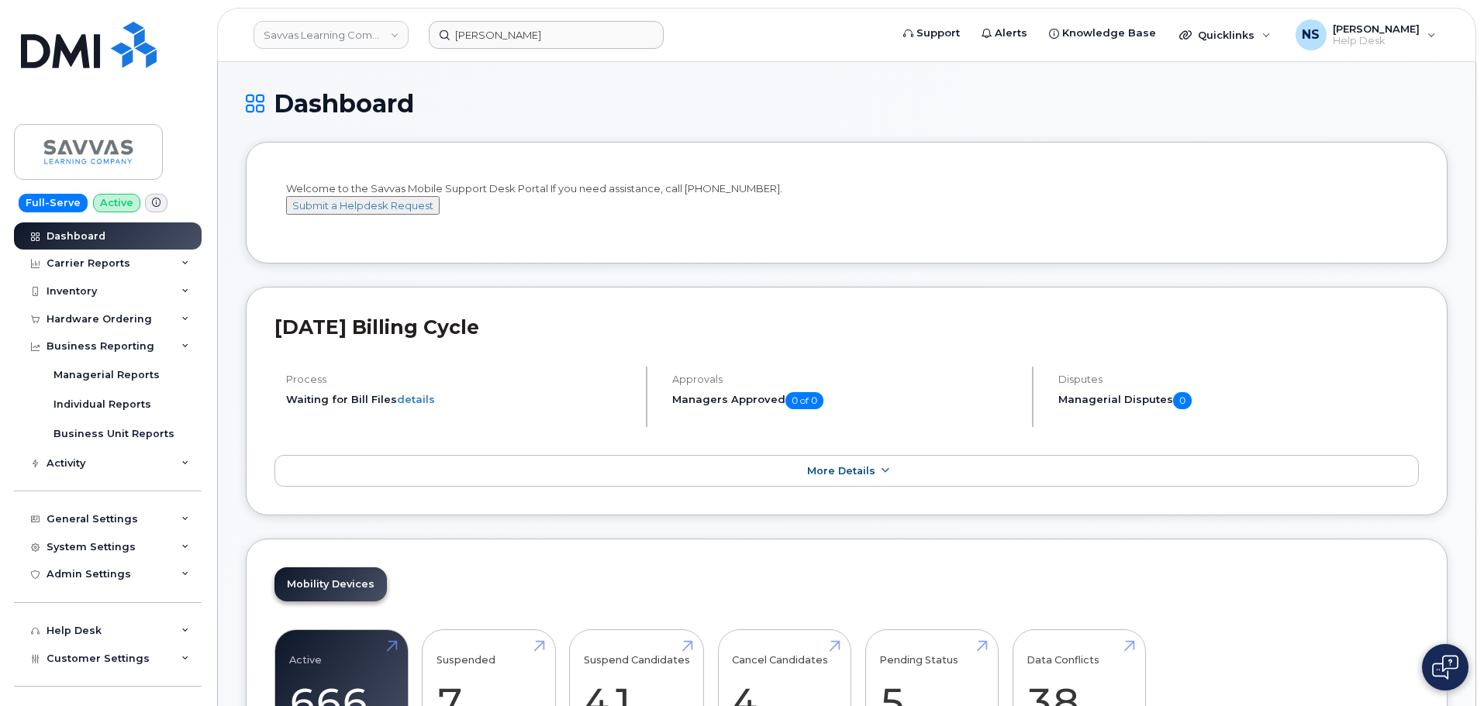
drag, startPoint x: 94, startPoint y: 324, endPoint x: 123, endPoint y: 346, distance: 36.6
click at [94, 324] on div "Hardware Ordering" at bounding box center [99, 319] width 105 height 12
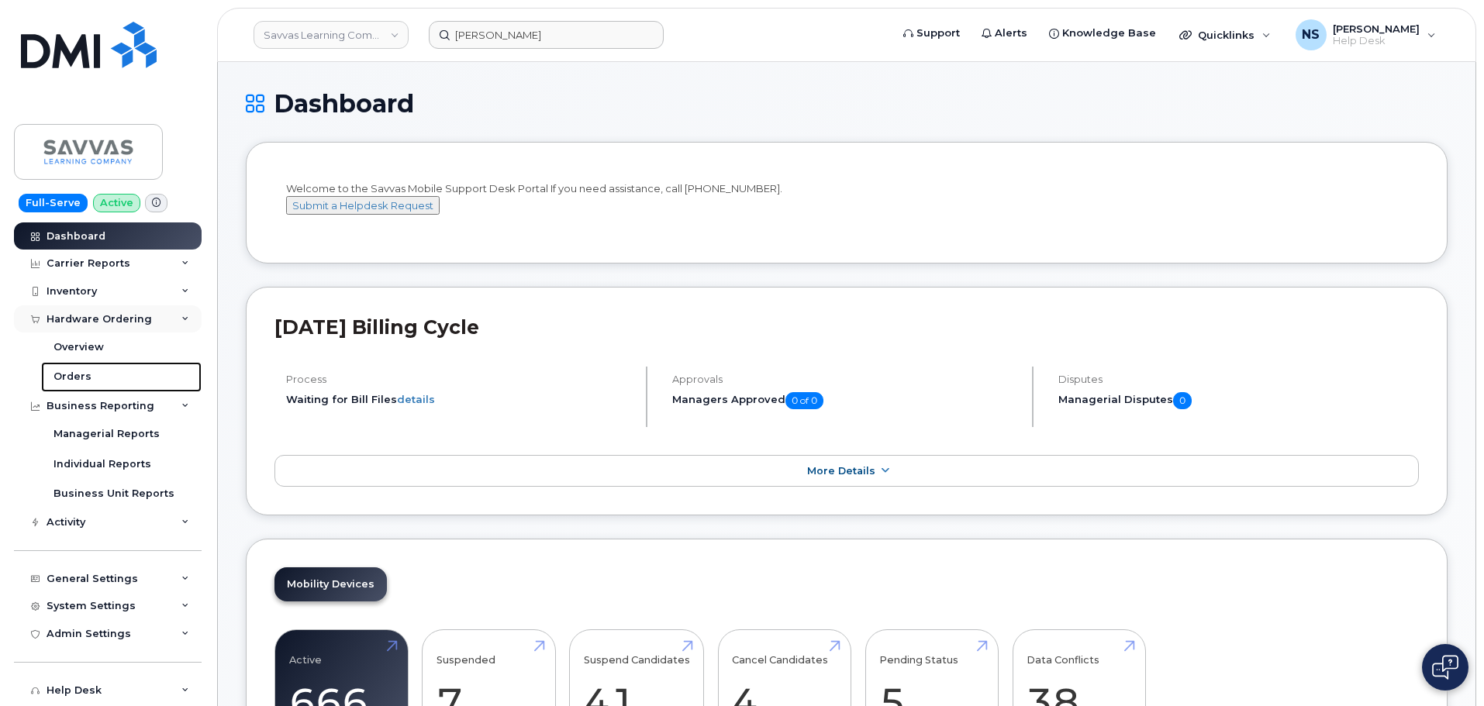
click at [73, 370] on div "Orders" at bounding box center [72, 377] width 38 height 14
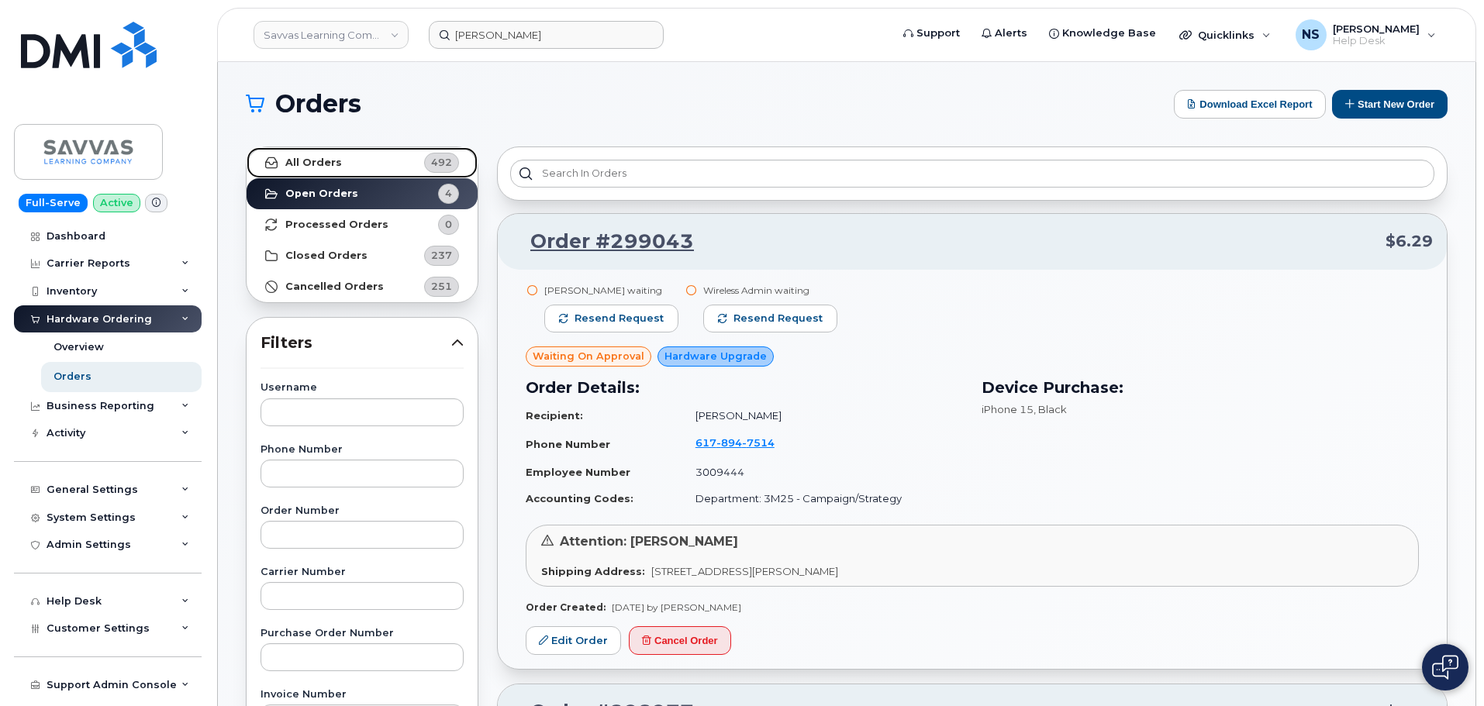
drag, startPoint x: 424, startPoint y: 152, endPoint x: 456, endPoint y: 150, distance: 31.8
click at [425, 153] on span "492" at bounding box center [435, 163] width 47 height 20
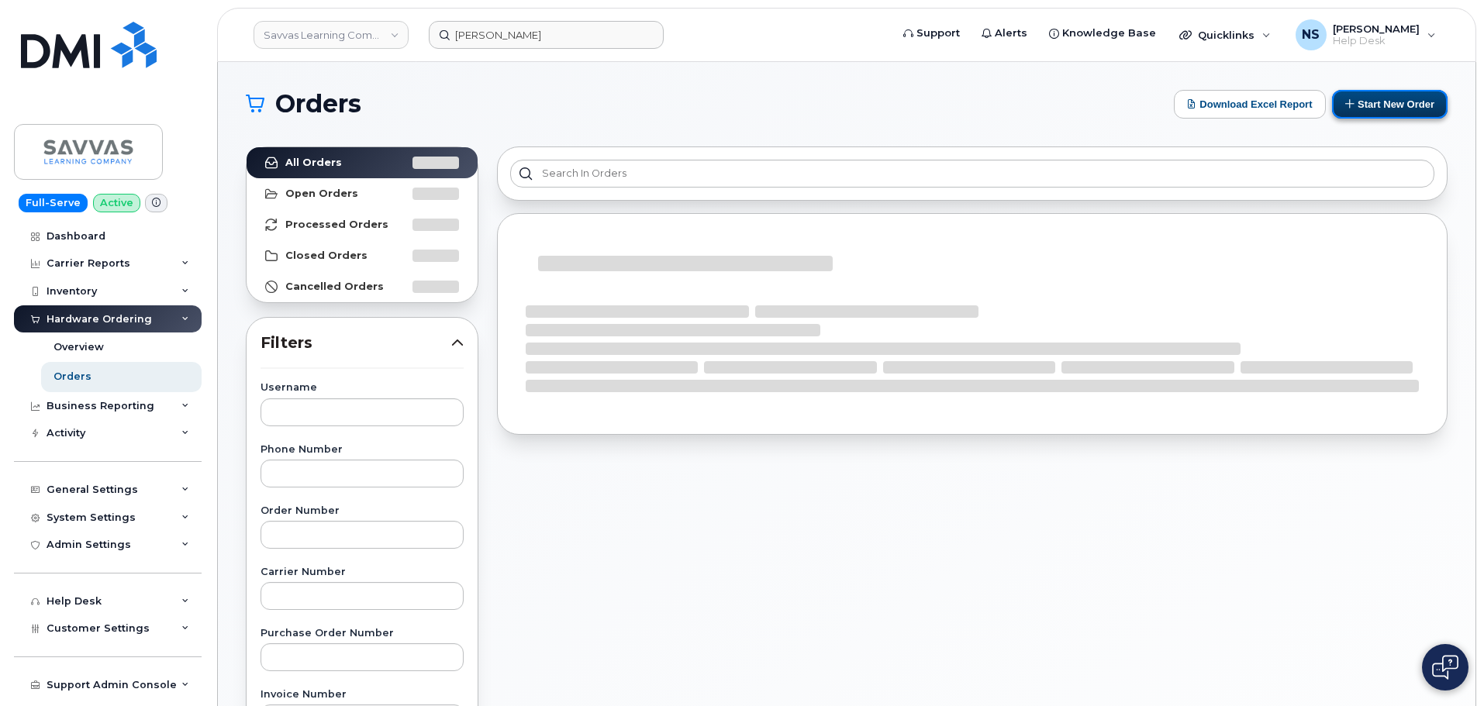
click at [1364, 105] on button "Start New Order" at bounding box center [1390, 104] width 116 height 29
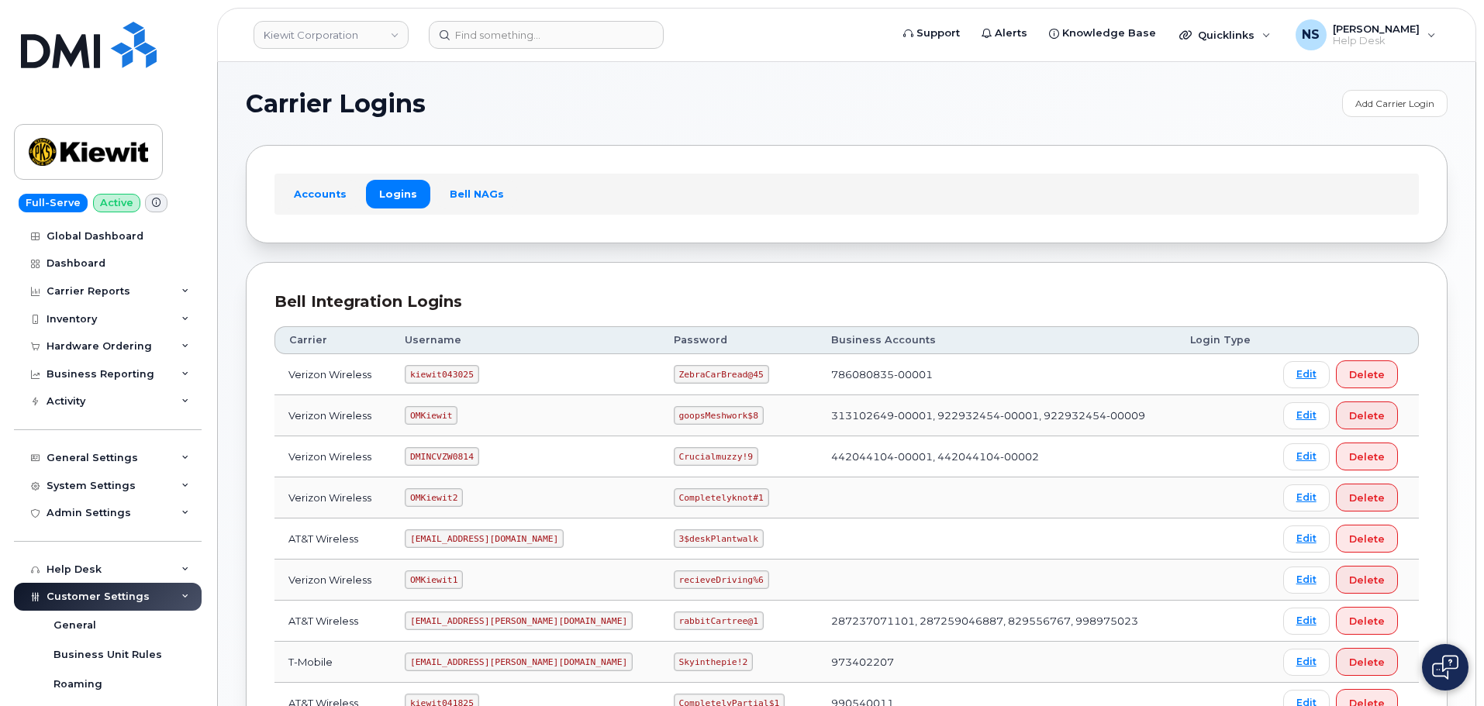
click at [488, 20] on header "[PERSON_NAME] Corporation Support Alerts Knowledge Base Quicklinks Suspend / Ca…" at bounding box center [846, 35] width 1259 height 54
click at [500, 39] on input at bounding box center [546, 35] width 235 height 28
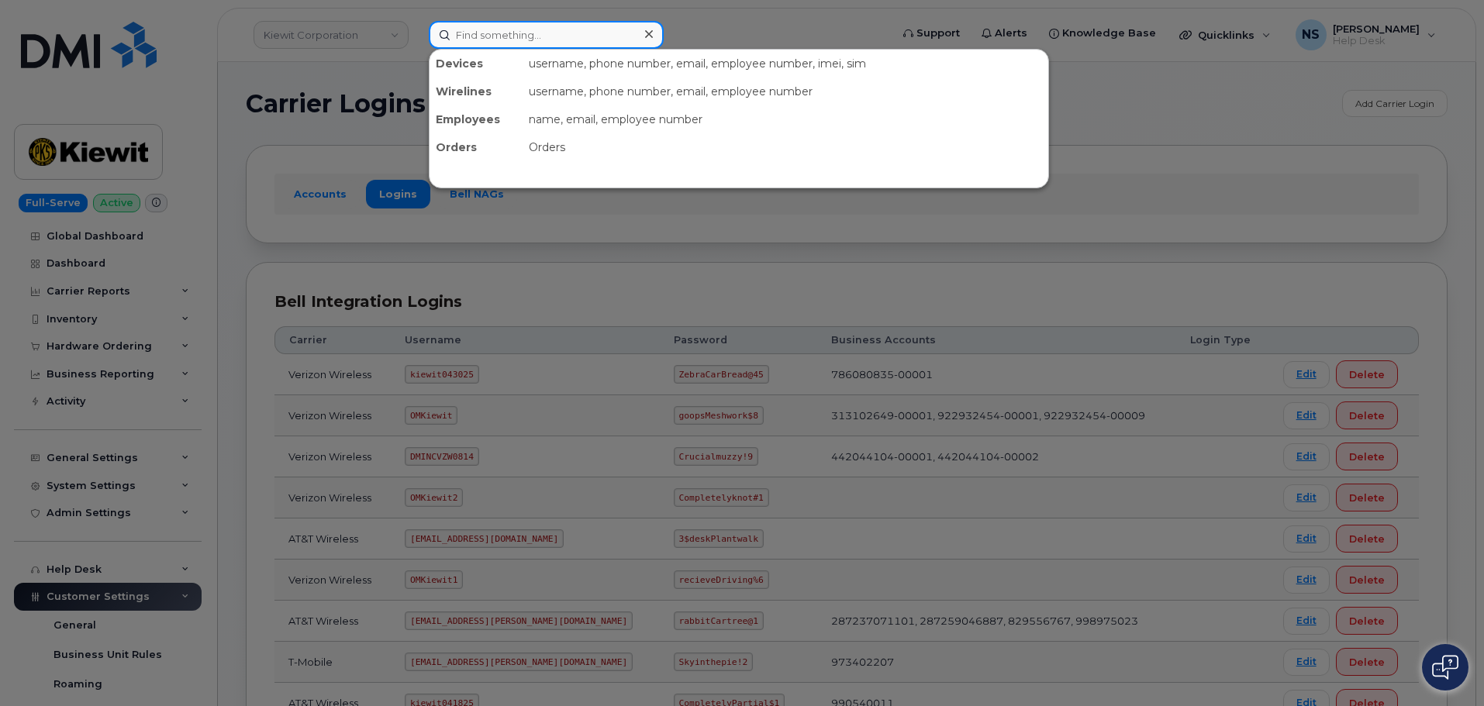
paste input "[PERSON_NAME]"
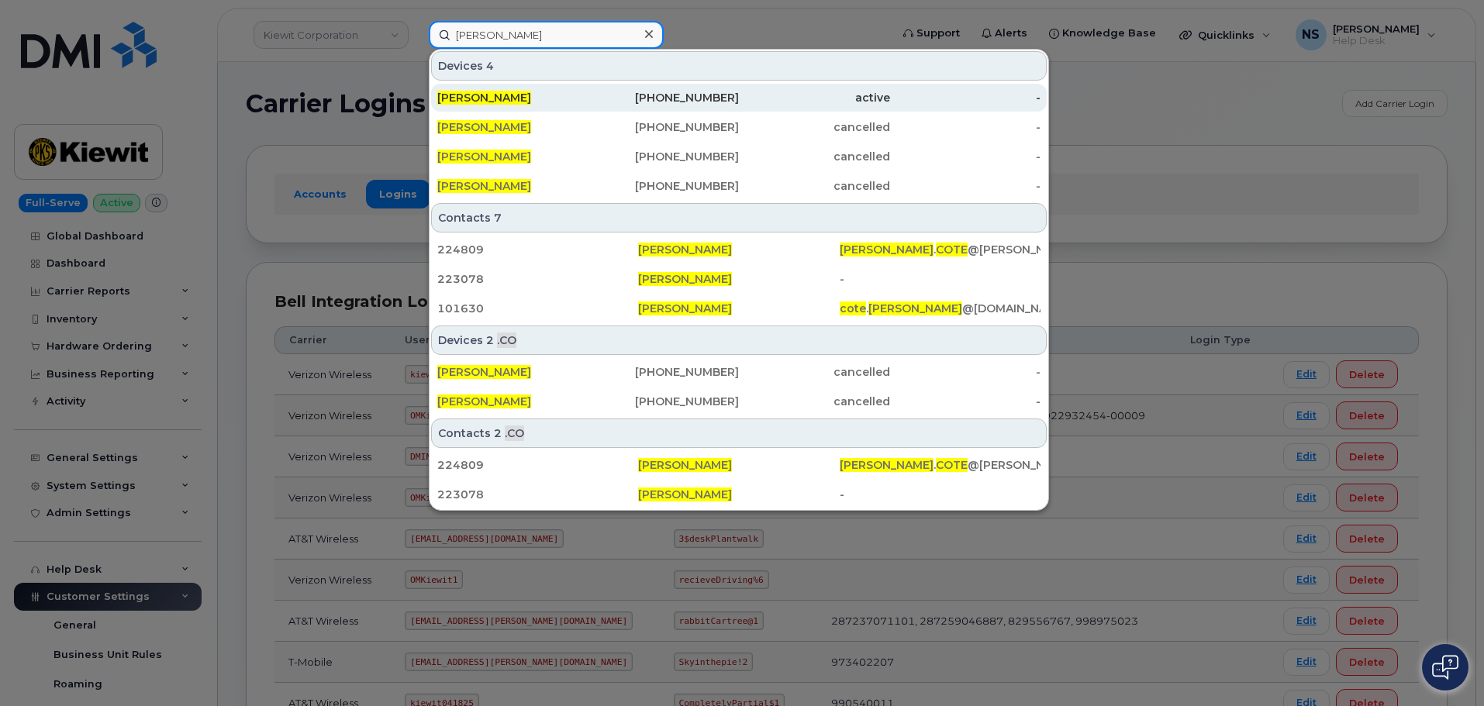
type input "[PERSON_NAME]"
click at [824, 98] on div "active" at bounding box center [814, 98] width 151 height 16
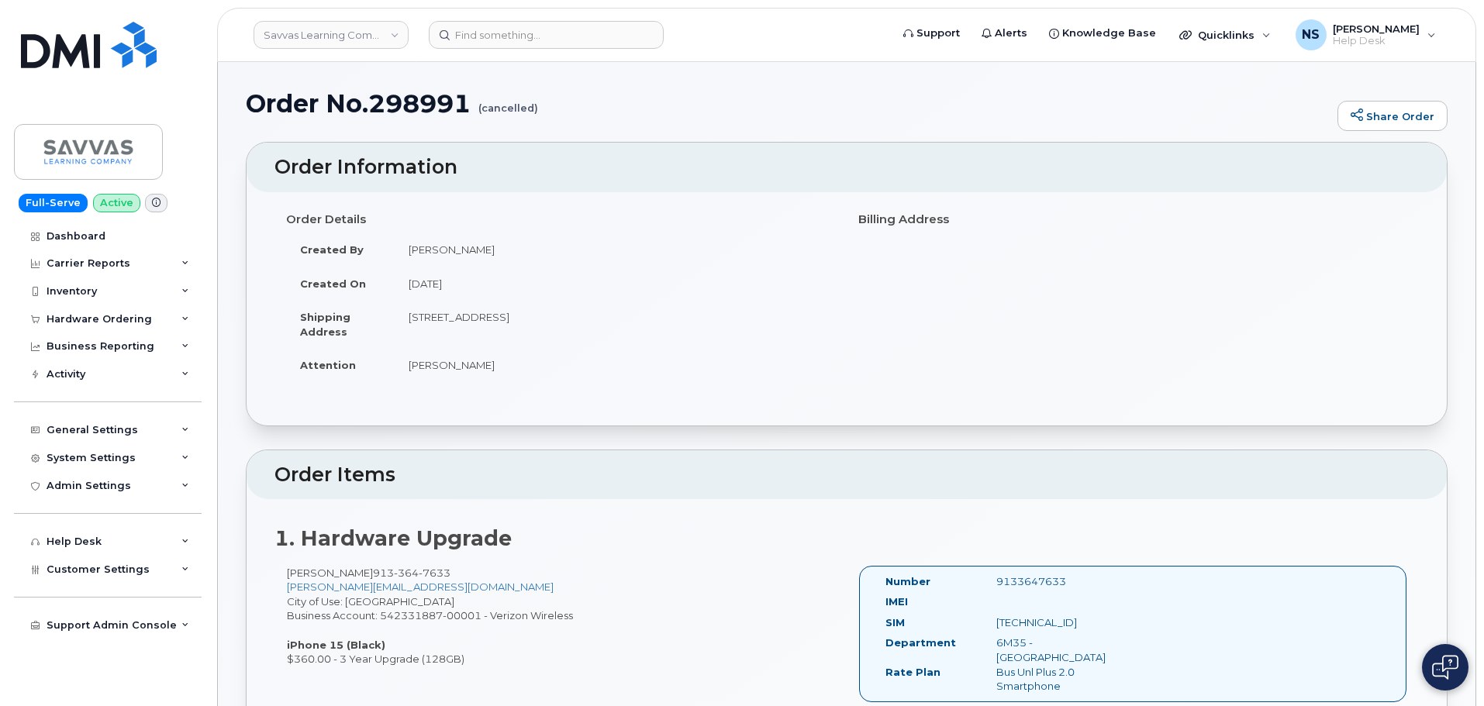
click at [455, 360] on td "[PERSON_NAME]" at bounding box center [615, 365] width 440 height 34
copy div "[PERSON_NAME]"
click at [504, 39] on input at bounding box center [546, 35] width 235 height 28
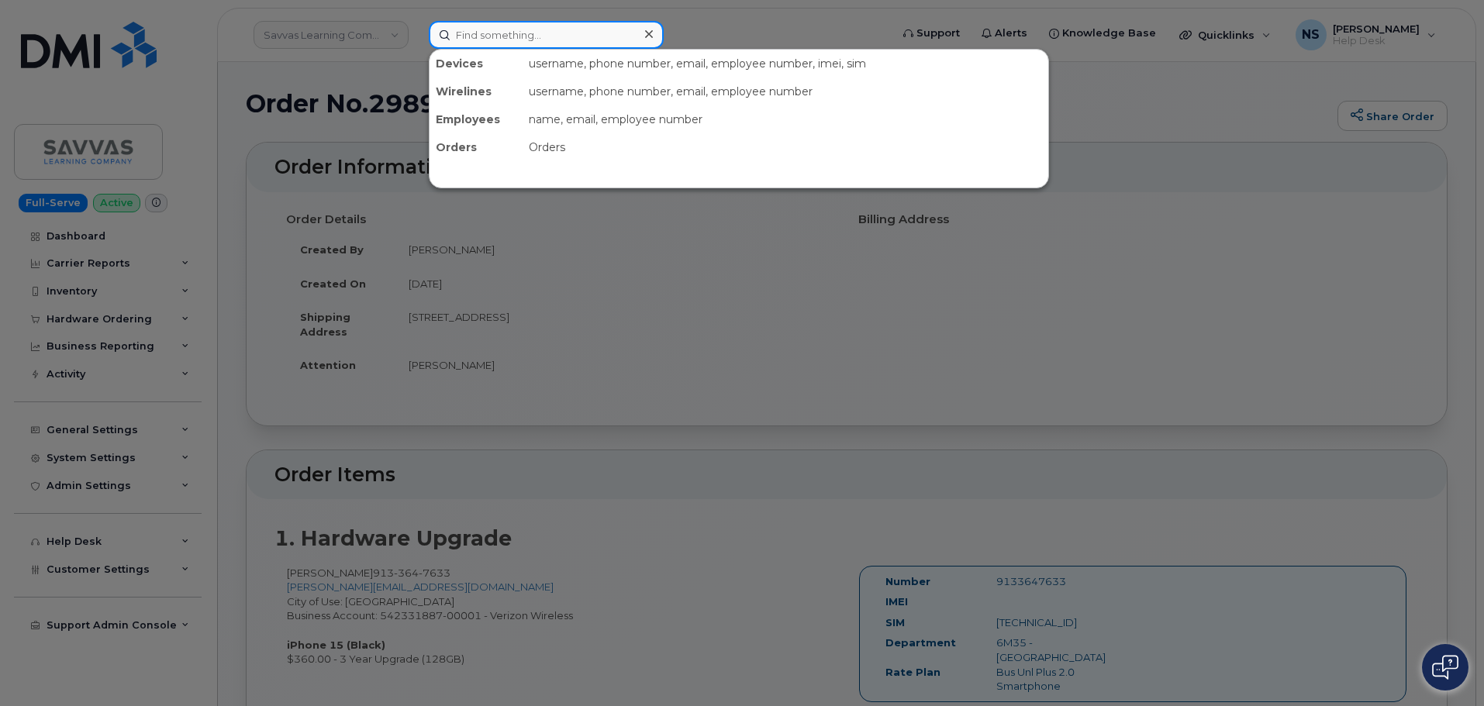
paste input "[PERSON_NAME]"
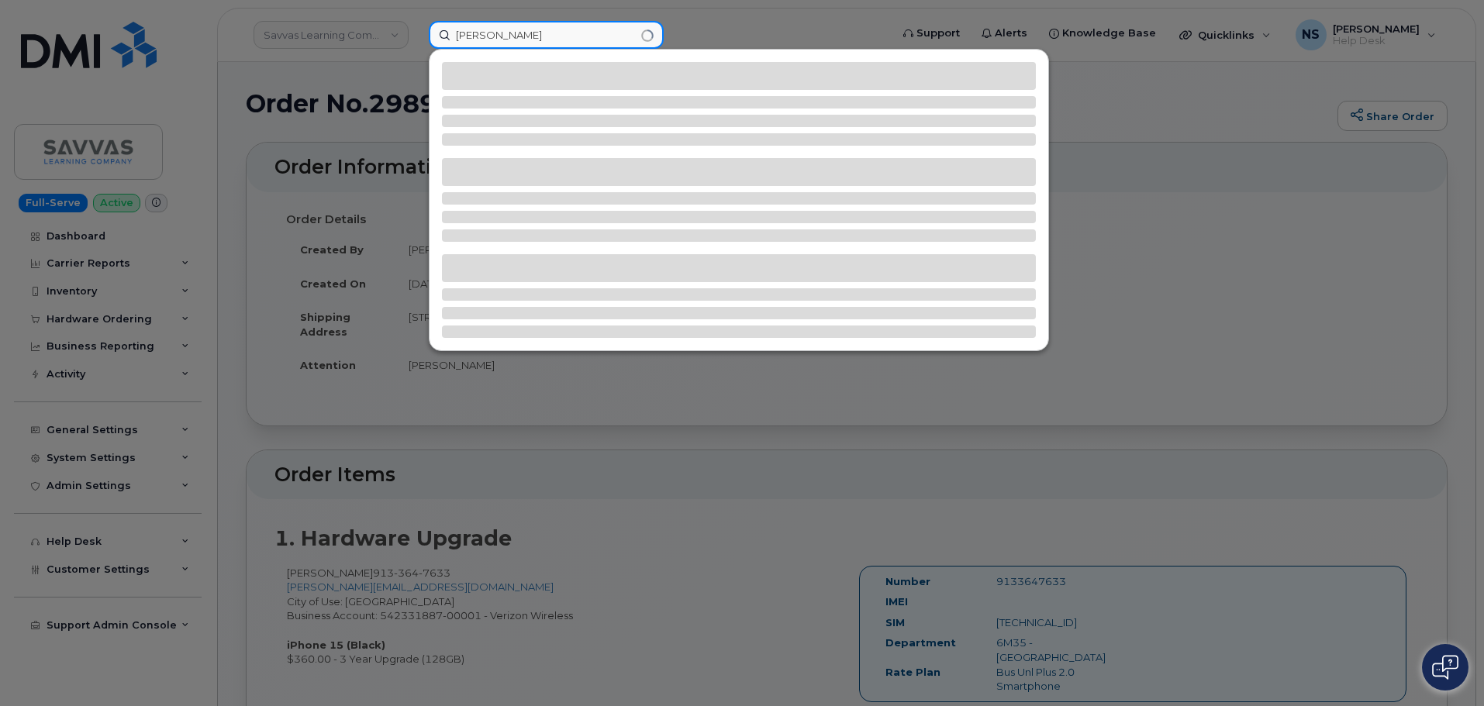
type input "[PERSON_NAME]"
drag, startPoint x: 552, startPoint y: 36, endPoint x: 480, endPoint y: 31, distance: 72.2
click at [481, 33] on input "[PERSON_NAME]" at bounding box center [546, 35] width 235 height 28
click at [491, 22] on input "[PERSON_NAME]" at bounding box center [546, 35] width 235 height 28
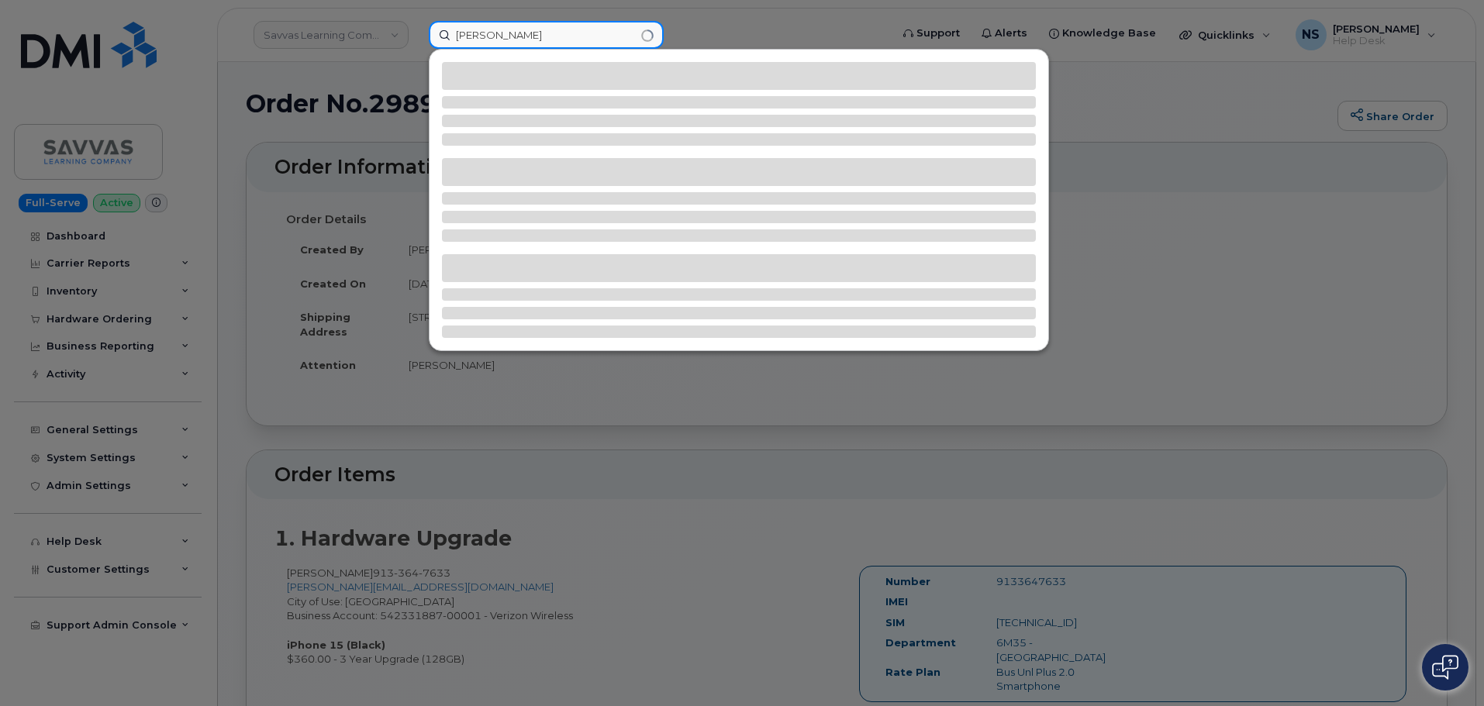
click at [492, 22] on input "[PERSON_NAME]" at bounding box center [546, 35] width 235 height 28
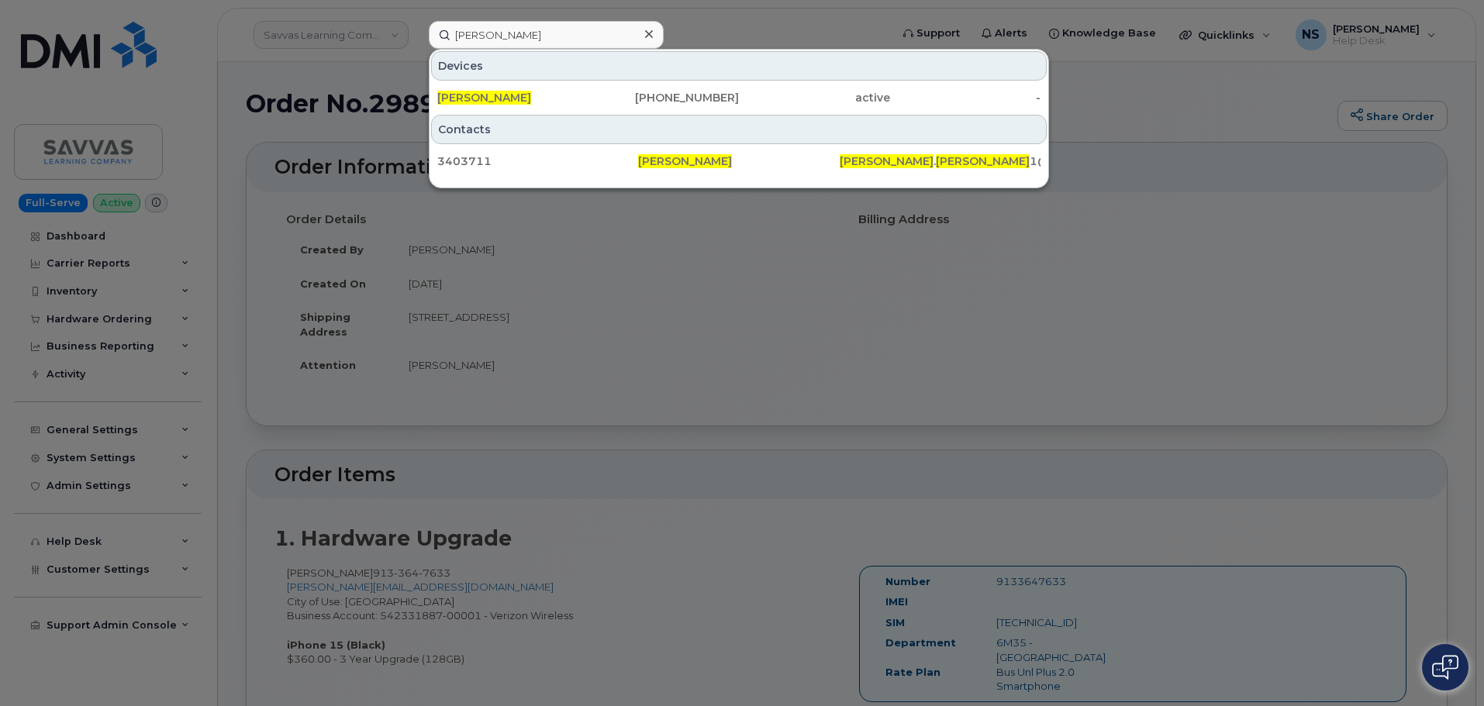
click at [761, 16] on div at bounding box center [742, 353] width 1484 height 706
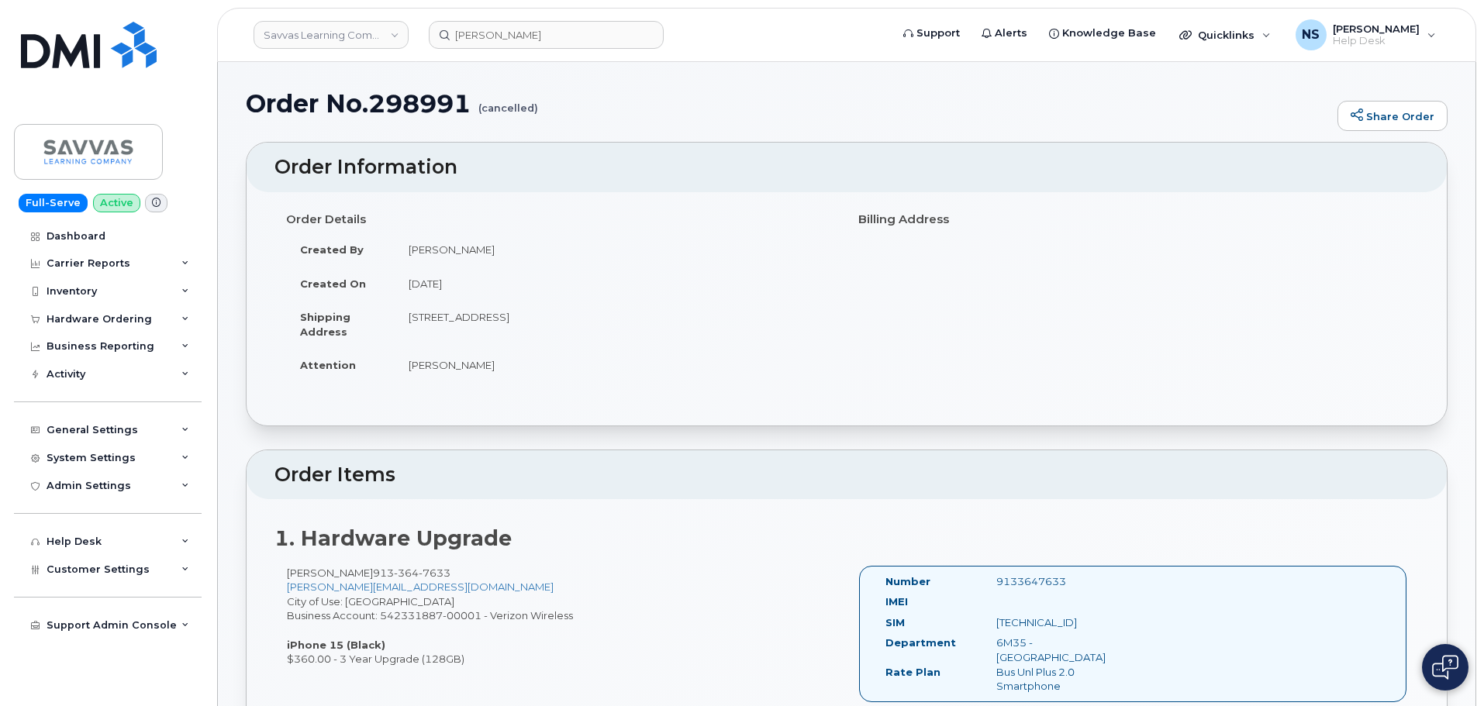
drag, startPoint x: 433, startPoint y: 320, endPoint x: 649, endPoint y: 305, distance: 216.1
click at [640, 305] on td "[STREET_ADDRESS]" at bounding box center [615, 324] width 440 height 48
drag, startPoint x: 665, startPoint y: 307, endPoint x: 681, endPoint y: 306, distance: 16.3
click at [672, 307] on td "[STREET_ADDRESS]" at bounding box center [615, 324] width 440 height 48
click at [545, 310] on td "[STREET_ADDRESS]" at bounding box center [615, 324] width 440 height 48
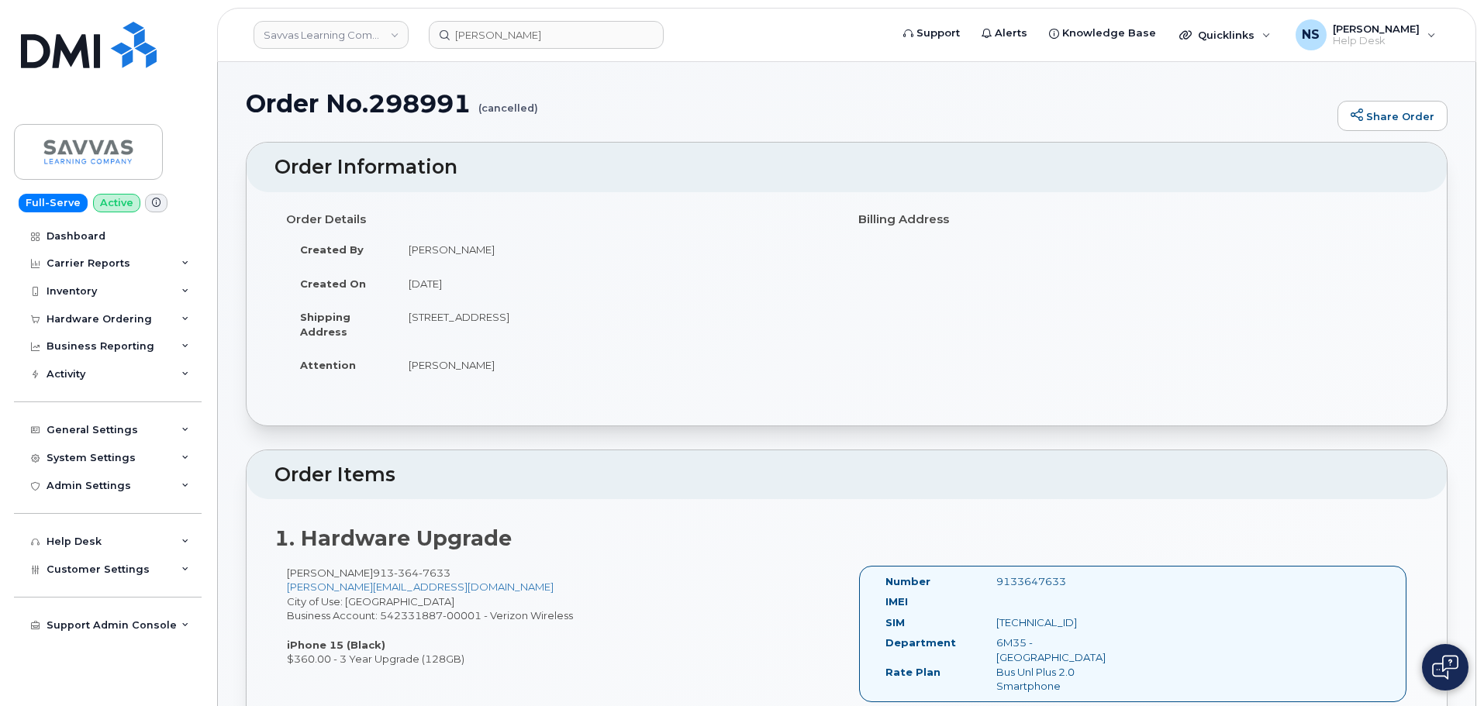
drag, startPoint x: 494, startPoint y: 316, endPoint x: 572, endPoint y: 329, distance: 79.5
click at [583, 329] on td "[STREET_ADDRESS]" at bounding box center [615, 324] width 440 height 48
click at [463, 318] on td "[STREET_ADDRESS]" at bounding box center [615, 324] width 440 height 48
click at [466, 317] on td "[STREET_ADDRESS]" at bounding box center [615, 324] width 440 height 48
click at [467, 322] on td "[STREET_ADDRESS]" at bounding box center [615, 324] width 440 height 48
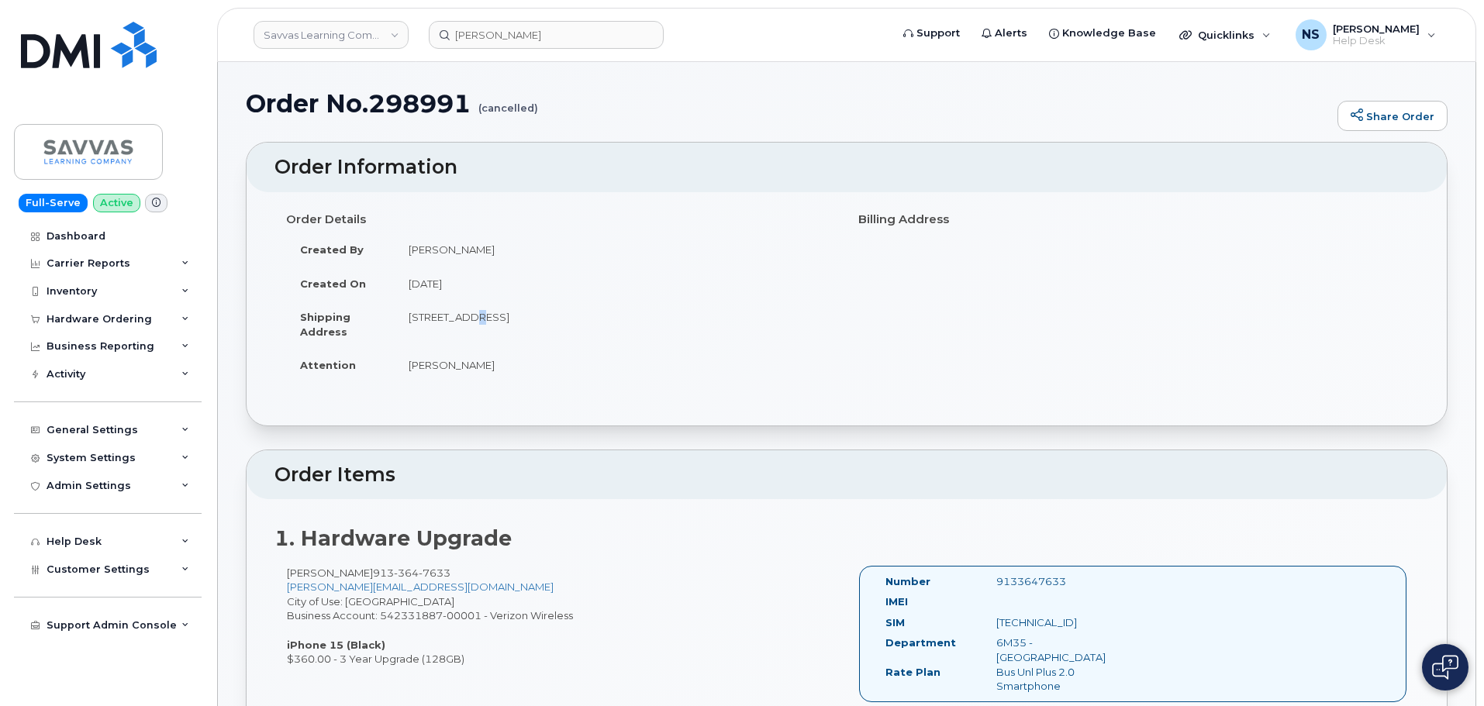
click at [531, 317] on td "[STREET_ADDRESS]" at bounding box center [615, 324] width 440 height 48
drag, startPoint x: 565, startPoint y: 324, endPoint x: 574, endPoint y: 324, distance: 9.3
click at [567, 324] on td "[STREET_ADDRESS]" at bounding box center [615, 324] width 440 height 48
click at [576, 320] on td "[STREET_ADDRESS]" at bounding box center [615, 324] width 440 height 48
click at [577, 320] on td "[STREET_ADDRESS]" at bounding box center [615, 324] width 440 height 48
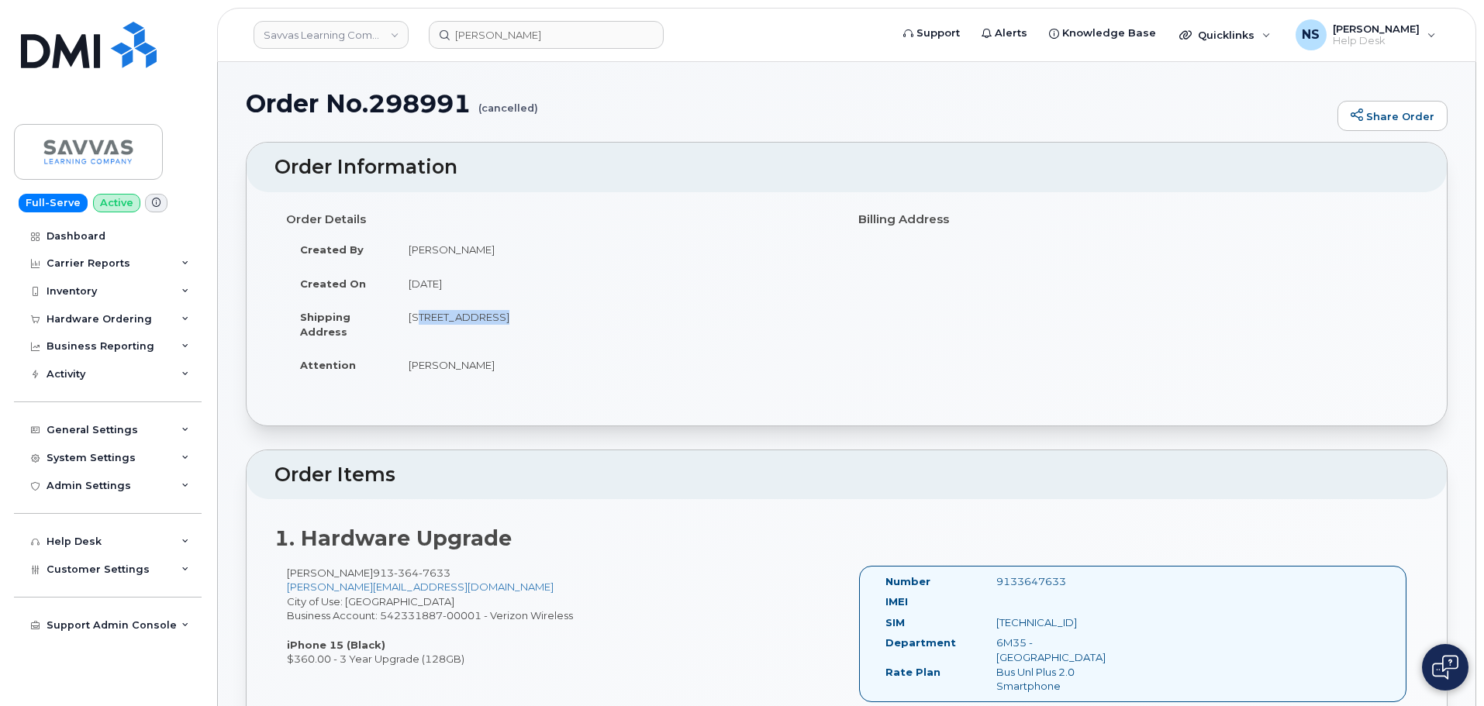
click at [577, 320] on td "[STREET_ADDRESS]" at bounding box center [615, 324] width 440 height 48
click at [616, 315] on td "[STREET_ADDRESS]" at bounding box center [615, 324] width 440 height 48
click at [651, 314] on td "[STREET_ADDRESS]" at bounding box center [615, 324] width 440 height 48
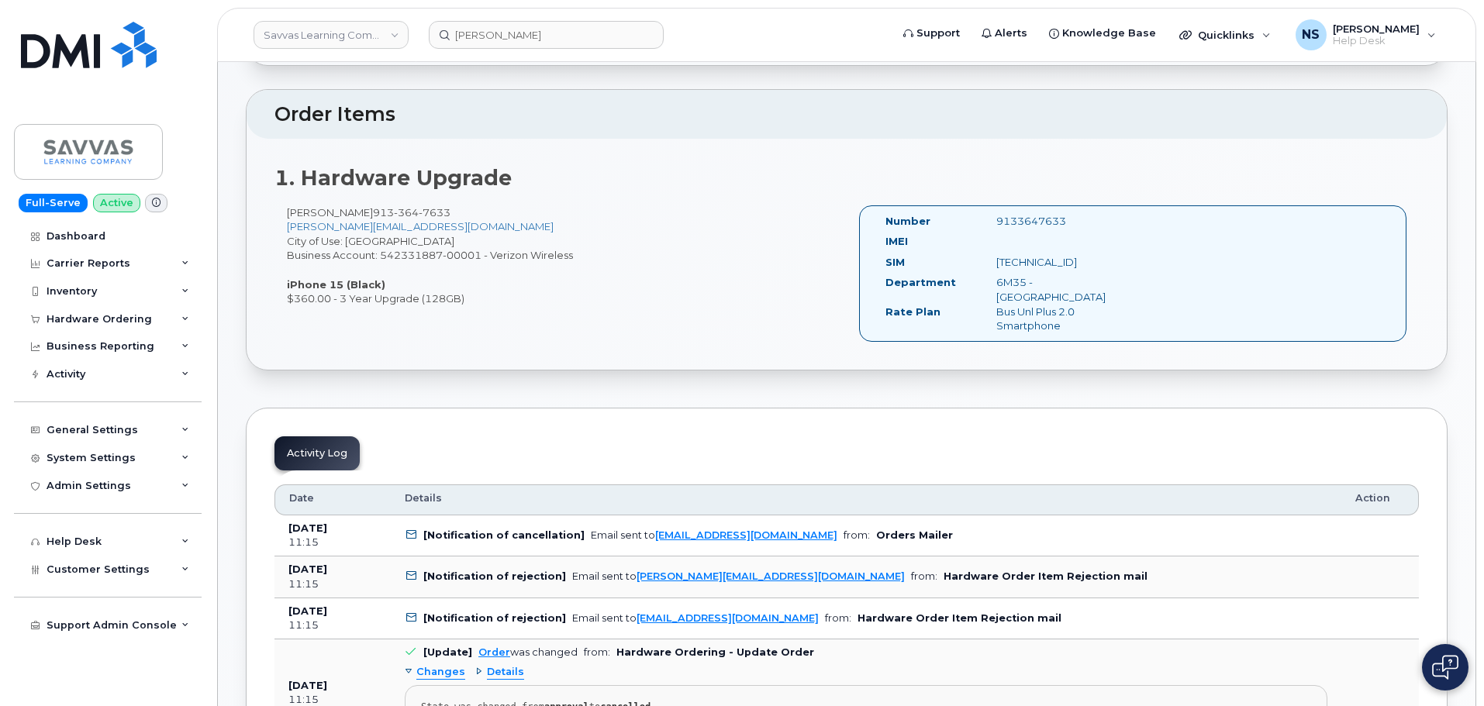
scroll to position [388, 0]
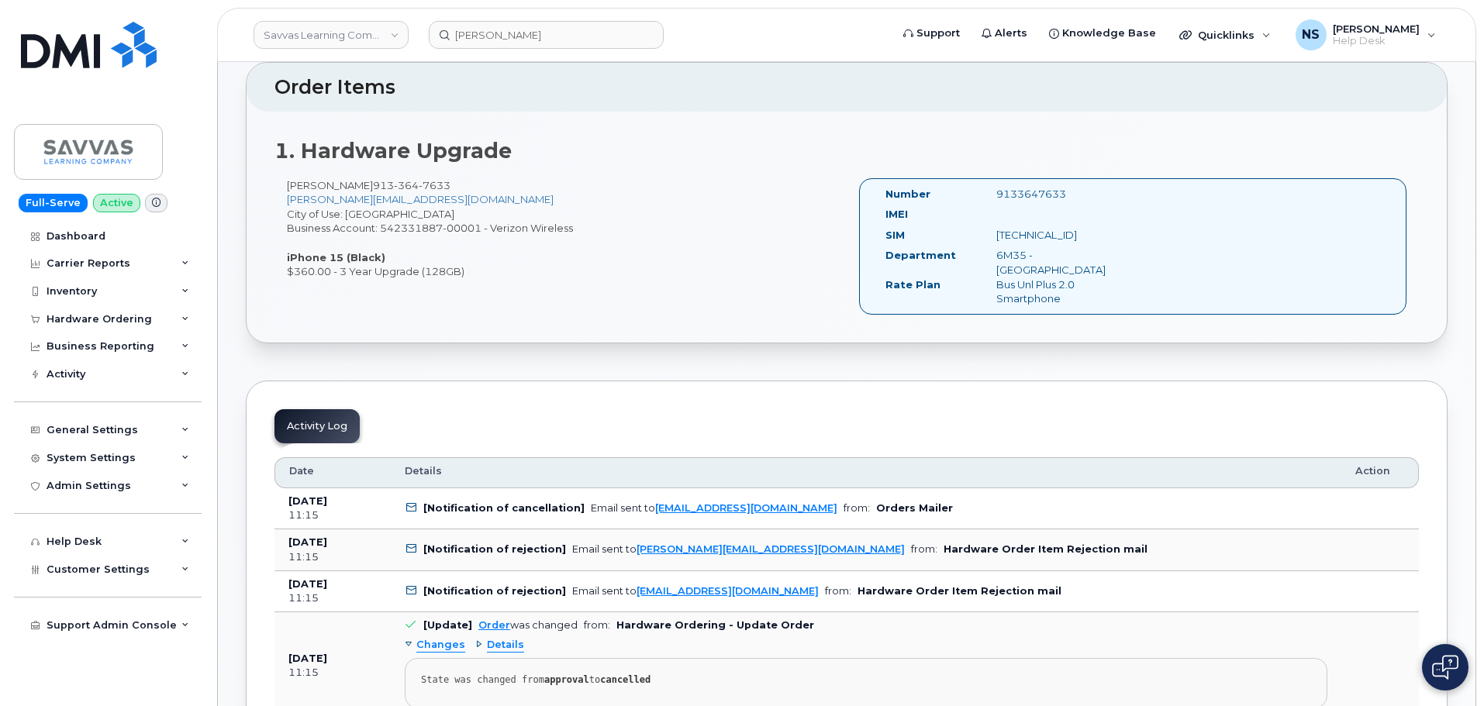
drag, startPoint x: 453, startPoint y: 189, endPoint x: 405, endPoint y: 169, distance: 52.8
click at [387, 184] on div "[PERSON_NAME] [PHONE_NUMBER] [PERSON_NAME][EMAIL_ADDRESS][DOMAIN_NAME] City of …" at bounding box center [560, 228] width 572 height 101
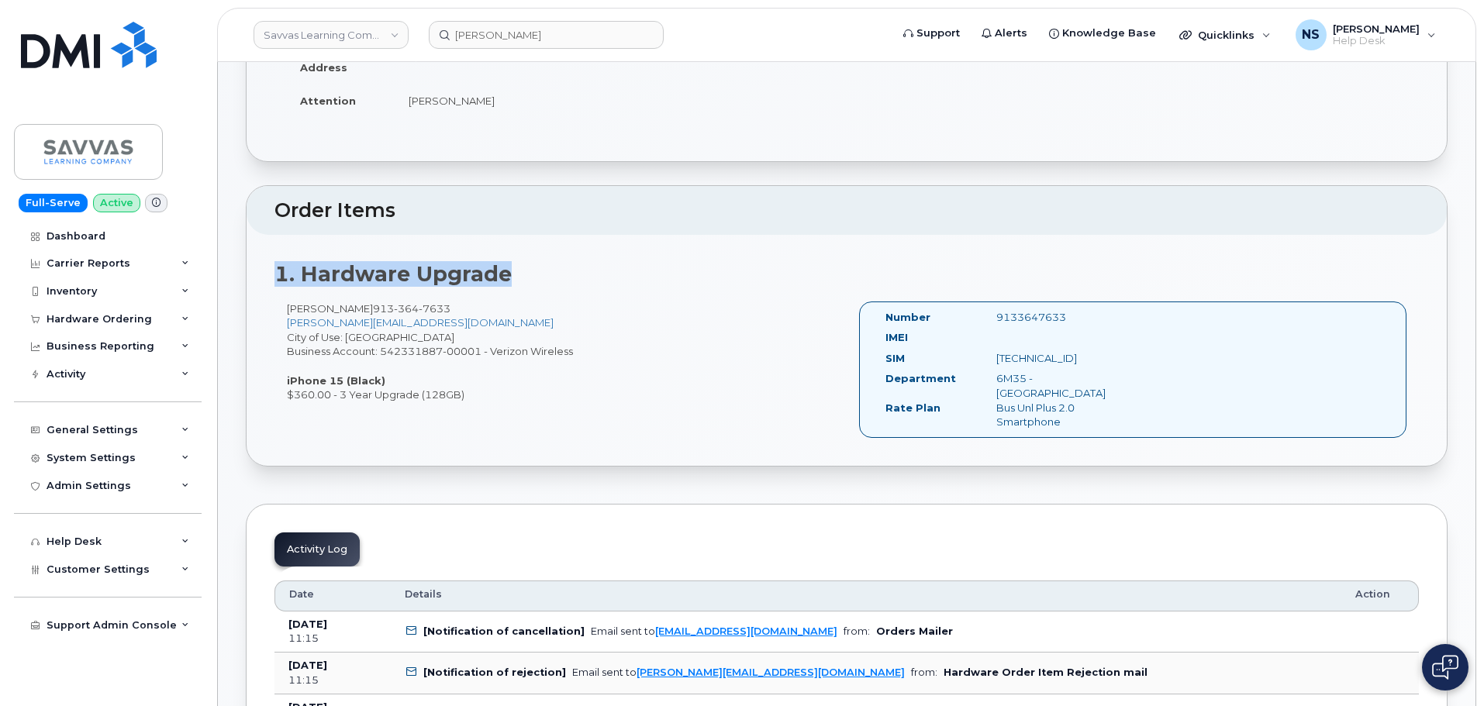
drag, startPoint x: 601, startPoint y: 181, endPoint x: 558, endPoint y: 136, distance: 62.5
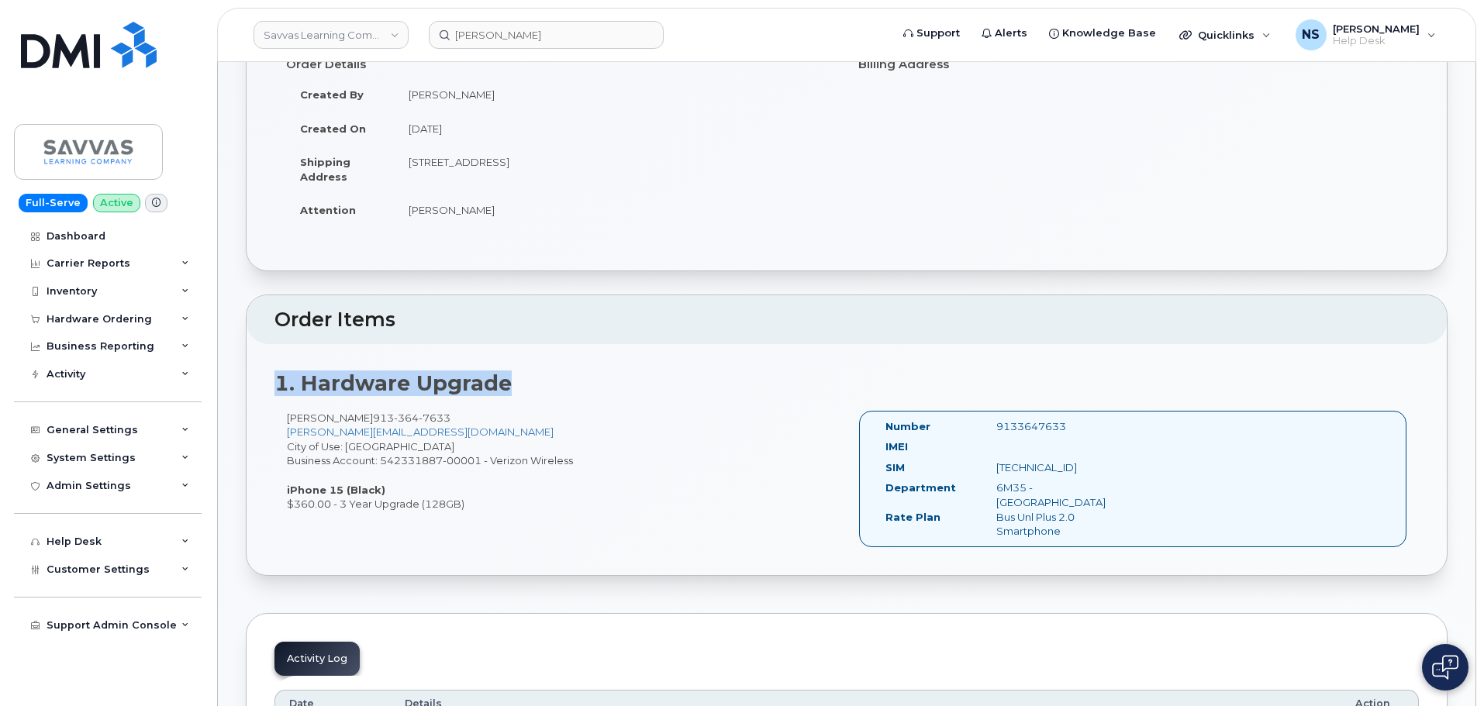
drag, startPoint x: 558, startPoint y: 136, endPoint x: 497, endPoint y: 199, distance: 88.3
click at [497, 199] on td "[PERSON_NAME]" at bounding box center [615, 210] width 440 height 34
drag, startPoint x: 735, startPoint y: 159, endPoint x: 495, endPoint y: 16, distance: 279.2
click at [402, 157] on td "[STREET_ADDRESS]" at bounding box center [615, 169] width 440 height 48
copy td "[STREET_ADDRESS]"
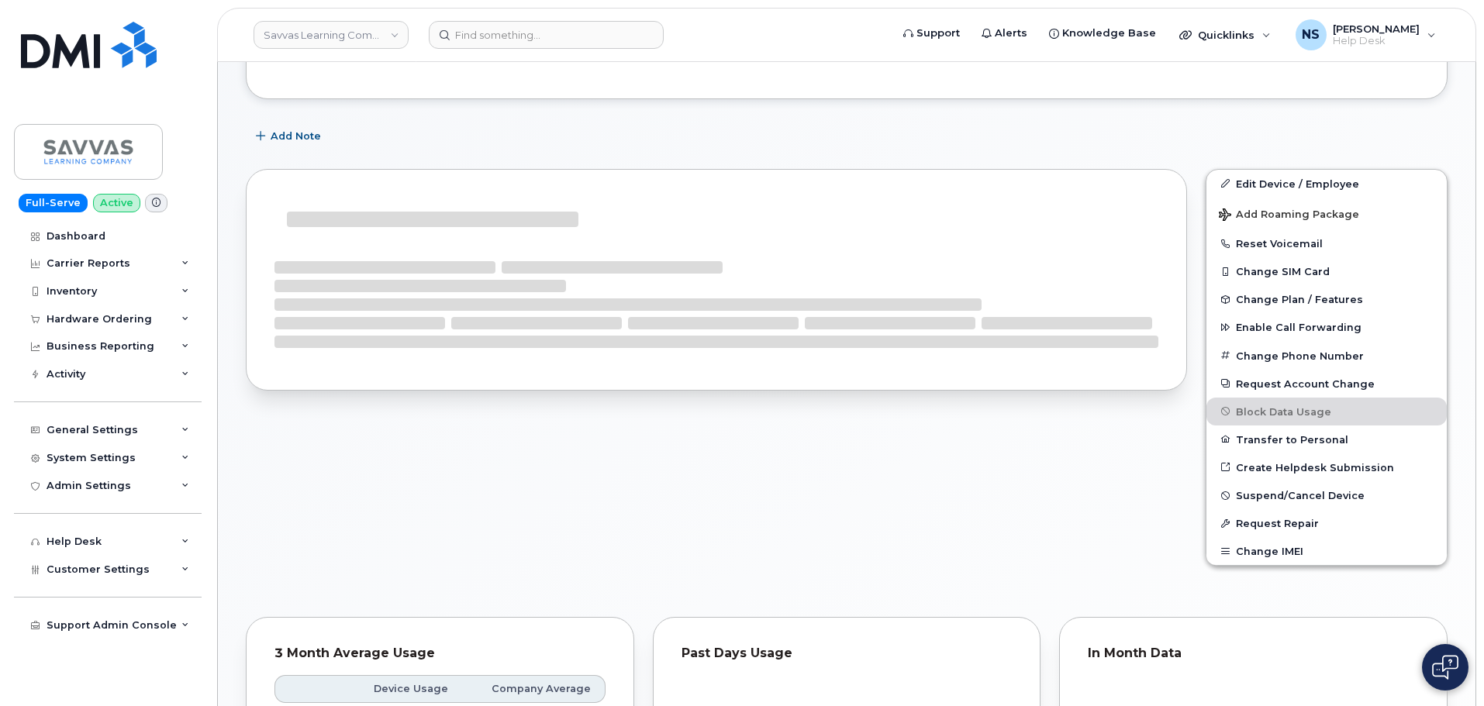
scroll to position [254, 0]
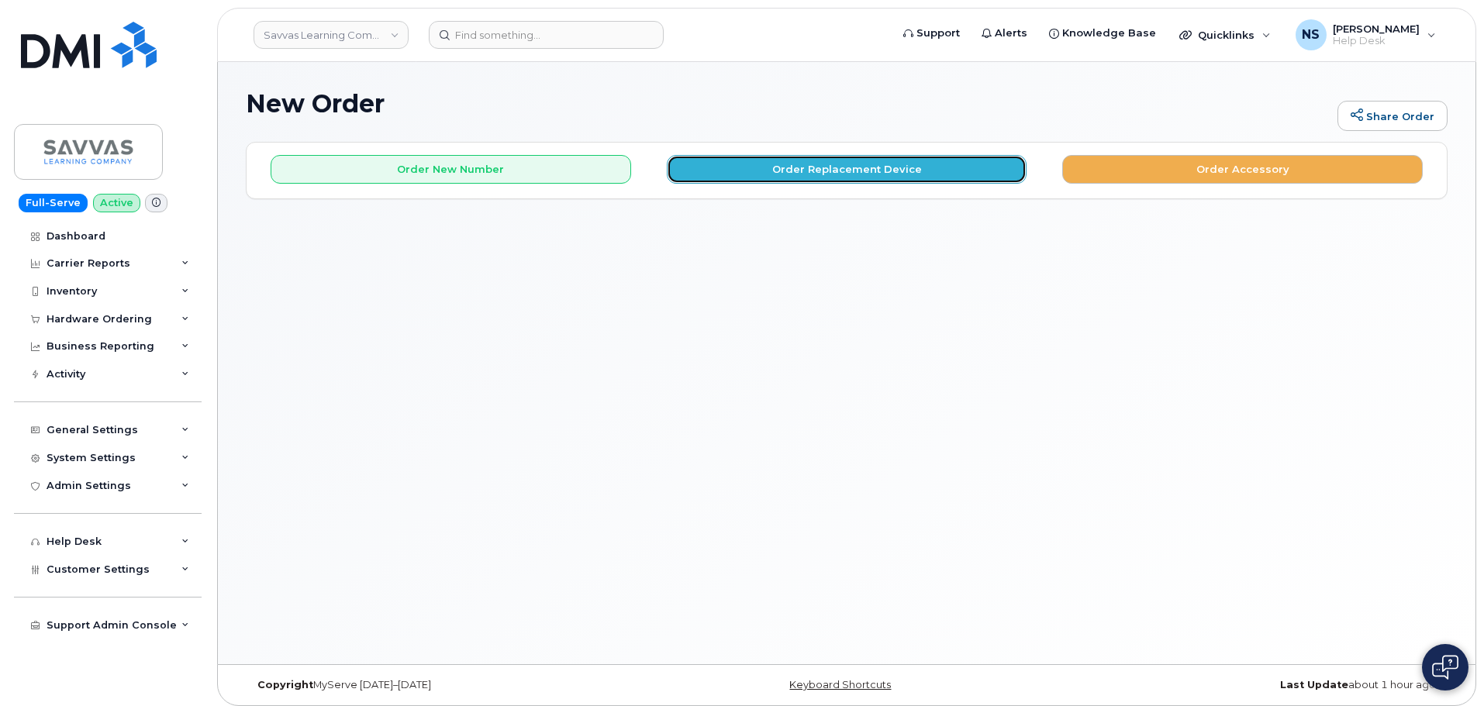
click at [730, 176] on button "Order Replacement Device" at bounding box center [847, 169] width 360 height 29
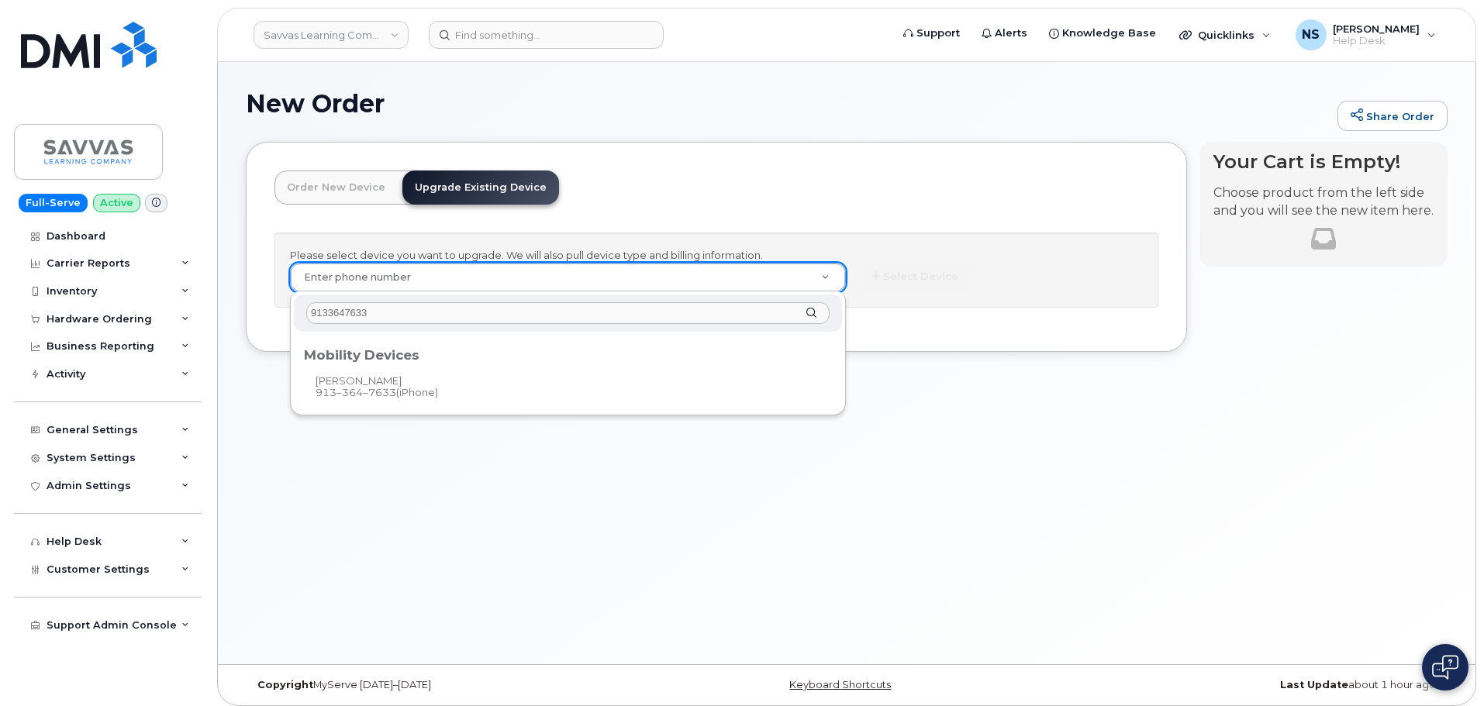
type input "9133647633"
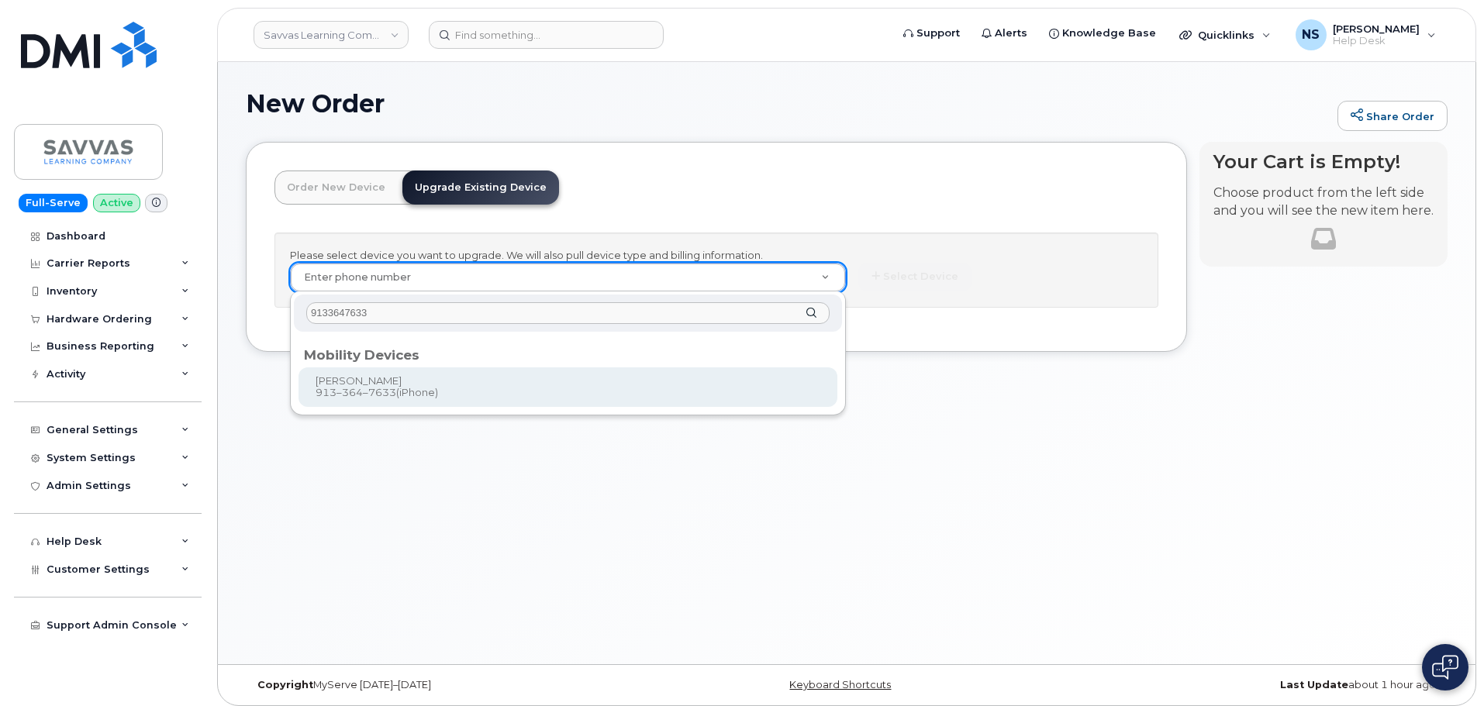
type input "876372"
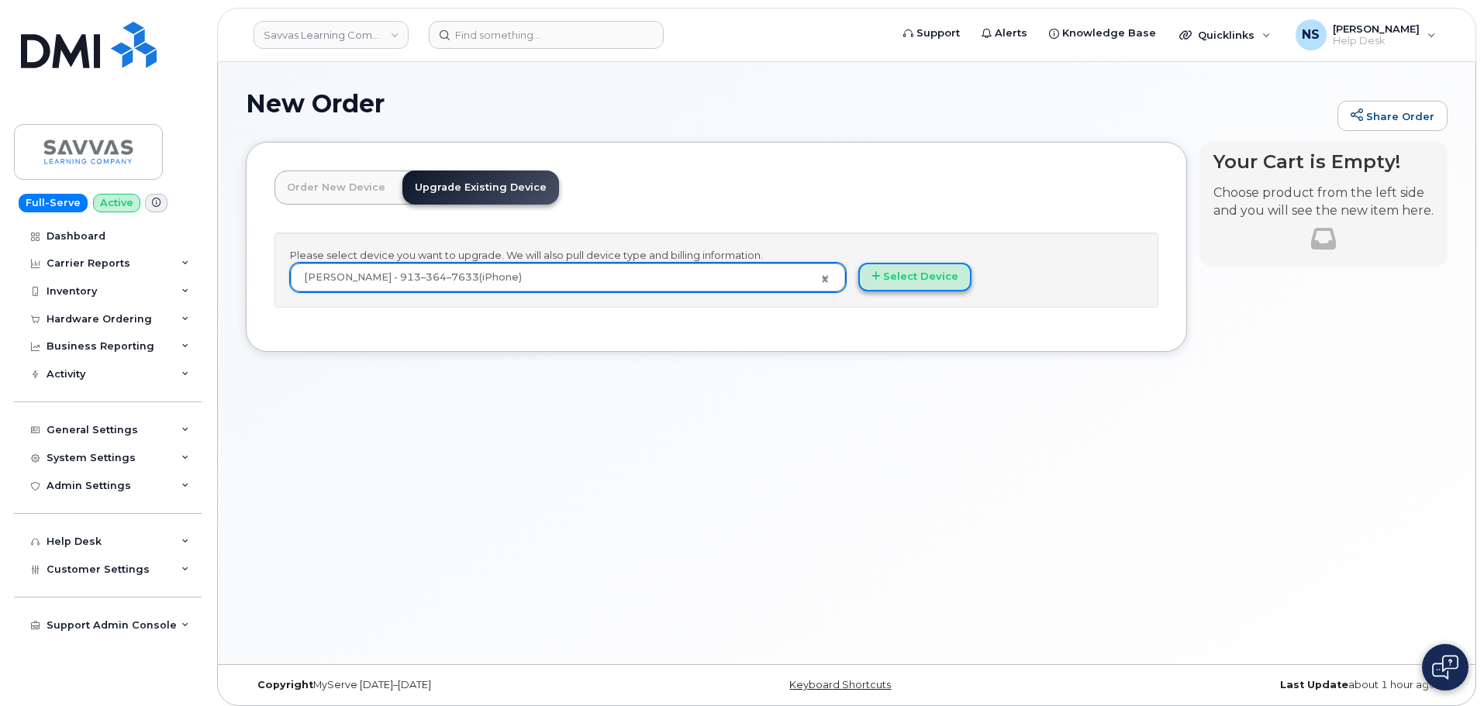
click at [923, 270] on button "Select Device" at bounding box center [914, 277] width 113 height 29
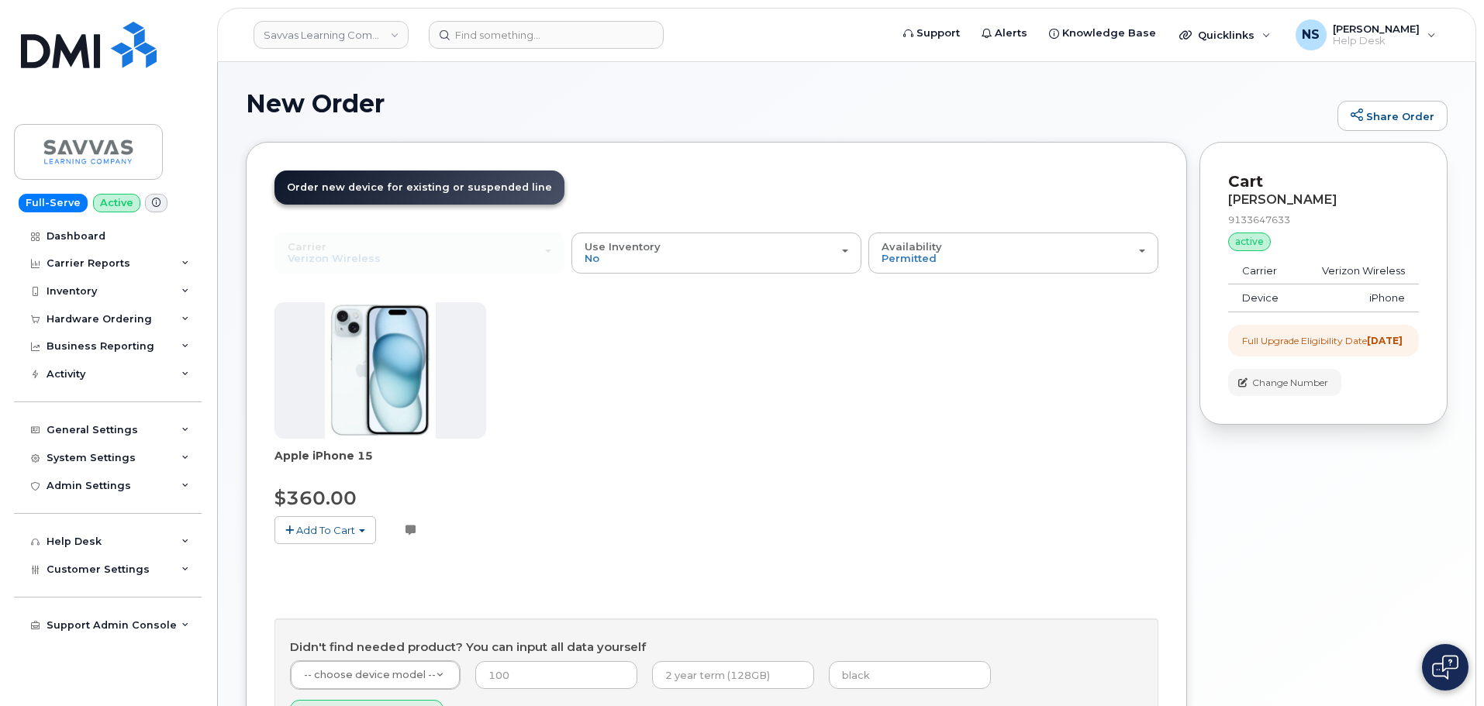
click at [339, 536] on span "Add To Cart" at bounding box center [325, 530] width 59 height 12
drag, startPoint x: 1006, startPoint y: 258, endPoint x: 997, endPoint y: 302, distance: 44.4
click at [1006, 259] on div "Availability Permitted All" at bounding box center [1013, 253] width 264 height 24
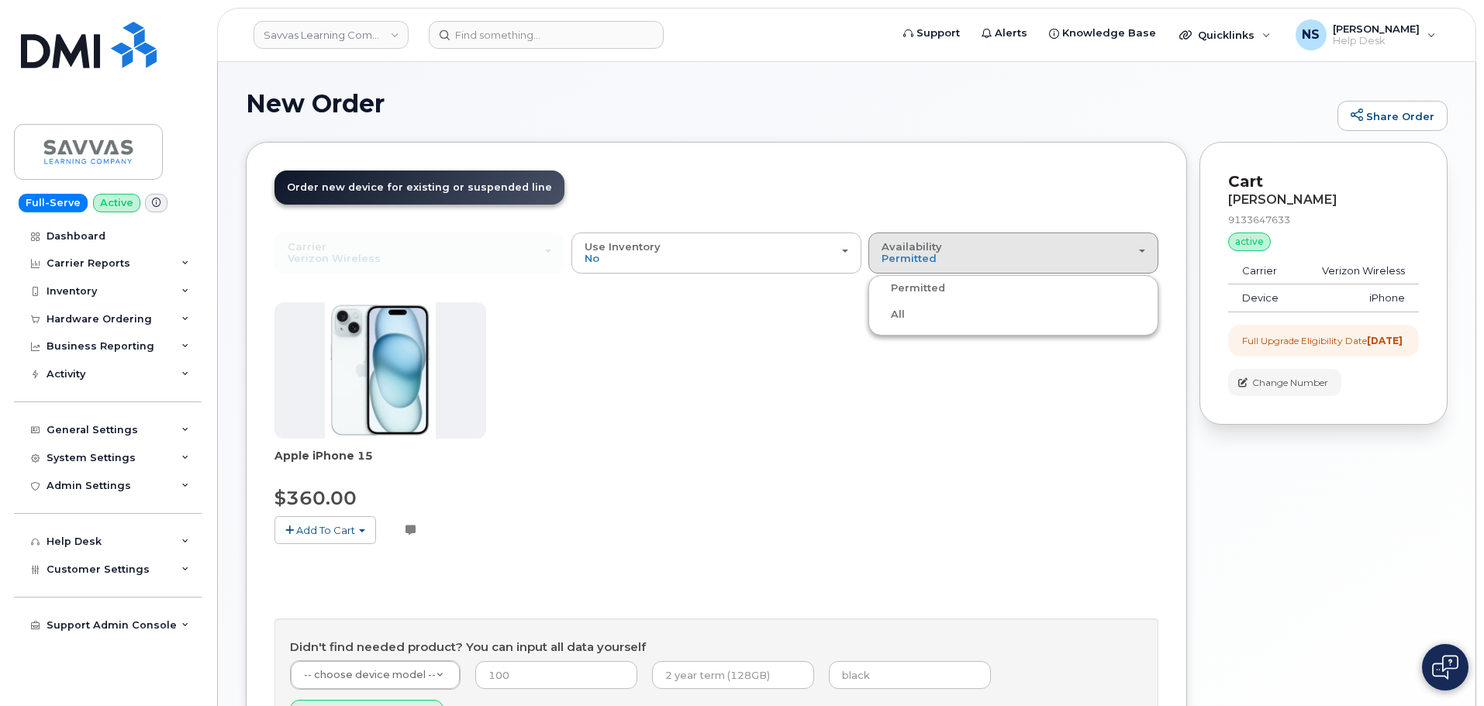
click at [942, 323] on div "All" at bounding box center [1013, 314] width 282 height 19
drag, startPoint x: 923, startPoint y: 233, endPoint x: 911, endPoint y: 301, distance: 69.3
click at [924, 233] on button "Availability Permitted All" at bounding box center [1013, 253] width 290 height 40
click at [890, 319] on label "All" at bounding box center [888, 314] width 33 height 19
click at [0, 0] on input "All" at bounding box center [0, 0] width 0 height 0
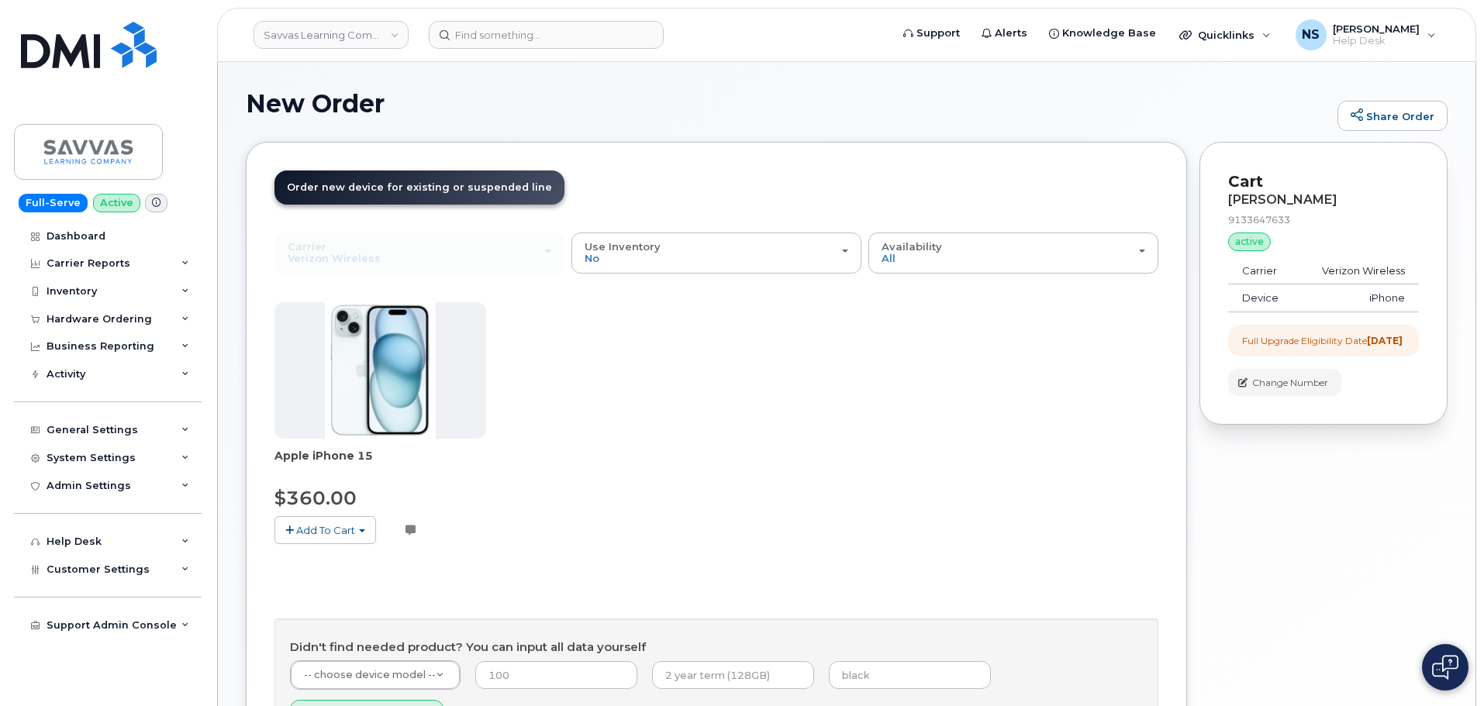
click at [325, 540] on button "Add To Cart" at bounding box center [325, 529] width 102 height 27
click at [340, 565] on link "$360.00 - 3 Year Upgrade (128GB)" at bounding box center [382, 559] width 209 height 19
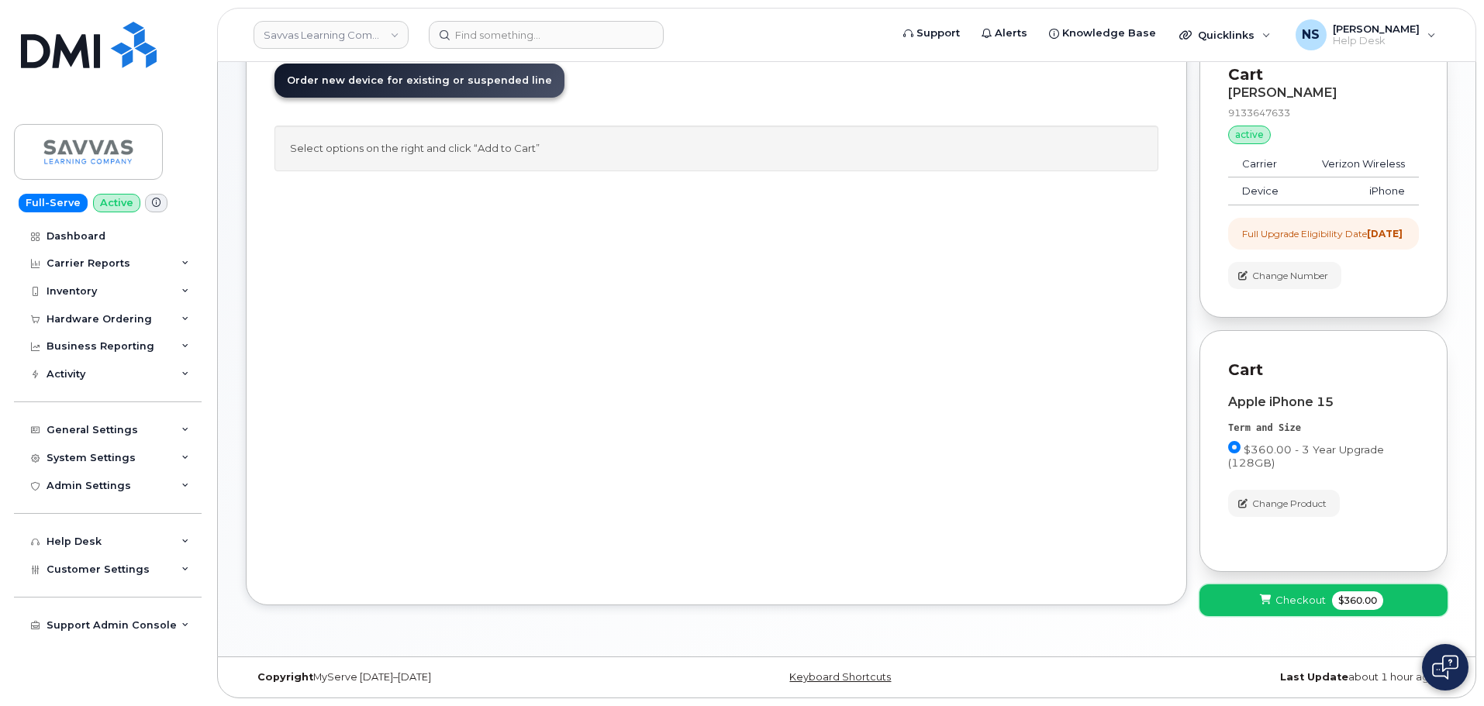
click at [1329, 610] on button "Checkout $360.00" at bounding box center [1323, 600] width 248 height 32
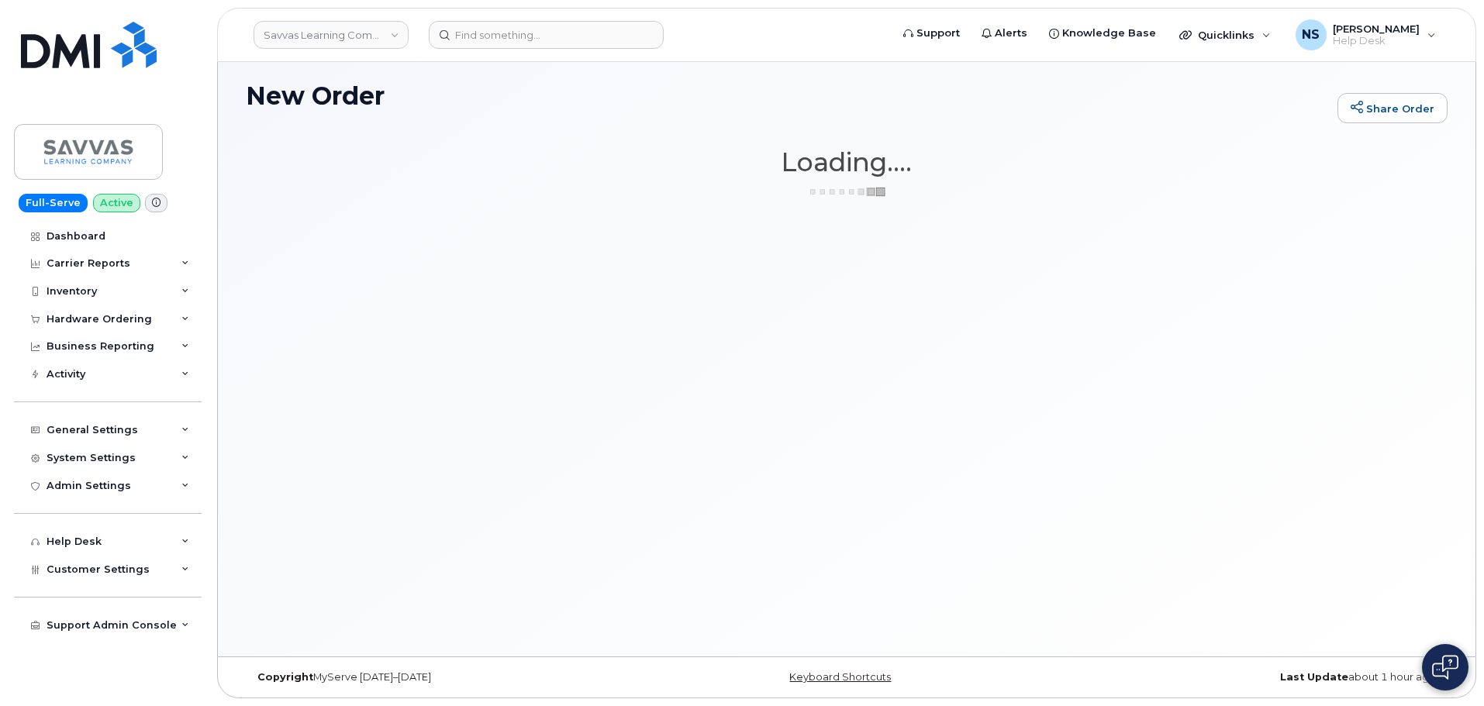
scroll to position [8, 0]
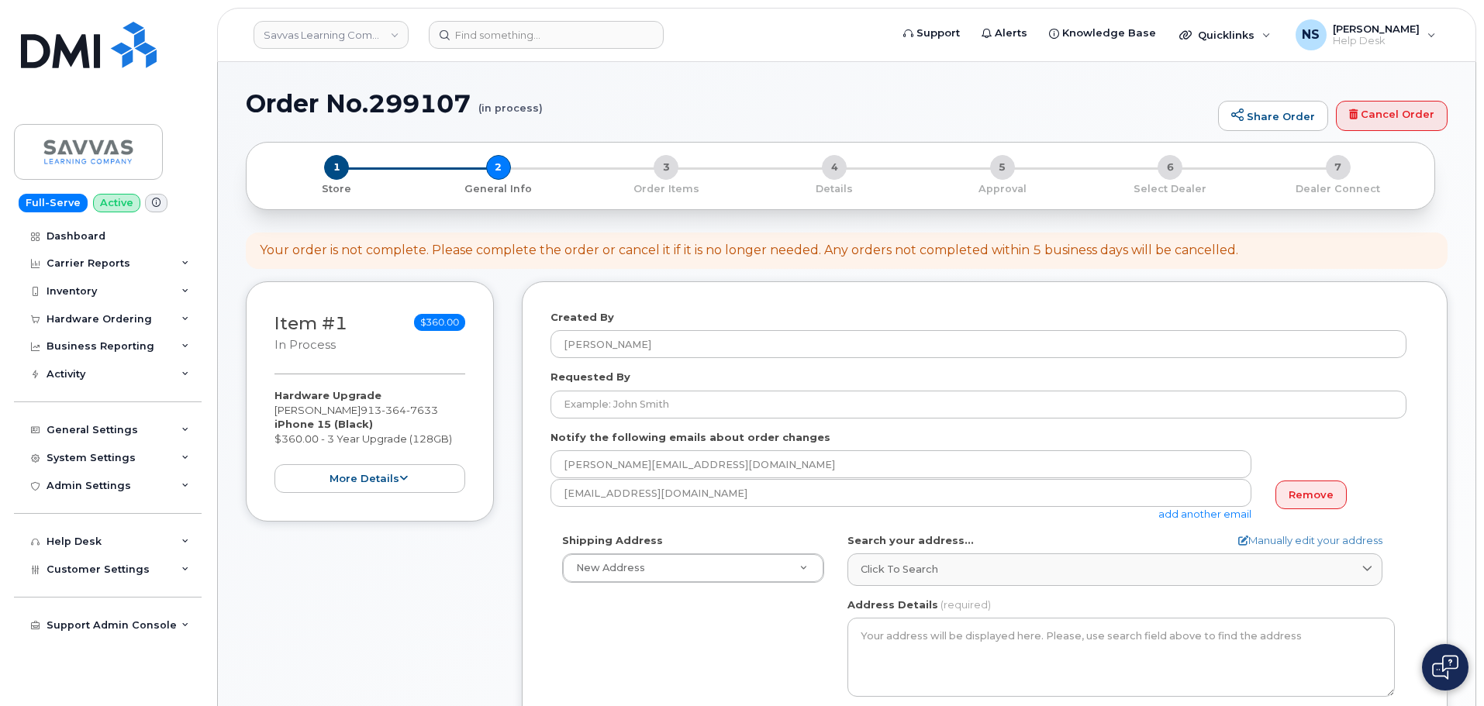
select select
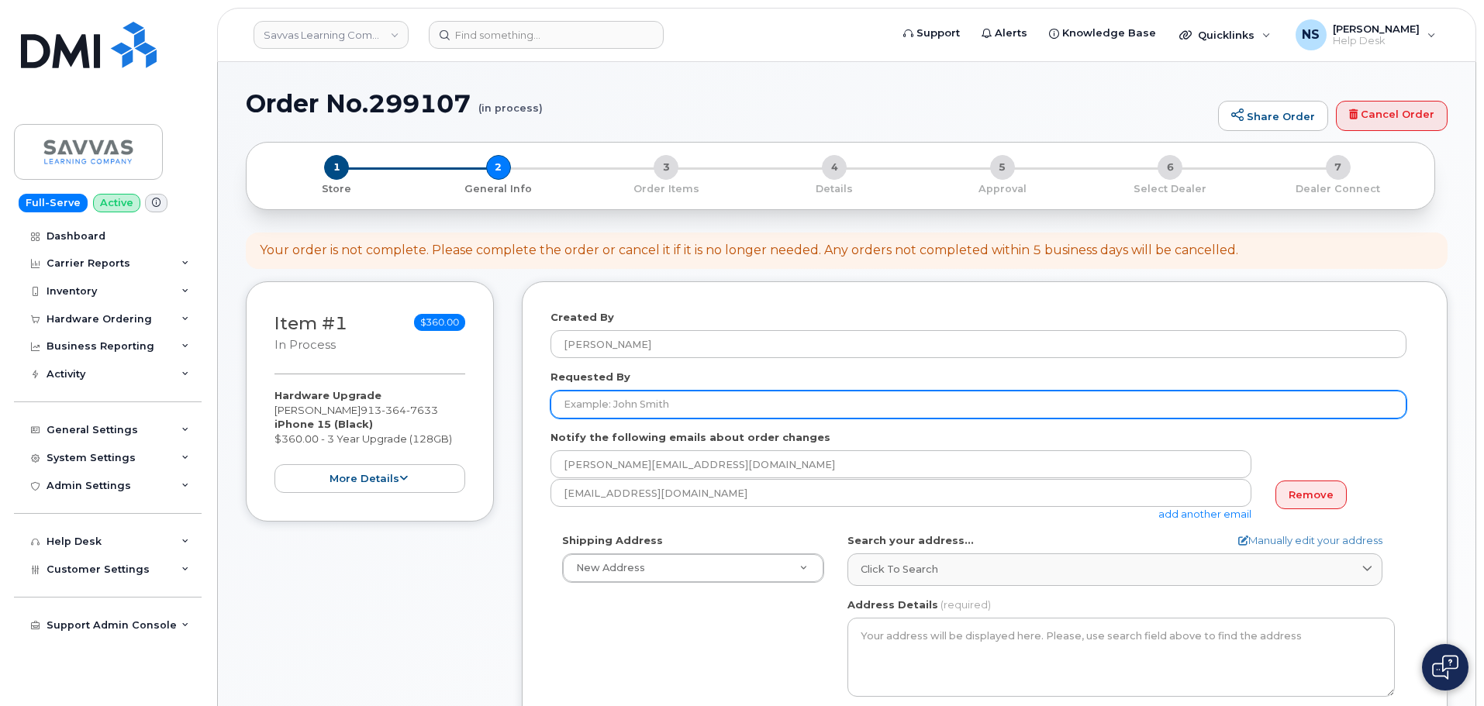
click at [608, 410] on input "Requested By" at bounding box center [978, 405] width 856 height 28
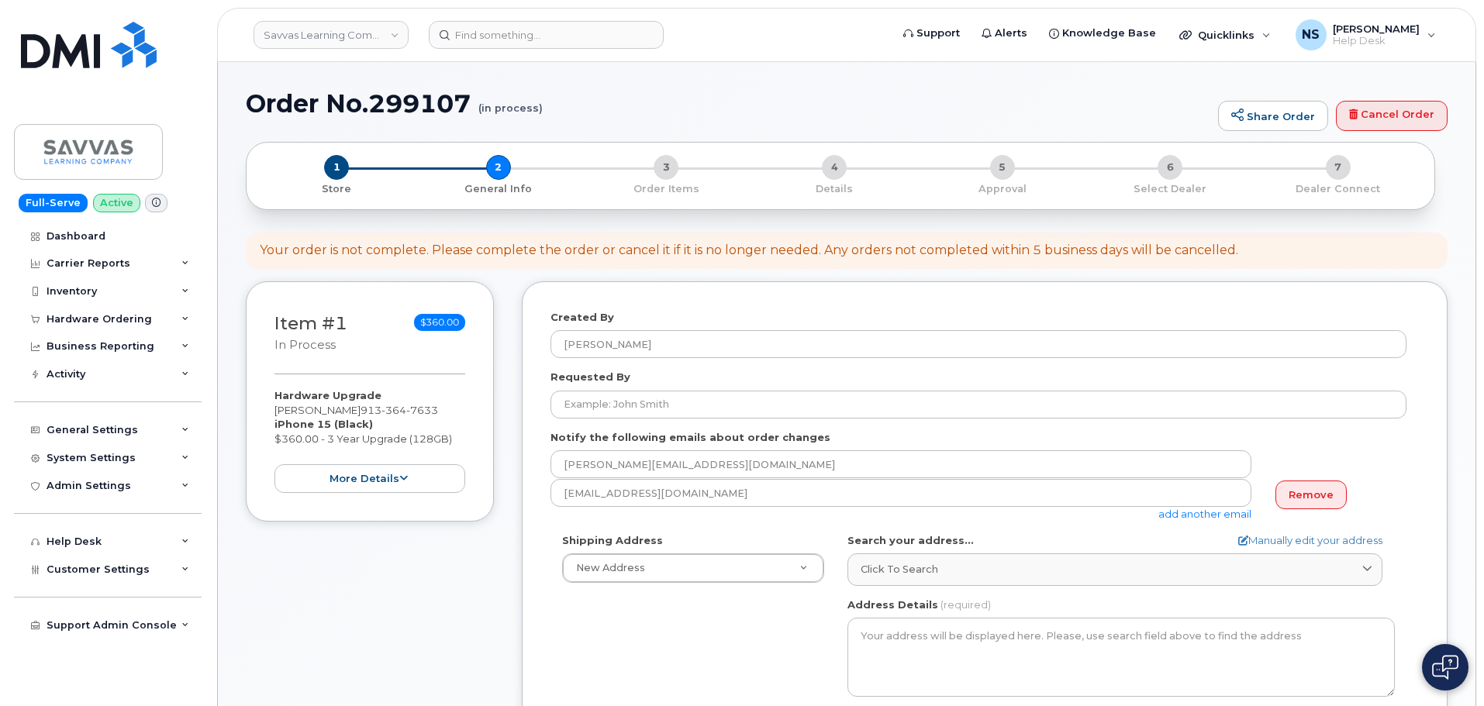
click at [278, 410] on div "Hardware Upgrade [PERSON_NAME] [PHONE_NUMBER] iPhone 15 (Black) $360.00 - 3 Yea…" at bounding box center [369, 440] width 191 height 105
drag, startPoint x: 274, startPoint y: 409, endPoint x: 377, endPoint y: 407, distance: 102.3
click at [377, 407] on div "Hardware Upgrade REBECCA HOWARD 913 364 7633 iPhone 15 (Black) $360.00 - 3 Year…" at bounding box center [369, 440] width 191 height 105
copy div "[PERSON_NAME]"
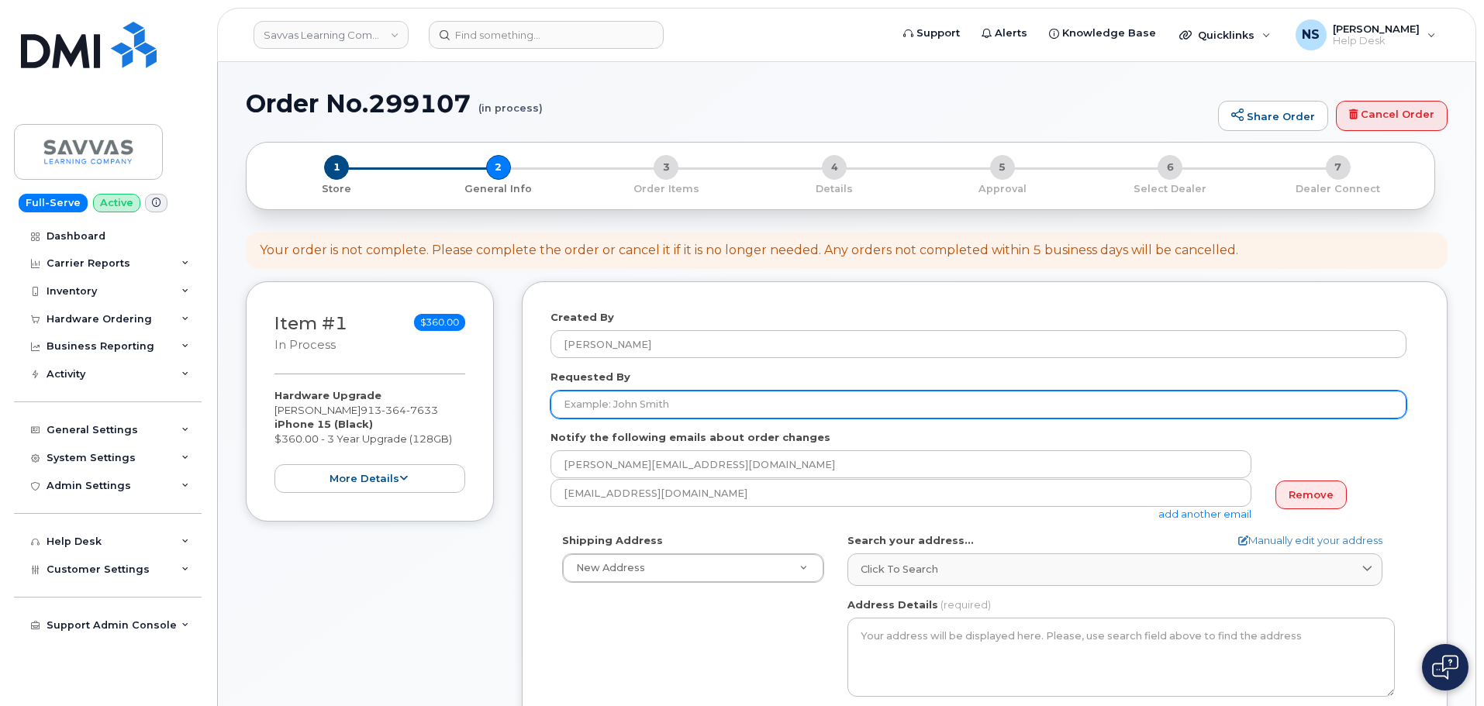
click at [600, 407] on input "Requested By" at bounding box center [978, 405] width 856 height 28
paste input "[PERSON_NAME]"
type input "[PERSON_NAME]"
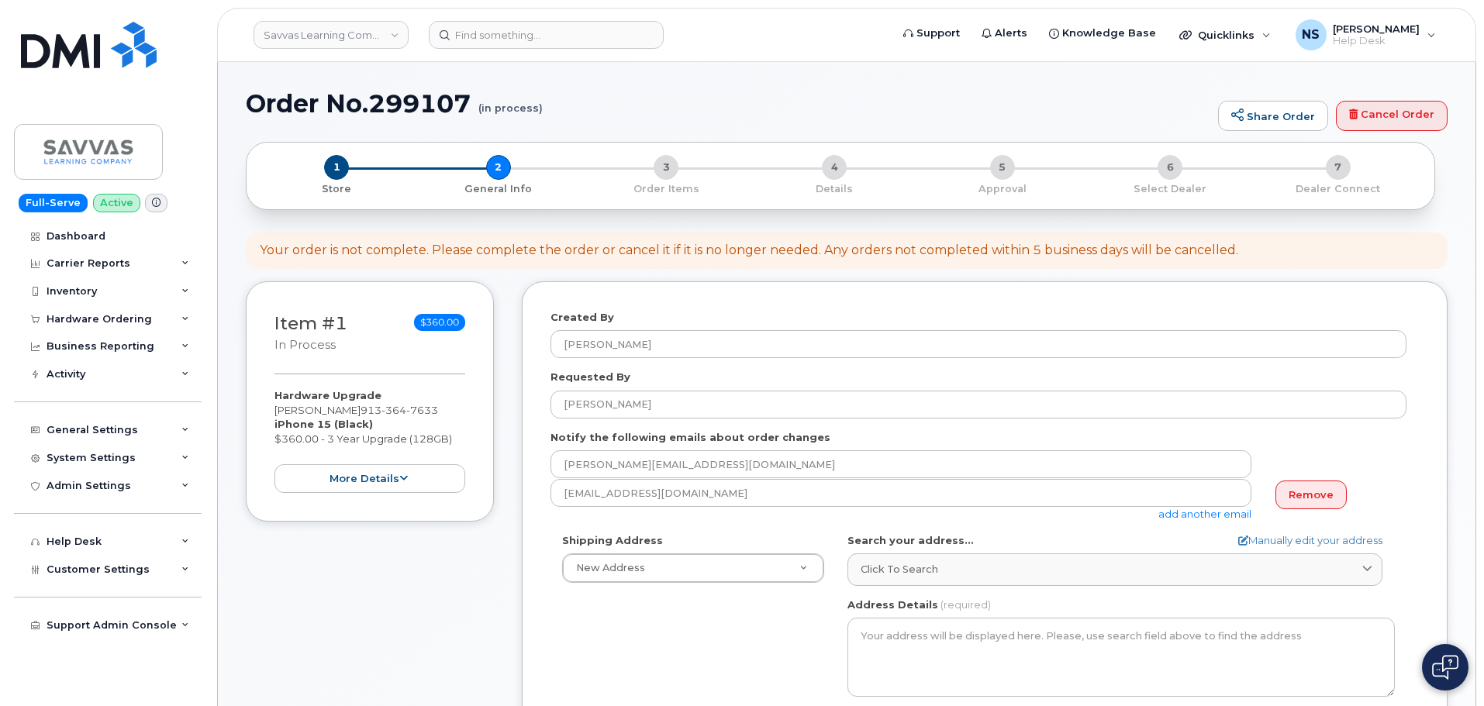
drag, startPoint x: 516, startPoint y: 572, endPoint x: 511, endPoint y: 589, distance: 17.7
click at [516, 572] on div "Item #1 in process $360.00 Hardware Upgrade REBECCA HOWARD 913 364 7633 iPhone …" at bounding box center [847, 714] width 1202 height 867
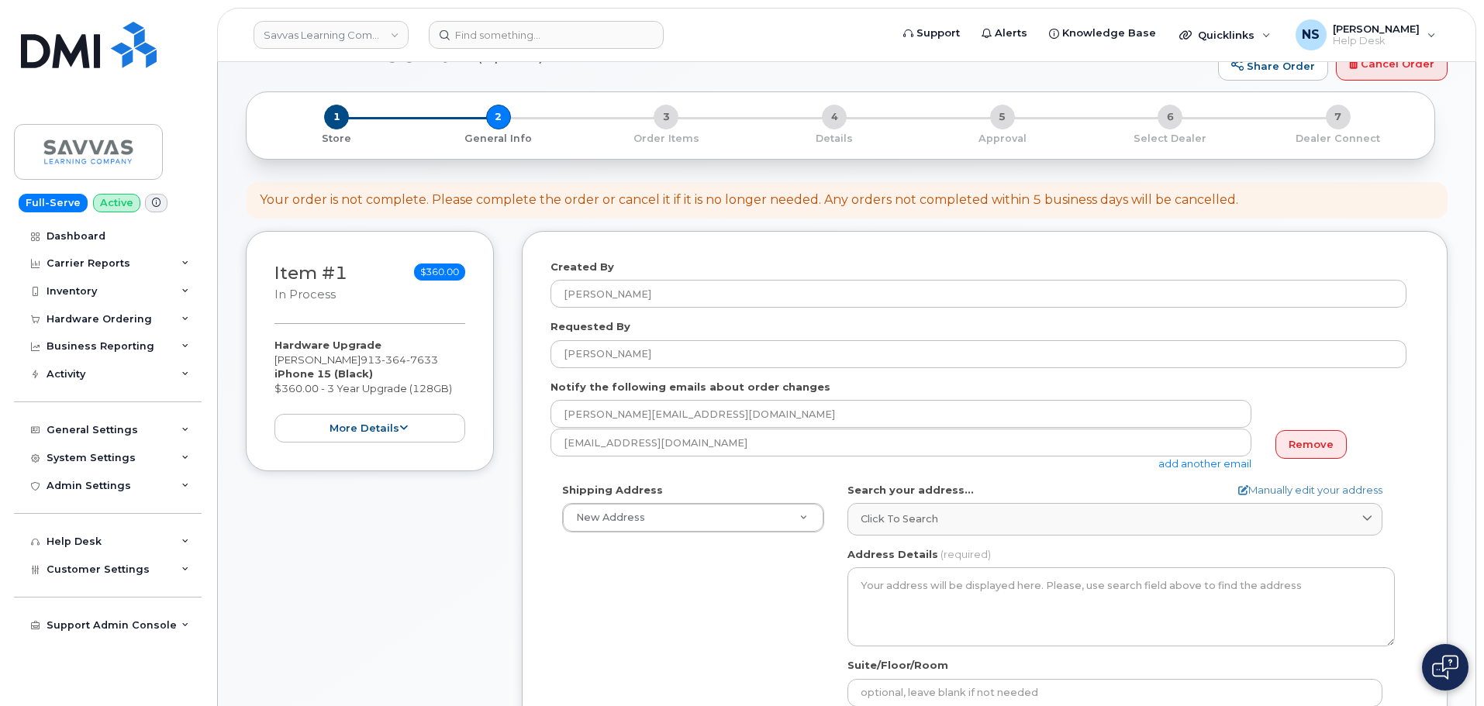
scroll to position [78, 0]
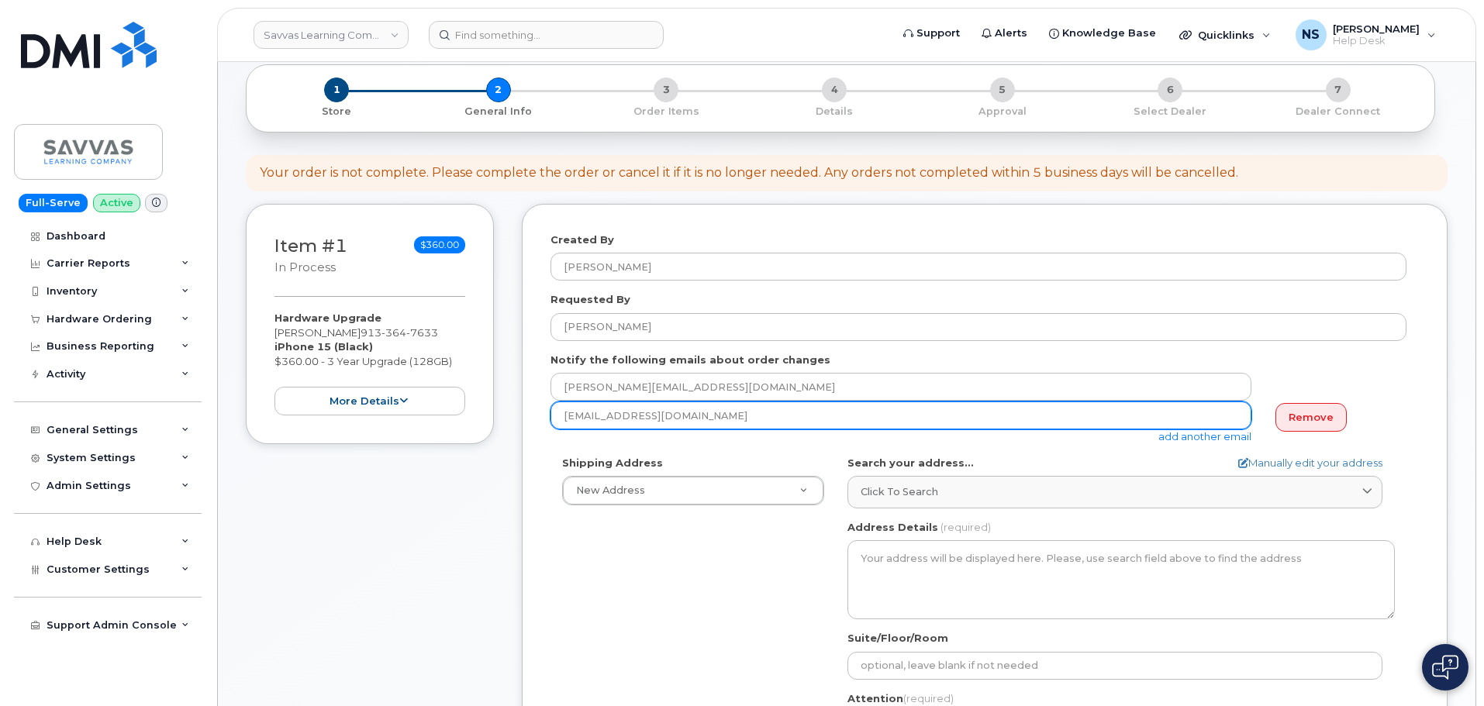
drag, startPoint x: 882, startPoint y: 497, endPoint x: 1185, endPoint y: 412, distance: 314.9
click at [882, 495] on span "Click to search" at bounding box center [899, 491] width 78 height 15
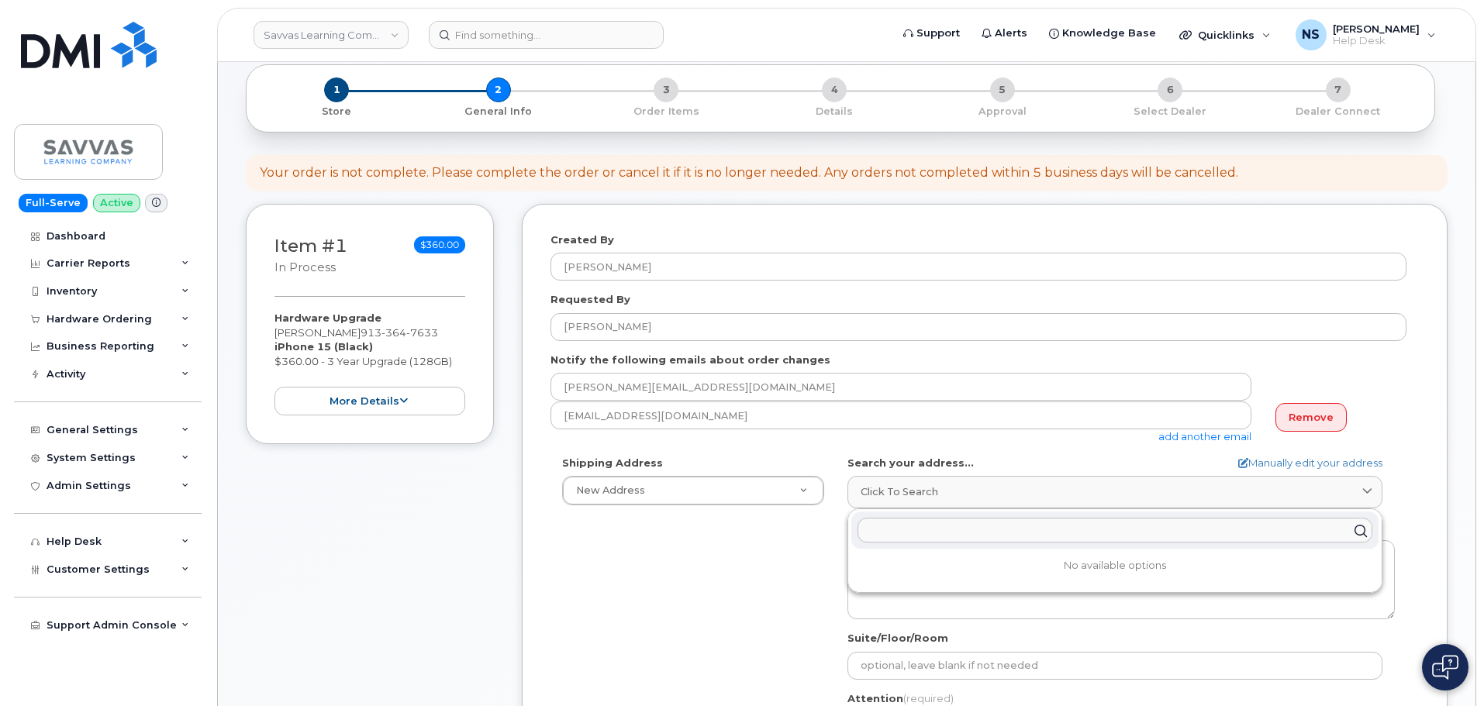
drag, startPoint x: 928, startPoint y: 520, endPoint x: 924, endPoint y: 529, distance: 10.1
click at [927, 520] on input "text" at bounding box center [1114, 531] width 515 height 25
paste input "1515 Stonegate Ter RAYMORE MO 64083-9082 UNITED STATES"
drag, startPoint x: 919, startPoint y: 533, endPoint x: 910, endPoint y: 536, distance: 9.8
click at [917, 533] on input "text" at bounding box center [1114, 531] width 515 height 25
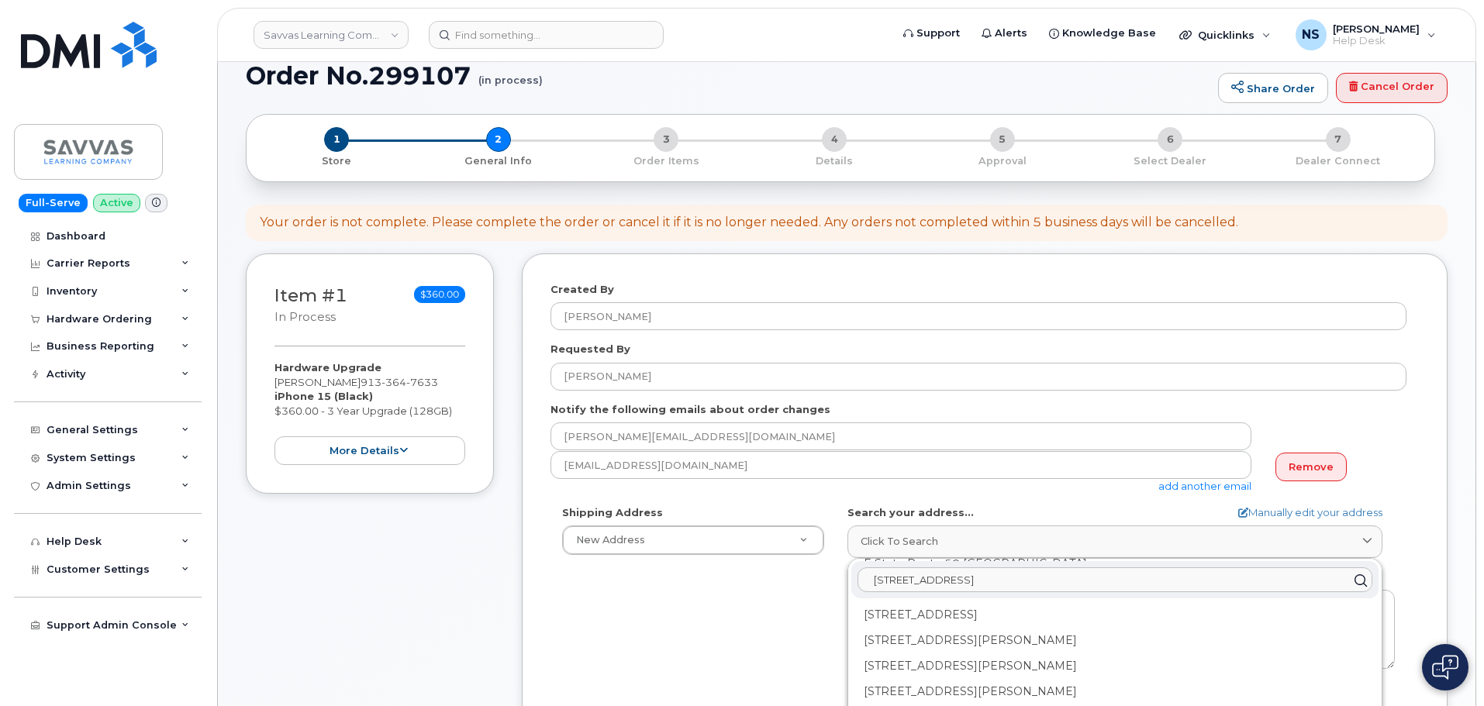
scroll to position [0, 0]
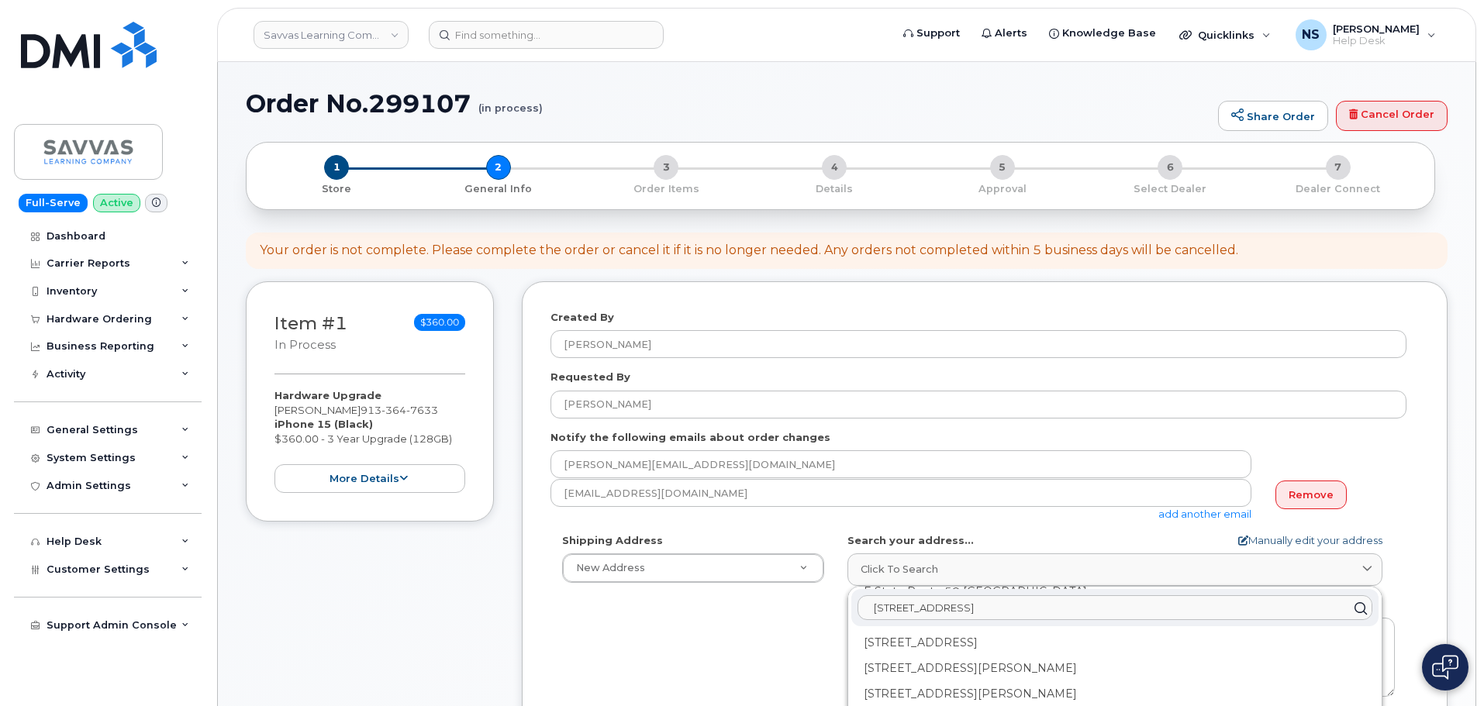
type input "1515 Stonegate Ter RAYMORE MO 64083-9082 UNITED STATES"
drag, startPoint x: 1268, startPoint y: 540, endPoint x: 1181, endPoint y: 542, distance: 86.8
click at [1267, 541] on link "Manually edit your address" at bounding box center [1310, 540] width 144 height 15
select select
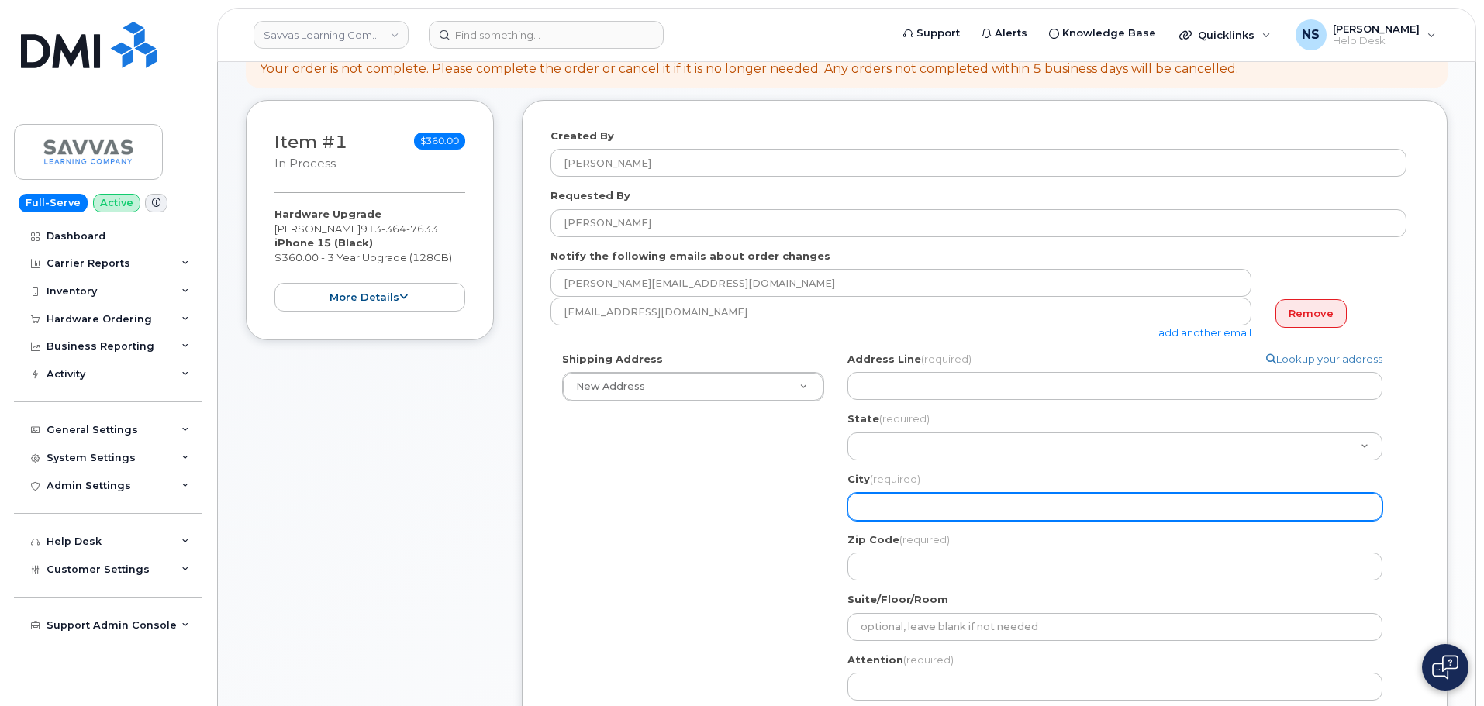
scroll to position [310, 0]
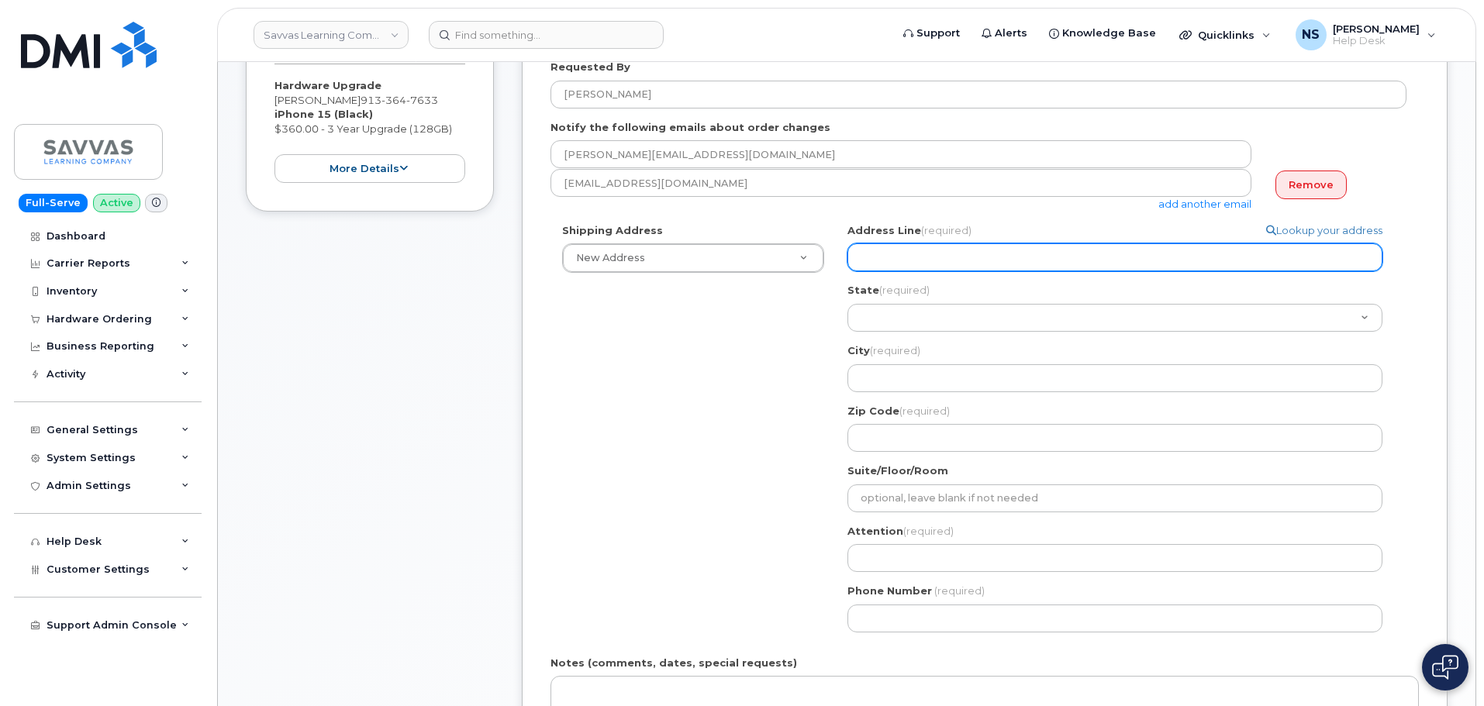
click at [909, 261] on input "Address Line (required)" at bounding box center [1114, 257] width 535 height 28
paste input "1515 Stonegate Ter RAYMORE MO 64083-9082 UNITED STATES"
select select
type input "1515 Stonegate Ter RAYMORE MO 64083-9082 UNITED STATES"
drag, startPoint x: 1005, startPoint y: 258, endPoint x: 964, endPoint y: 256, distance: 40.4
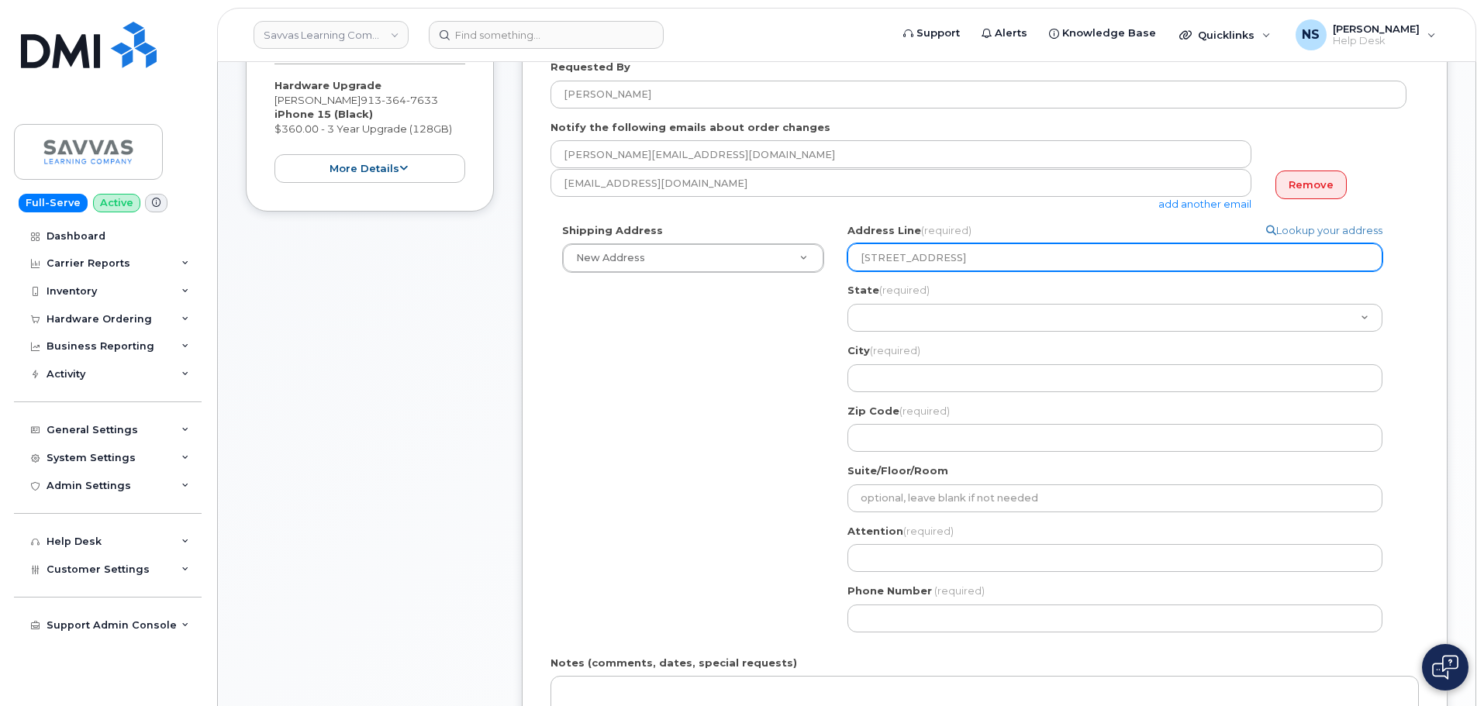
click at [964, 256] on input "1515 Stonegate Ter RAYMORE MO 64083-9082 UNITED STATES" at bounding box center [1114, 257] width 535 height 28
select select
type input "1515 Stonegate Ter"
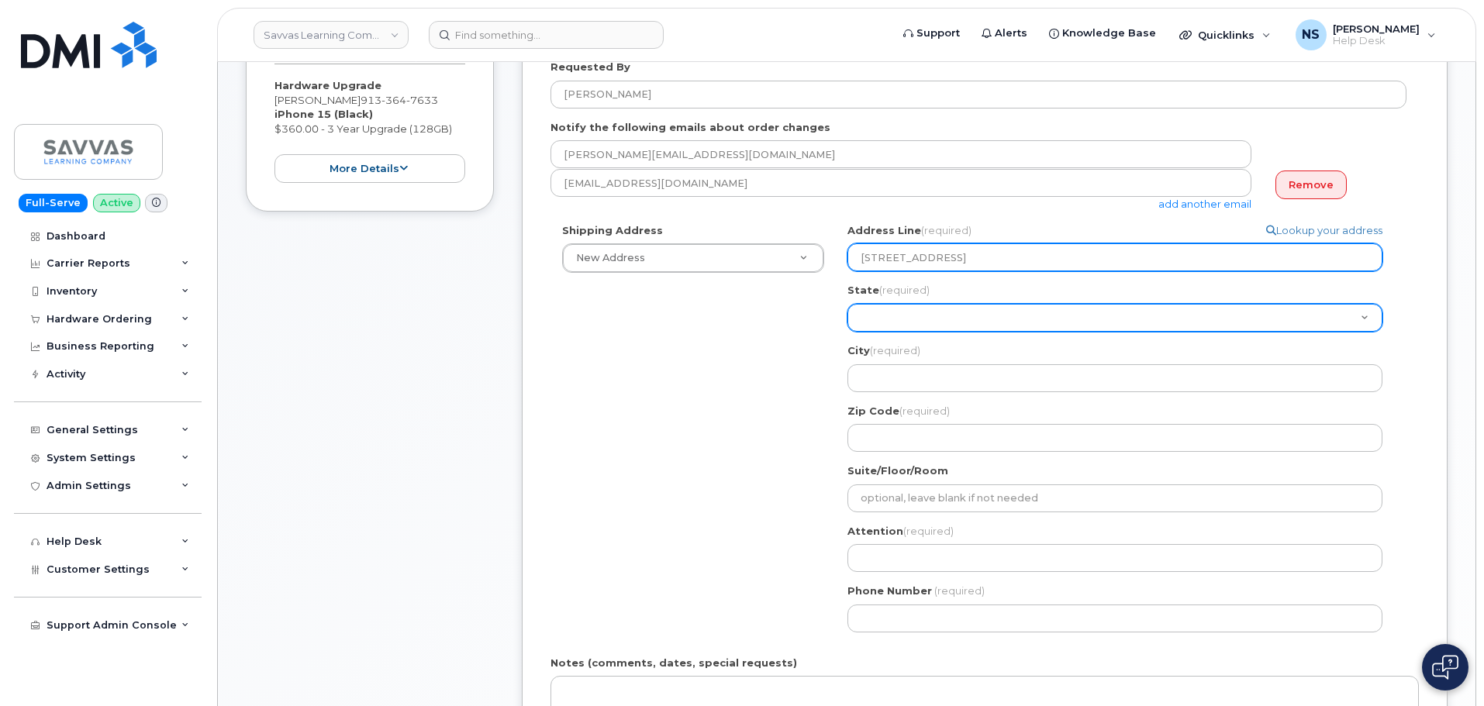
select select "ME"
select select
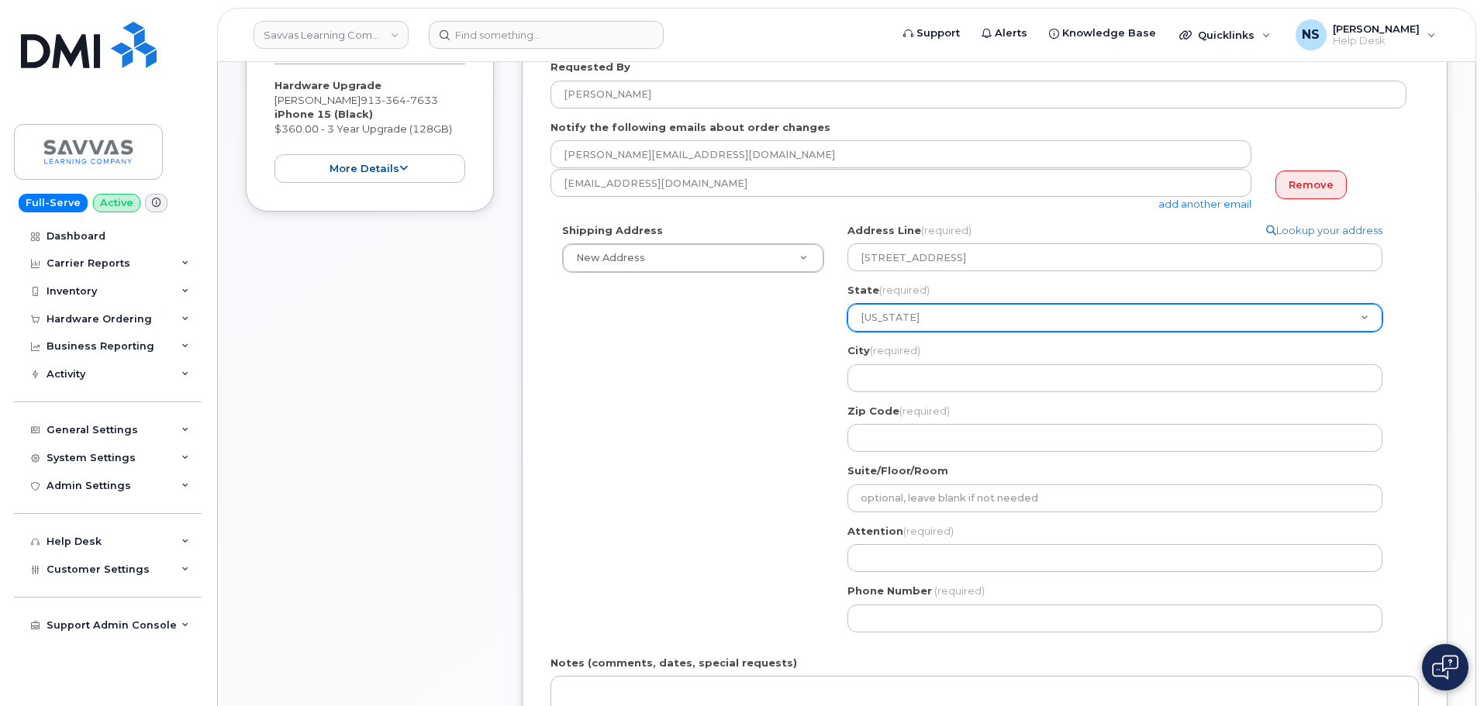
click at [932, 308] on select "Alabama Alaska American Samoa Arizona Arkansas California Colorado Connecticut …" at bounding box center [1114, 318] width 535 height 28
click at [940, 321] on select "Alabama Alaska American Samoa Arizona Arkansas California Colorado Connecticut …" at bounding box center [1114, 318] width 535 height 28
select select "MO"
click at [847, 304] on select "Alabama Alaska American Samoa Arizona Arkansas California Colorado Connecticut …" at bounding box center [1114, 318] width 535 height 28
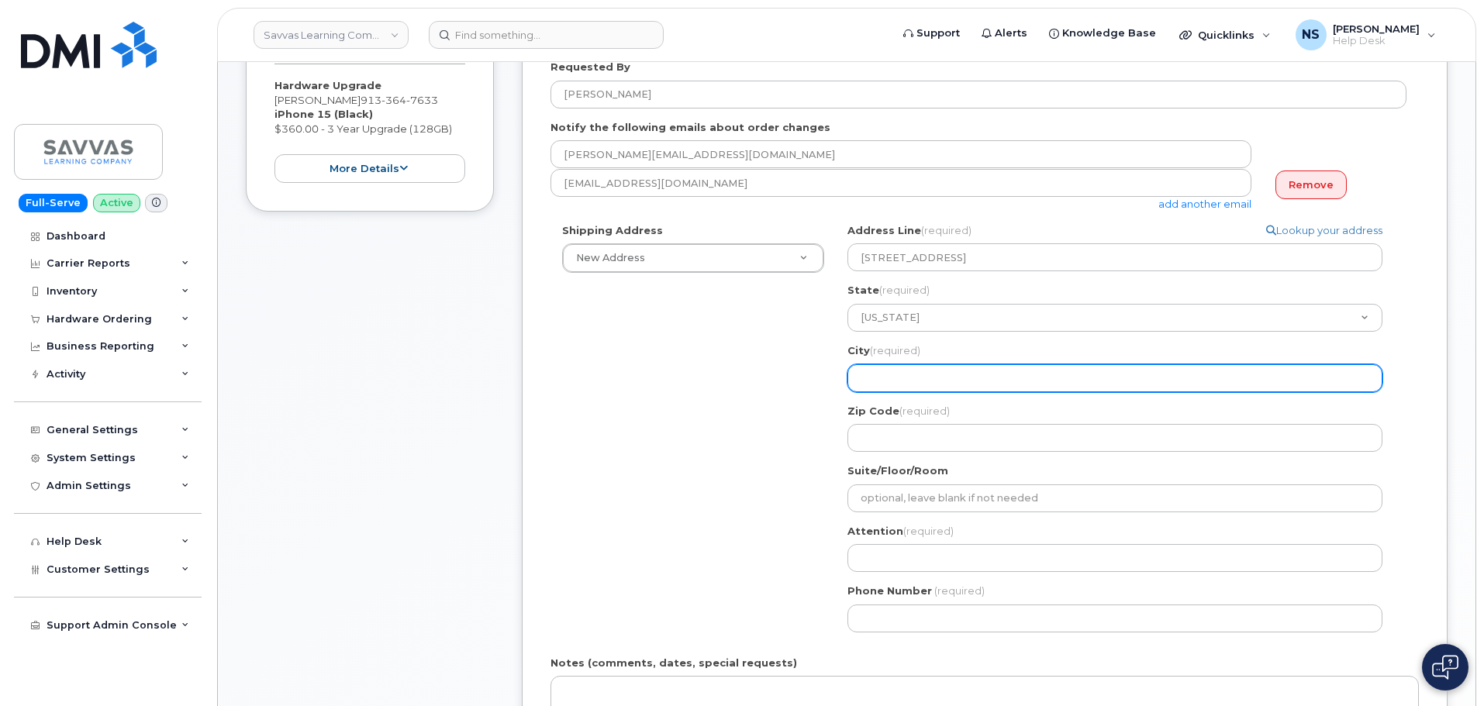
click at [907, 371] on input "City (required)" at bounding box center [1114, 378] width 535 height 28
paste input "RAYMORE MO 64083-9082 UNITED STATES"
select select
type input "RAYMORE MO 64083-9082 UNITED STATES"
drag, startPoint x: 1115, startPoint y: 383, endPoint x: 912, endPoint y: 375, distance: 203.2
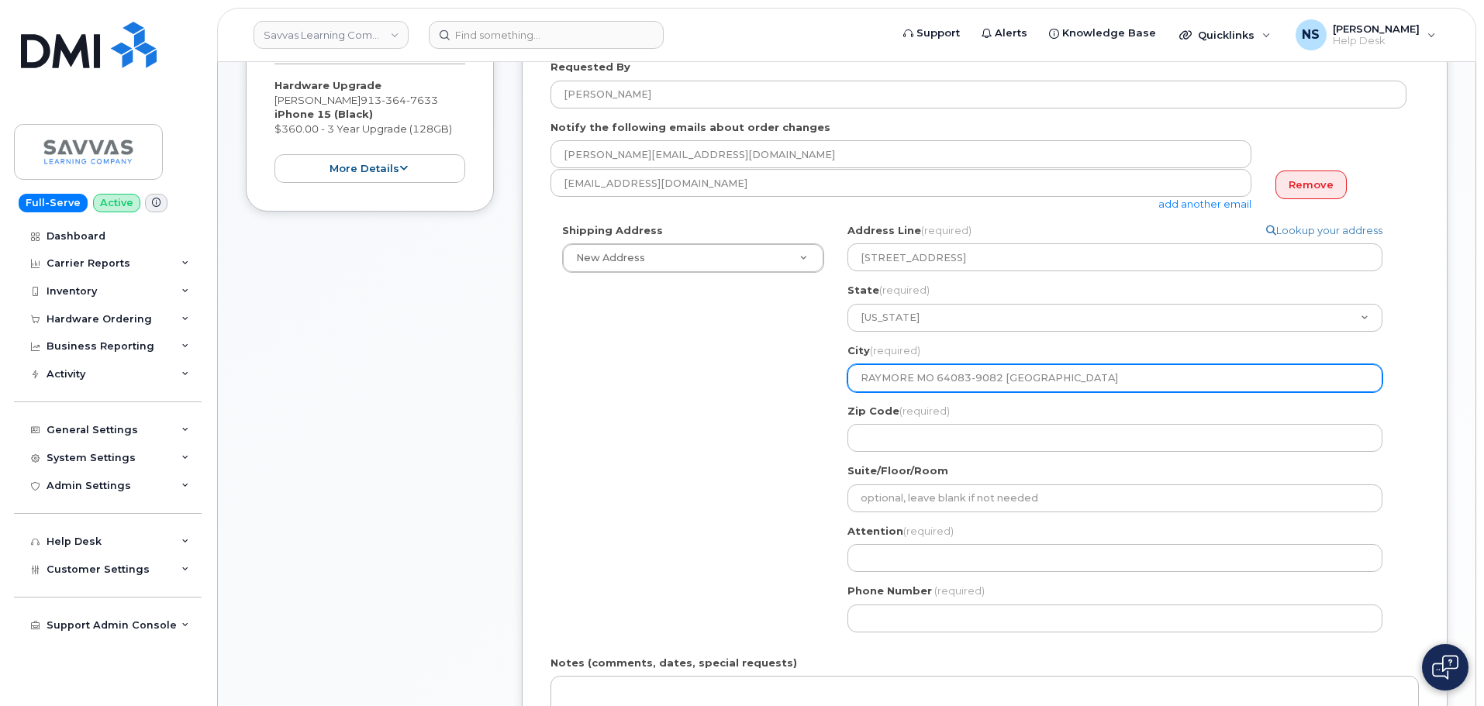
click at [912, 375] on input "RAYMORE MO 64083-9082 UNITED STATES" at bounding box center [1114, 378] width 535 height 28
select select
type input "RAYMORE"
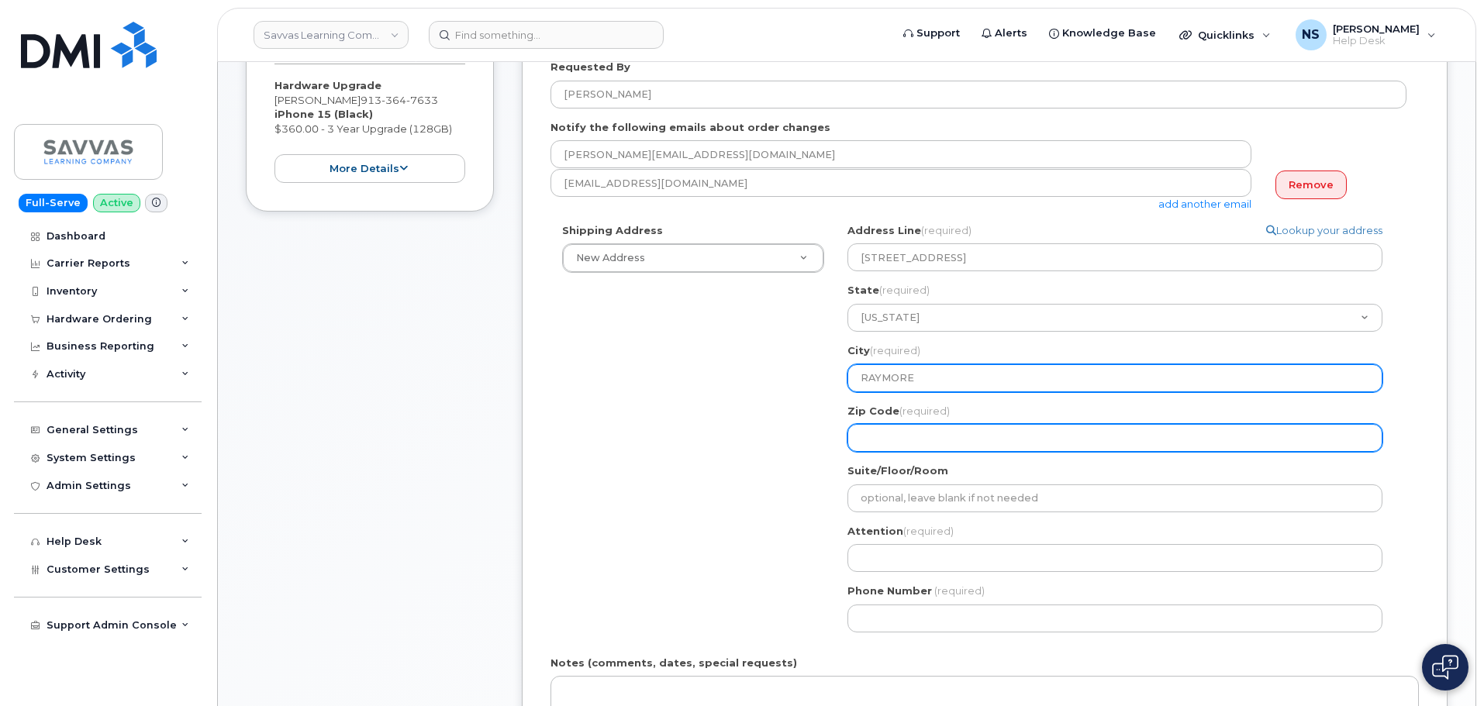
paste input "MO 64083-9082 UNITED STATES"
select select
type input "MO 64083-9082 UNITED STATES"
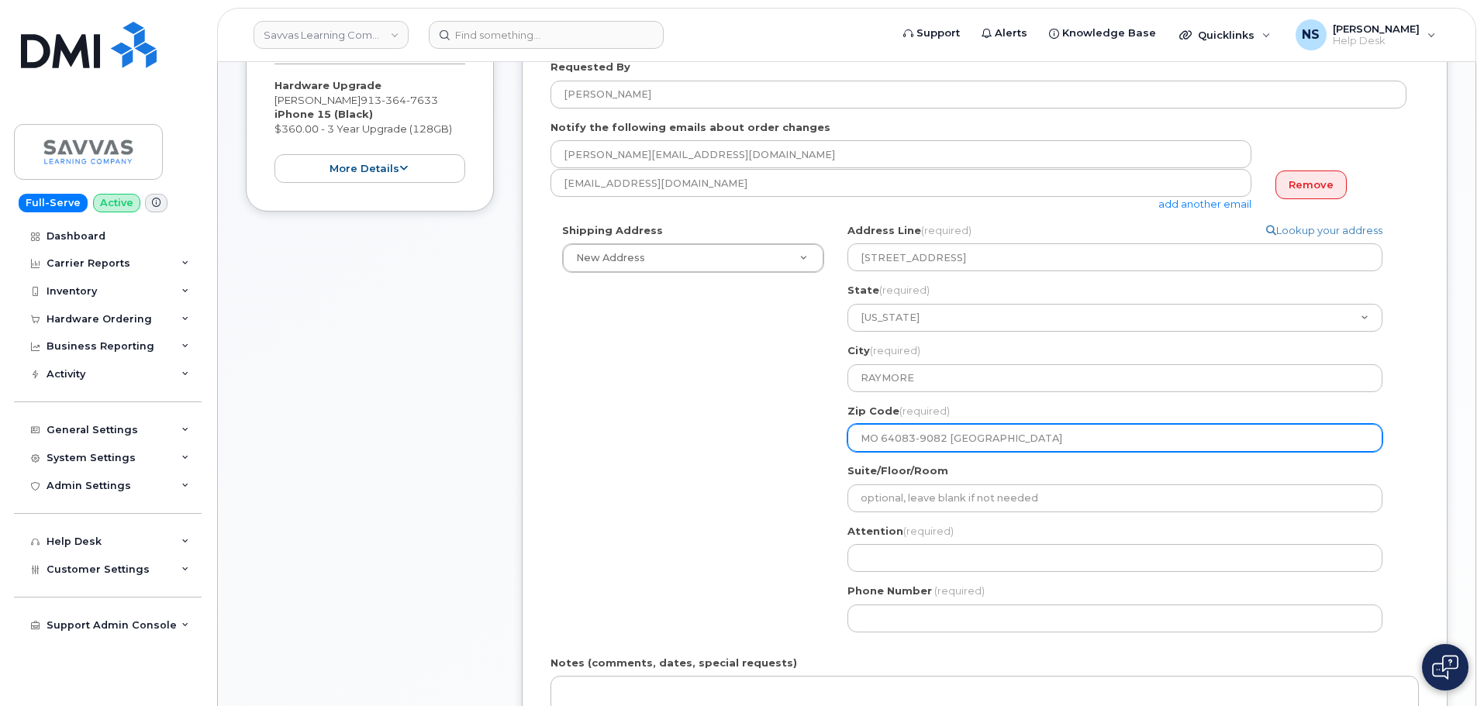
drag, startPoint x: 884, startPoint y: 443, endPoint x: 800, endPoint y: 440, distance: 83.8
click at [800, 440] on div "Shipping Address New Address New Address 1667 Crestline Drive, Atlanta, GA 3034…" at bounding box center [978, 433] width 856 height 421
select select
type input "64083-9082 UNITED STATES"
drag, startPoint x: 1046, startPoint y: 436, endPoint x: 927, endPoint y: 436, distance: 118.6
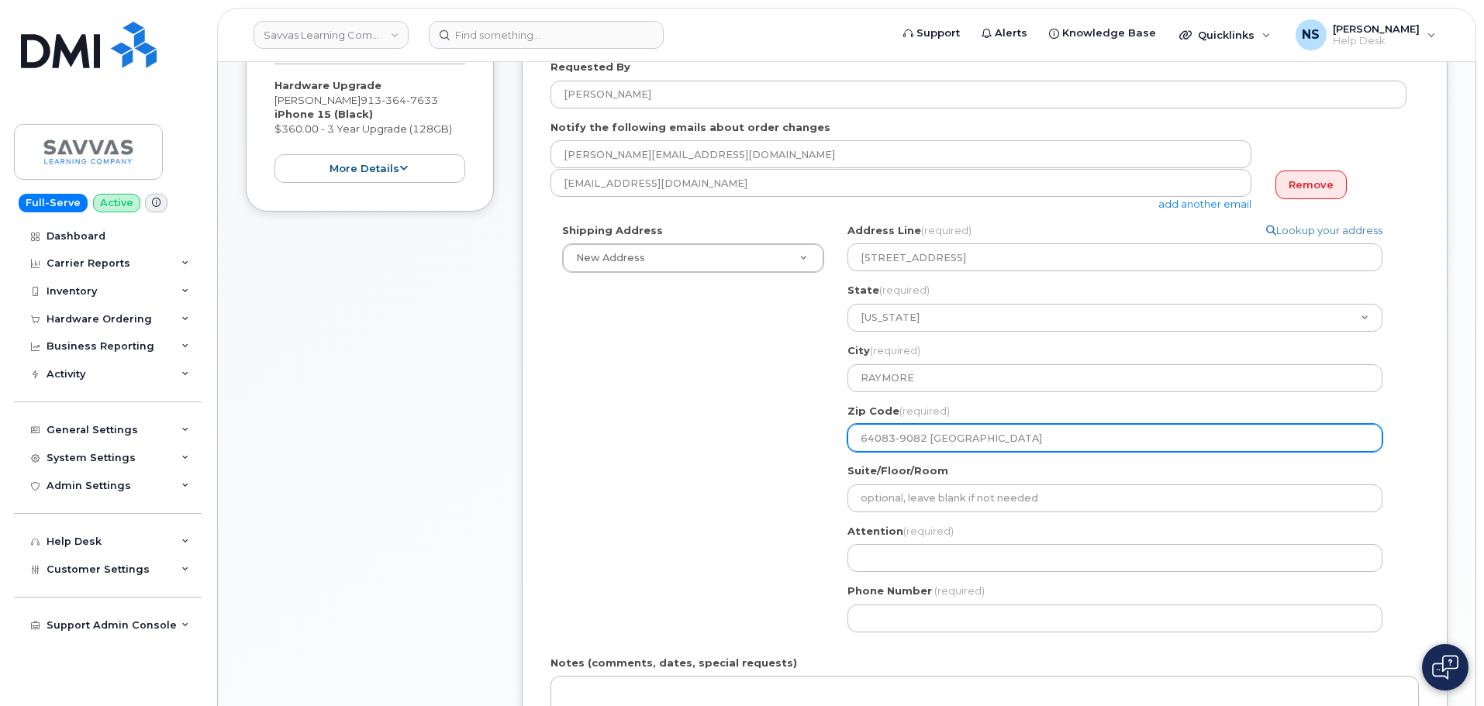
click at [927, 436] on input "64083-9082 UNITED STATES" at bounding box center [1114, 438] width 535 height 28
select select
type input "64083-9082"
select select
type input "64083-908"
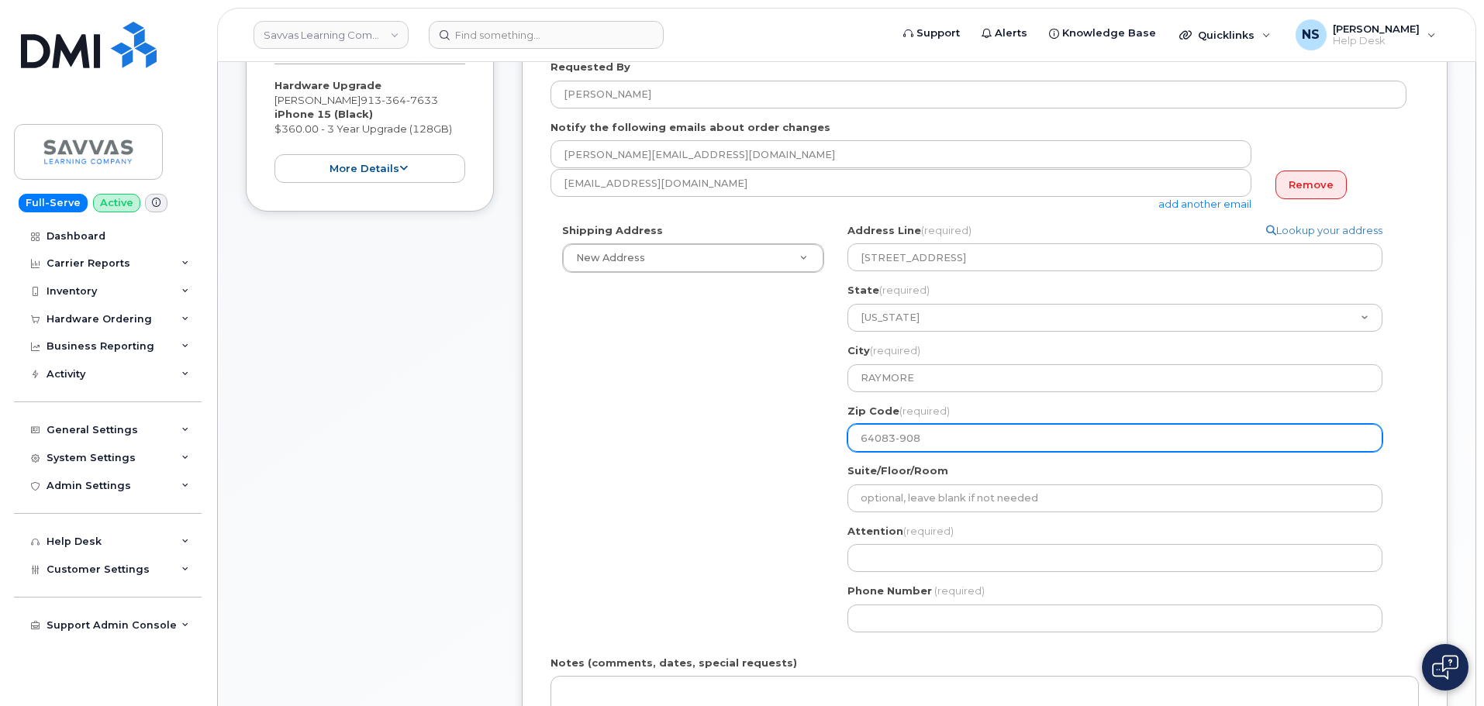
select select
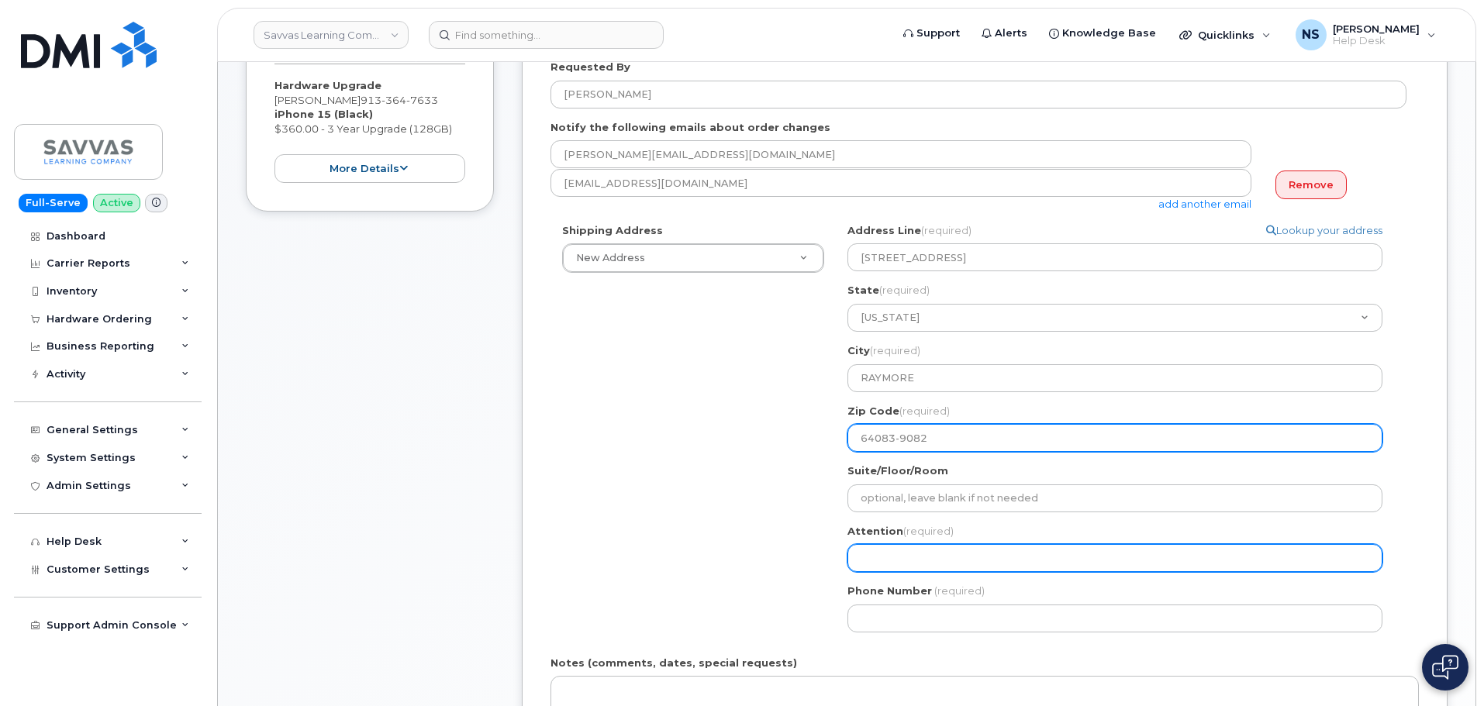
type input "64083-9082"
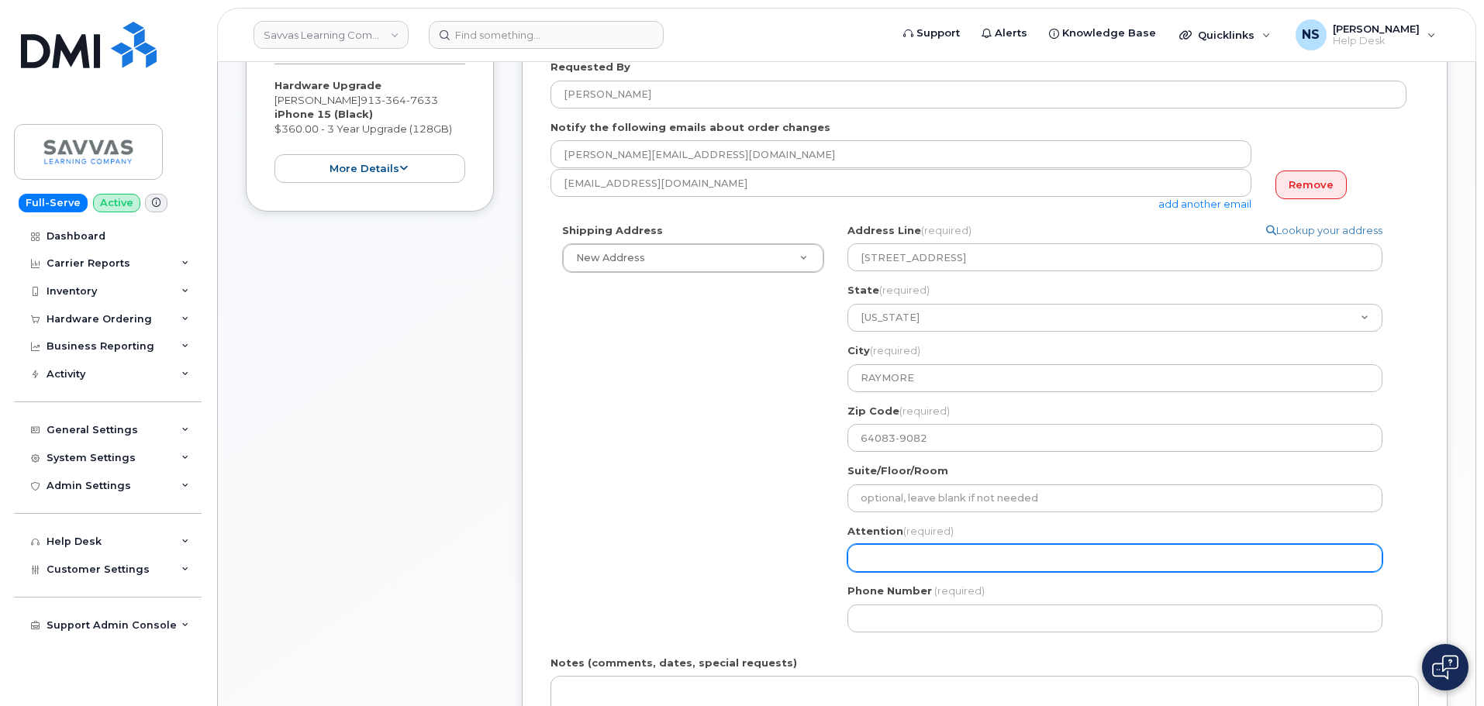
click at [929, 563] on input "Attention (required)" at bounding box center [1114, 558] width 535 height 28
select select
type input "R"
select select
type input "Re"
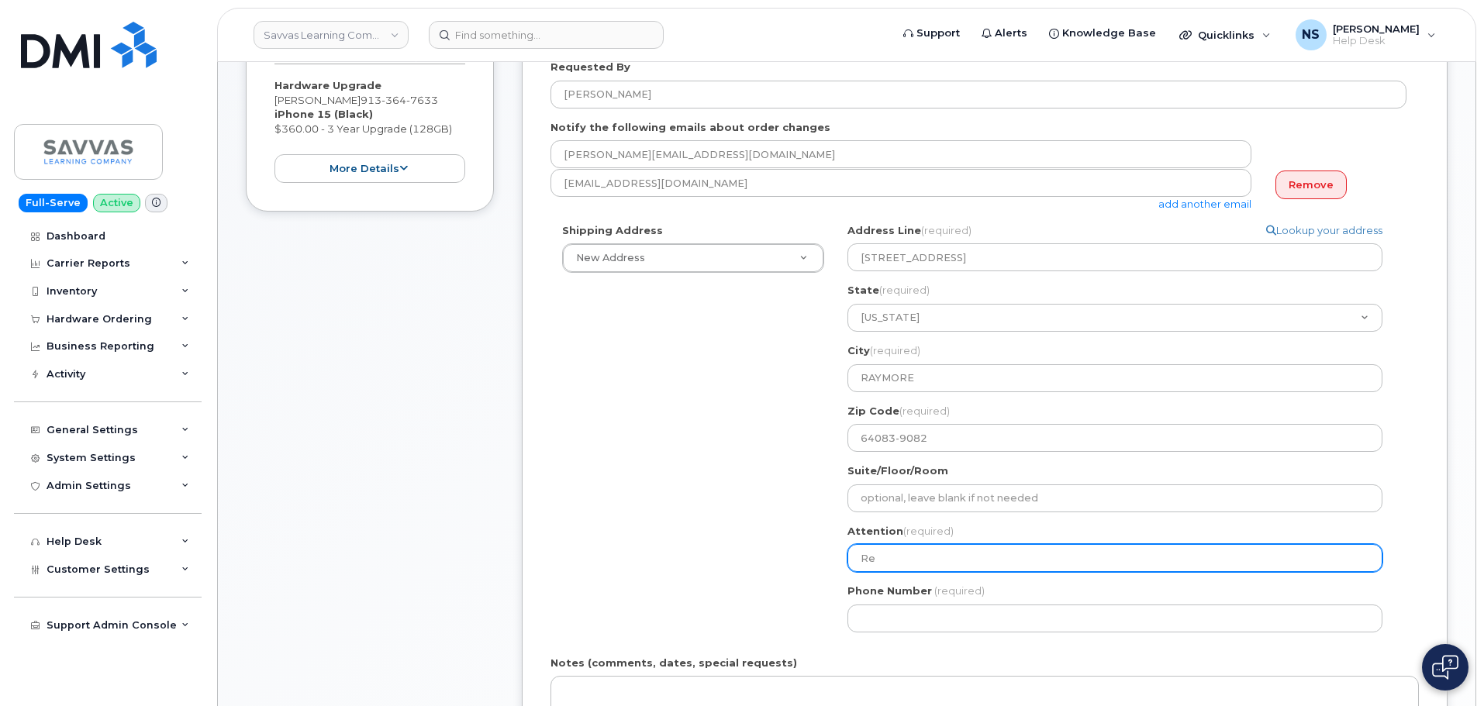
select select
type input "Reb"
select select
type input "Rebb"
select select
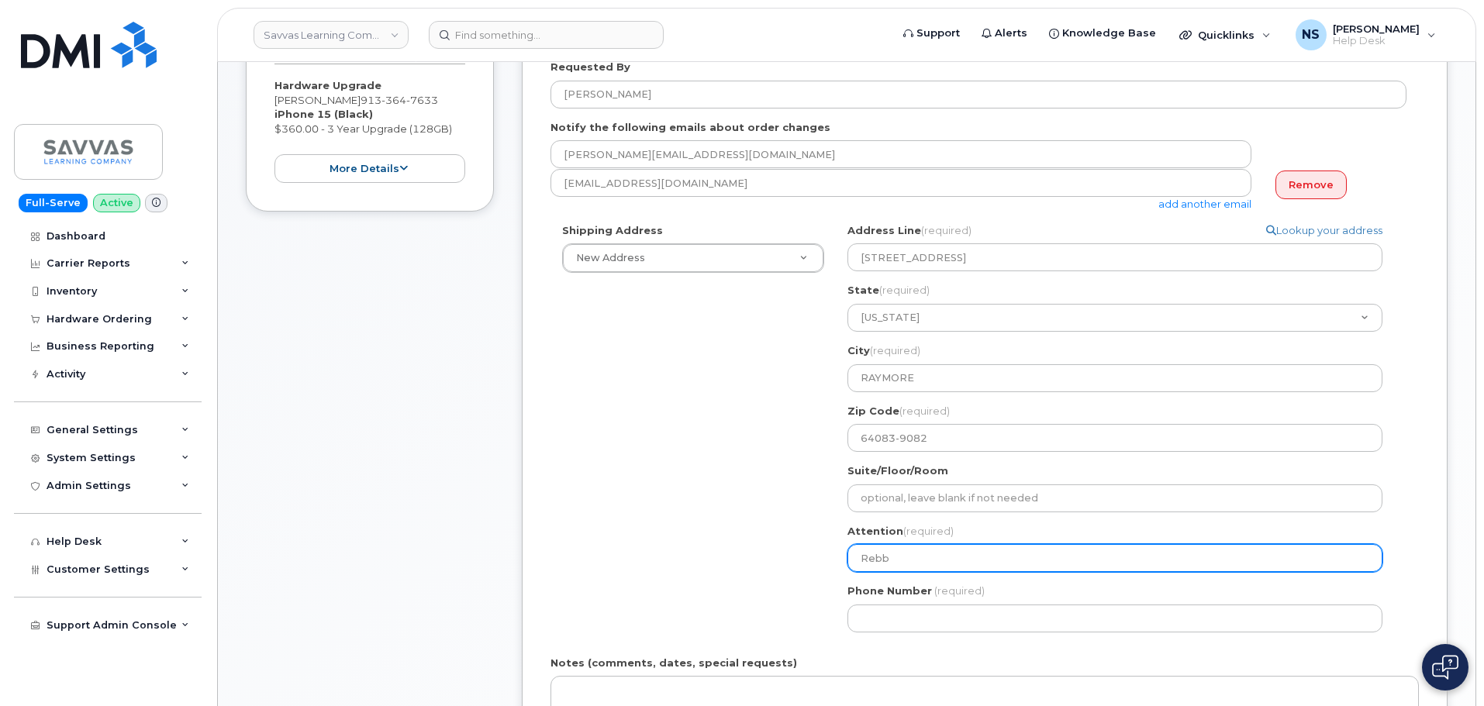
type input "Reb"
select select
type input "Rebe"
select select
type input "Rebec"
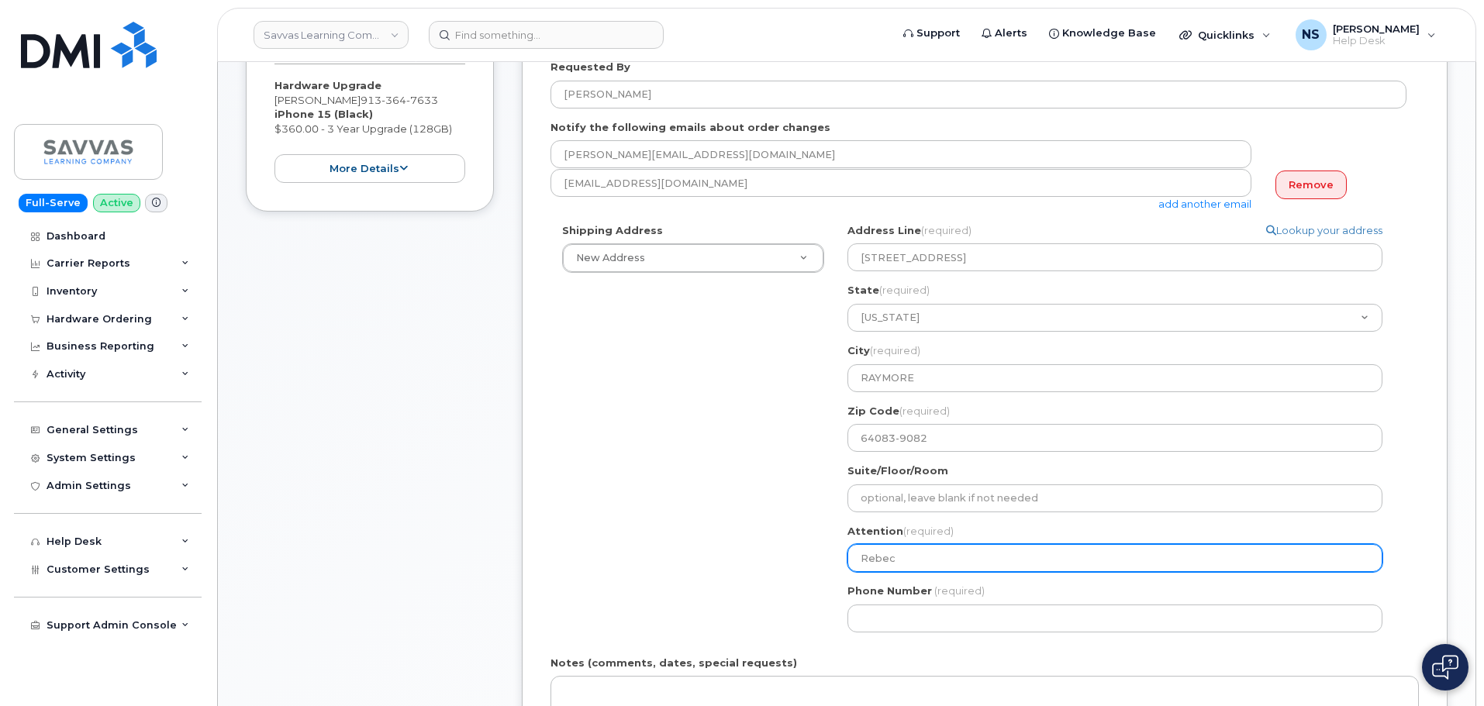
select select
type input "Rebecc"
select select
type input "Rebecca"
select select
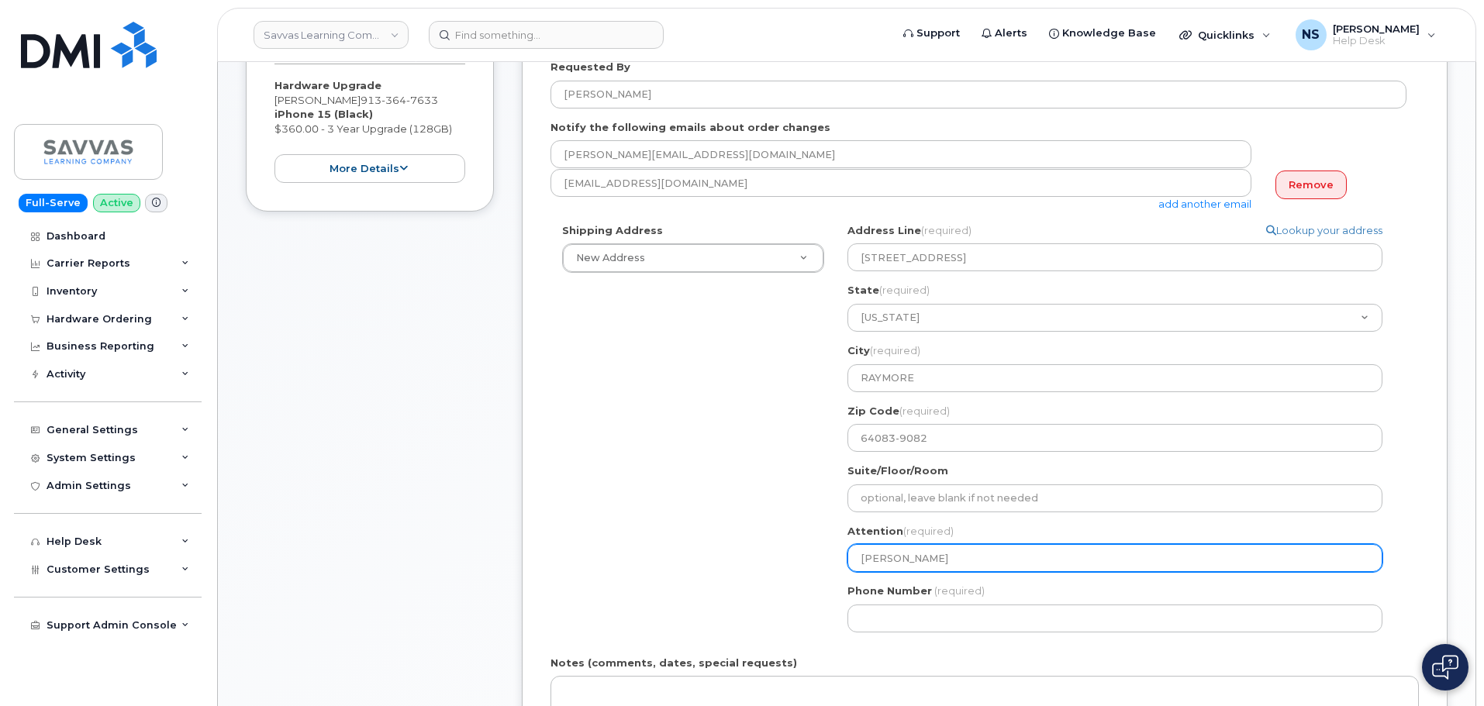
type input "Rebecca H"
select select
type input "Rebecca Ho"
select select
type input "Rebecca How"
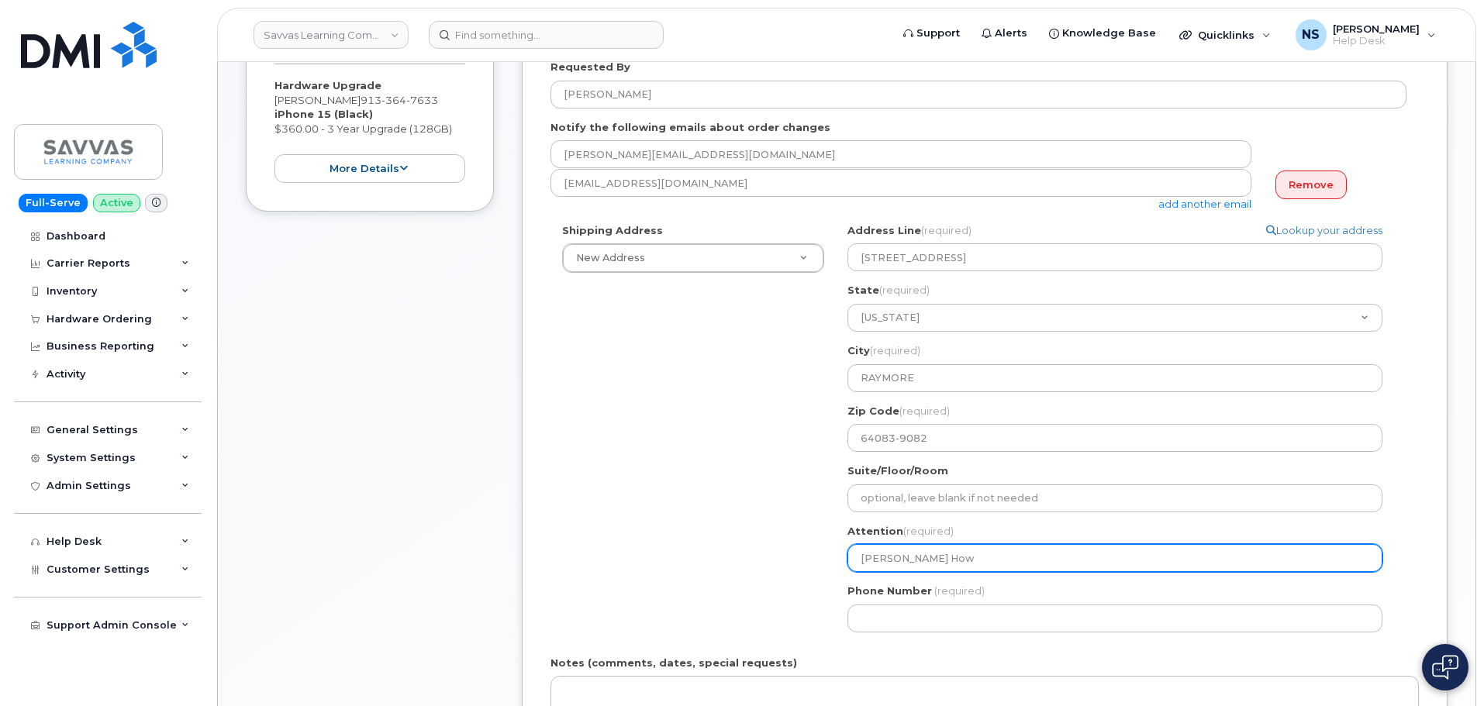
select select
type input "Rebecca Howa"
select select
type input "Rebecca Howar"
select select
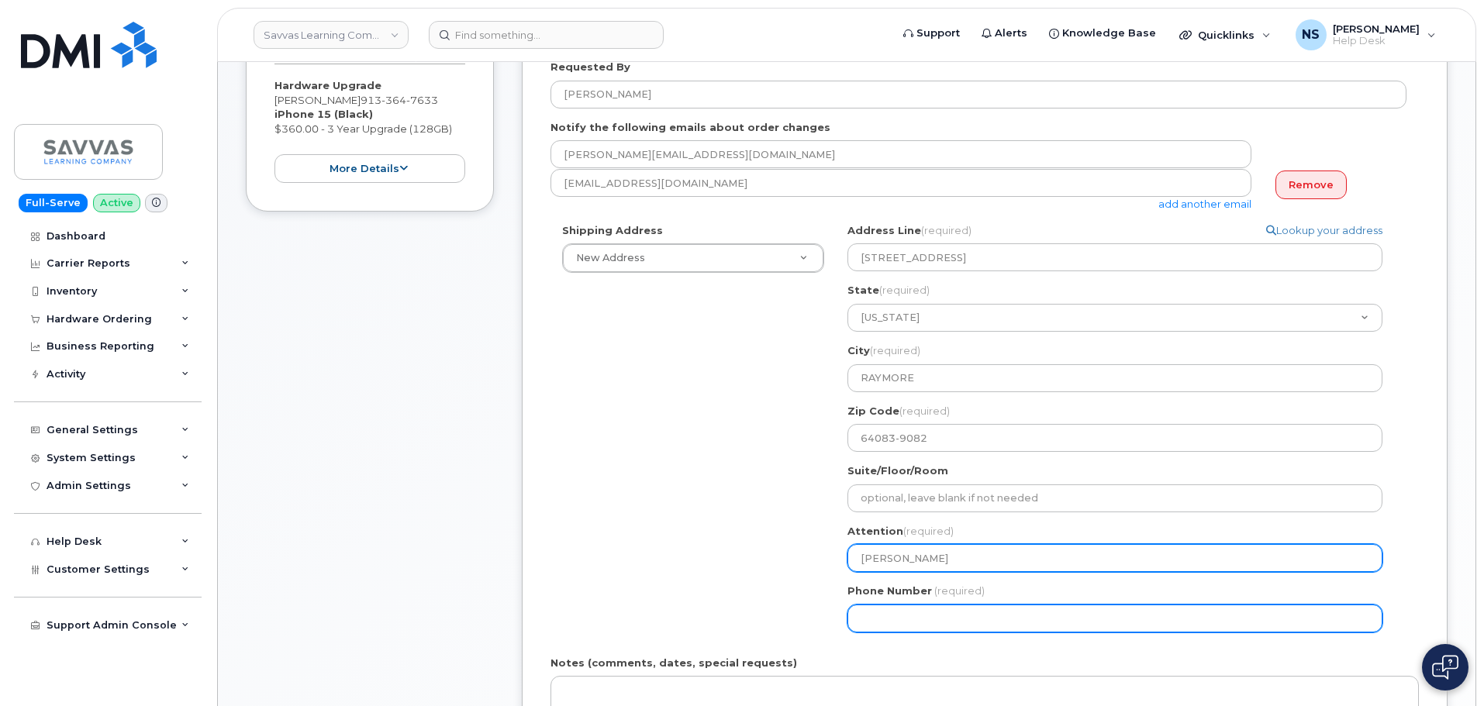
type input "Rebecca Howard"
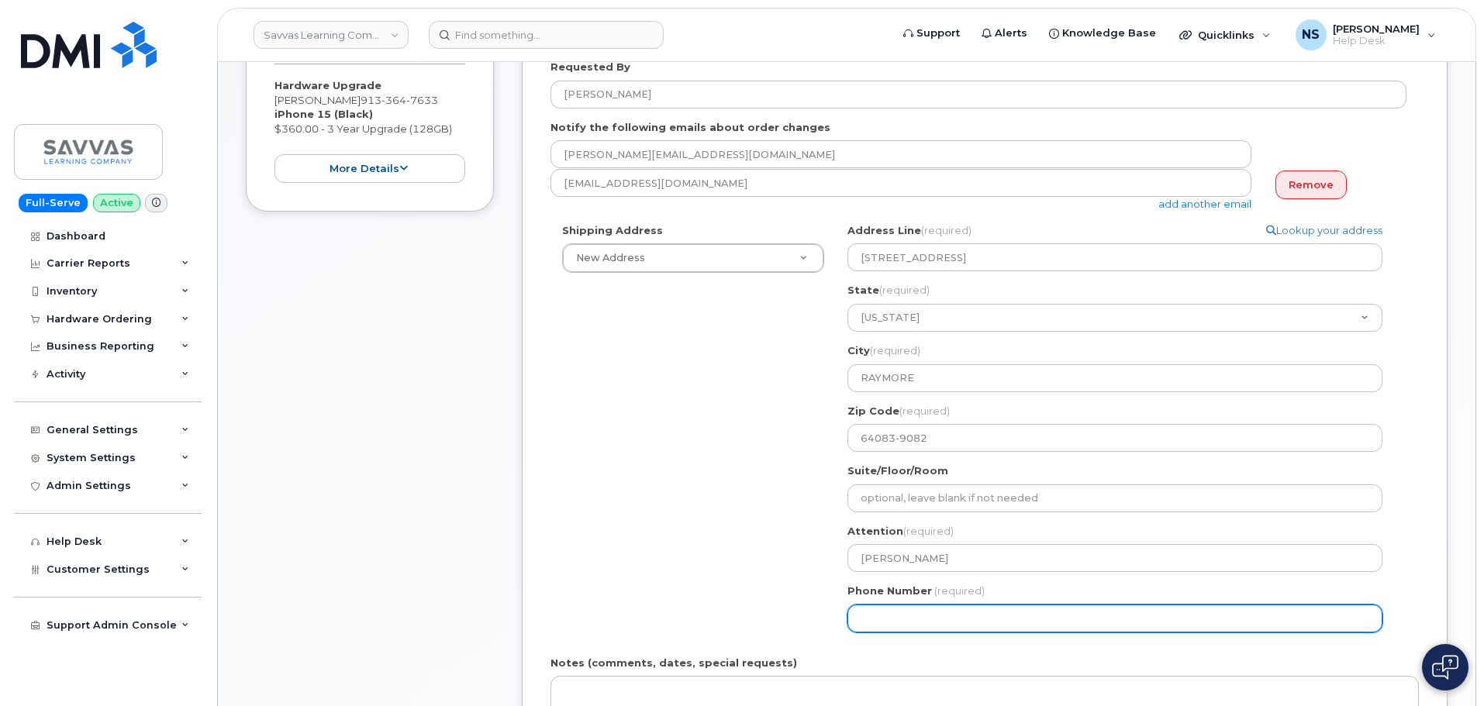
click at [923, 622] on input "Phone Number" at bounding box center [1114, 619] width 535 height 28
paste input "8165890734"
select select
type input "8165890734"
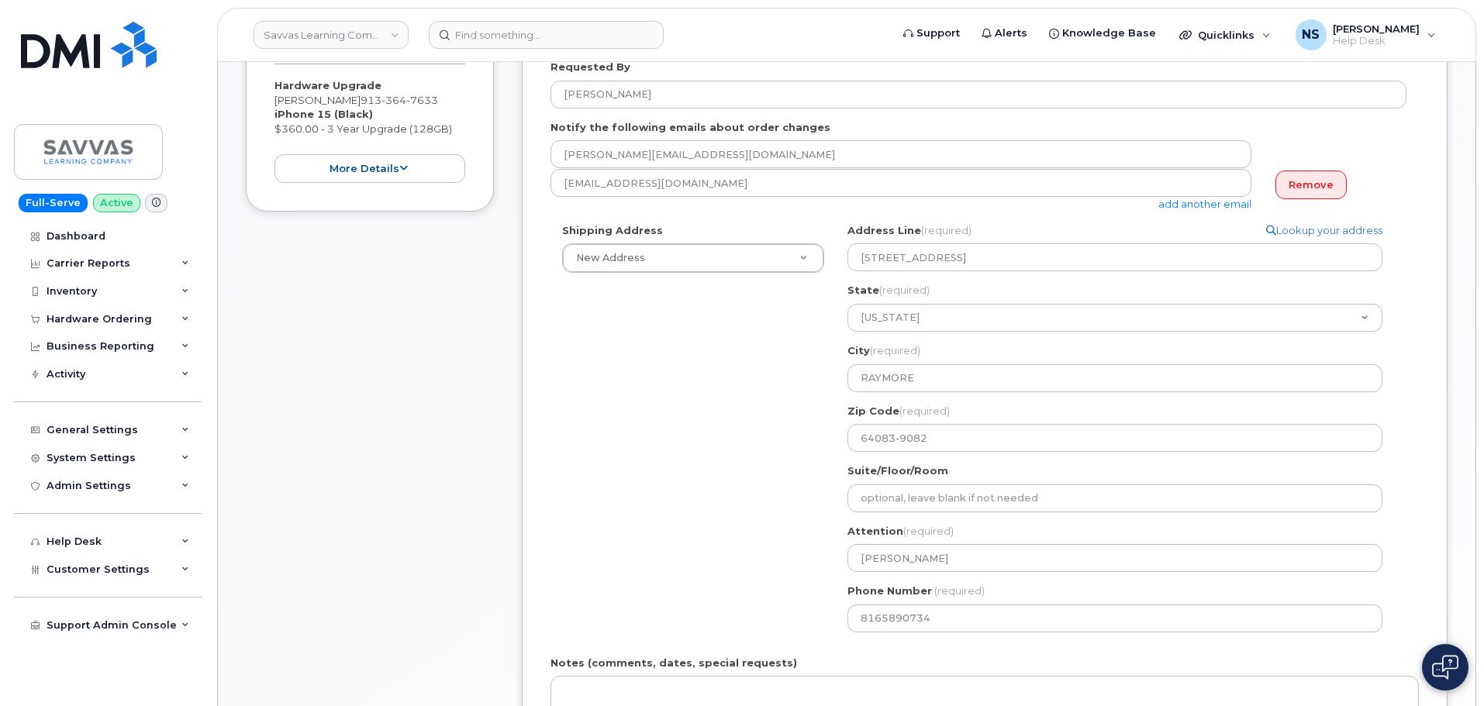
click at [662, 451] on div "Shipping Address New Address New Address 1667 Crestline Drive, Atlanta, GA 3034…" at bounding box center [978, 433] width 856 height 421
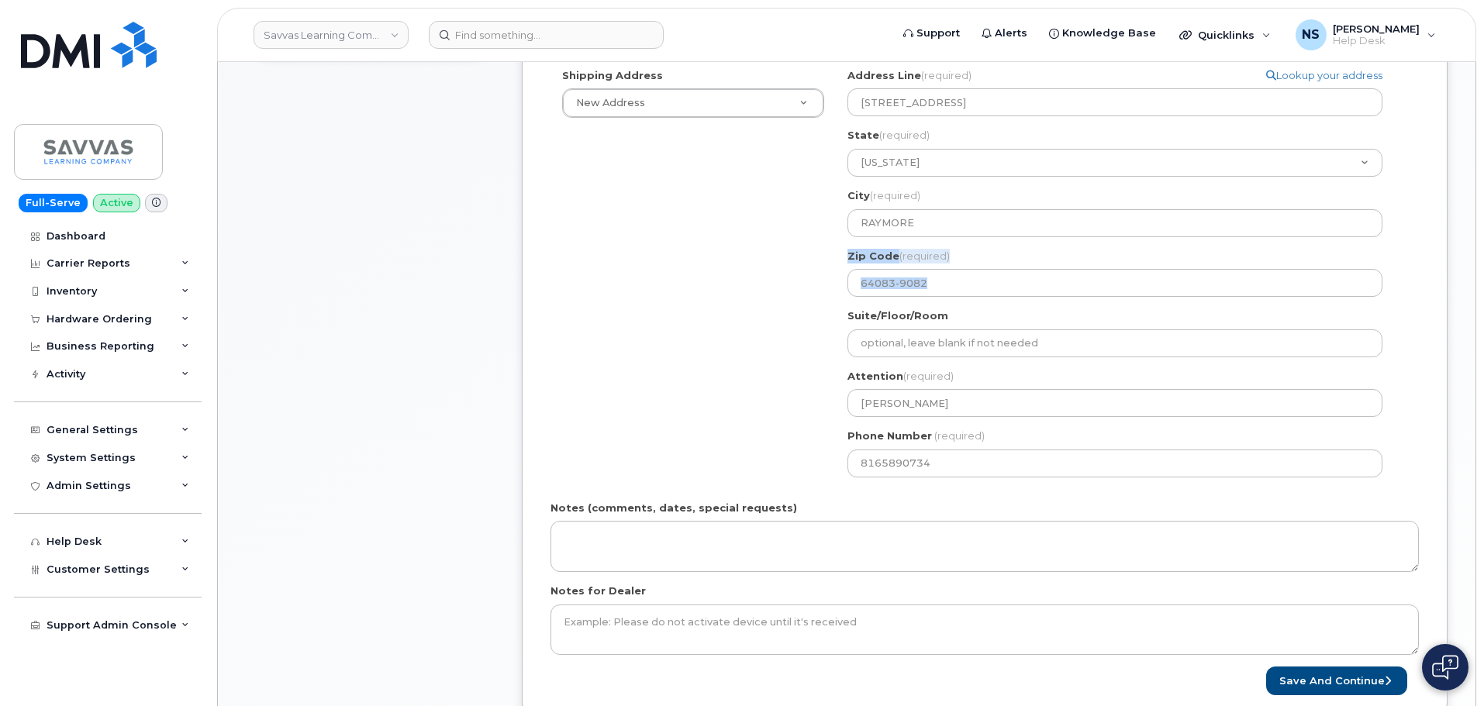
click at [722, 319] on div "Shipping Address New Address New Address 1667 Crestline Drive, Atlanta, GA 3034…" at bounding box center [978, 278] width 856 height 421
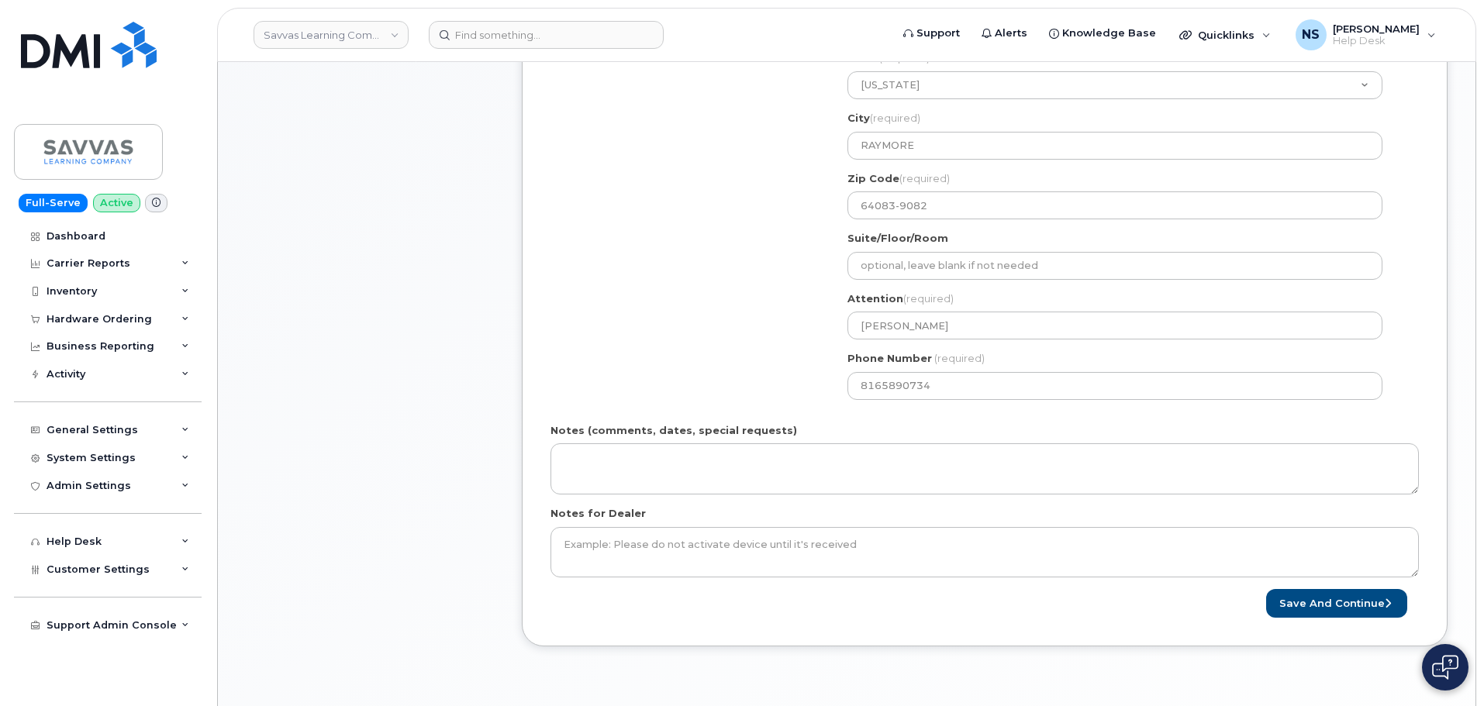
click at [663, 258] on div "Shipping Address New Address New Address 1667 Crestline Drive, Atlanta, GA 3034…" at bounding box center [978, 201] width 856 height 421
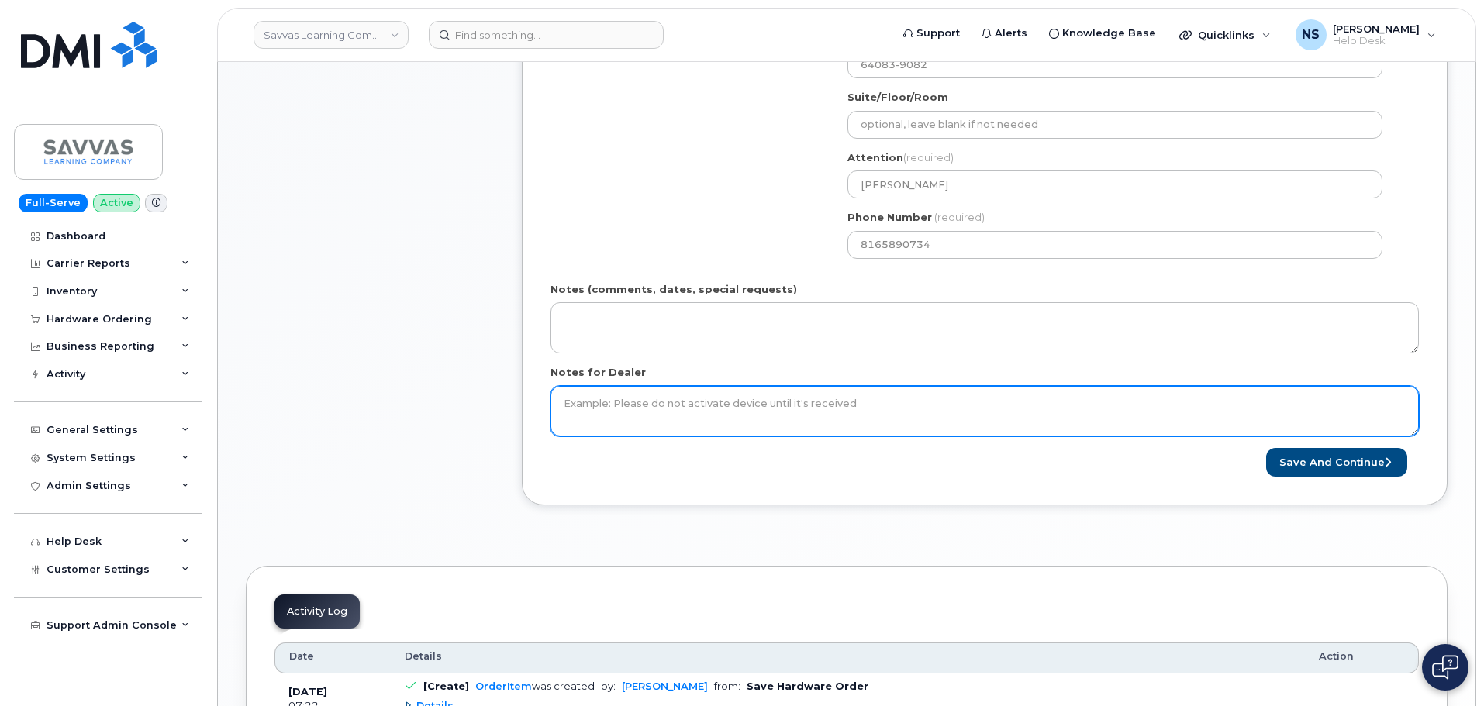
scroll to position [775, 0]
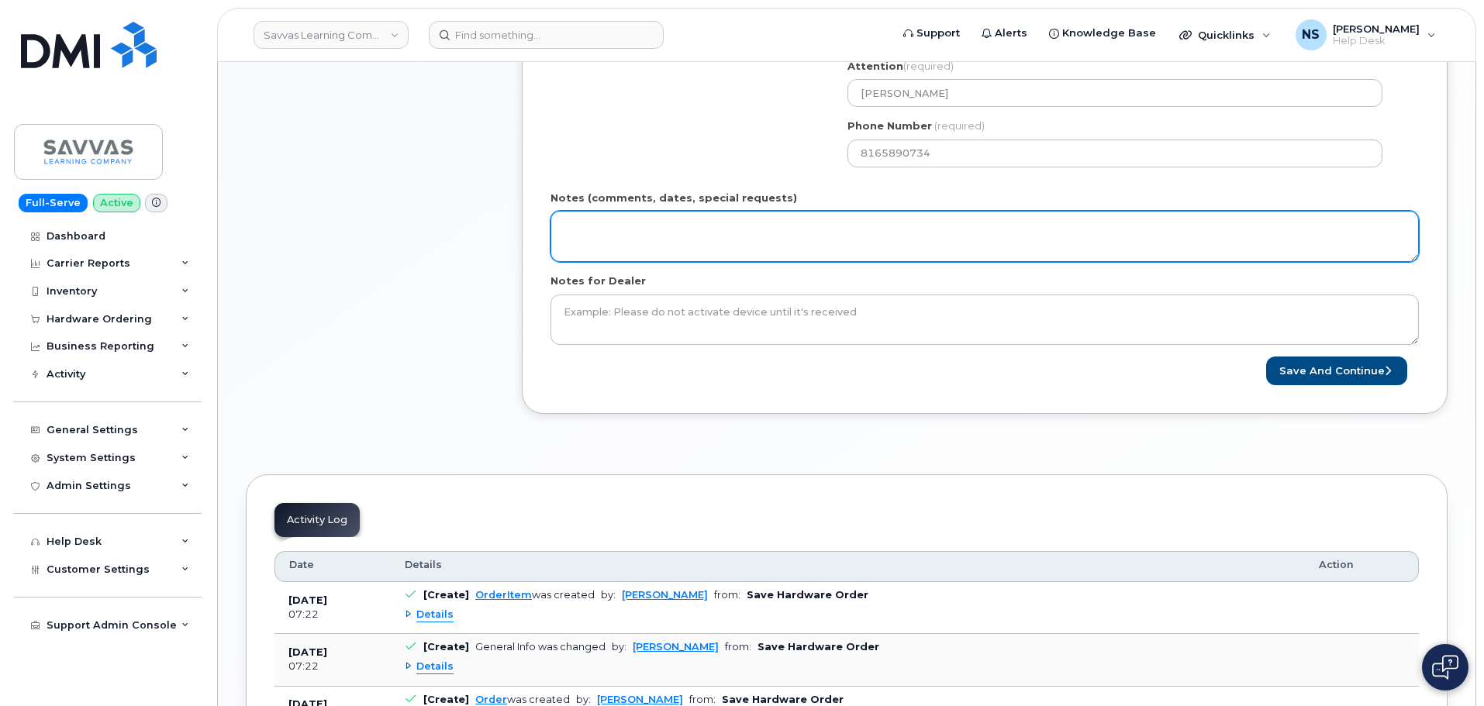
click at [673, 244] on textarea "Notes (comments, dates, special requests)" at bounding box center [984, 236] width 868 height 51
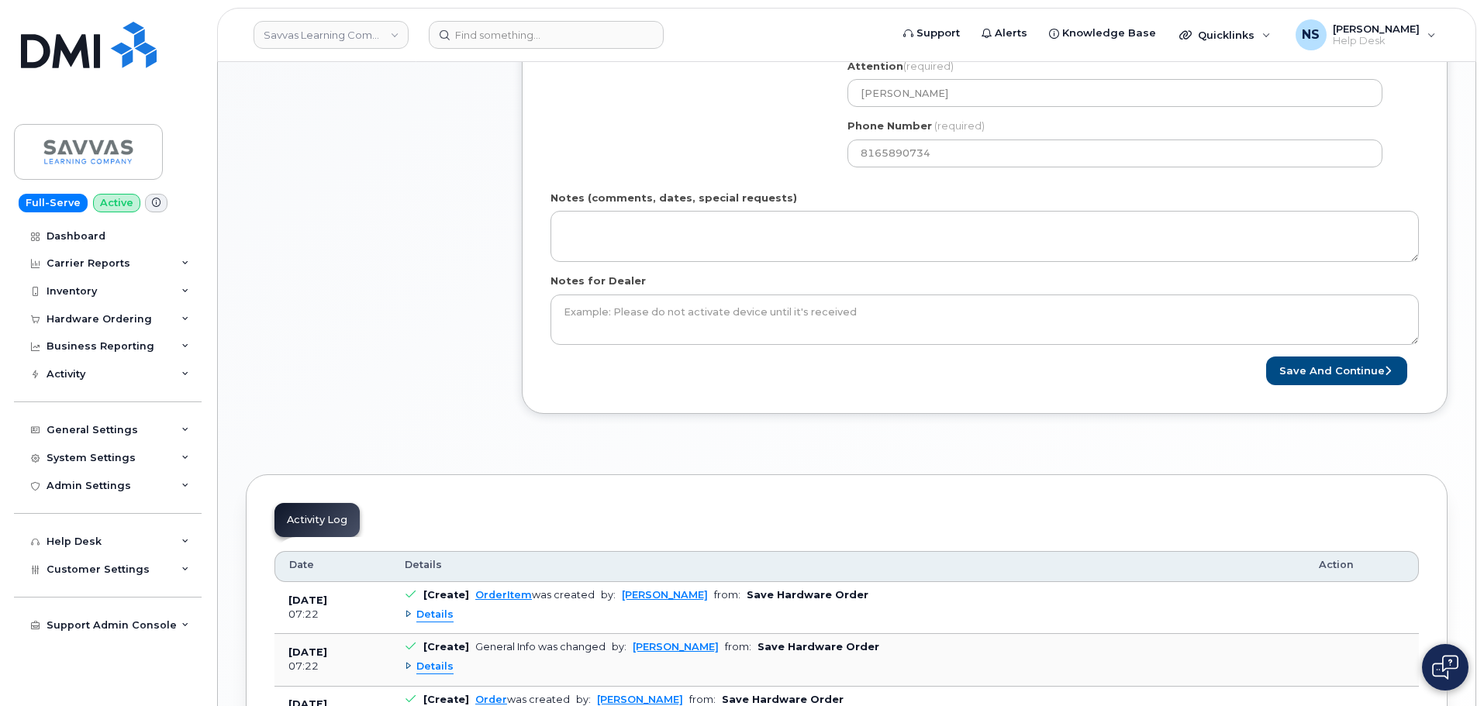
drag, startPoint x: 747, startPoint y: 149, endPoint x: 743, endPoint y: 166, distance: 17.5
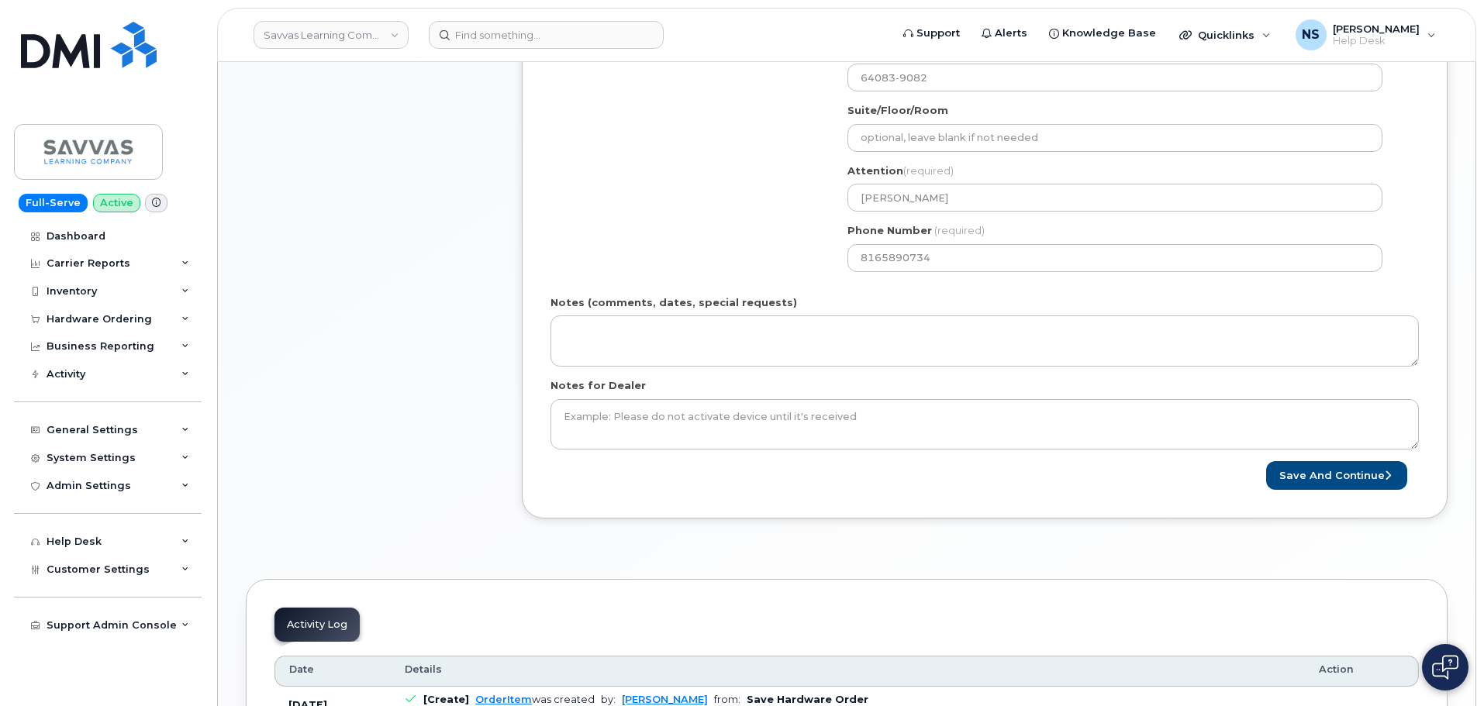
scroll to position [698, 0]
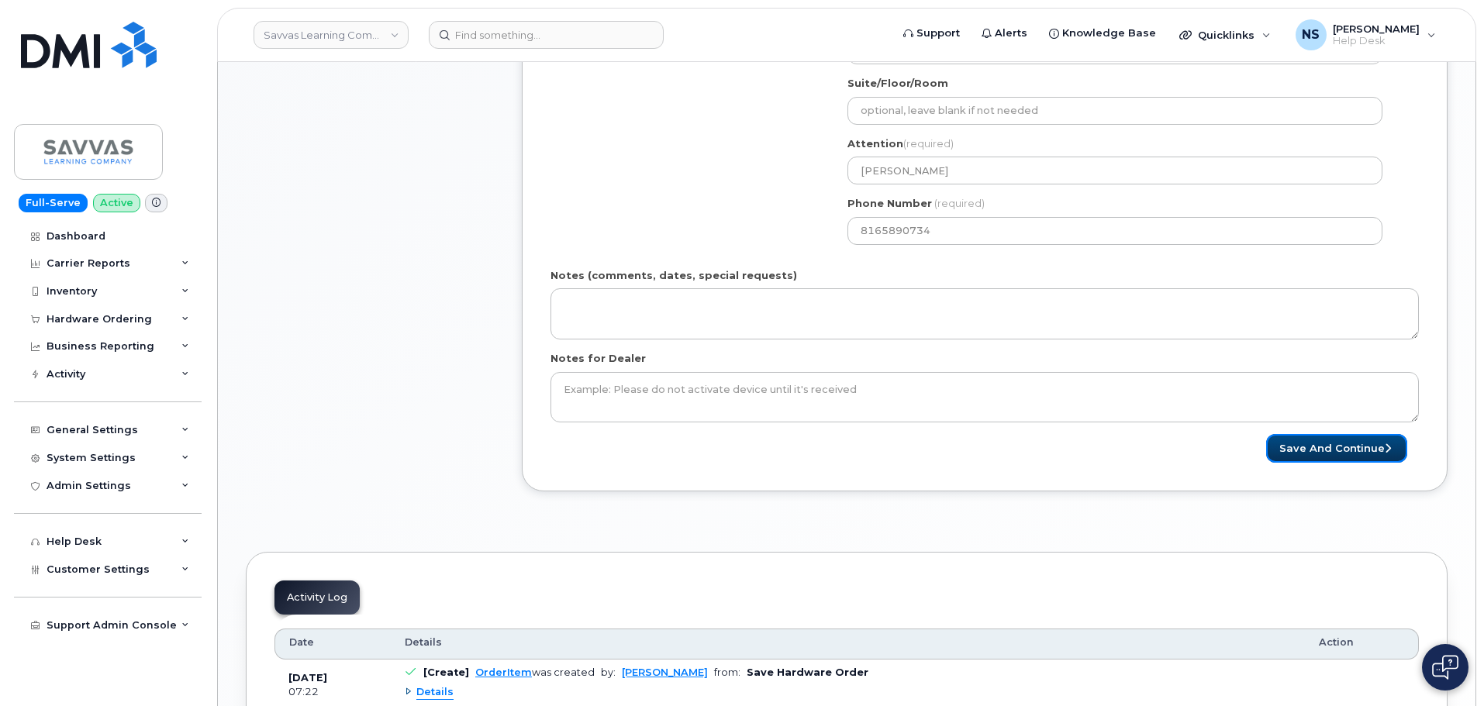
drag, startPoint x: 1329, startPoint y: 451, endPoint x: 1297, endPoint y: 492, distance: 51.9
click at [1329, 452] on button "Save and Continue" at bounding box center [1336, 448] width 141 height 29
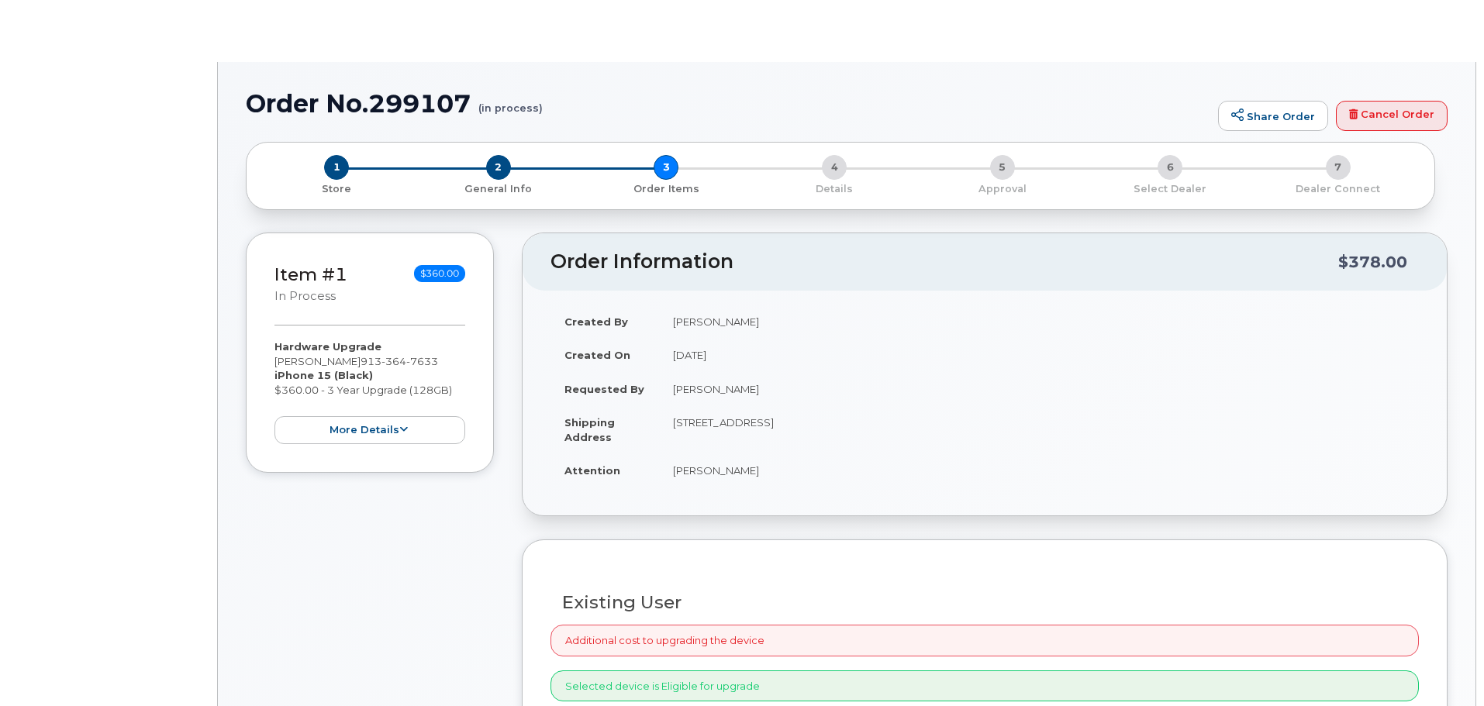
type input "[PERSON_NAME]"
select select "2015738"
radio input "true"
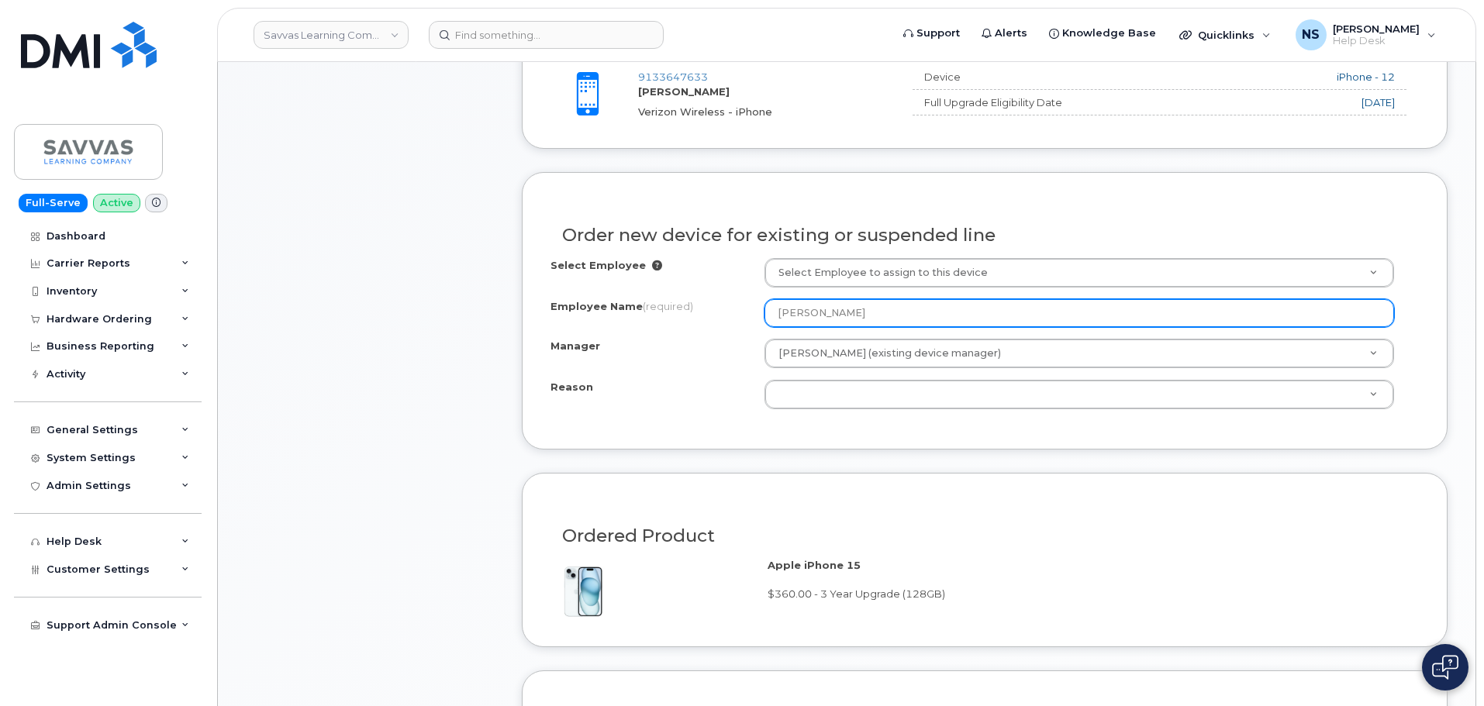
scroll to position [620, 0]
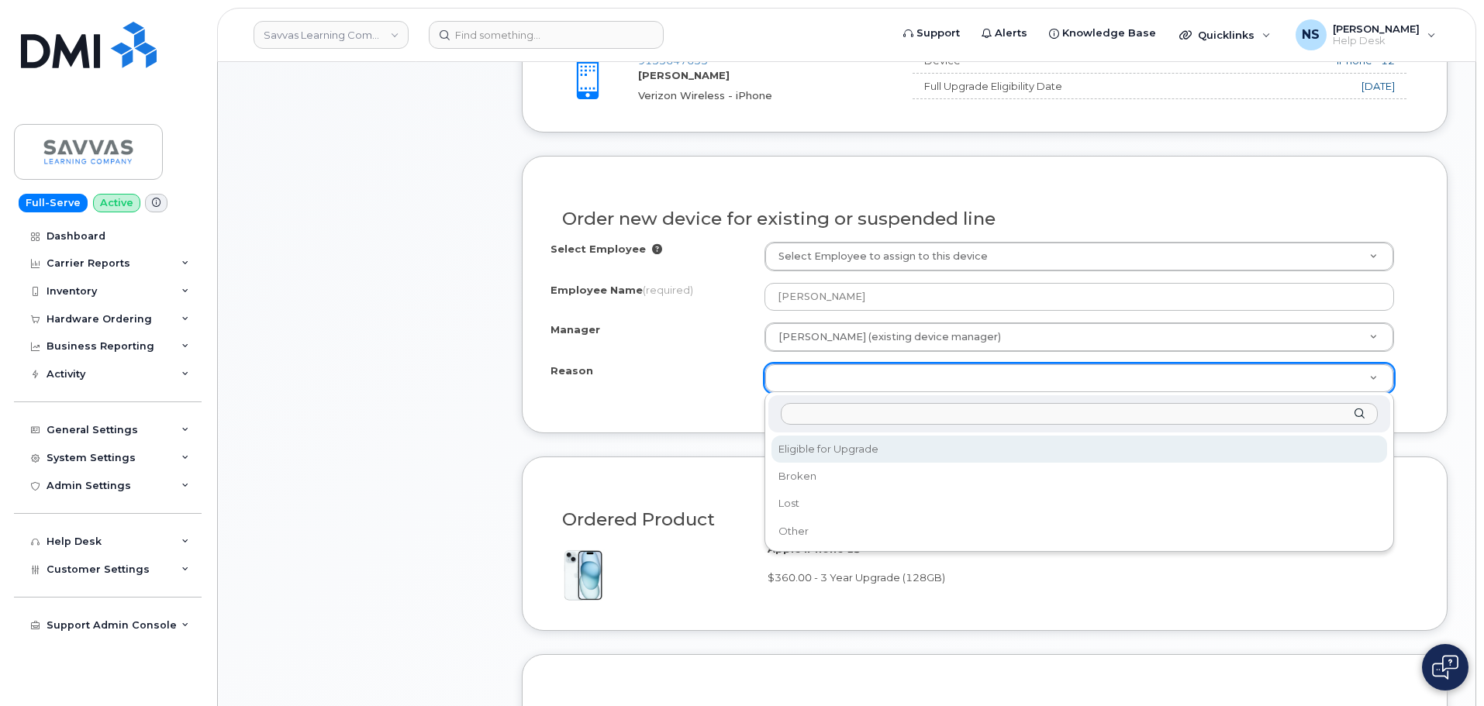
drag, startPoint x: 818, startPoint y: 450, endPoint x: 797, endPoint y: 454, distance: 21.3
select select "eligible_for_upgrade"
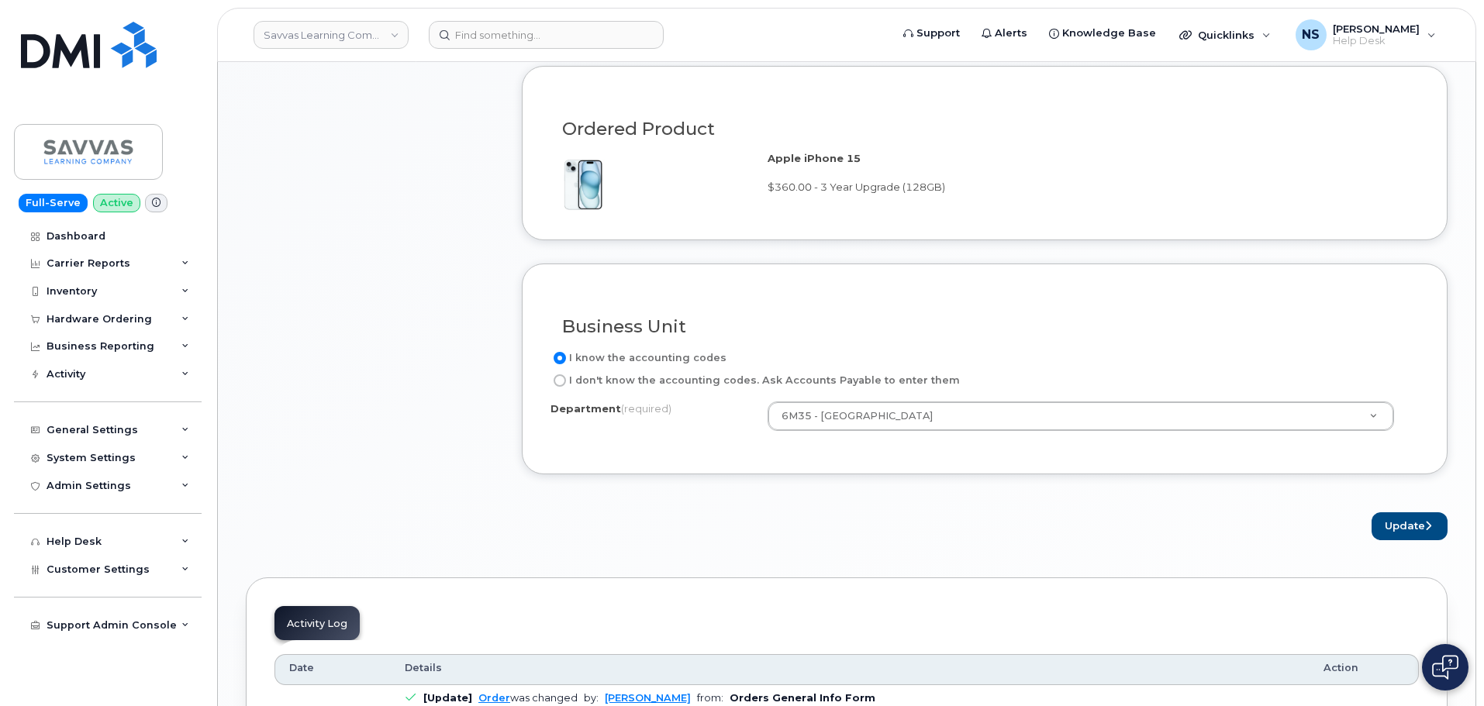
scroll to position [1163, 0]
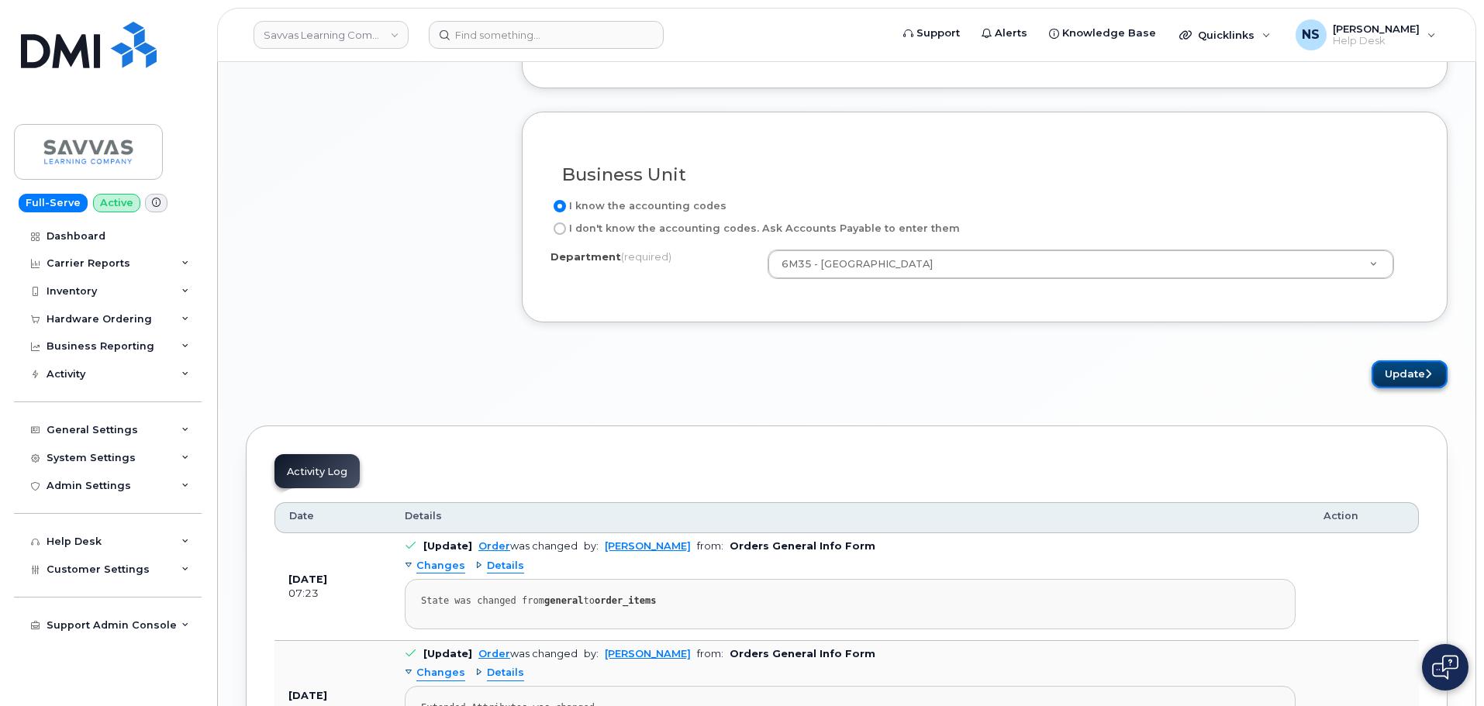
click at [1376, 374] on button "Update" at bounding box center [1409, 374] width 76 height 29
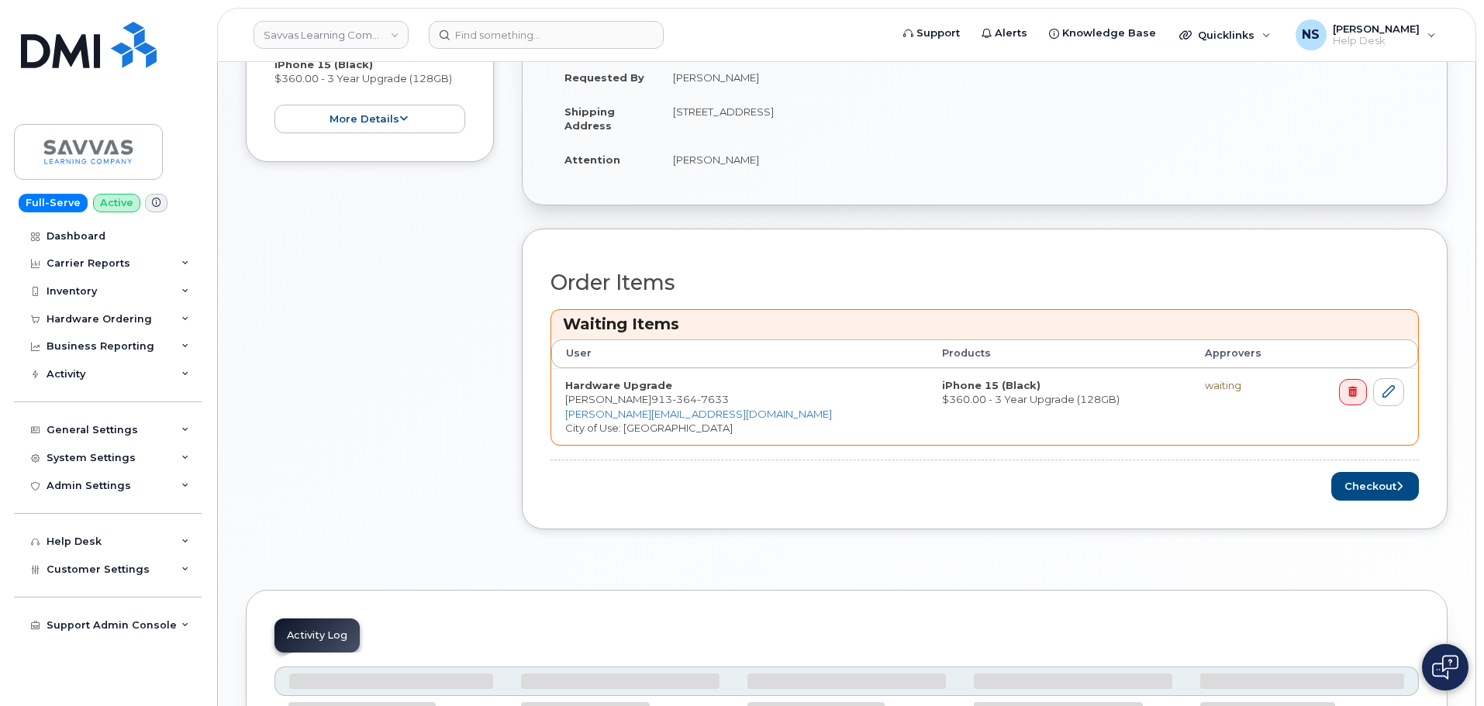
scroll to position [543, 0]
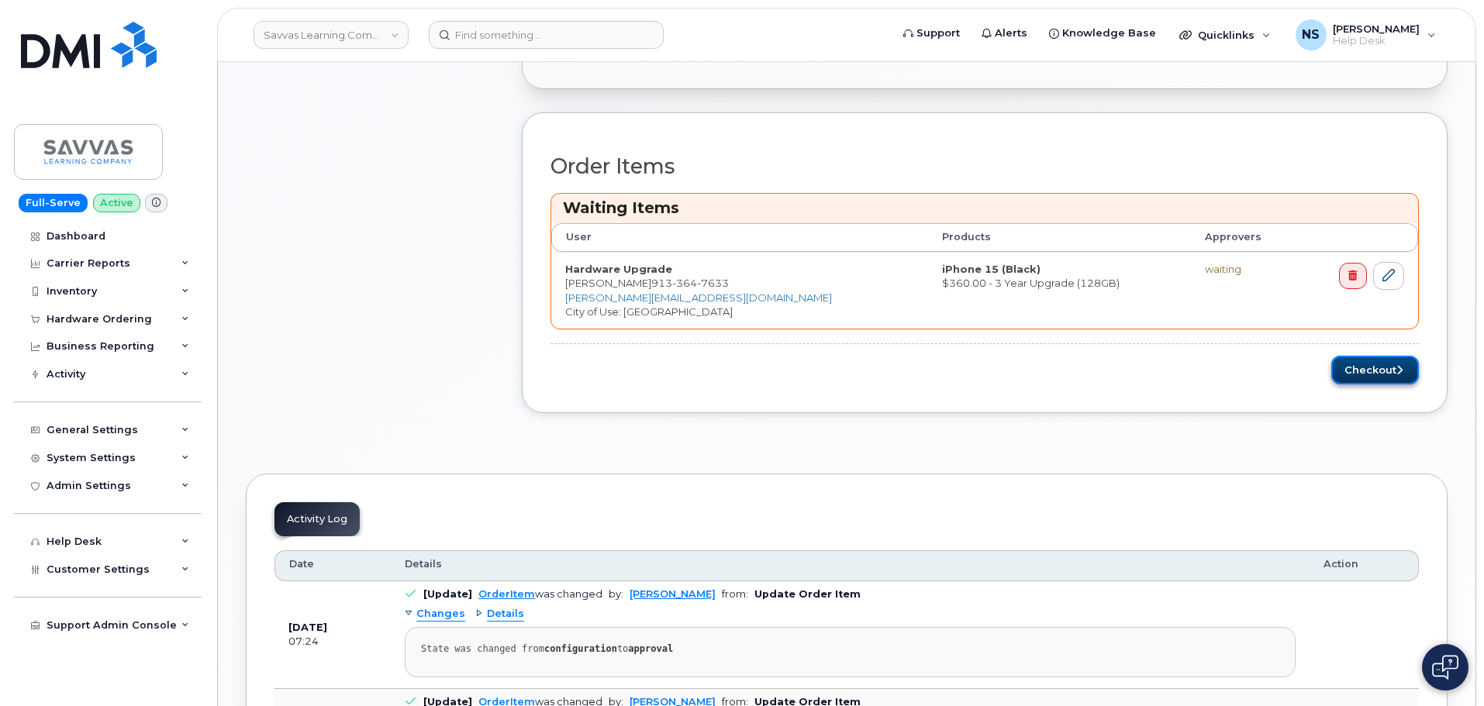
click at [1374, 378] on button "Checkout" at bounding box center [1375, 370] width 88 height 29
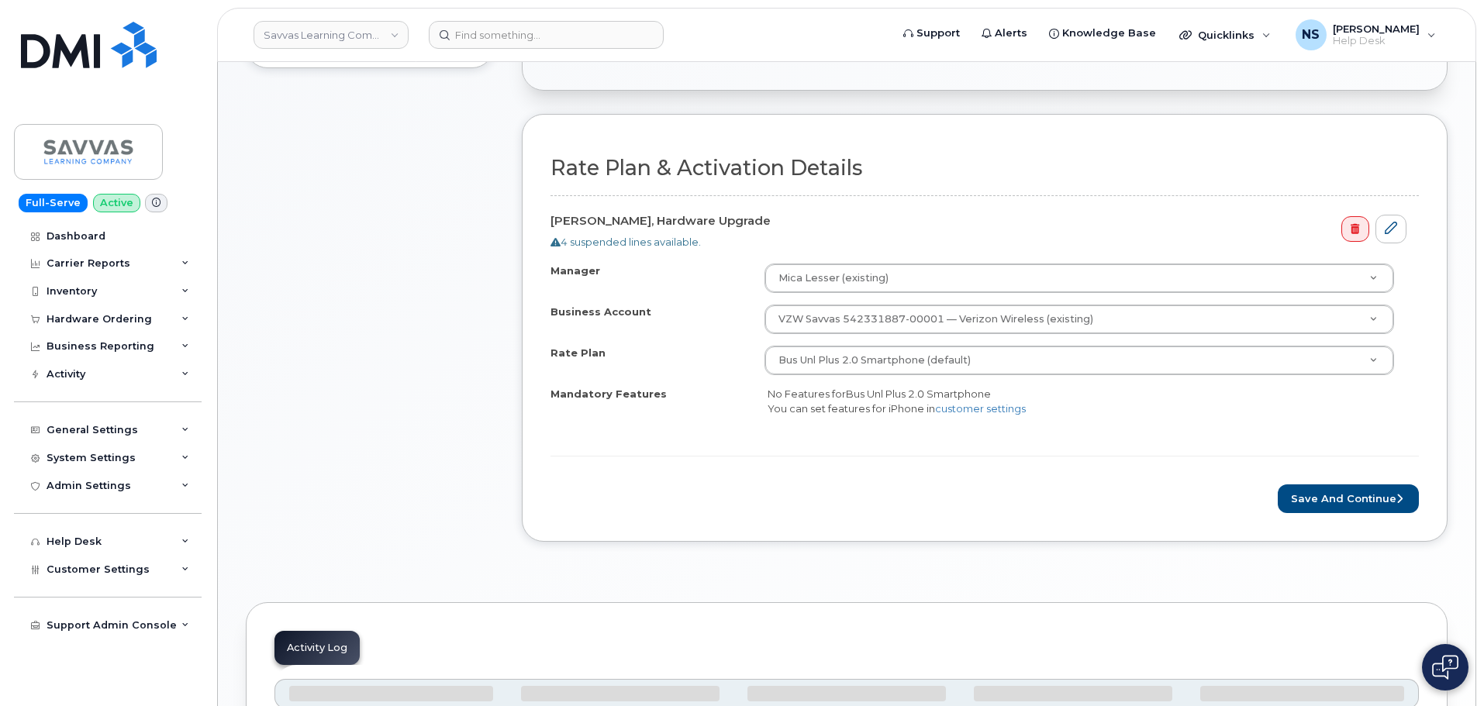
scroll to position [465, 0]
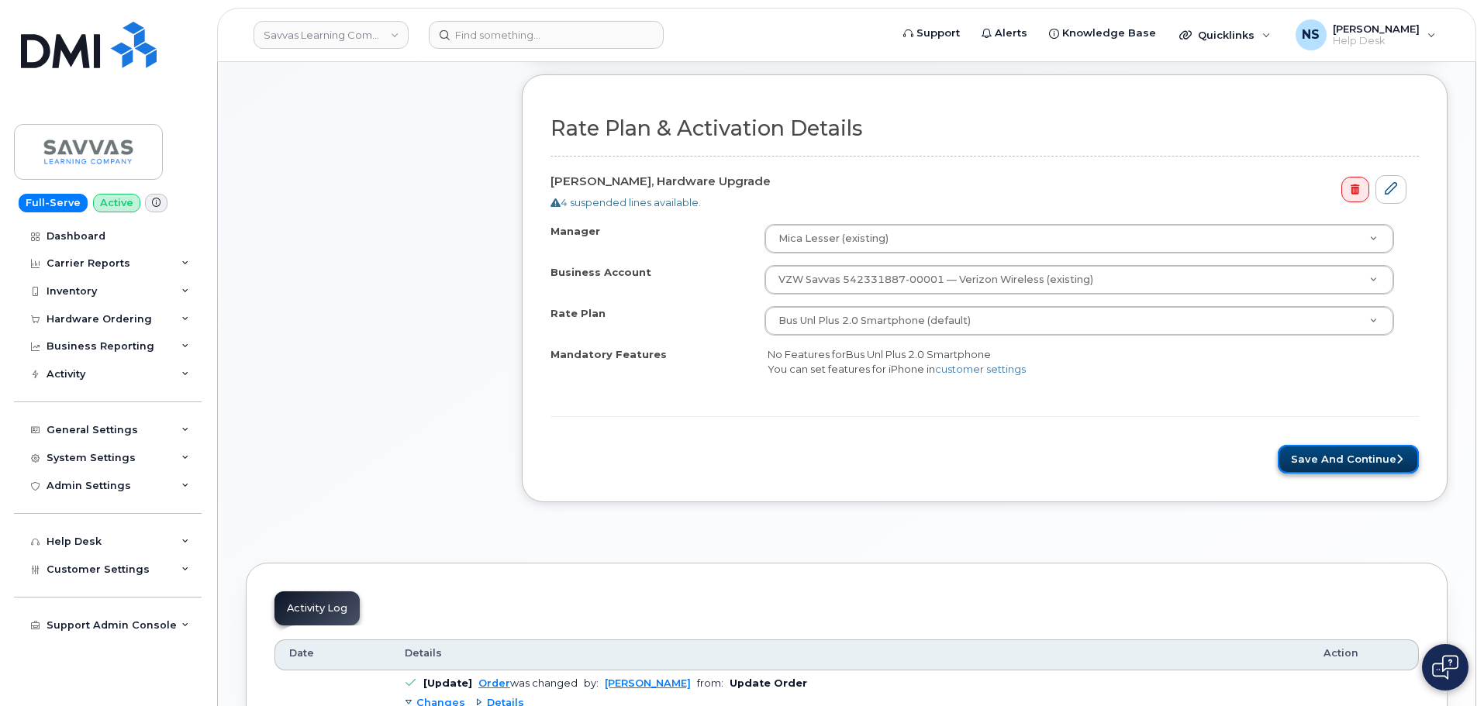
click at [1326, 460] on button "Save and Continue" at bounding box center [1348, 459] width 141 height 29
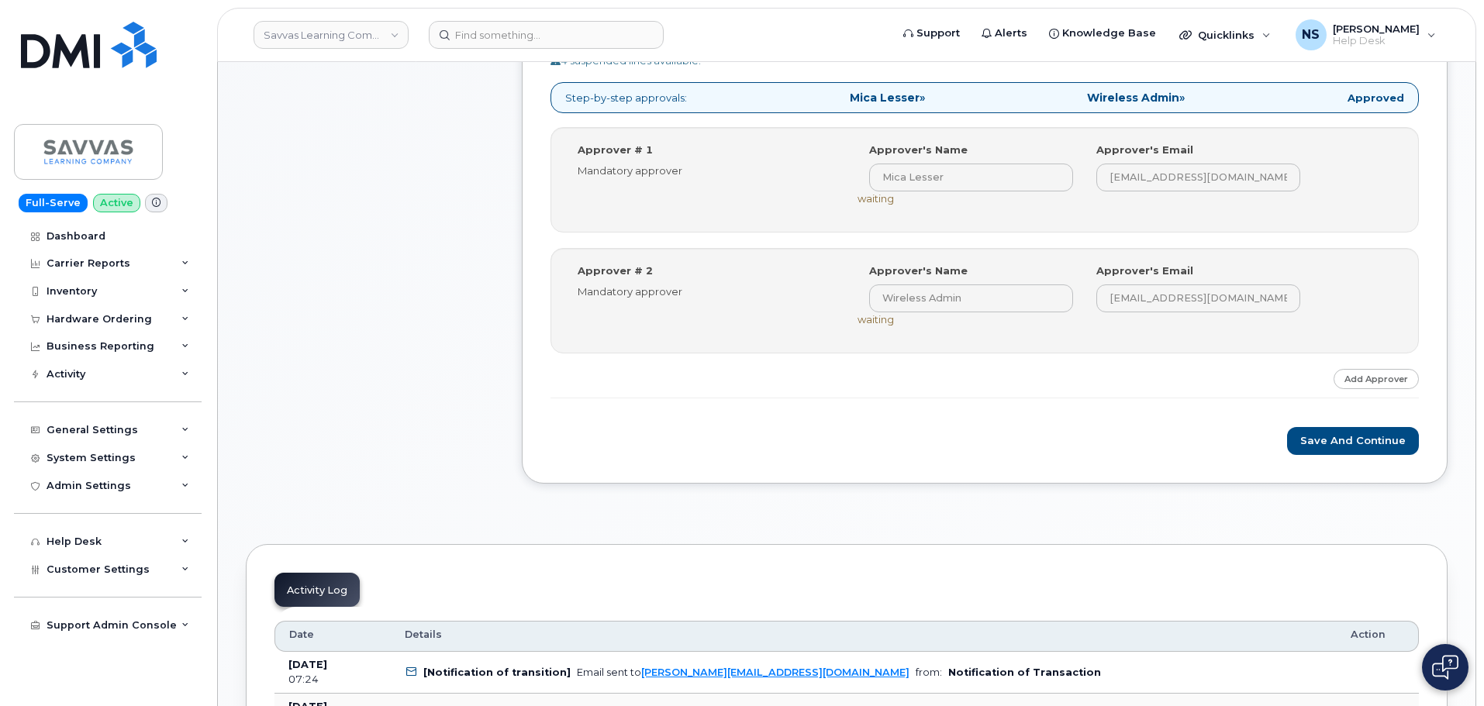
scroll to position [543, 0]
click at [1350, 440] on button "Save and Continue" at bounding box center [1353, 440] width 132 height 29
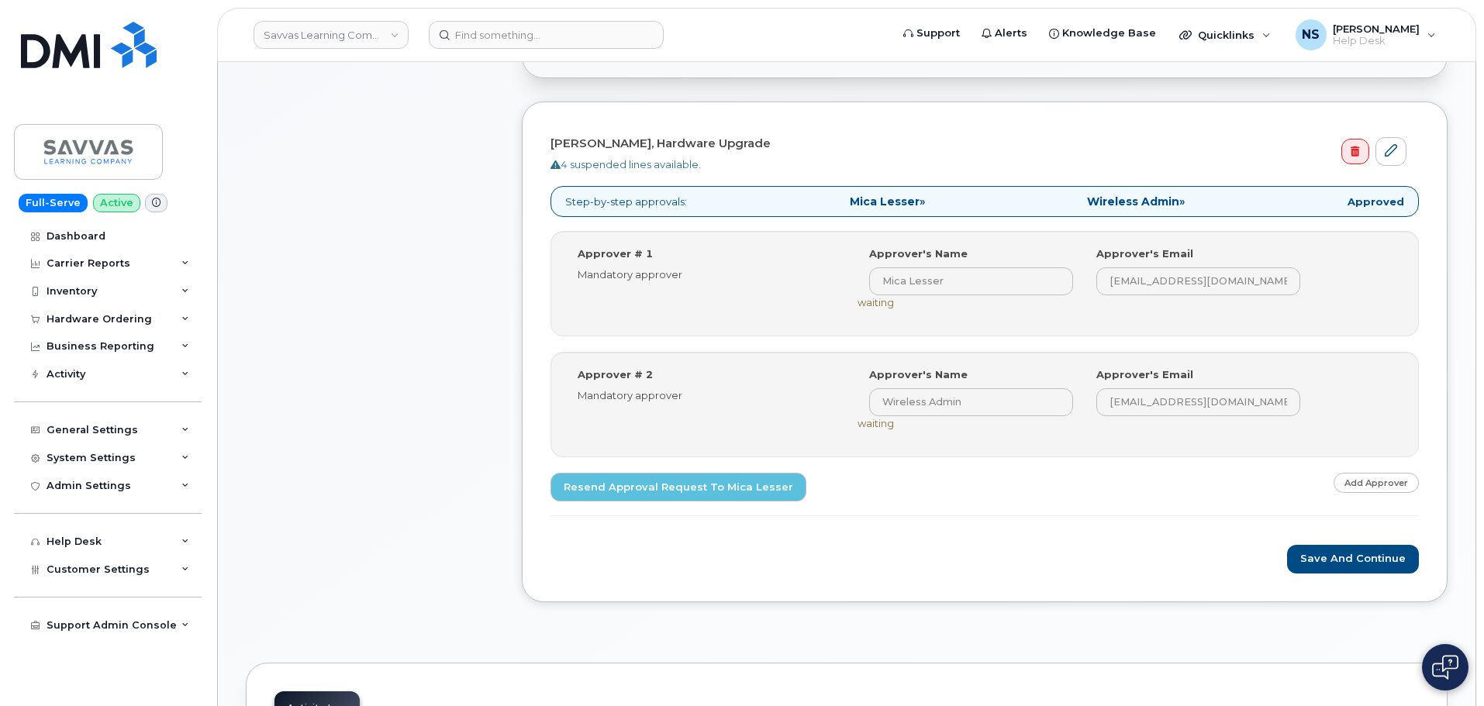
scroll to position [465, 0]
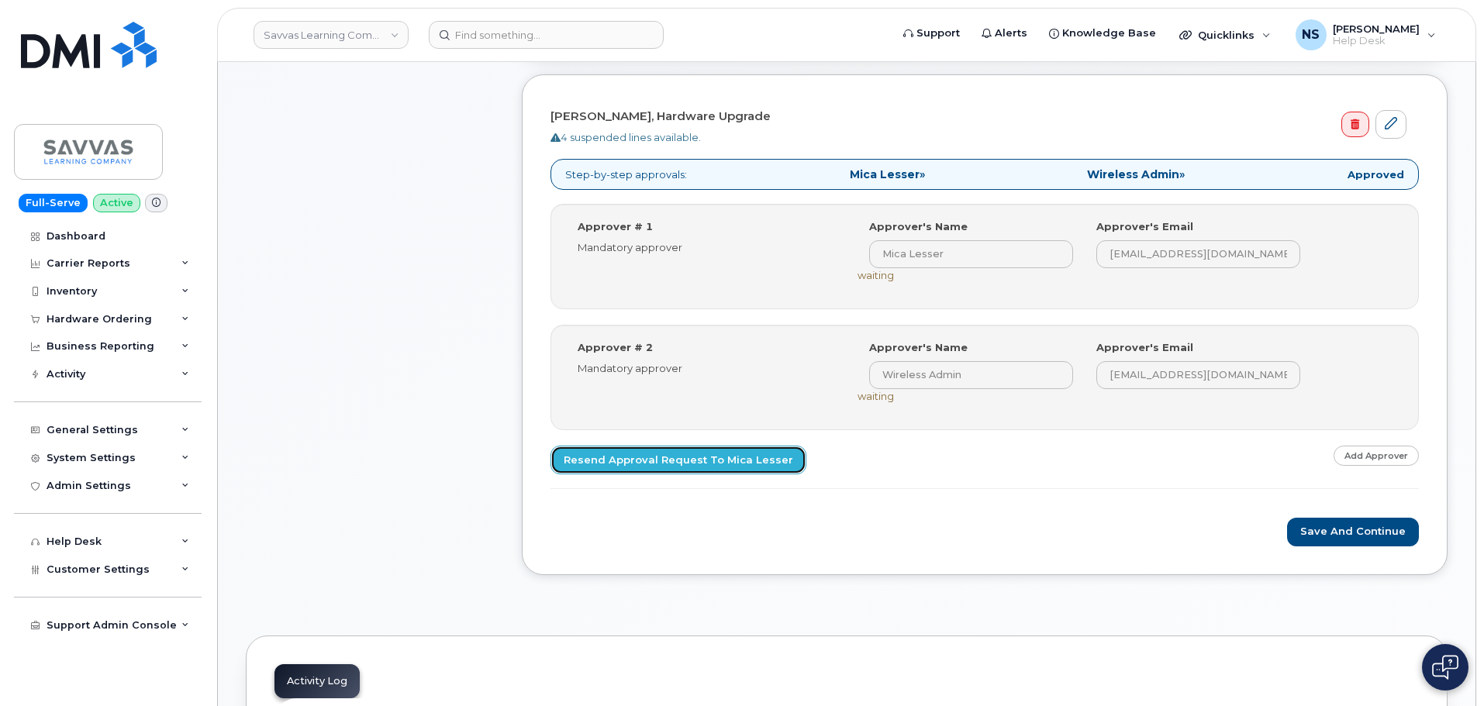
click at [700, 460] on link "Resend Approval Request to Mica Lesser" at bounding box center [678, 460] width 256 height 29
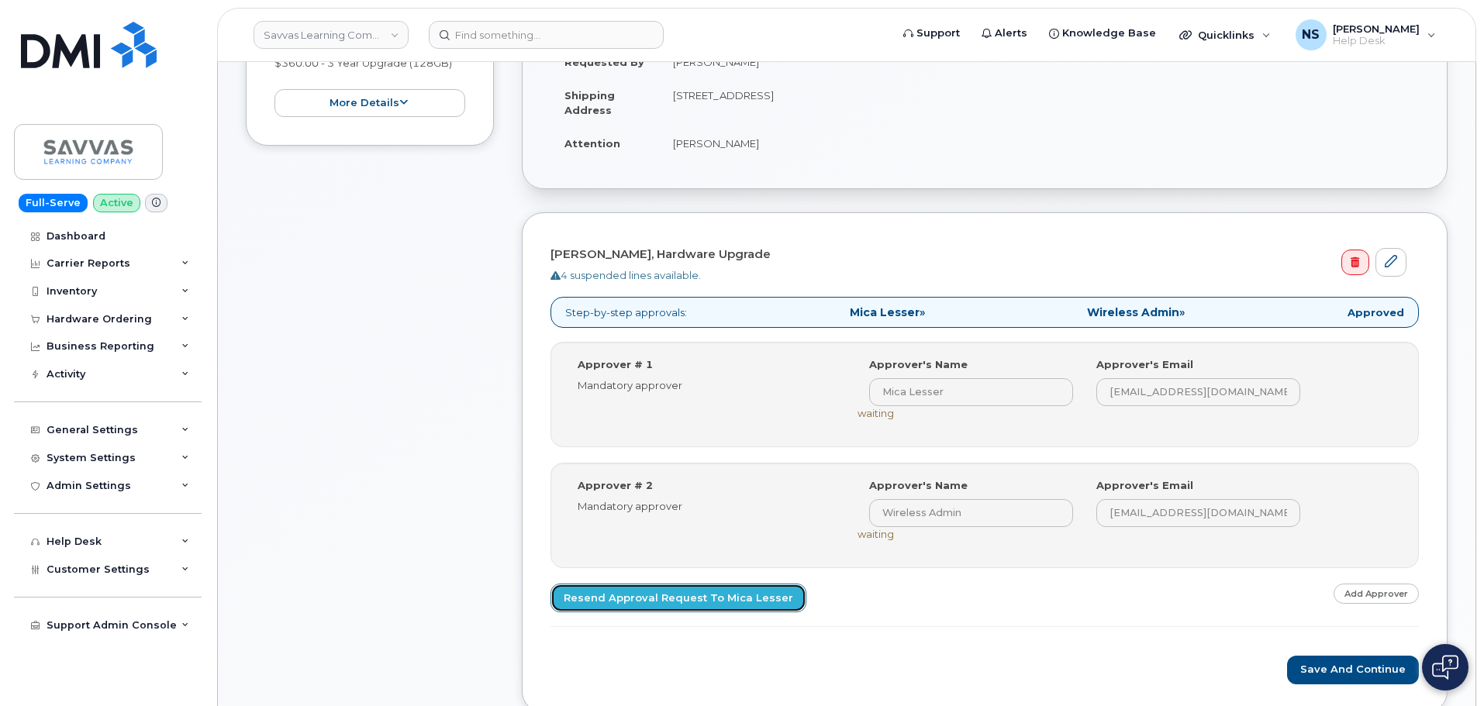
scroll to position [0, 0]
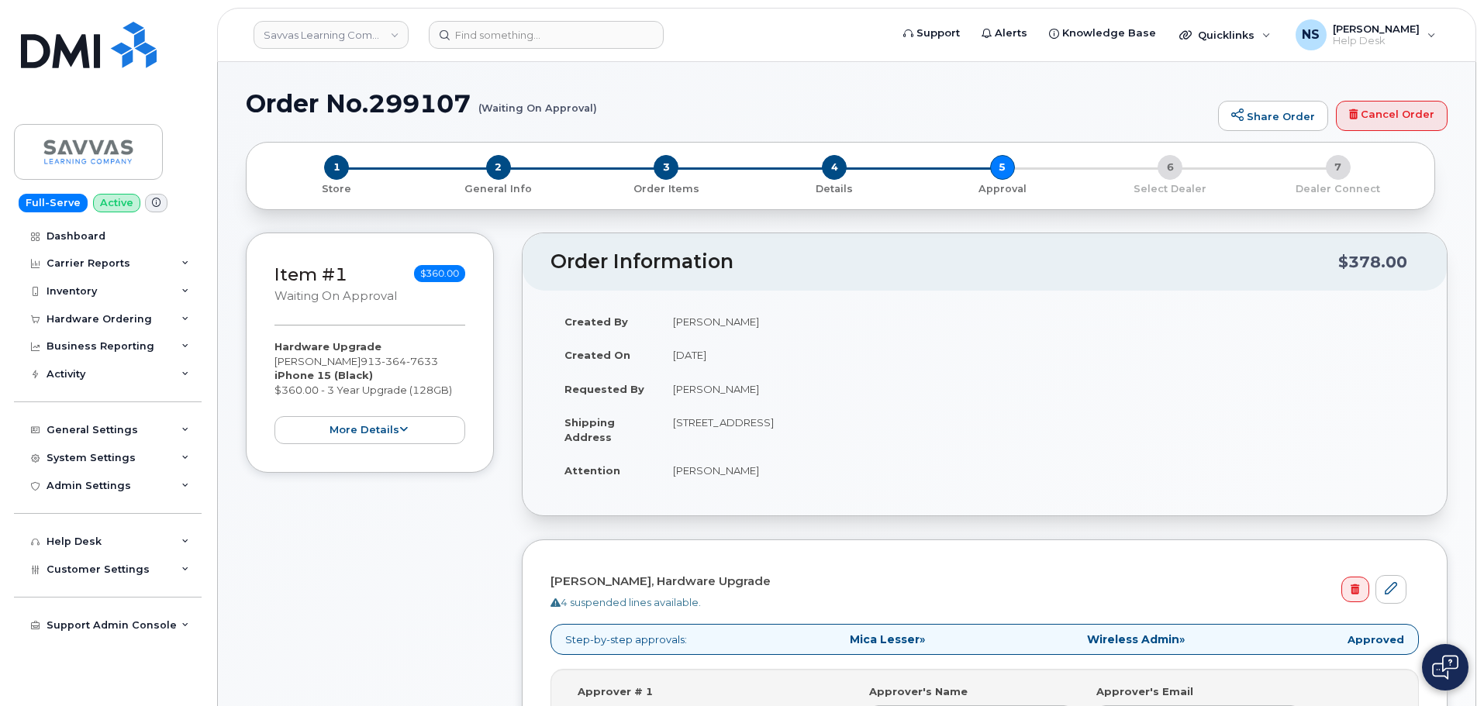
click at [431, 111] on h1 "Order No.299107 (Waiting On Approval)" at bounding box center [728, 103] width 964 height 27
copy h1 "299107"
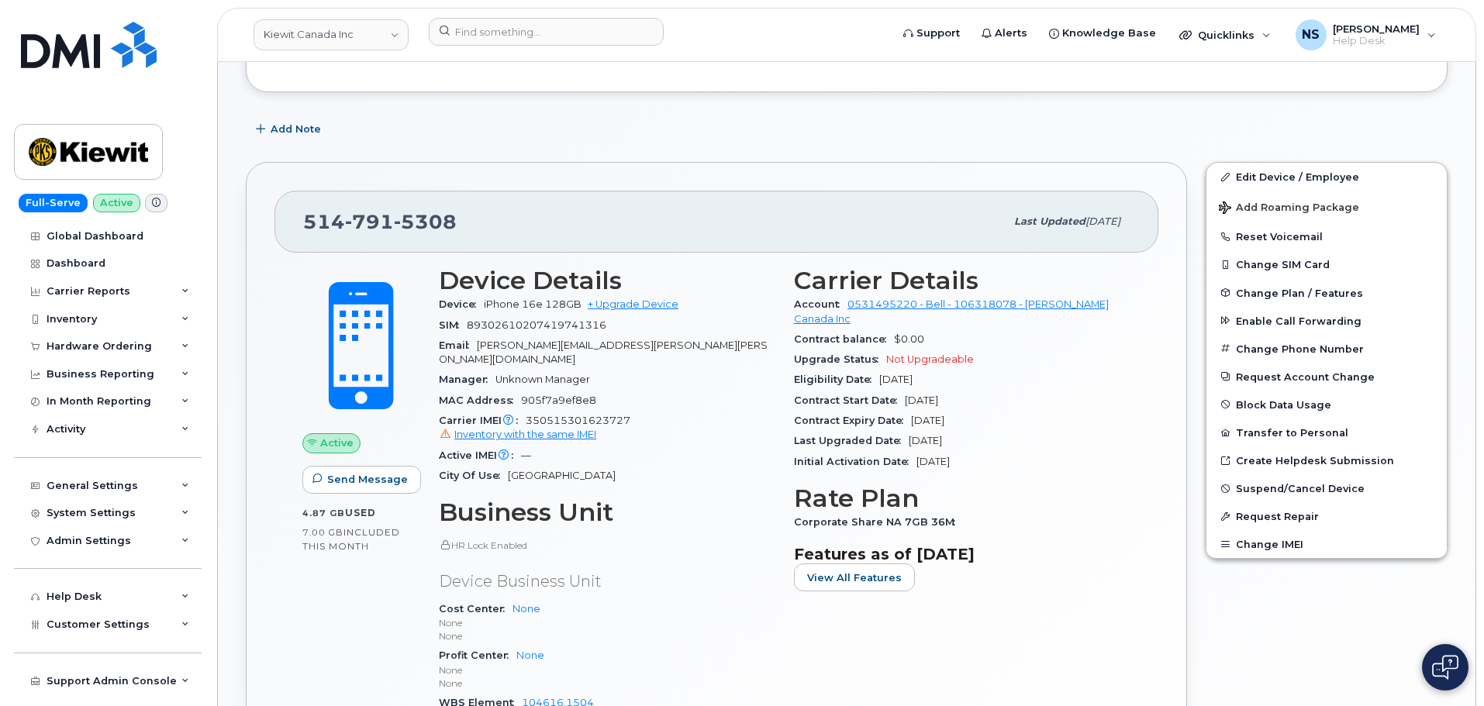
scroll to position [233, 0]
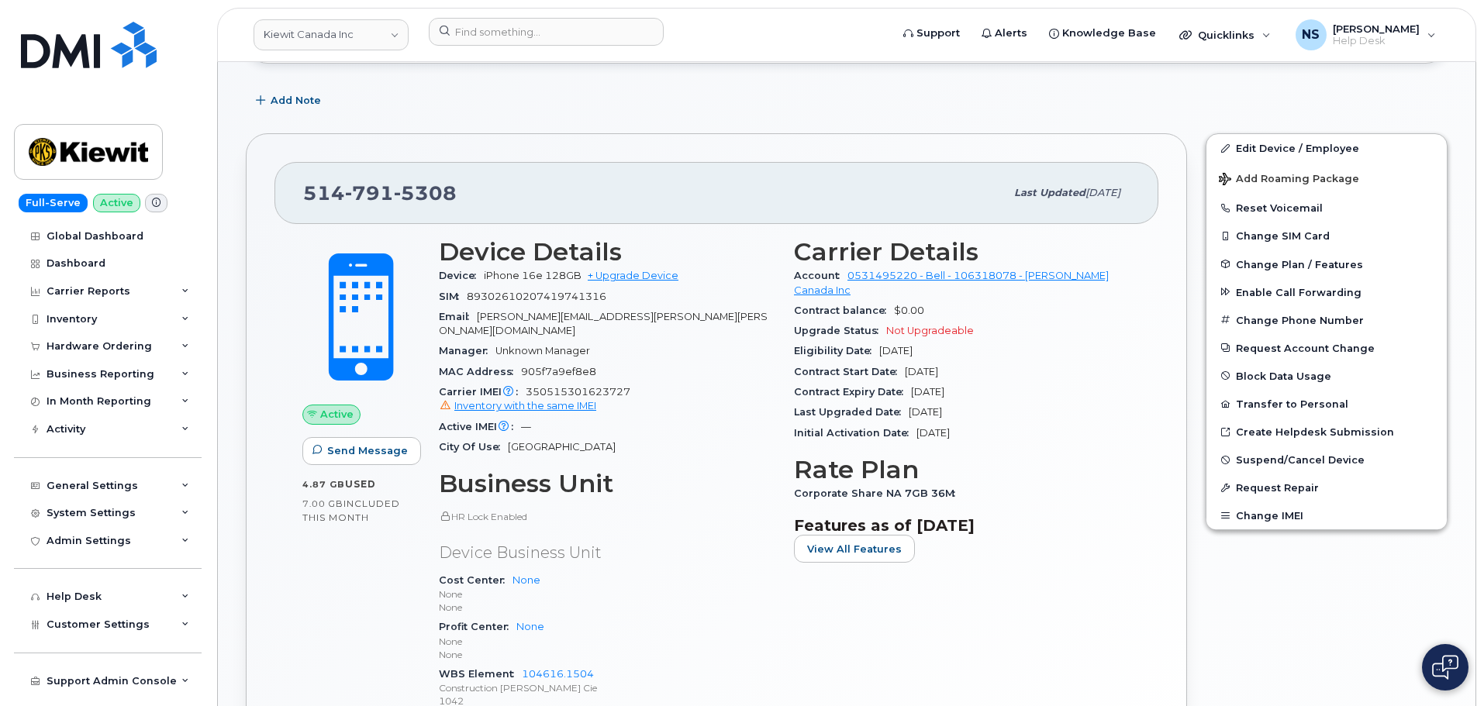
click at [581, 295] on span "89302610207419741316" at bounding box center [537, 297] width 140 height 12
copy span "89302610207419741316"
click at [486, 277] on div "Device iPhone 16e 128GB + Upgrade Device" at bounding box center [607, 276] width 336 height 20
click at [486, 277] on span "iPhone 16e 128GB" at bounding box center [533, 276] width 98 height 12
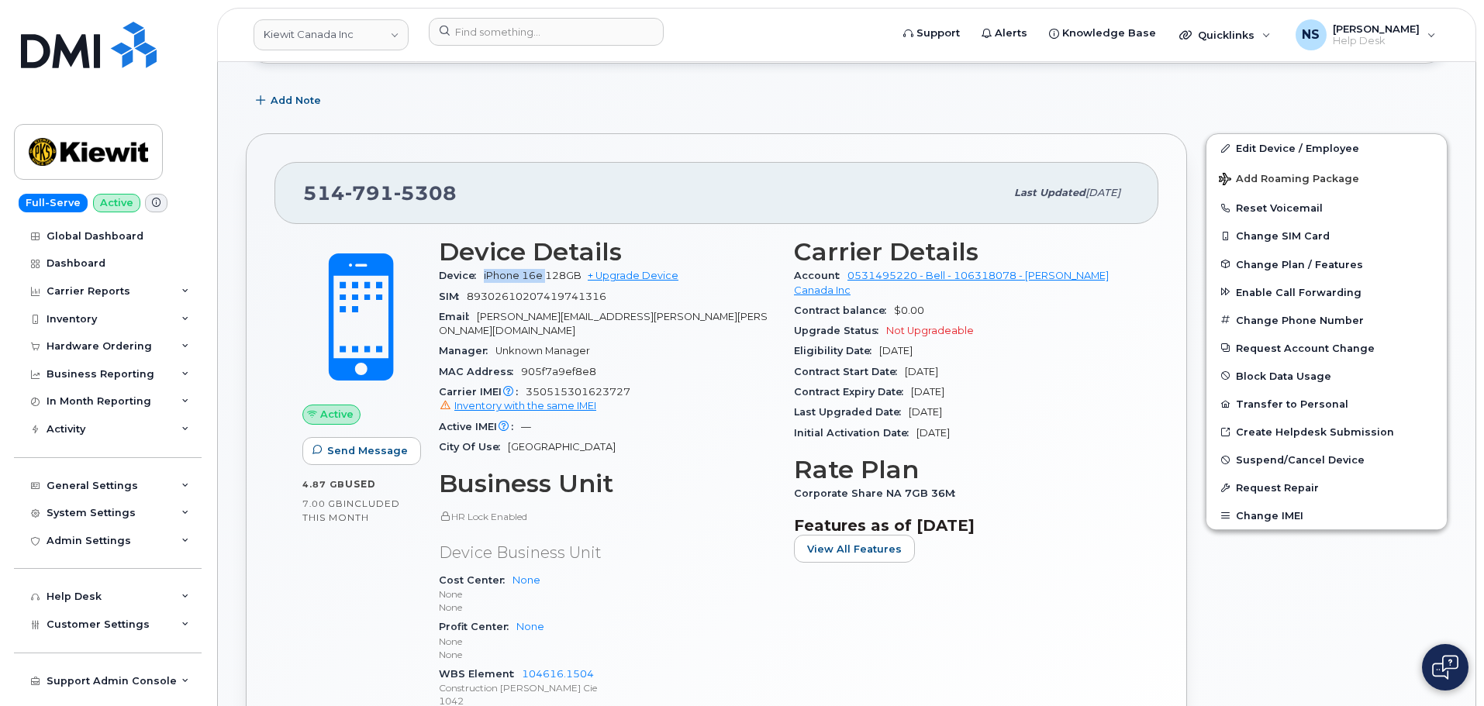
drag, startPoint x: 483, startPoint y: 273, endPoint x: 543, endPoint y: 229, distance: 73.8
click at [545, 276] on div "Device iPhone 16e 128GB + Upgrade Device" at bounding box center [607, 276] width 336 height 20
copy span "iPhone 16e"
click at [692, 399] on div "Inventory with the same IMEI" at bounding box center [607, 406] width 336 height 14
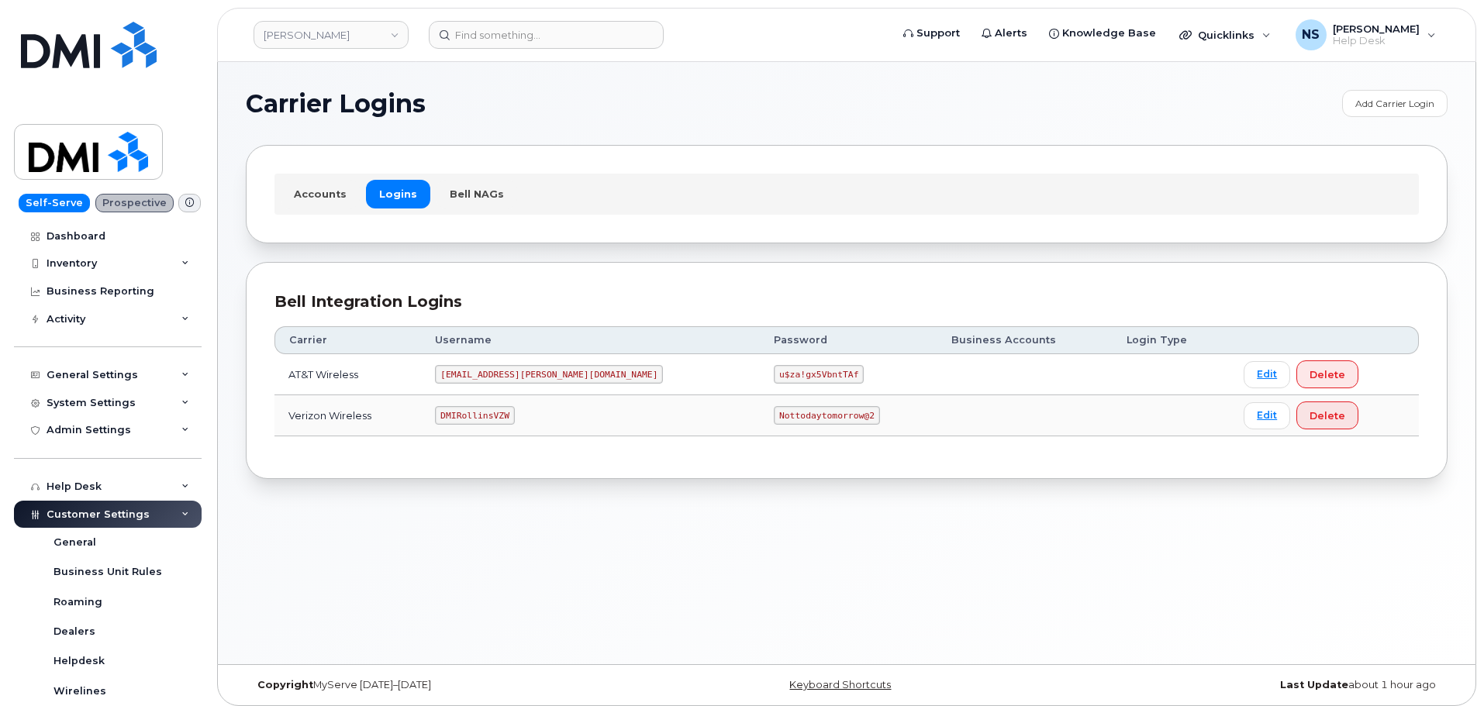
click at [505, 384] on td "[EMAIL_ADDRESS][PERSON_NAME][DOMAIN_NAME]" at bounding box center [590, 374] width 339 height 41
click at [505, 381] on code "[EMAIL_ADDRESS][PERSON_NAME][DOMAIN_NAME]" at bounding box center [549, 374] width 228 height 19
click at [774, 367] on code "u$za!gx5VbntTAf" at bounding box center [819, 374] width 90 height 19
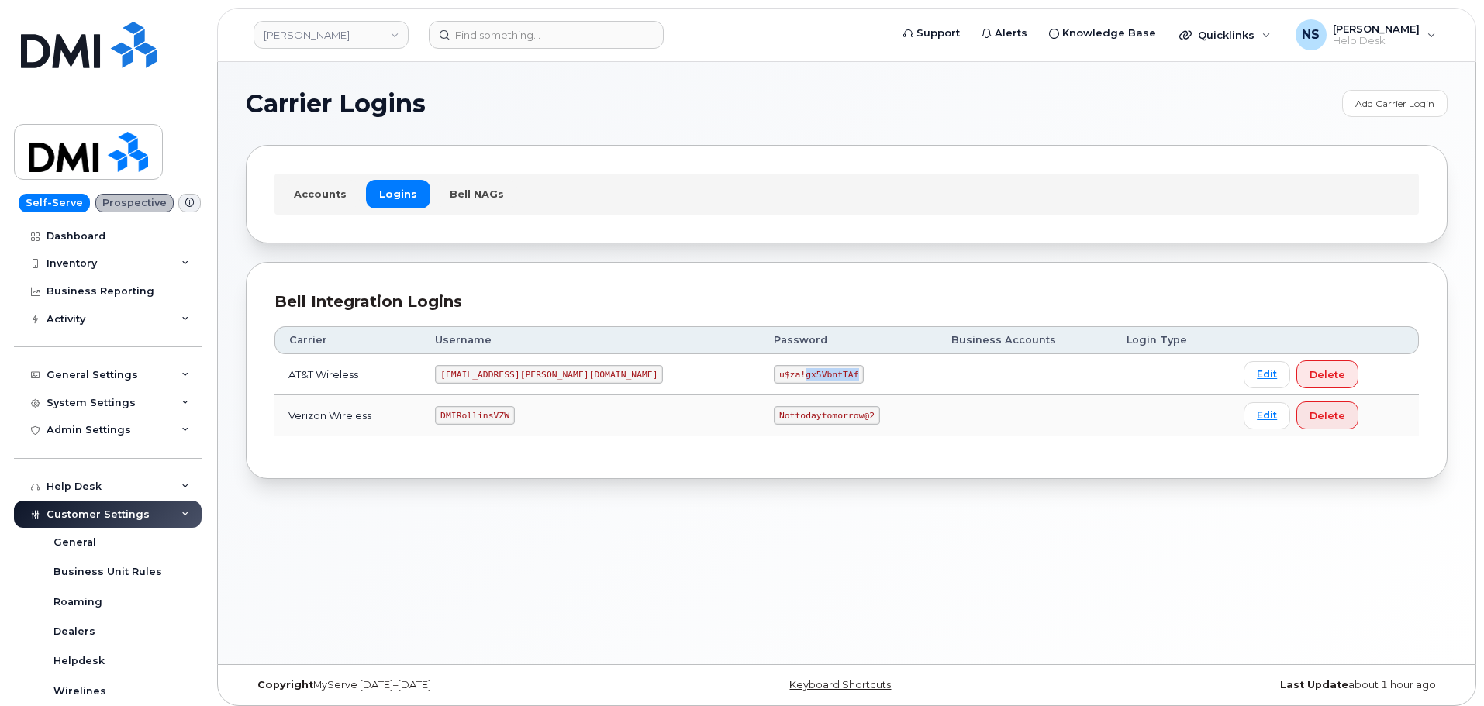
click at [774, 367] on code "u$za!gx5VbntTAf" at bounding box center [819, 374] width 90 height 19
drag, startPoint x: 712, startPoint y: 367, endPoint x: 624, endPoint y: 186, distance: 201.4
click at [774, 366] on code "u$za!gx5VbntTAf" at bounding box center [819, 374] width 90 height 19
copy code "u$za!gx5VbntTAf"
